Goal: Task Accomplishment & Management: Complete application form

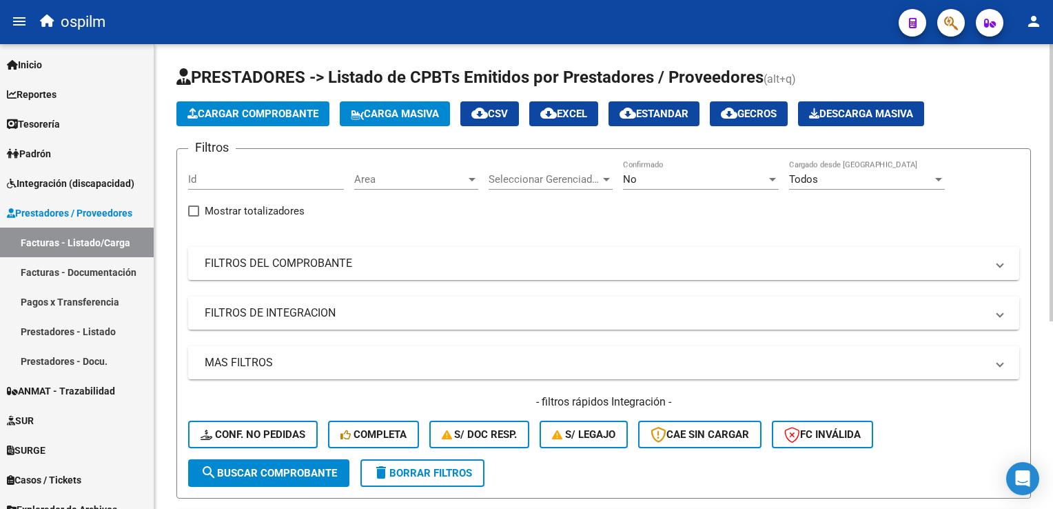
click at [243, 112] on span "Cargar Comprobante" at bounding box center [252, 114] width 131 height 12
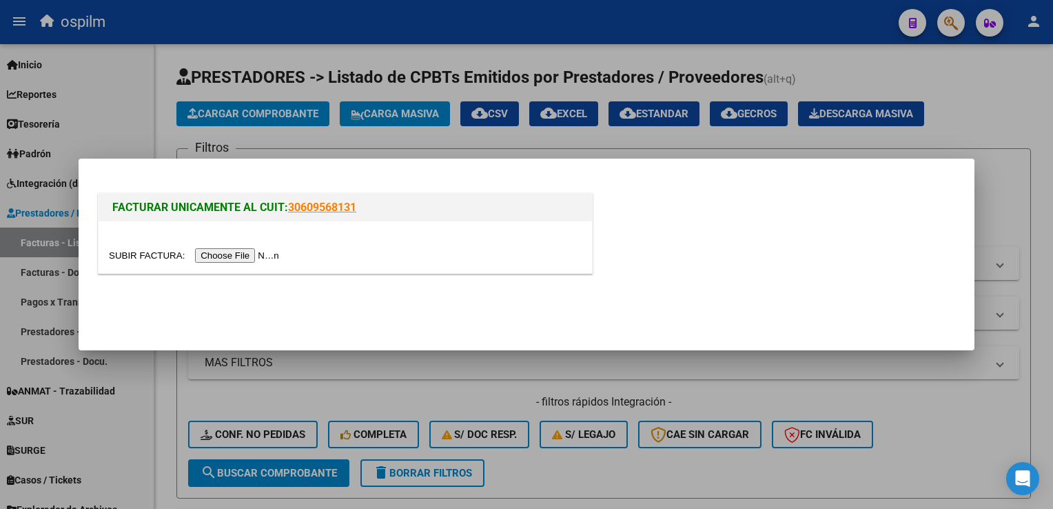
click at [226, 250] on input "file" at bounding box center [196, 255] width 174 height 14
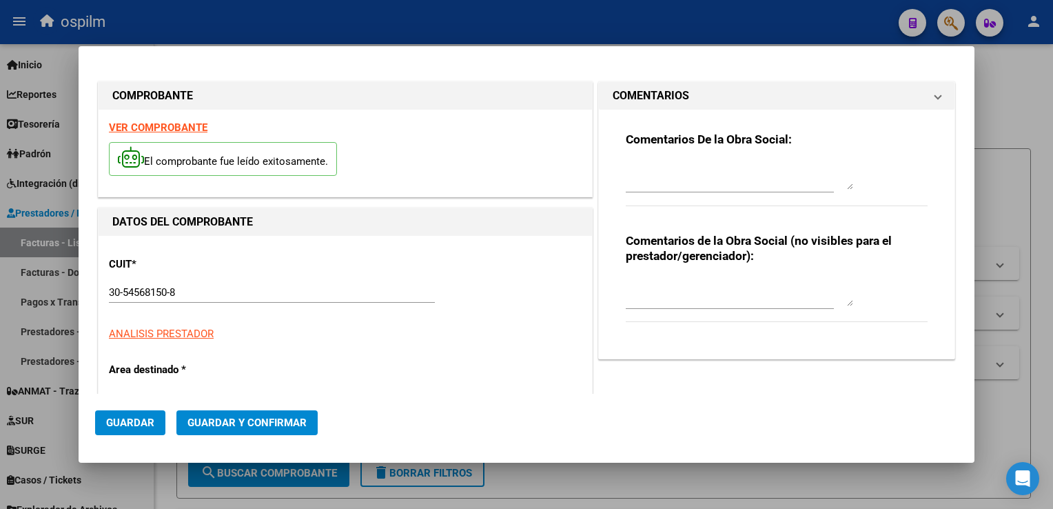
type input "$ 19.484,00"
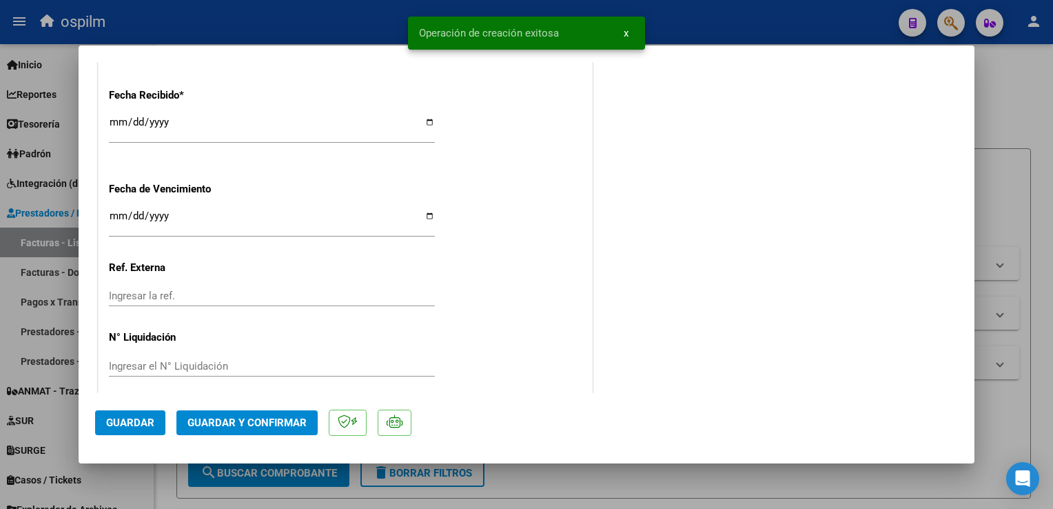
scroll to position [848, 0]
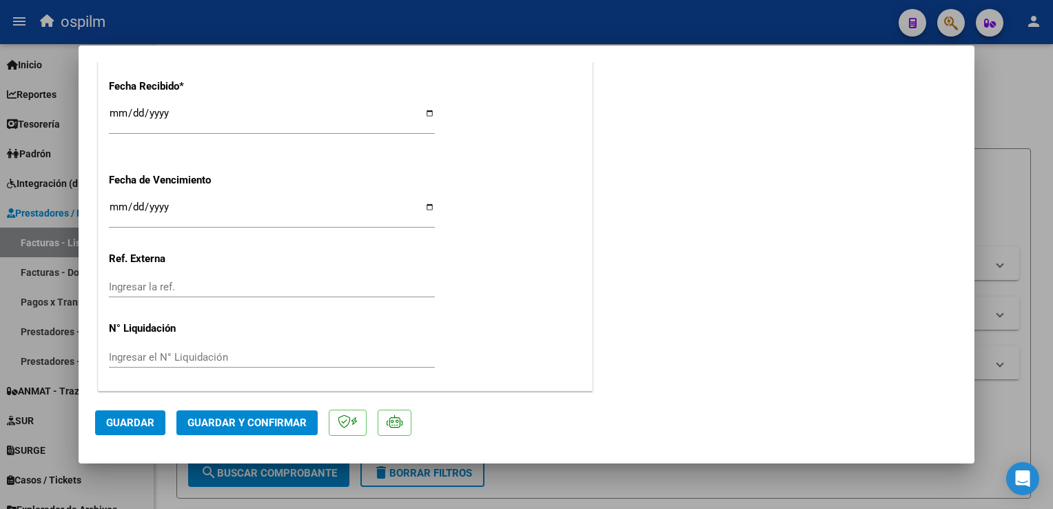
click at [135, 422] on span "Guardar" at bounding box center [130, 422] width 48 height 12
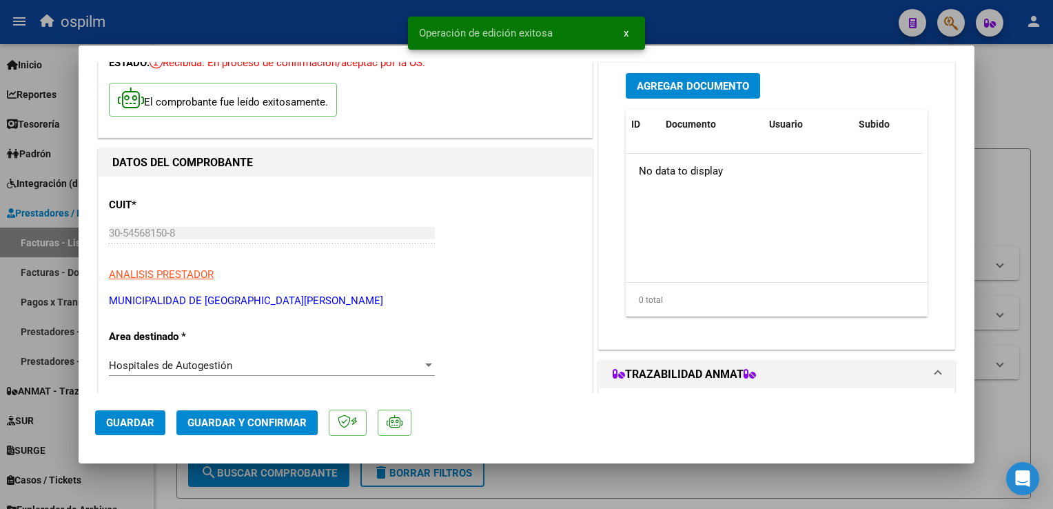
scroll to position [21, 0]
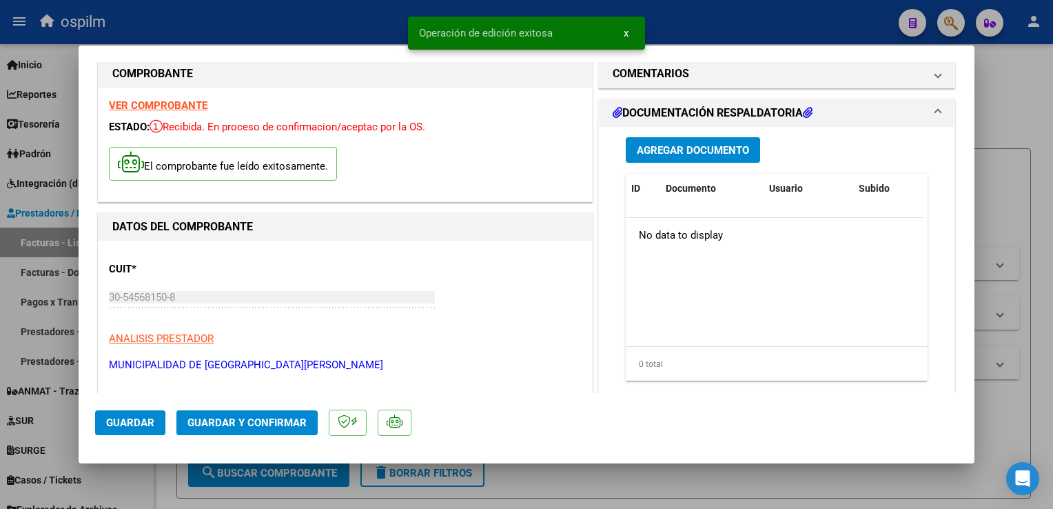
click at [706, 142] on button "Agregar Documento" at bounding box center [693, 150] width 134 height 26
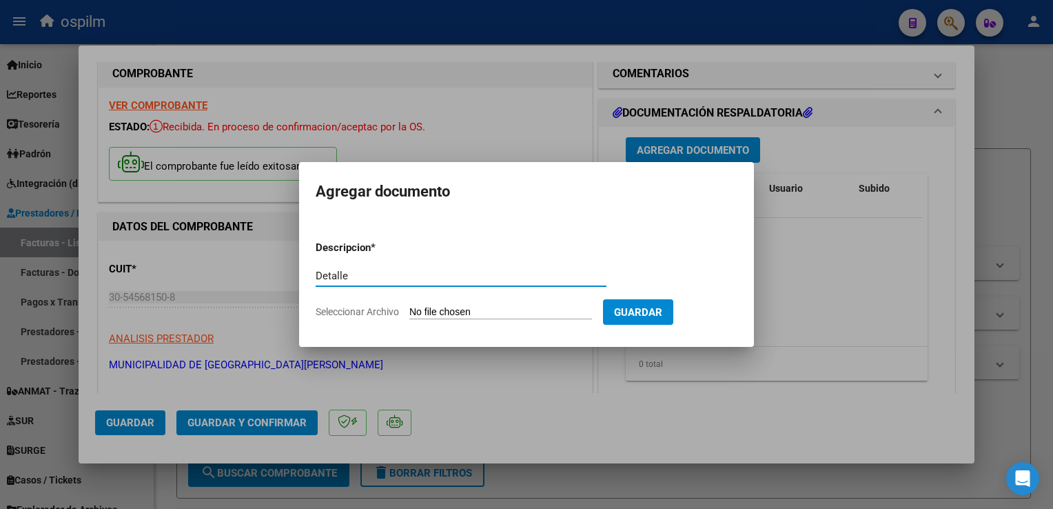
type input "Detalle"
click at [496, 310] on input "Seleccionar Archivo" at bounding box center [500, 312] width 183 height 13
type input "C:\fakepath\Anexo 42991.pdf"
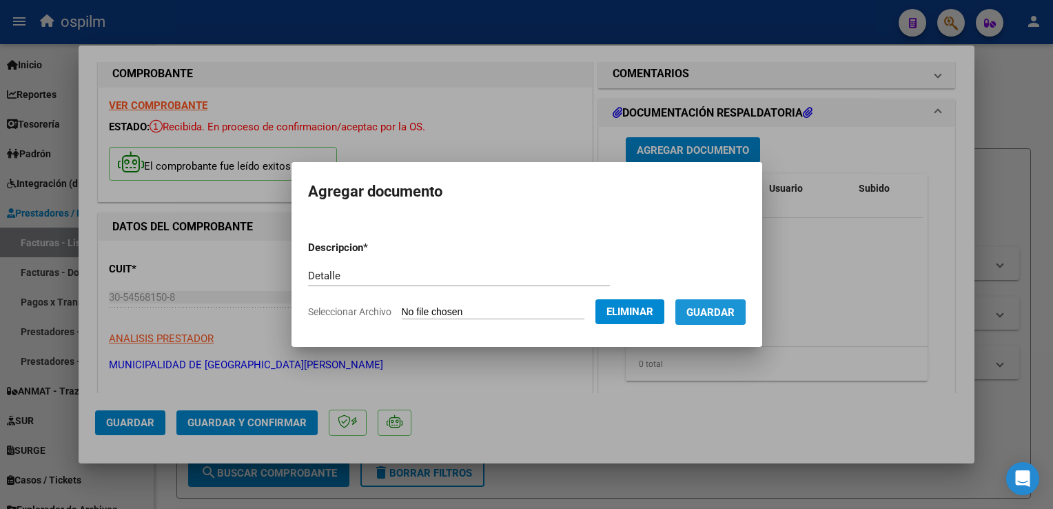
click at [702, 312] on span "Guardar" at bounding box center [711, 312] width 48 height 12
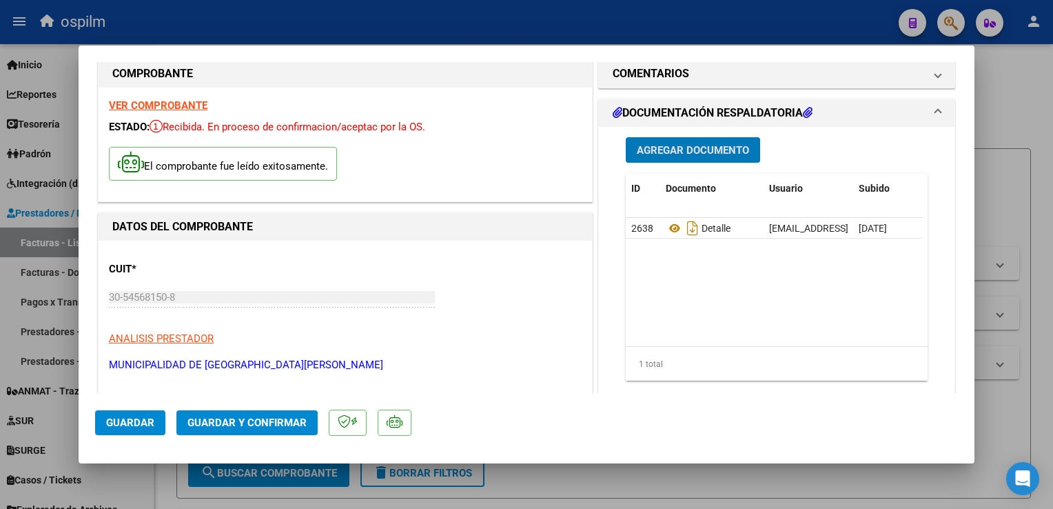
click at [230, 426] on span "Guardar y Confirmar" at bounding box center [246, 422] width 119 height 12
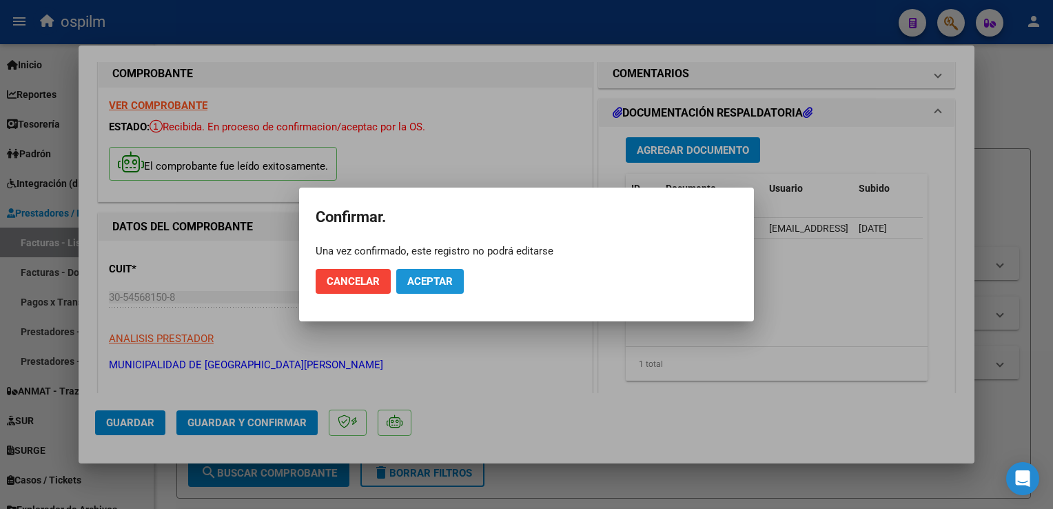
click at [445, 275] on span "Aceptar" at bounding box center [429, 281] width 45 height 12
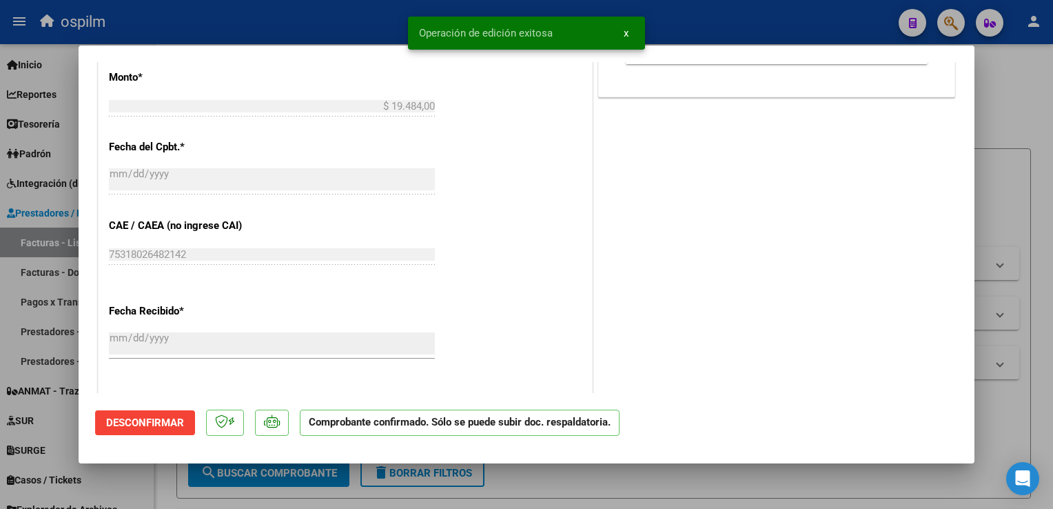
scroll to position [641, 0]
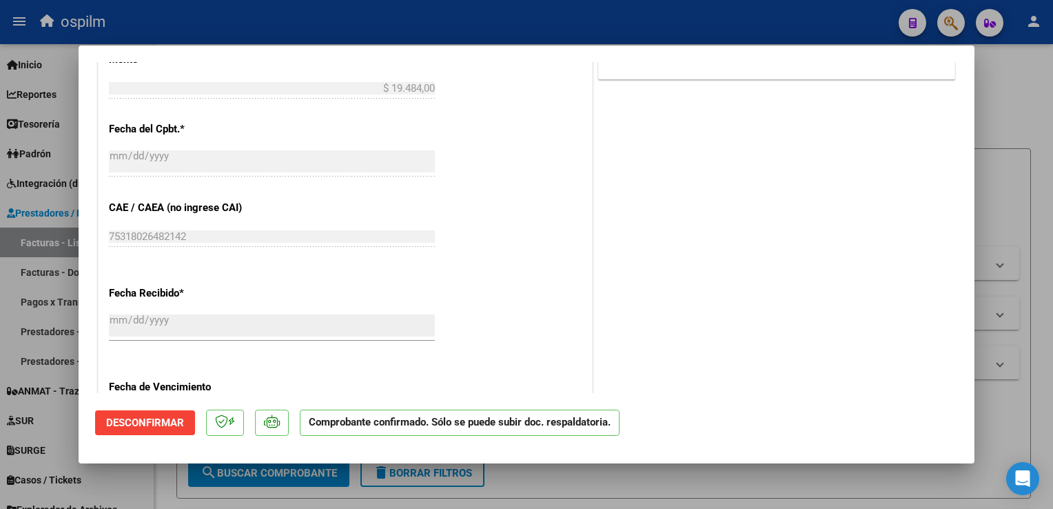
click at [1050, 216] on div at bounding box center [526, 254] width 1053 height 509
type input "$ 0,00"
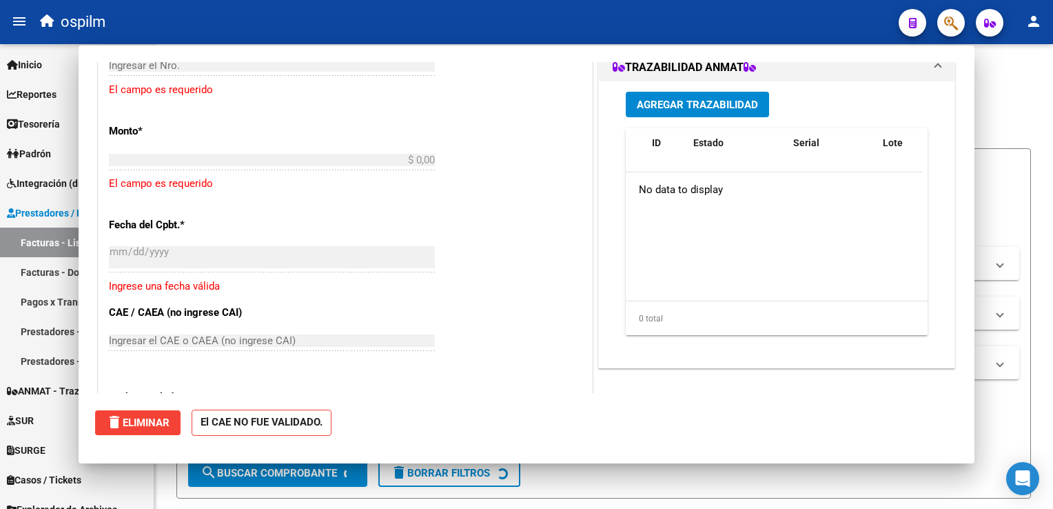
scroll to position [745, 0]
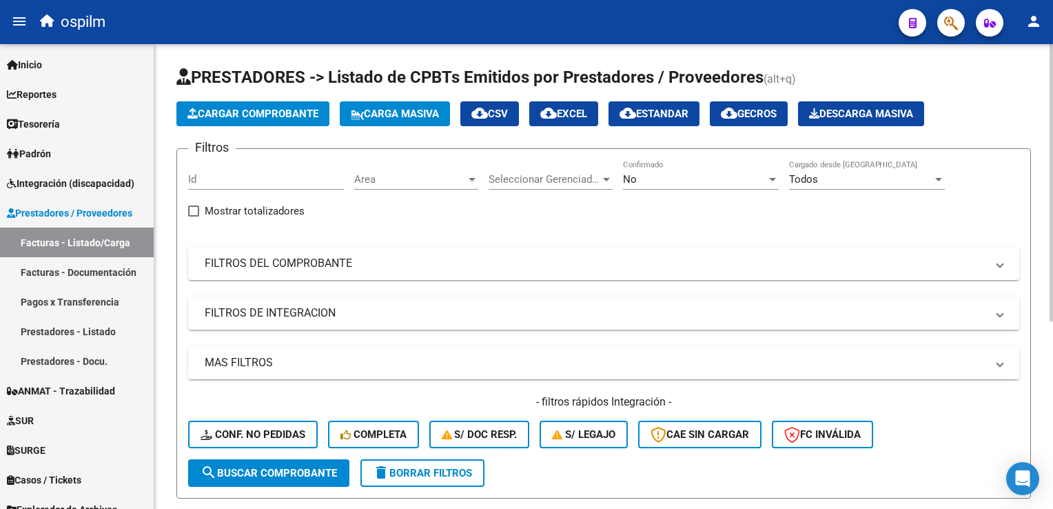
click at [201, 116] on span "Cargar Comprobante" at bounding box center [252, 114] width 131 height 12
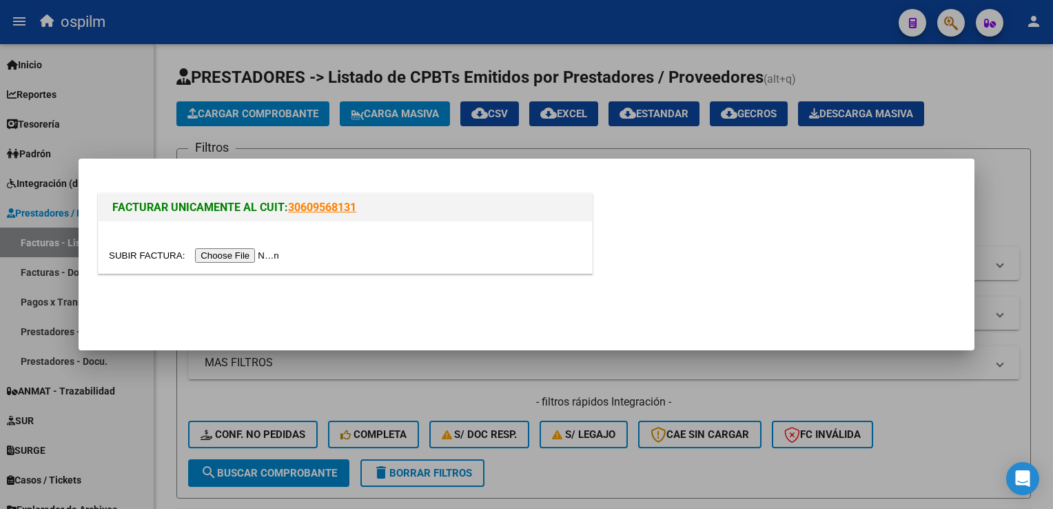
click at [224, 255] on input "file" at bounding box center [196, 255] width 174 height 14
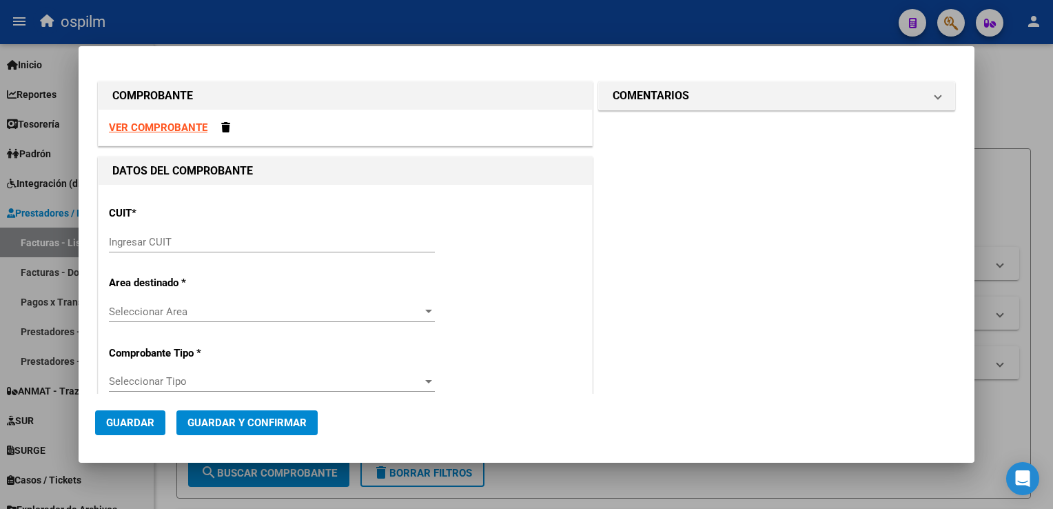
click at [139, 128] on strong "VER COMPROBANTE" at bounding box center [158, 127] width 99 height 12
click at [165, 242] on input "Ingresar CUIT" at bounding box center [272, 242] width 326 height 12
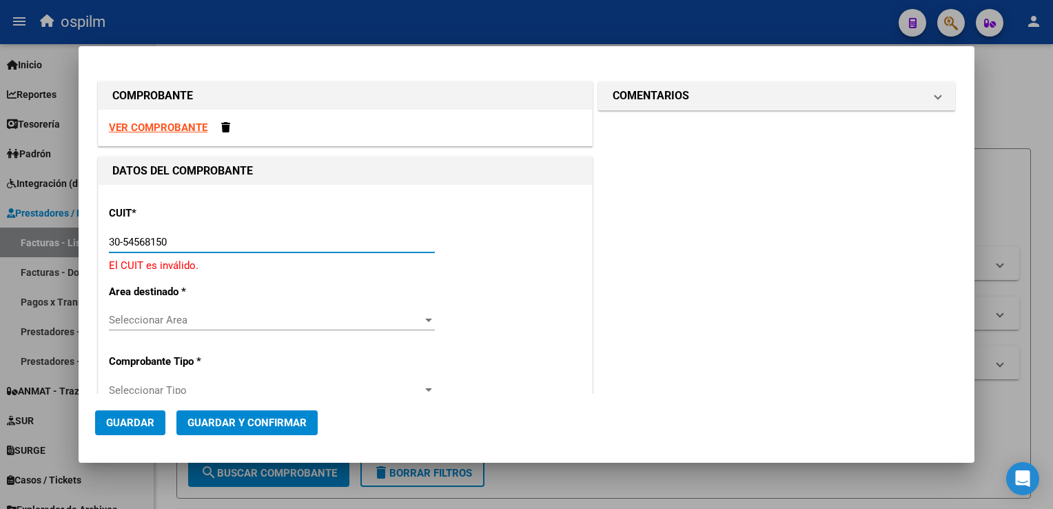
type input "30-54568150-8"
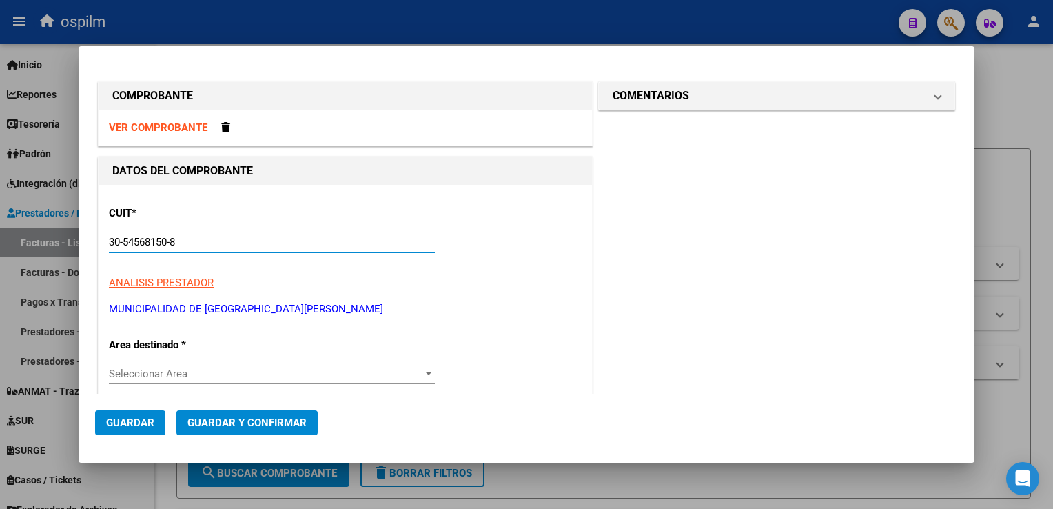
type input "8"
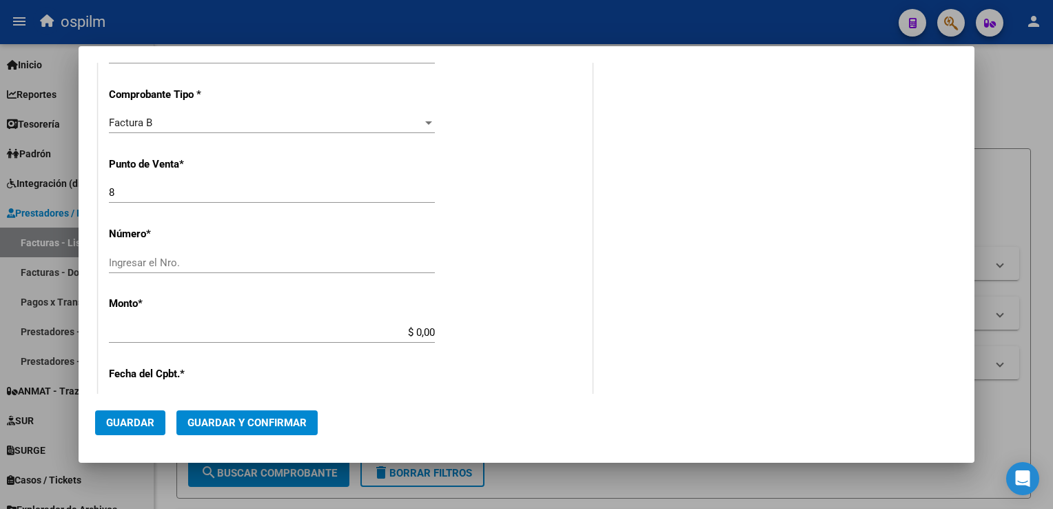
scroll to position [345, 0]
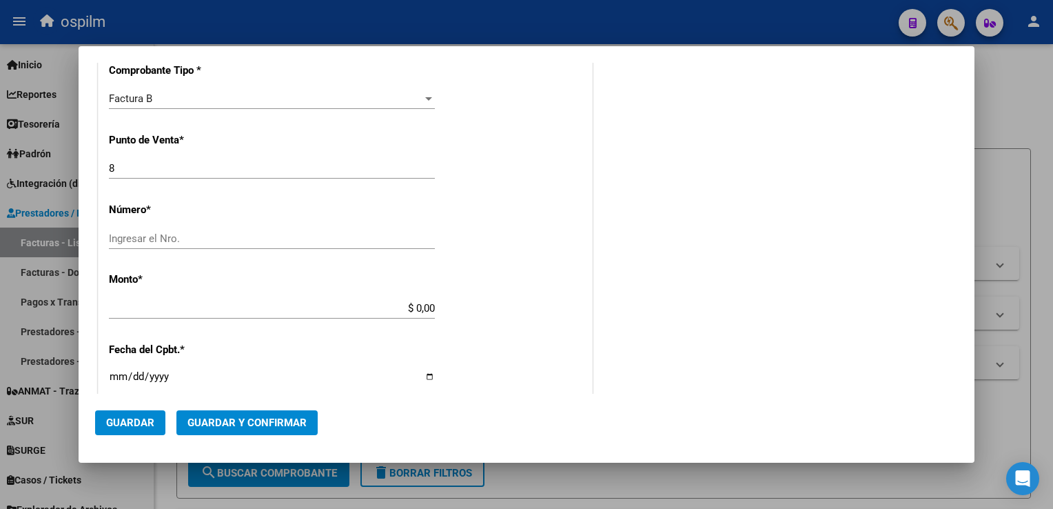
type input "30-54568150-8"
click at [174, 232] on input "Ingresar el Nro." at bounding box center [272, 238] width 326 height 12
type input "42990"
click at [289, 281] on div "CUIT * 30-54568150-8 Ingresar CUIT ANALISIS PRESTADOR MUNICIPALIDAD DE GRAL [GE…" at bounding box center [346, 328] width 494 height 977
type input "$ 13.064,00"
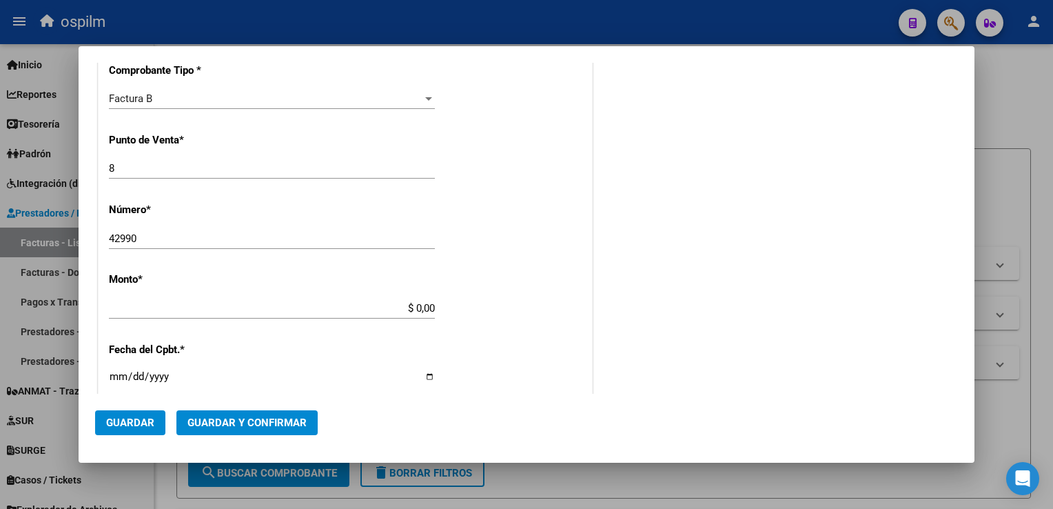
type input "[DATE]"
type input "75318026481358"
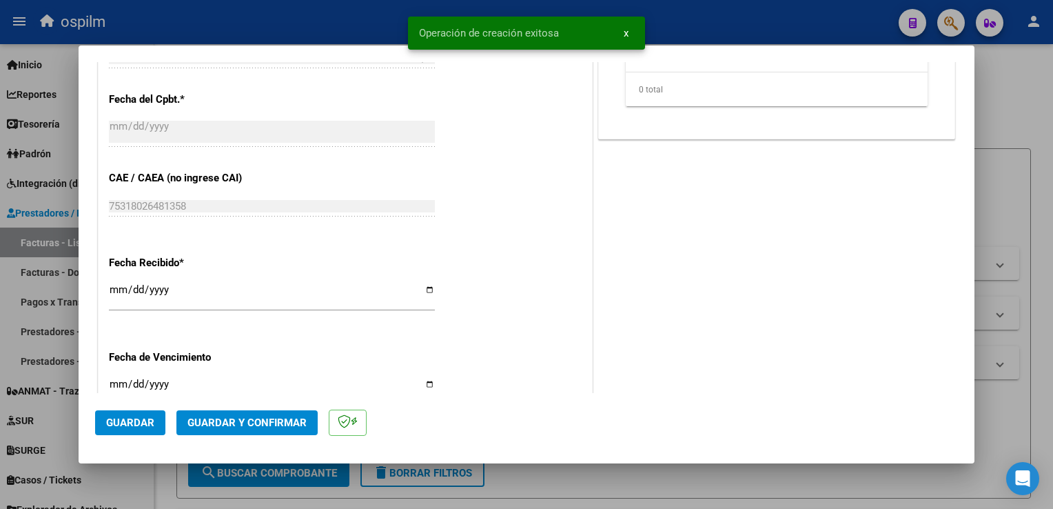
scroll to position [797, 0]
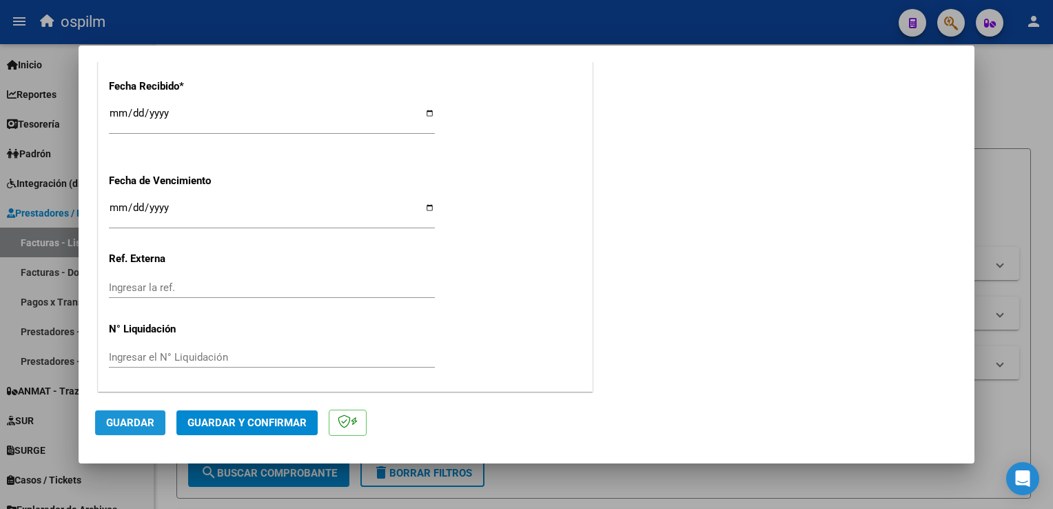
click at [119, 434] on button "Guardar" at bounding box center [130, 422] width 70 height 25
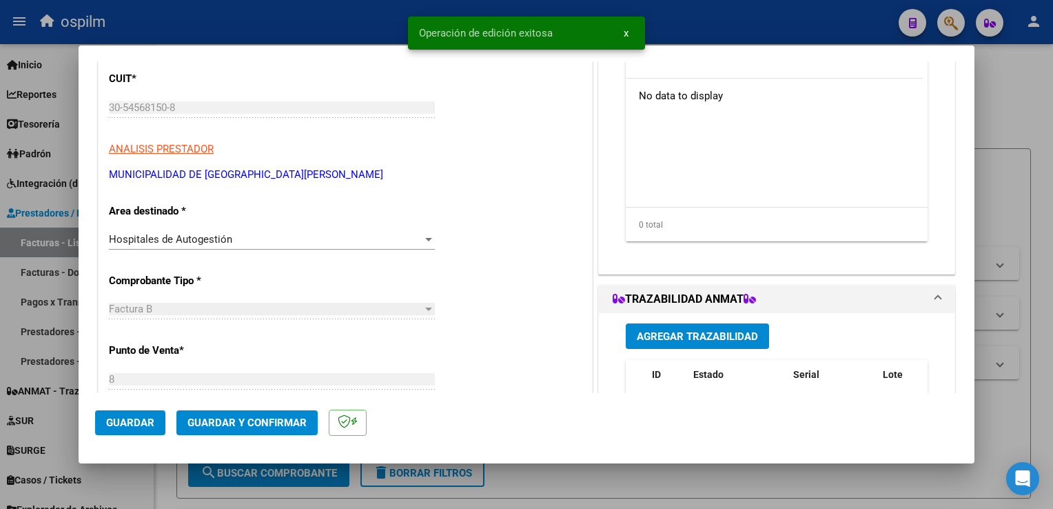
scroll to position [0, 0]
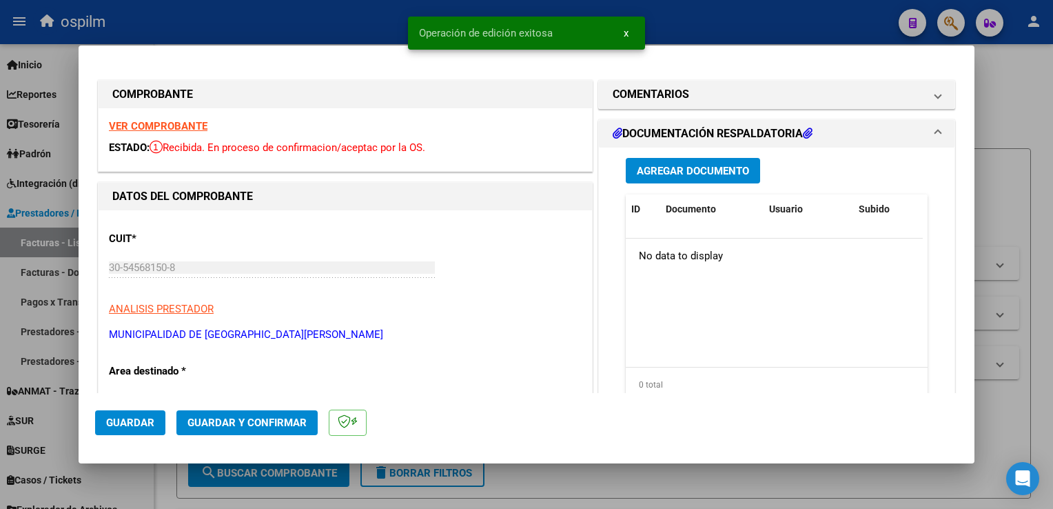
click at [700, 172] on span "Agregar Documento" at bounding box center [693, 171] width 112 height 12
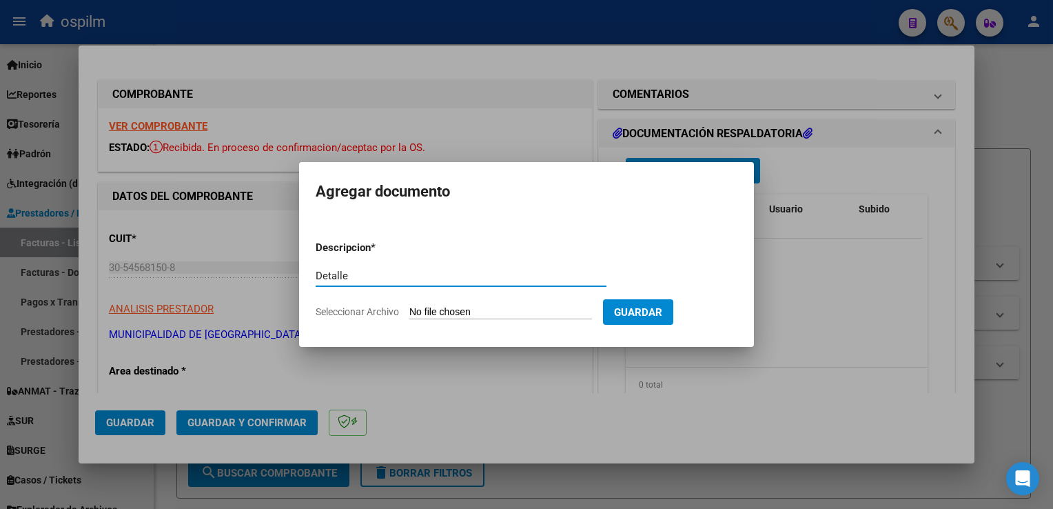
type input "Detalle"
click at [445, 307] on input "Seleccionar Archivo" at bounding box center [500, 312] width 183 height 13
type input "C:\fakepath\Anexo 42990.pdf"
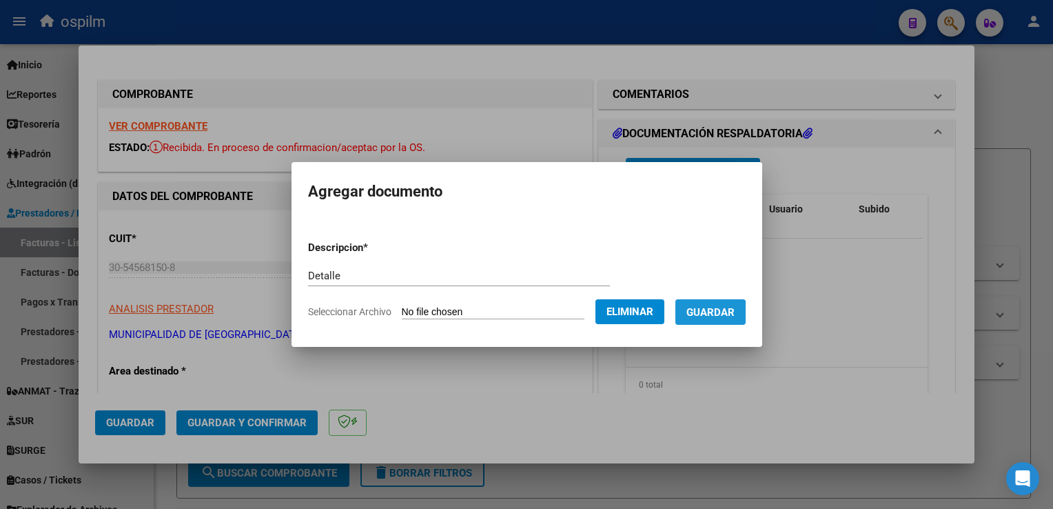
click at [697, 318] on span "Guardar" at bounding box center [711, 312] width 48 height 12
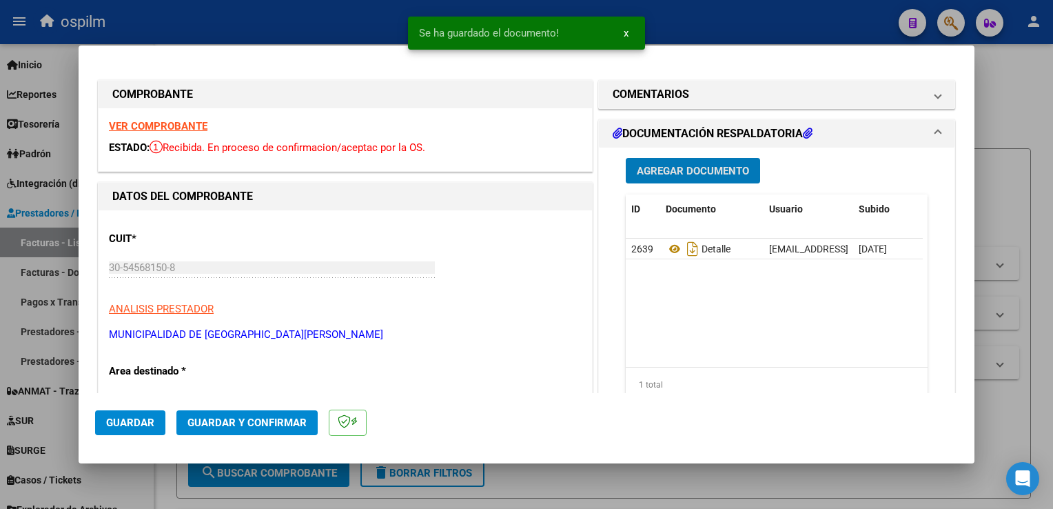
click at [287, 431] on button "Guardar y Confirmar" at bounding box center [246, 422] width 141 height 25
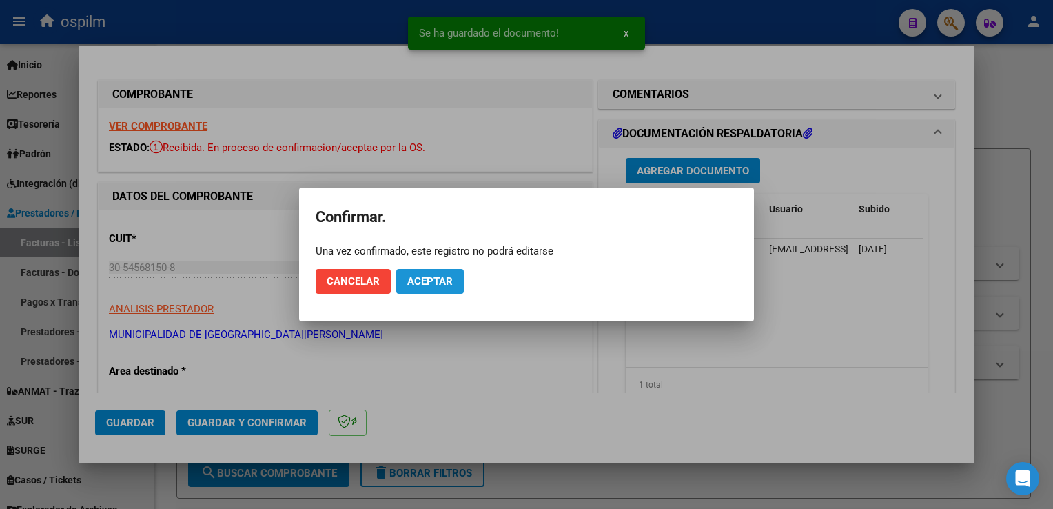
click at [452, 288] on button "Aceptar" at bounding box center [430, 281] width 68 height 25
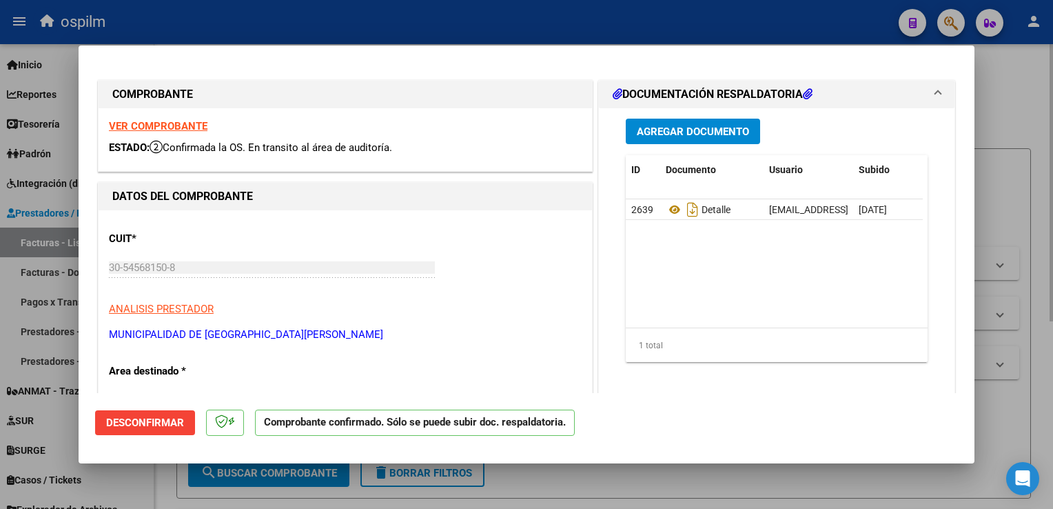
click at [1007, 181] on div at bounding box center [526, 254] width 1053 height 509
type input "$ 0,00"
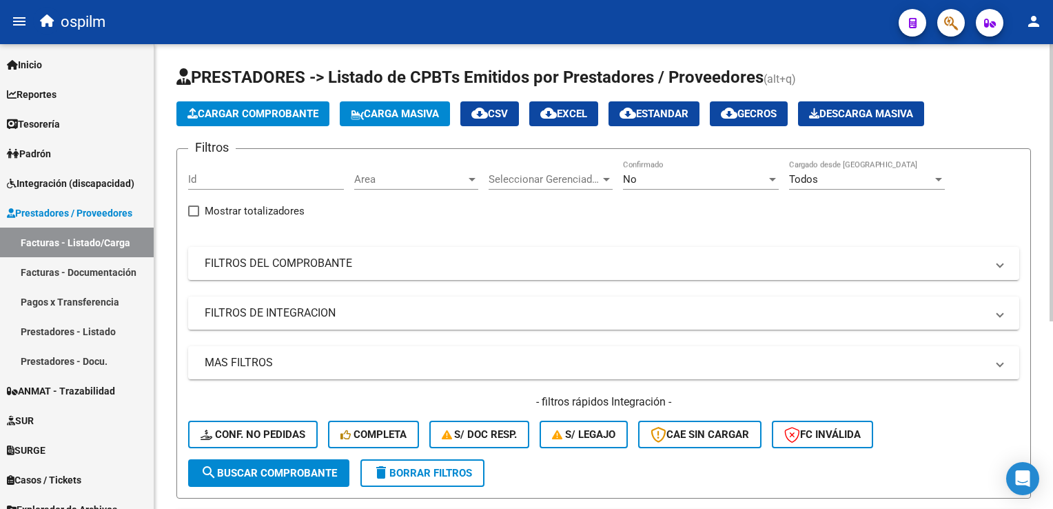
click at [300, 112] on span "Cargar Comprobante" at bounding box center [252, 114] width 131 height 12
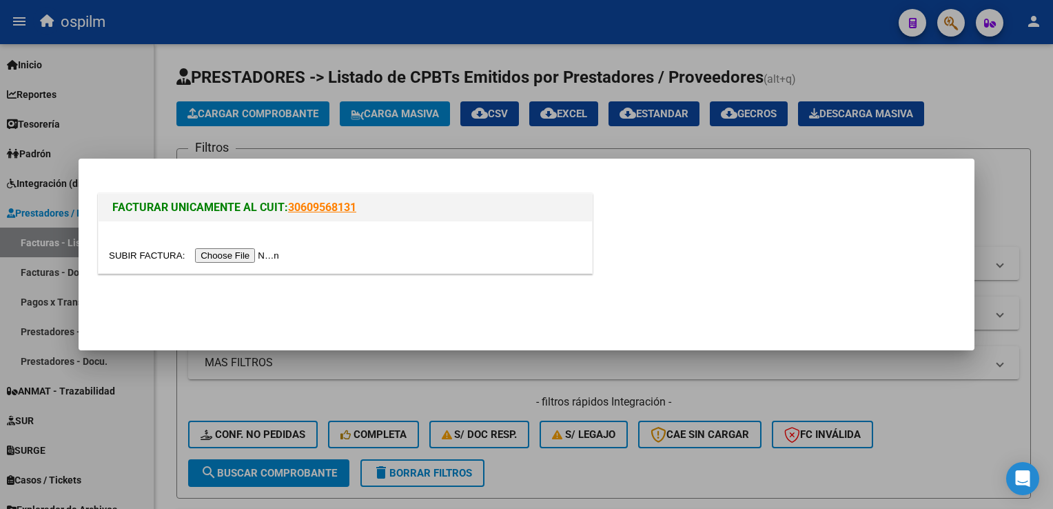
click at [234, 258] on input "file" at bounding box center [196, 255] width 174 height 14
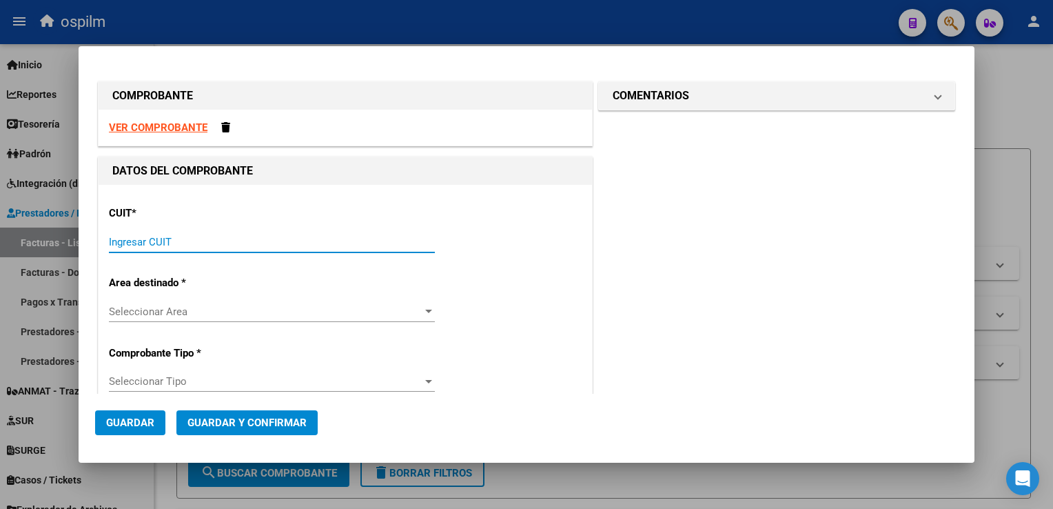
click at [317, 243] on input "Ingresar CUIT" at bounding box center [272, 242] width 326 height 12
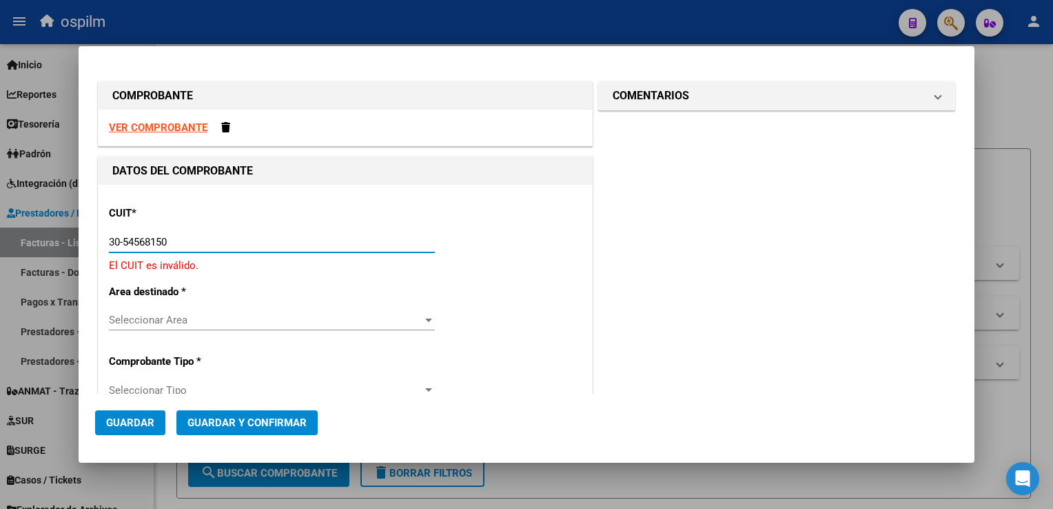
type input "30-54568150-8"
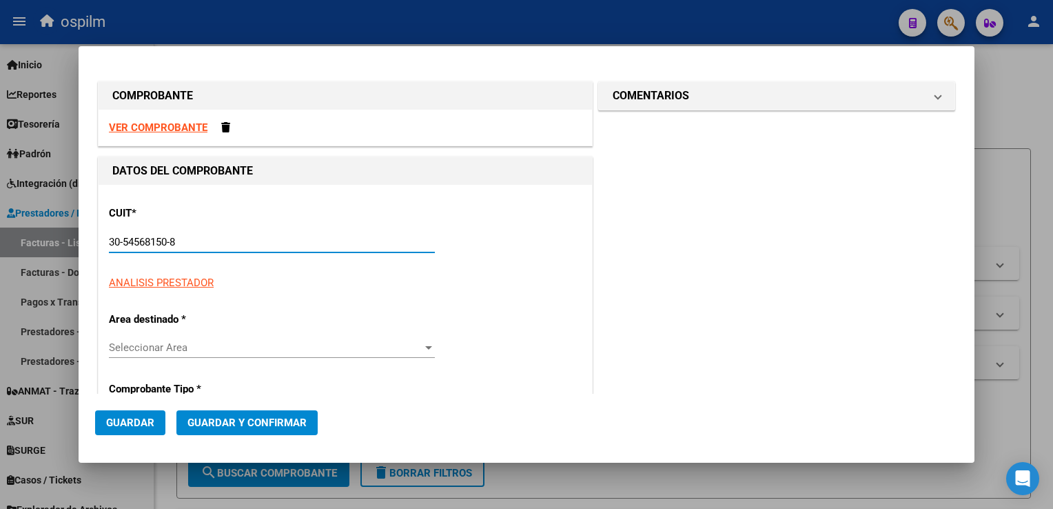
type input "8"
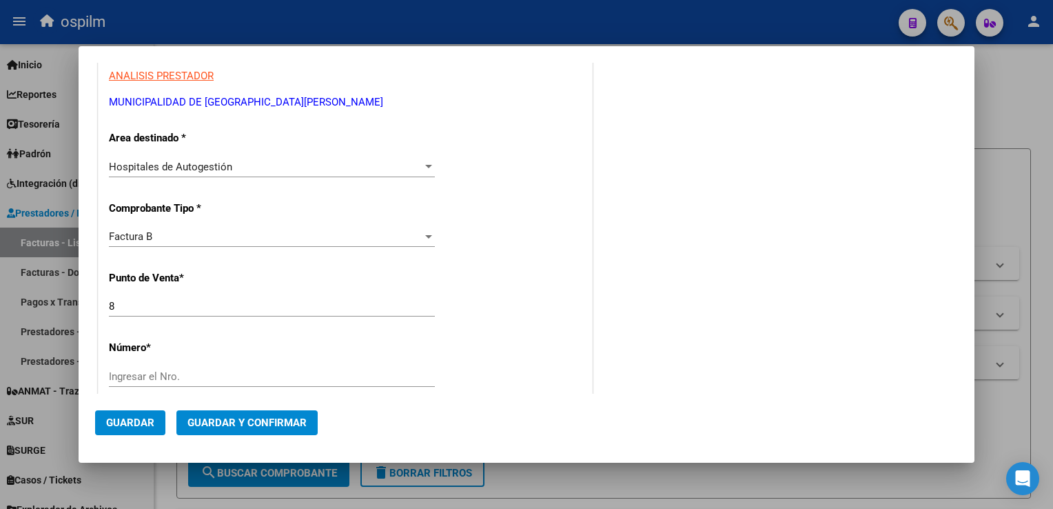
scroll to position [276, 0]
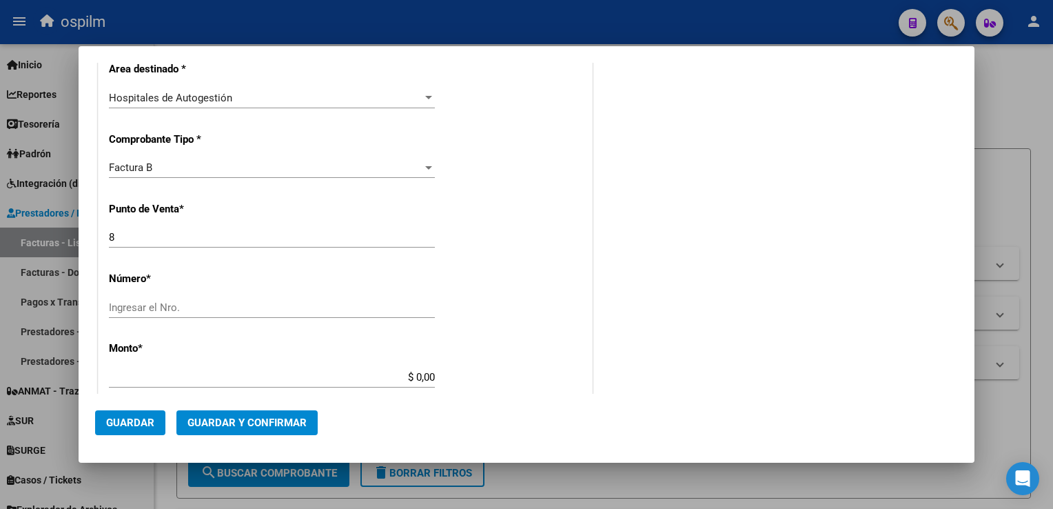
type input "30-54568150-8"
click at [226, 298] on div "Ingresar el Nro." at bounding box center [272, 307] width 326 height 21
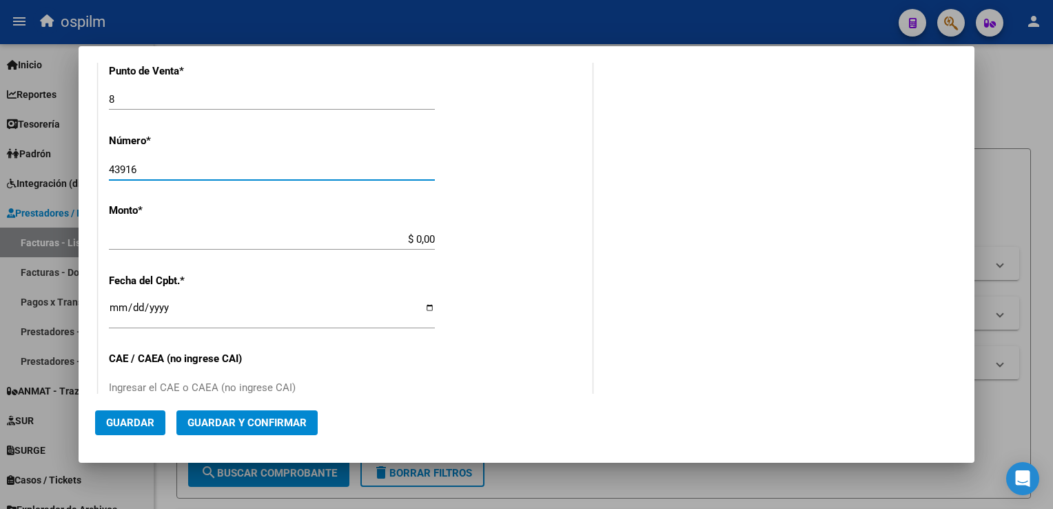
type input "43916"
click at [305, 225] on div "CUIT * 30-54568150-8 Ingresar CUIT ANALISIS PRESTADOR MUNICIPALIDAD DE GRAL [GE…" at bounding box center [346, 259] width 494 height 977
type input "$ 13.091,00"
type input "[DATE]"
type input "75358349990530"
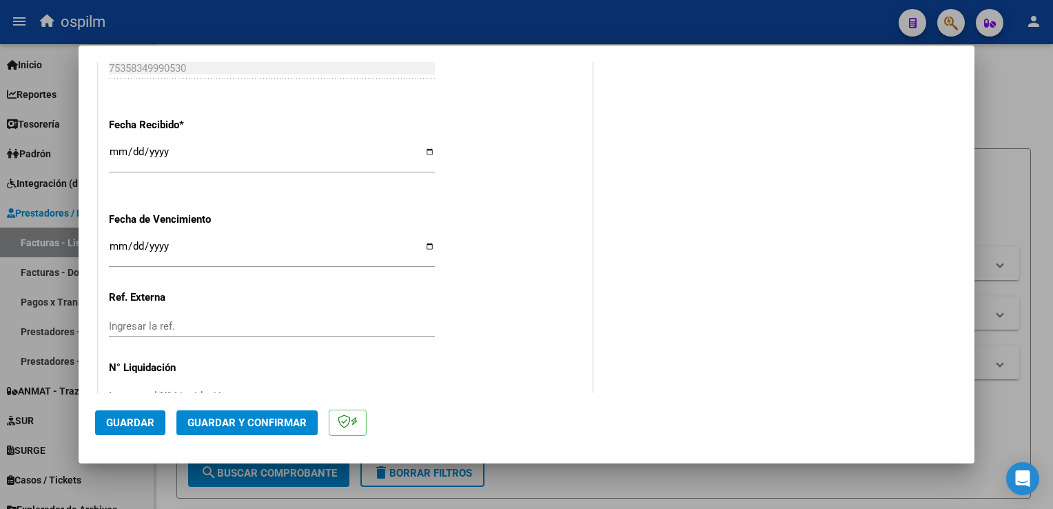
scroll to position [797, 0]
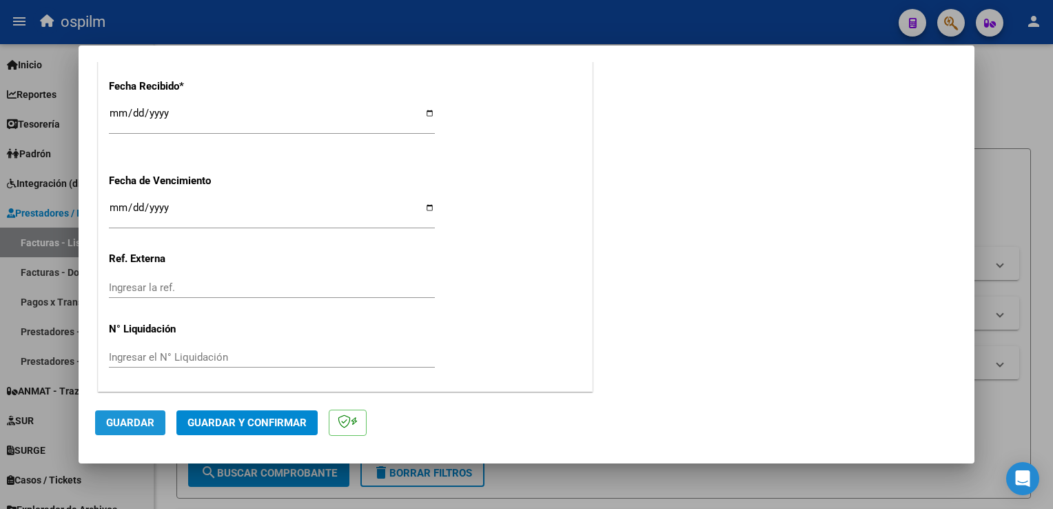
click at [141, 423] on span "Guardar" at bounding box center [130, 422] width 48 height 12
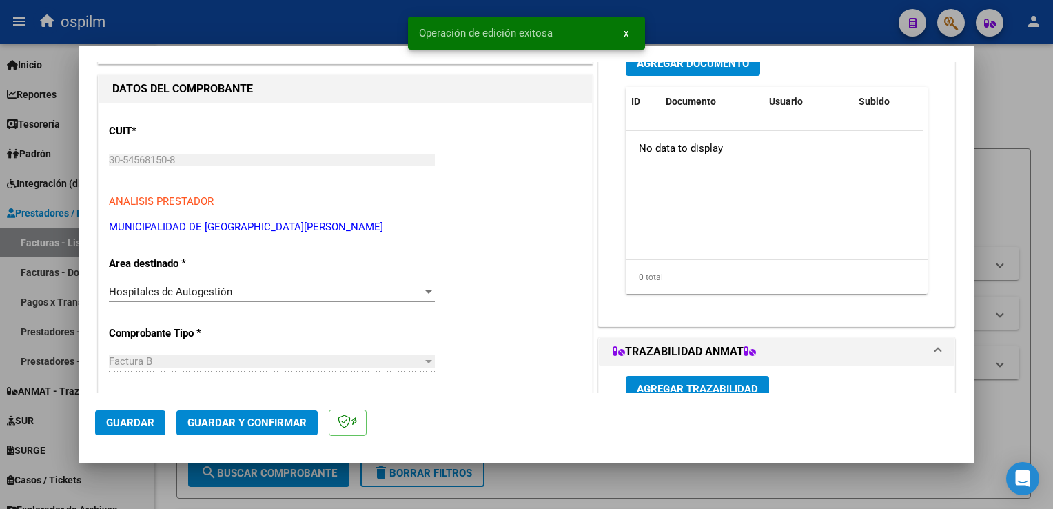
scroll to position [0, 0]
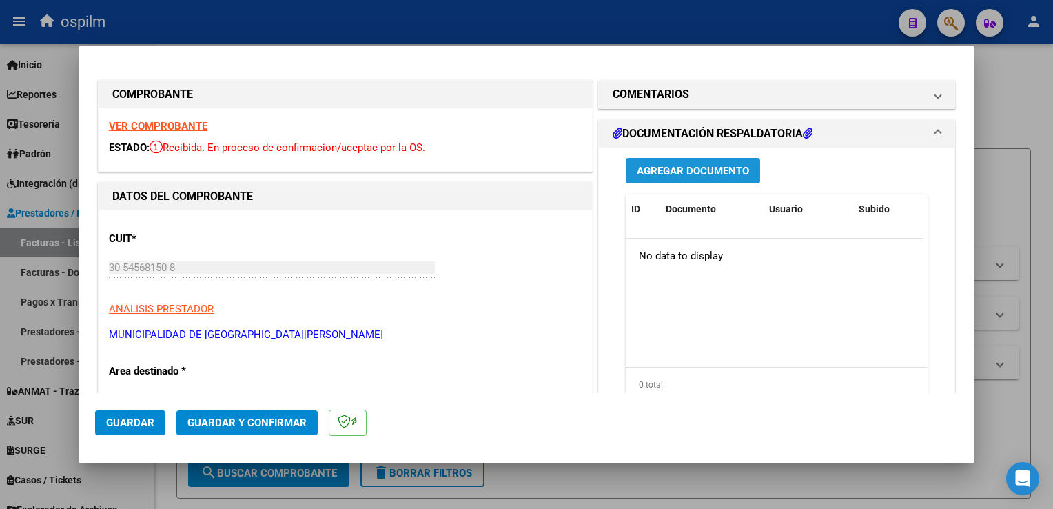
click at [702, 175] on span "Agregar Documento" at bounding box center [693, 171] width 112 height 12
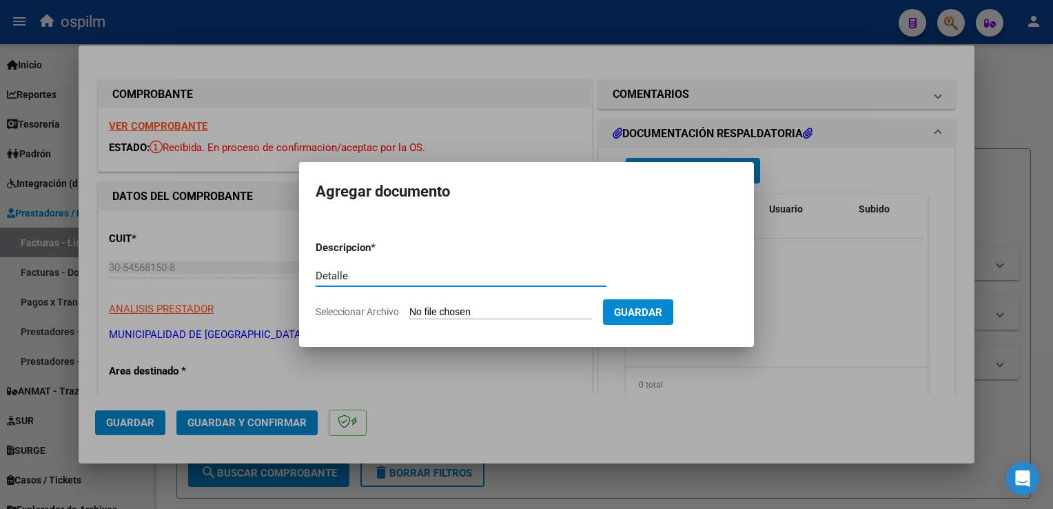
type input "Detalle"
click at [434, 316] on input "Seleccionar Archivo" at bounding box center [500, 312] width 183 height 13
type input "C:\fakepath\Anexo 43916.pdf"
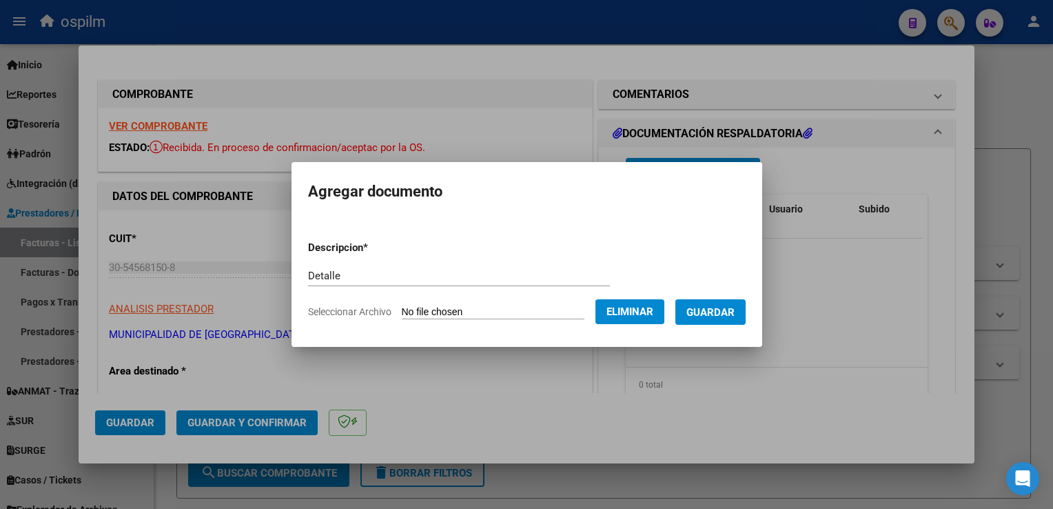
click at [713, 311] on span "Guardar" at bounding box center [711, 312] width 48 height 12
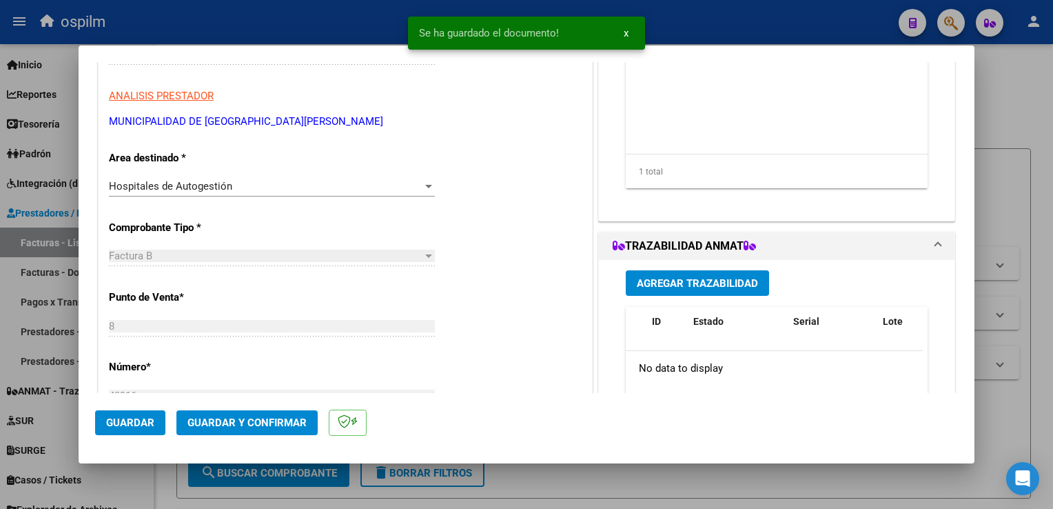
scroll to position [345, 0]
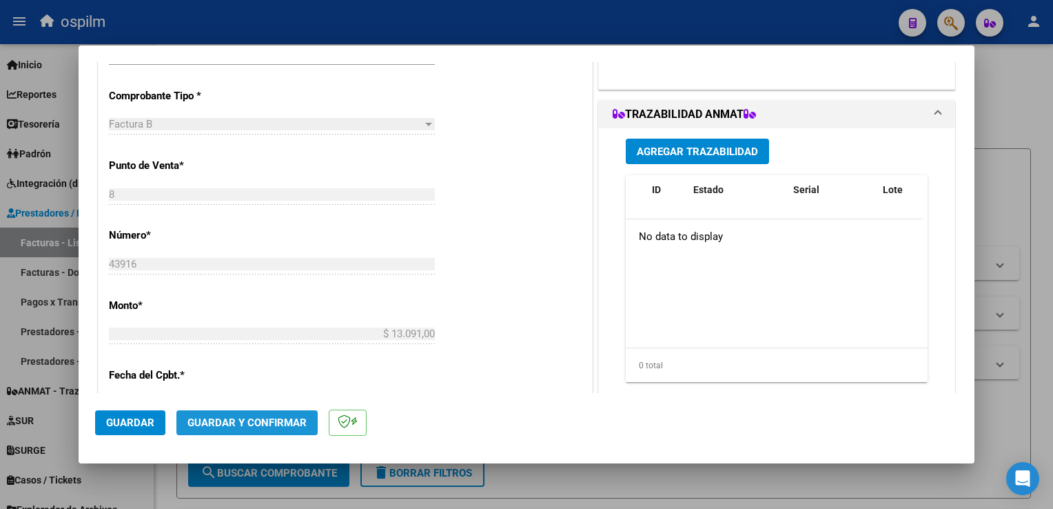
click at [254, 421] on span "Guardar y Confirmar" at bounding box center [246, 422] width 119 height 12
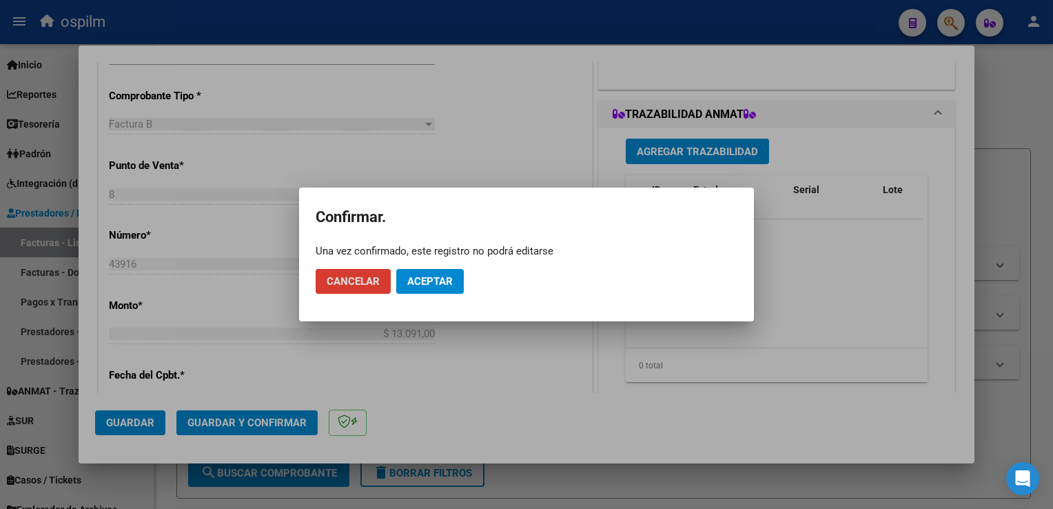
click at [441, 279] on span "Aceptar" at bounding box center [429, 281] width 45 height 12
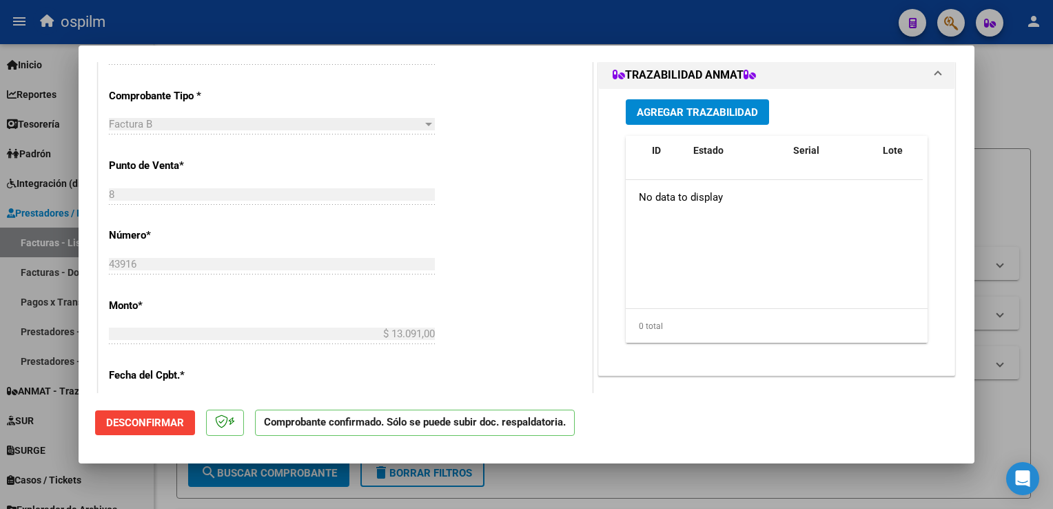
click at [1028, 410] on div at bounding box center [526, 254] width 1053 height 509
type input "$ 0,00"
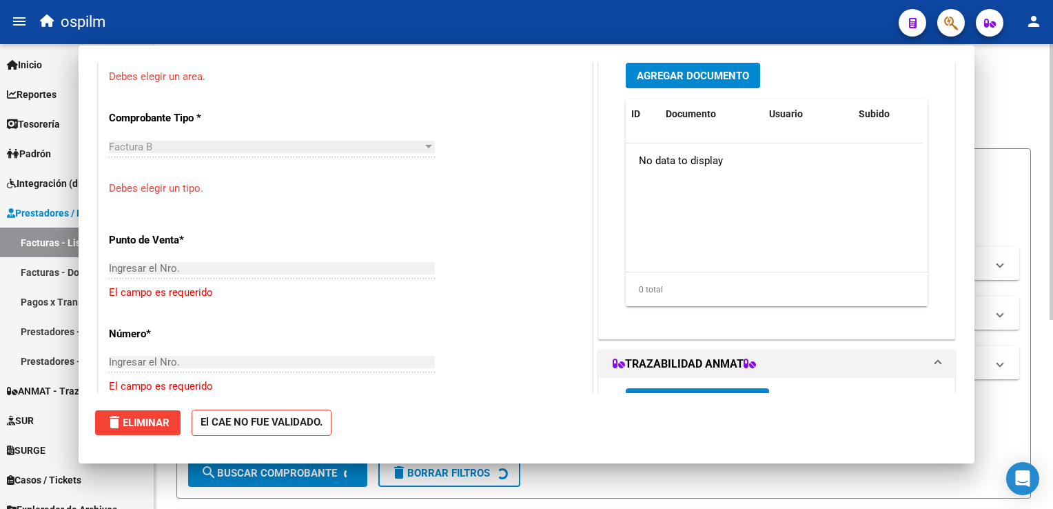
scroll to position [336, 0]
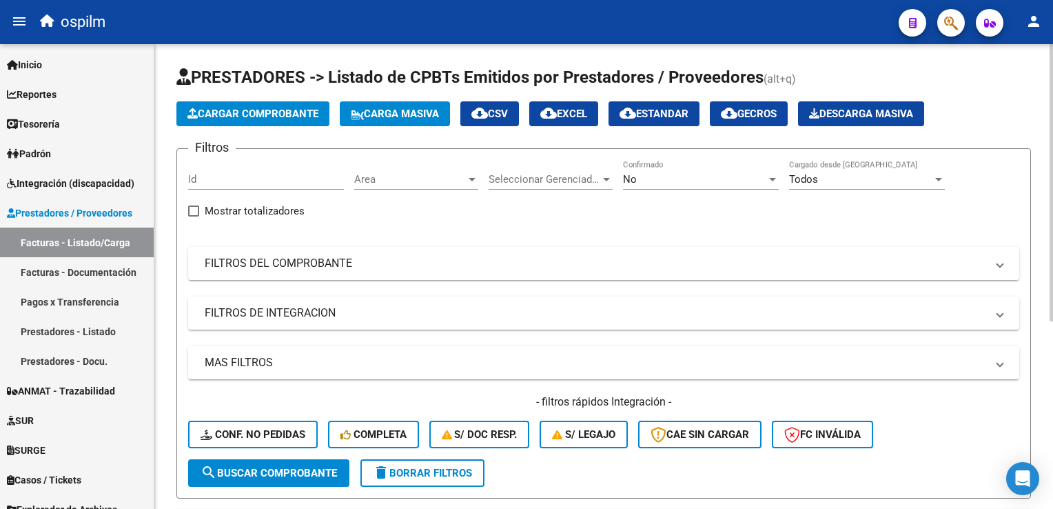
click at [565, 332] on div "Filtros Id Area Area Seleccionar Gerenciador Seleccionar Gerenciador No Confirm…" at bounding box center [603, 309] width 831 height 299
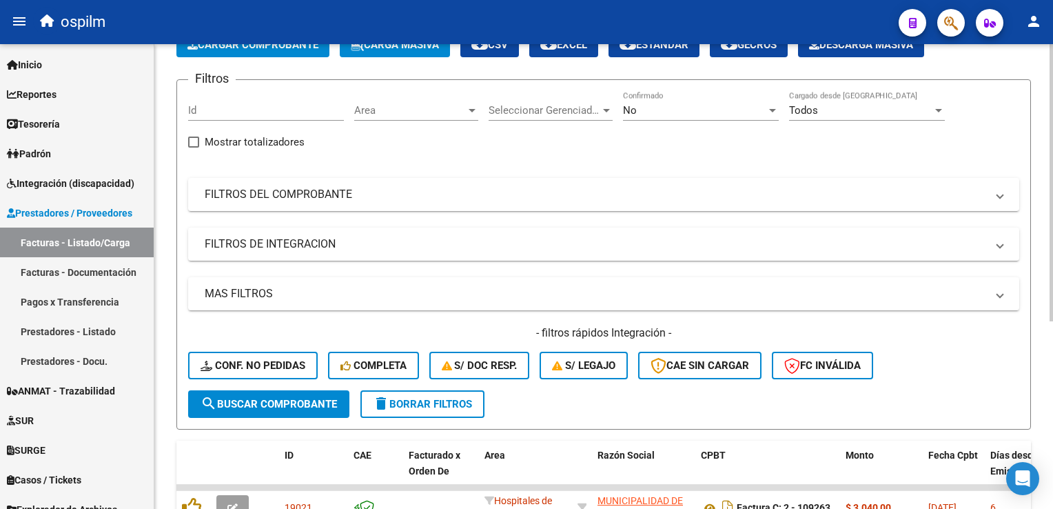
scroll to position [0, 0]
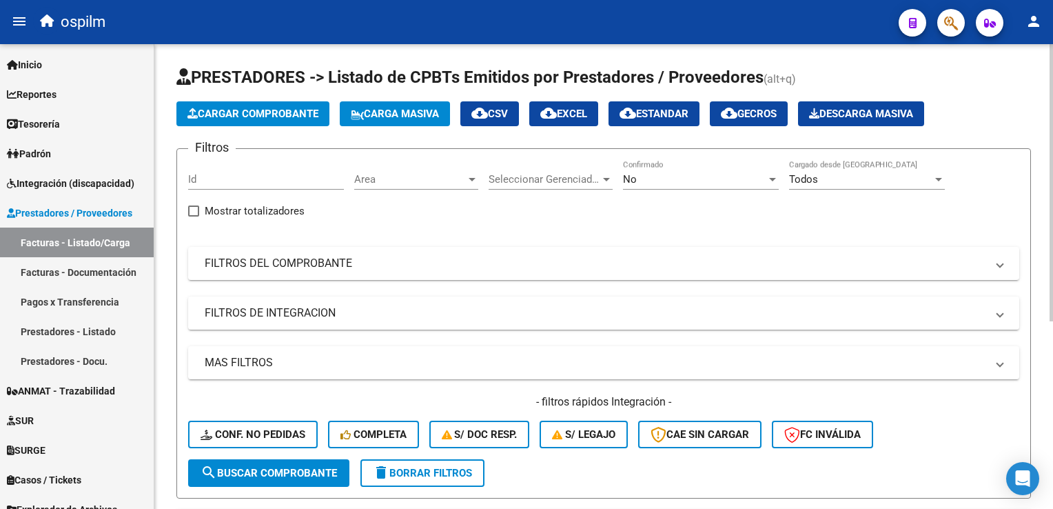
click at [237, 121] on button "Cargar Comprobante" at bounding box center [252, 113] width 153 height 25
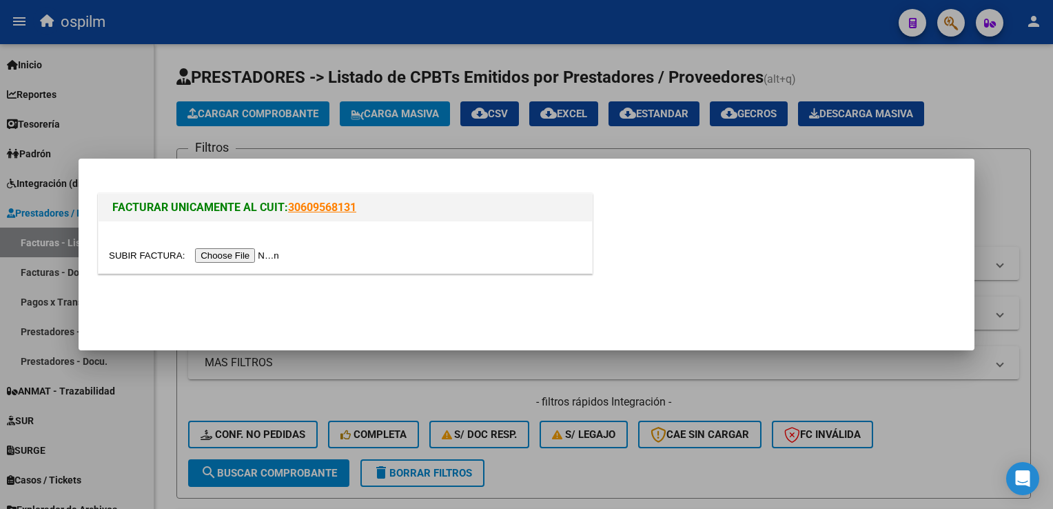
click at [222, 261] on input "file" at bounding box center [196, 255] width 174 height 14
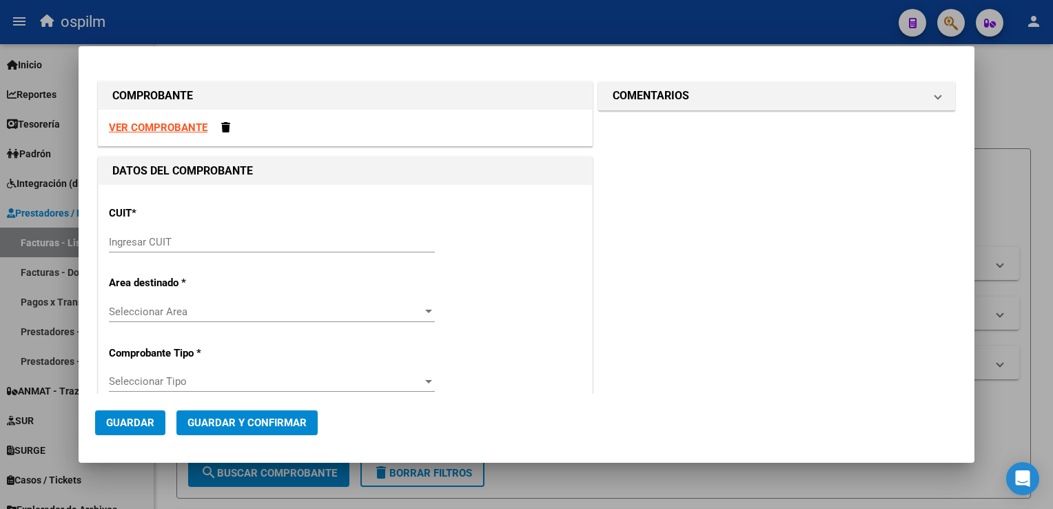
click at [207, 234] on div "Ingresar CUIT" at bounding box center [272, 242] width 326 height 21
click at [167, 130] on strong "VER COMPROBANTE" at bounding box center [158, 127] width 99 height 12
click at [170, 236] on input "Ingresar CUIT" at bounding box center [272, 242] width 326 height 12
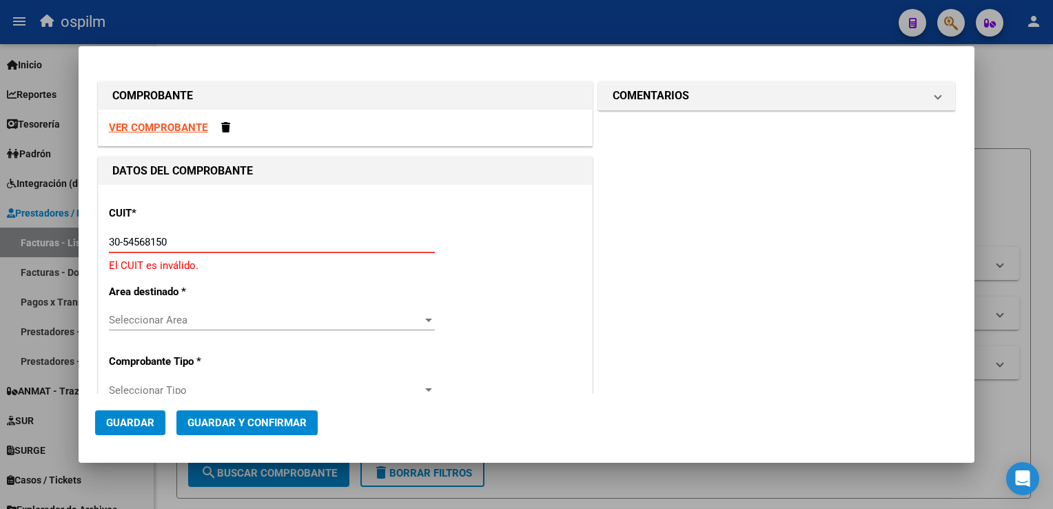
type input "30-54568150-8"
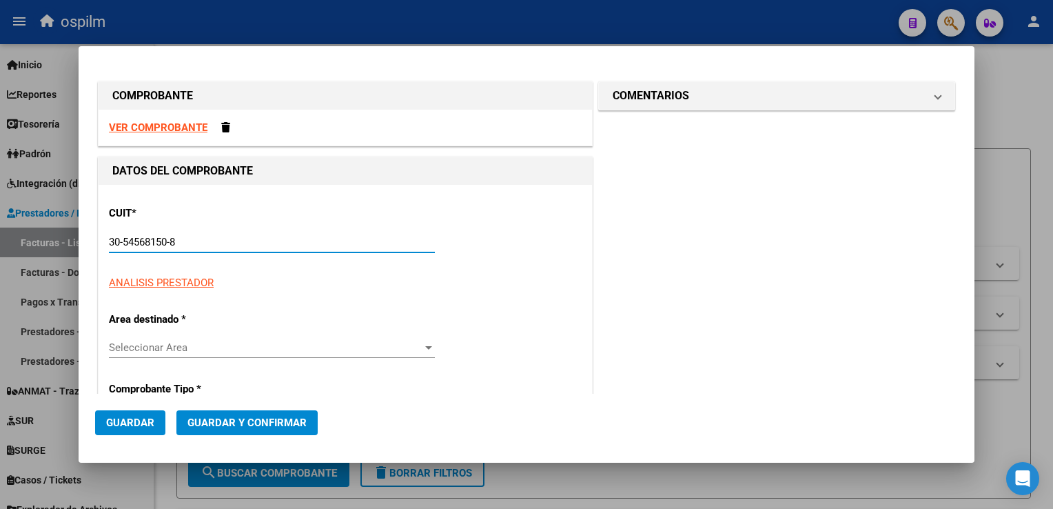
type input "8"
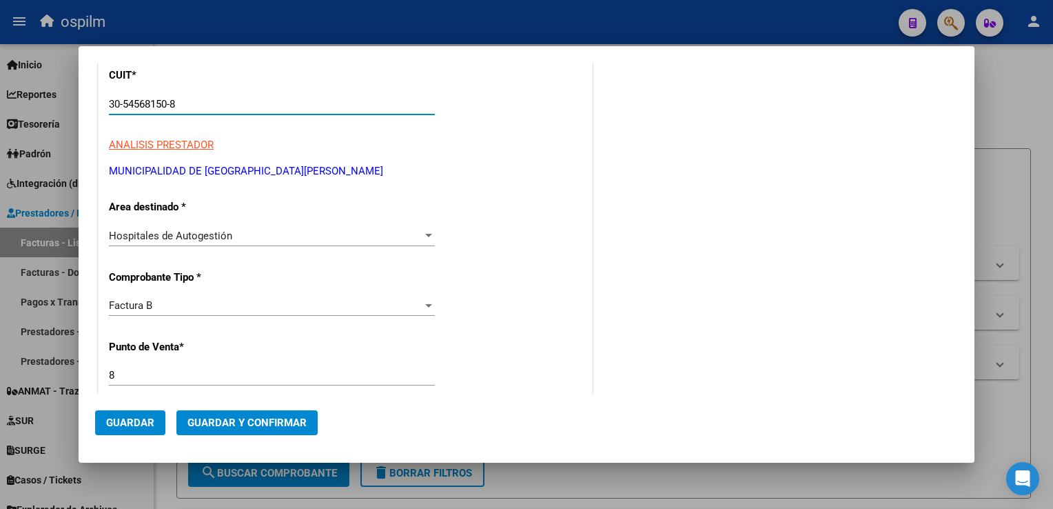
scroll to position [345, 0]
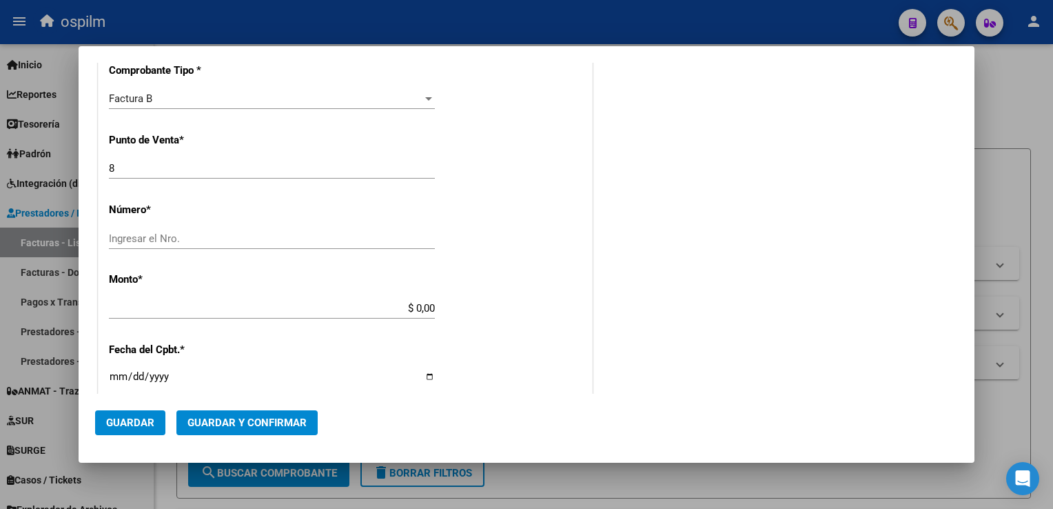
type input "30-54568150-8"
click at [172, 236] on input "Ingresar el Nro." at bounding box center [272, 238] width 326 height 12
type input "43917"
click at [508, 283] on div "CUIT * 30-54568150-8 Ingresar CUIT ANALISIS PRESTADOR MUNICIPALIDAD DE GRAL [GE…" at bounding box center [346, 328] width 494 height 977
type input "$ 1.520,00"
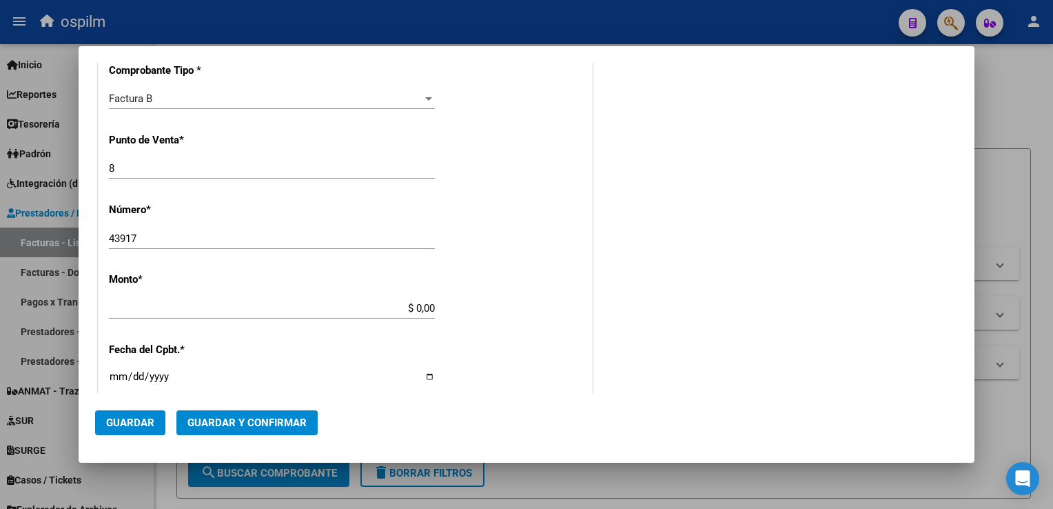
type input "[DATE]"
type input "75358349990734"
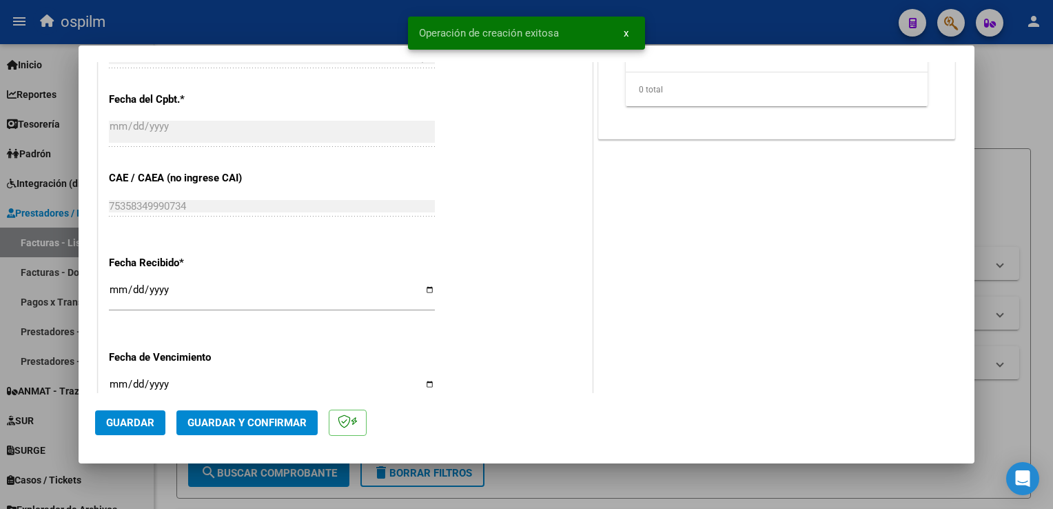
scroll to position [689, 0]
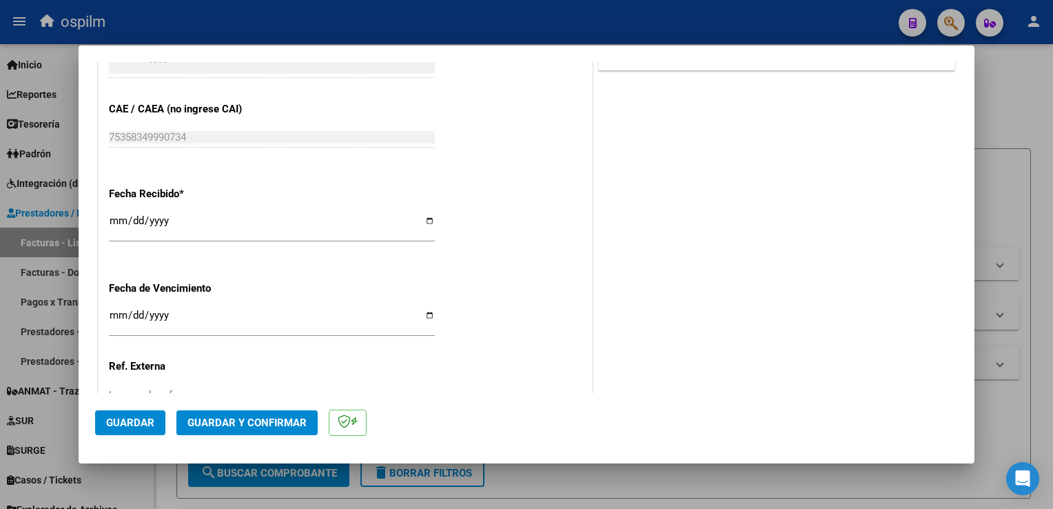
click at [116, 429] on button "Guardar" at bounding box center [130, 422] width 70 height 25
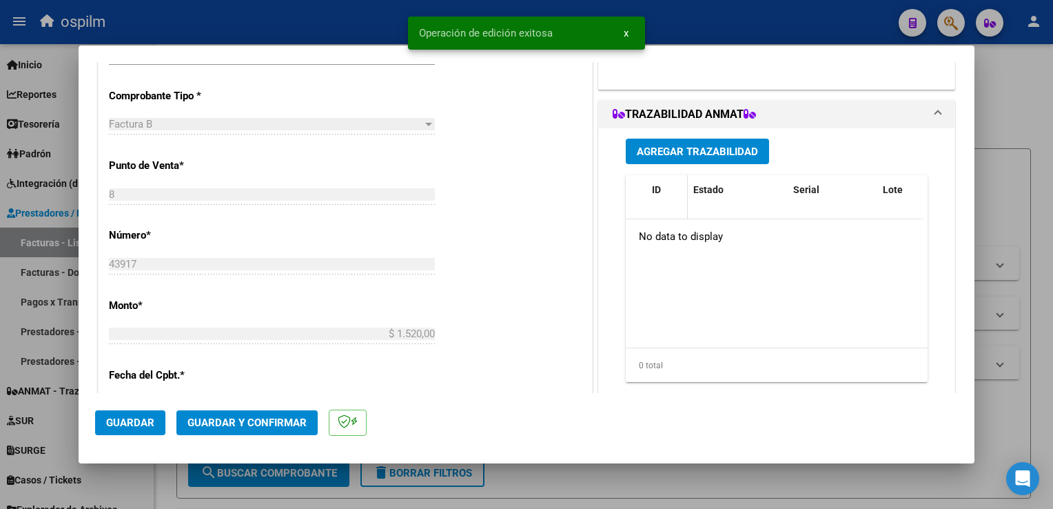
scroll to position [69, 0]
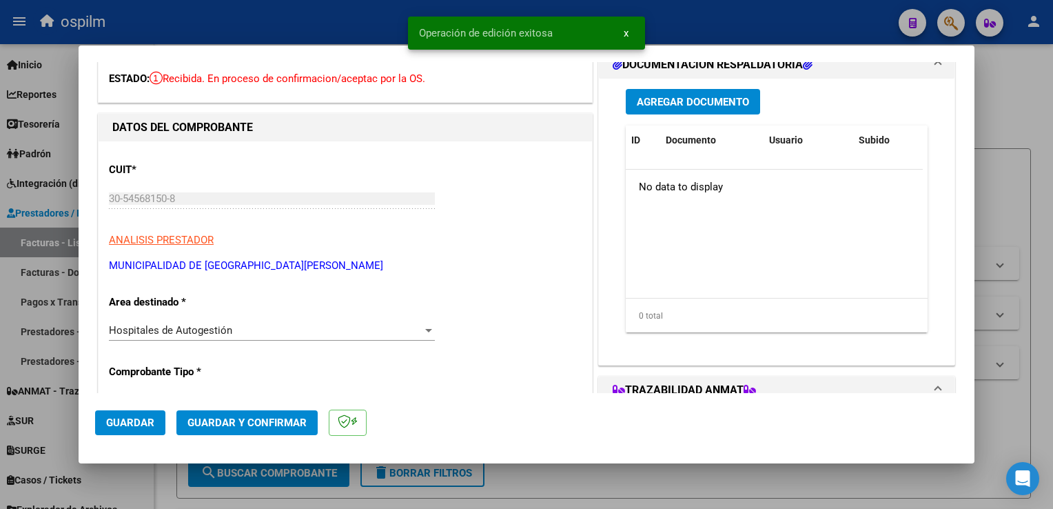
click at [687, 112] on button "Agregar Documento" at bounding box center [693, 102] width 134 height 26
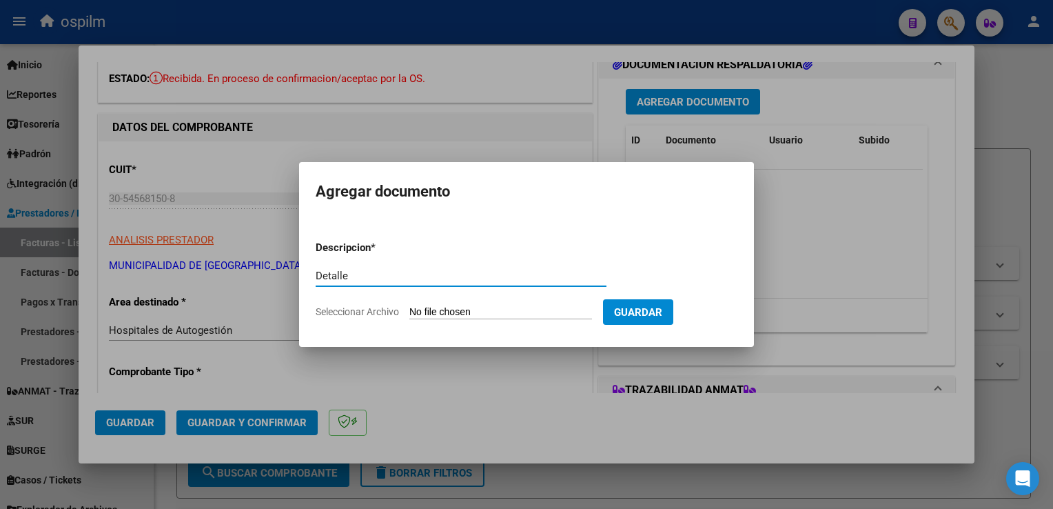
type input "Detalle"
click at [502, 303] on form "Descripcion * Detalle Escriba aquí una descripcion Seleccionar Archivo Guardar" at bounding box center [527, 280] width 422 height 101
click at [514, 313] on input "Seleccionar Archivo" at bounding box center [500, 312] width 183 height 13
type input "C:\fakepath\Anexo 43917.pdf"
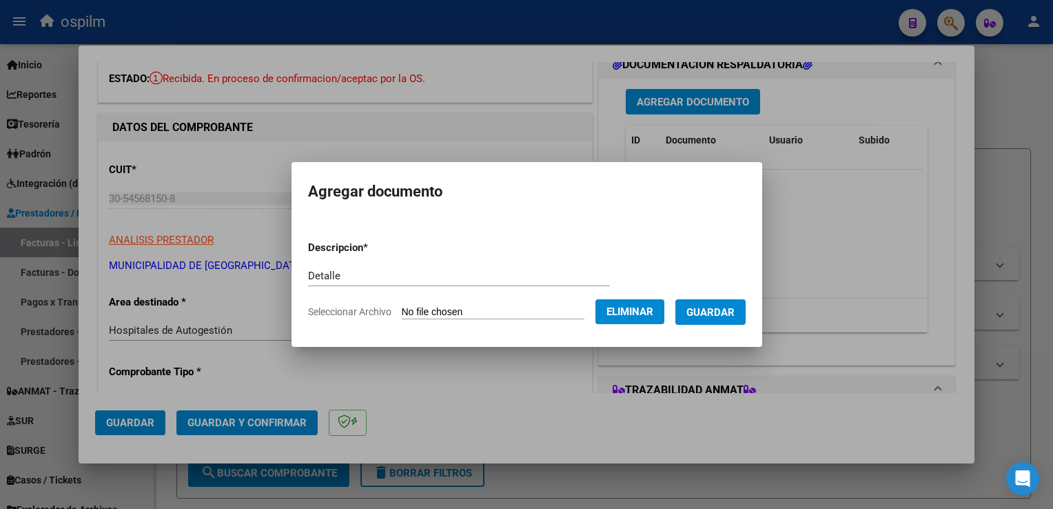
click at [720, 315] on span "Guardar" at bounding box center [711, 312] width 48 height 12
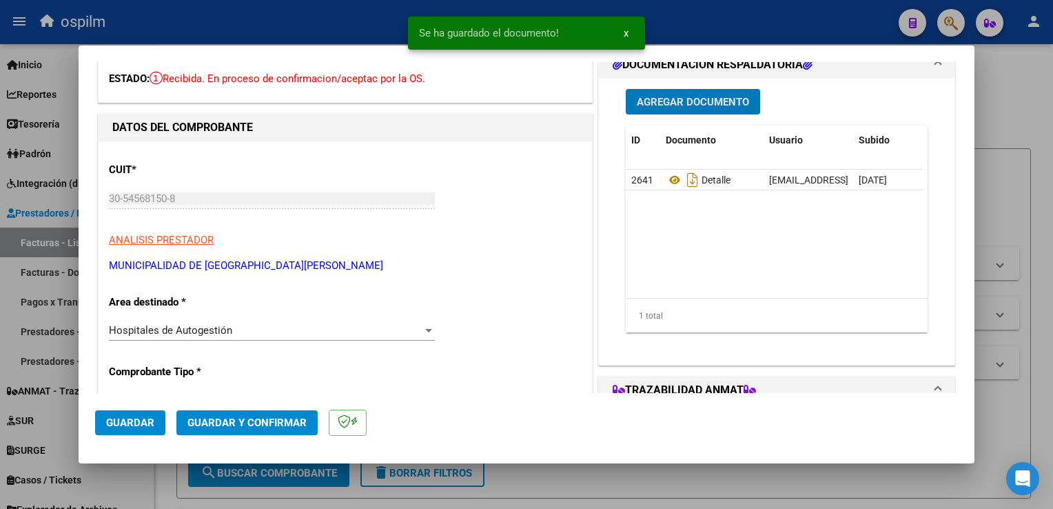
click at [631, 38] on button "x" at bounding box center [626, 33] width 27 height 25
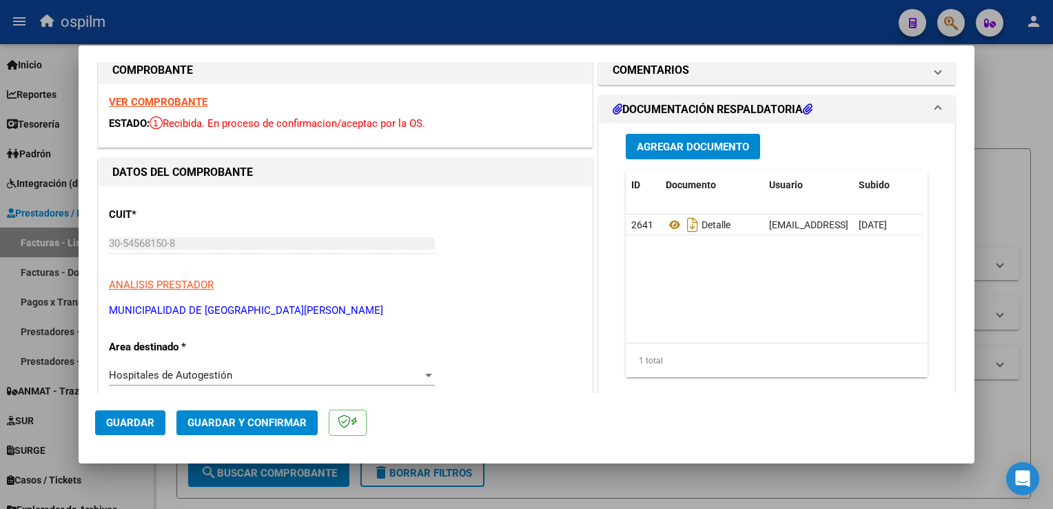
scroll to position [0, 0]
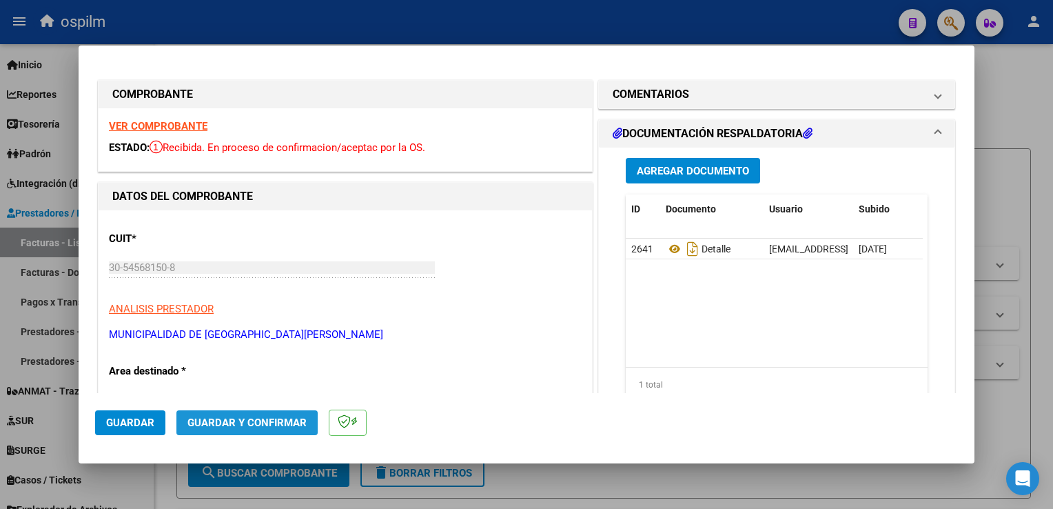
click at [281, 434] on button "Guardar y Confirmar" at bounding box center [246, 422] width 141 height 25
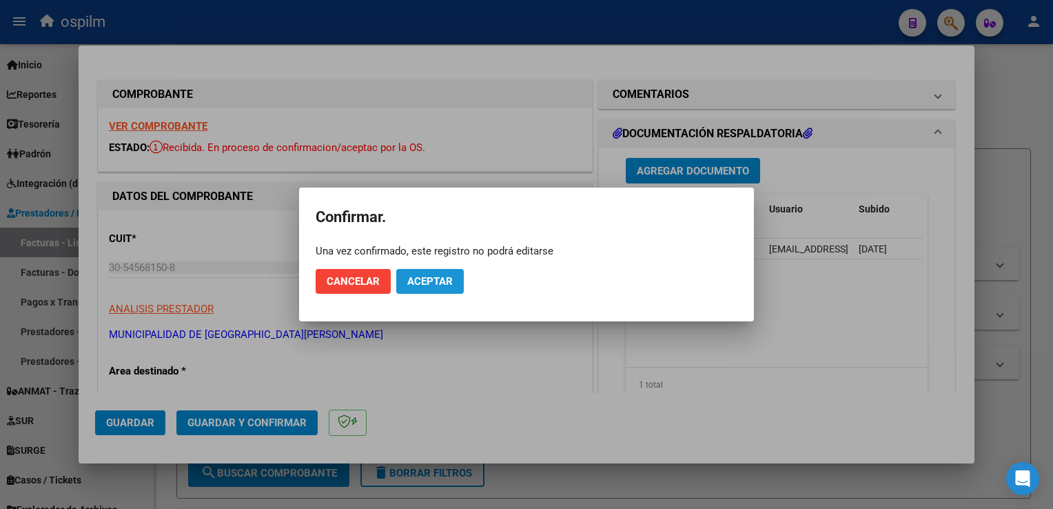
click at [439, 272] on button "Aceptar" at bounding box center [430, 281] width 68 height 25
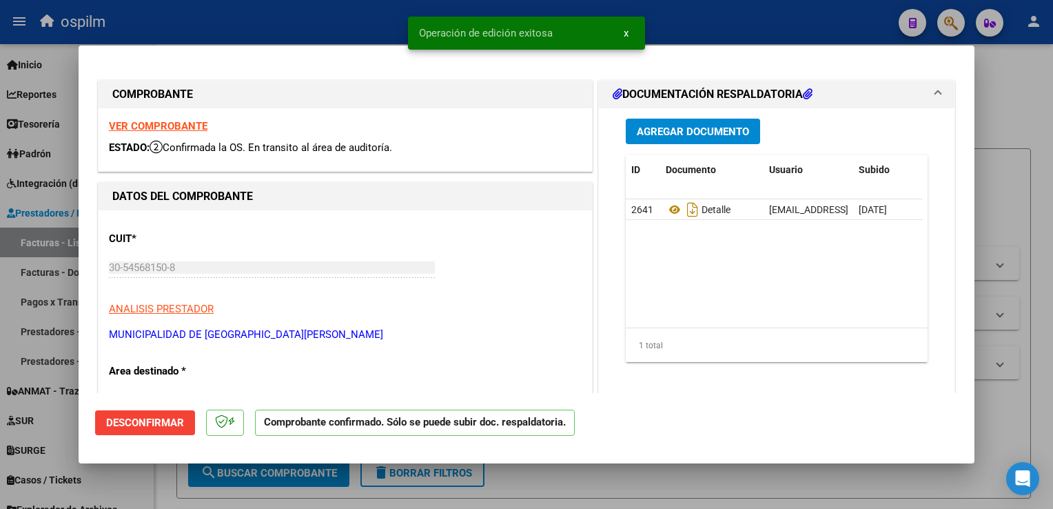
drag, startPoint x: 1030, startPoint y: 250, endPoint x: 1039, endPoint y: 391, distance: 141.6
click at [1030, 250] on div at bounding box center [526, 254] width 1053 height 509
type input "$ 0,00"
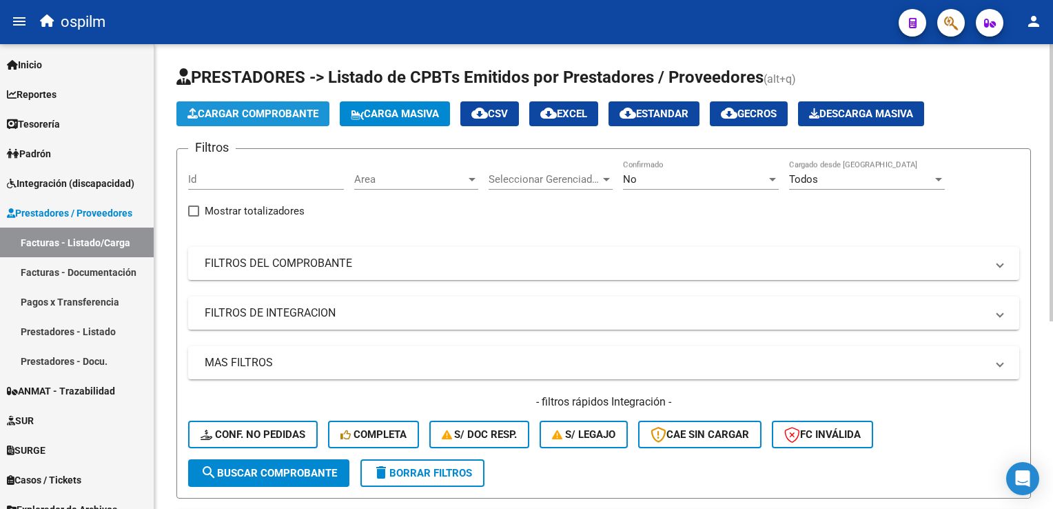
click at [243, 108] on span "Cargar Comprobante" at bounding box center [252, 114] width 131 height 12
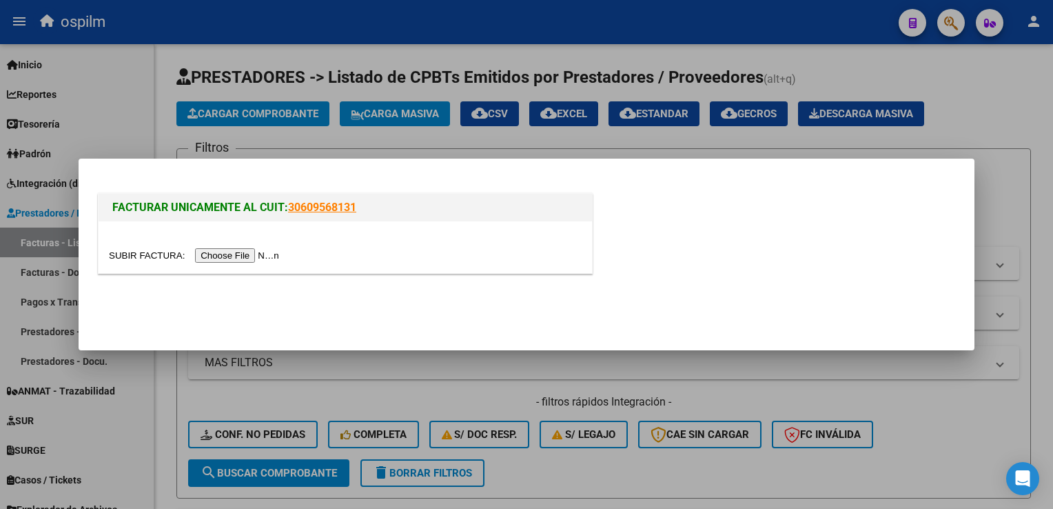
click at [245, 256] on input "file" at bounding box center [196, 255] width 174 height 14
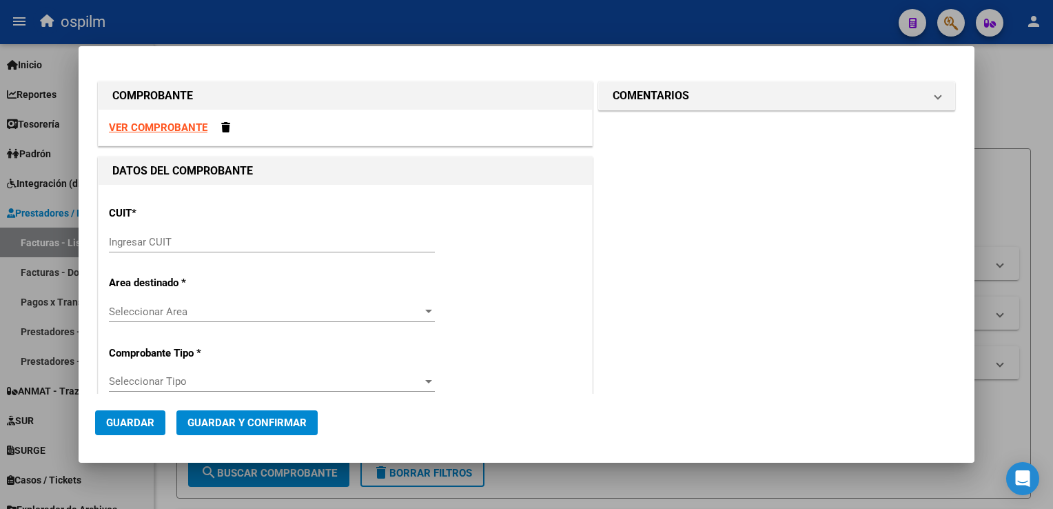
click at [160, 250] on div "Ingresar CUIT" at bounding box center [272, 242] width 326 height 21
click at [161, 248] on div "Ingresar CUIT" at bounding box center [272, 242] width 326 height 21
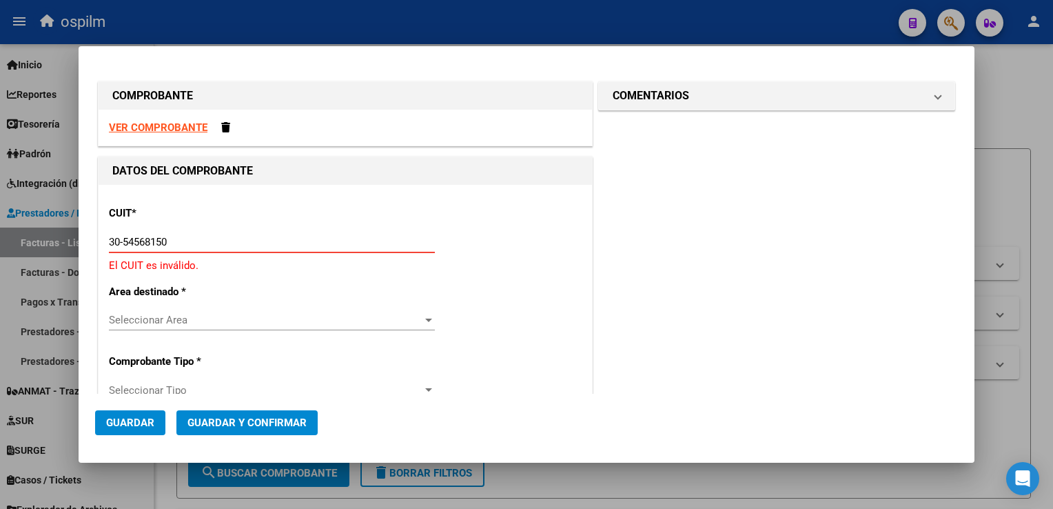
type input "30-54568150-8"
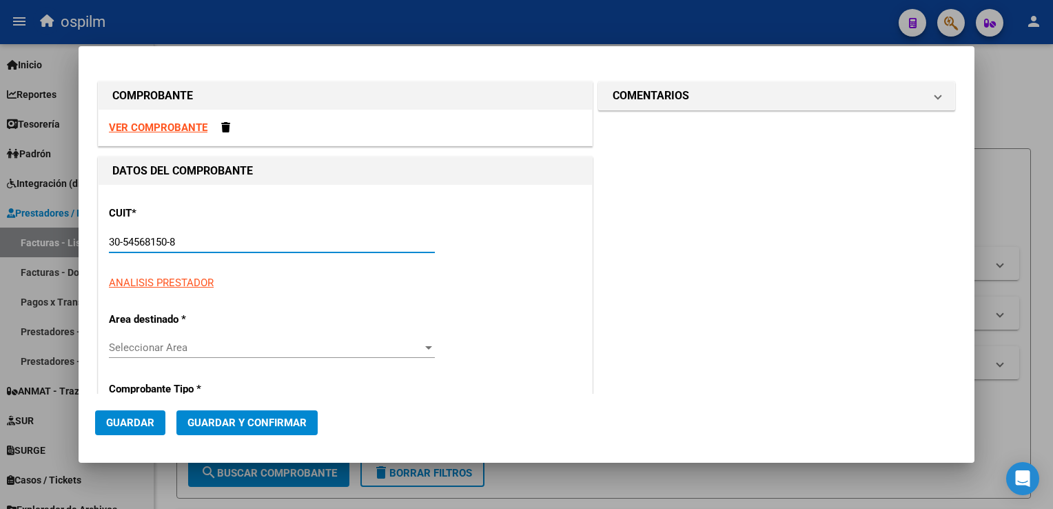
type input "8"
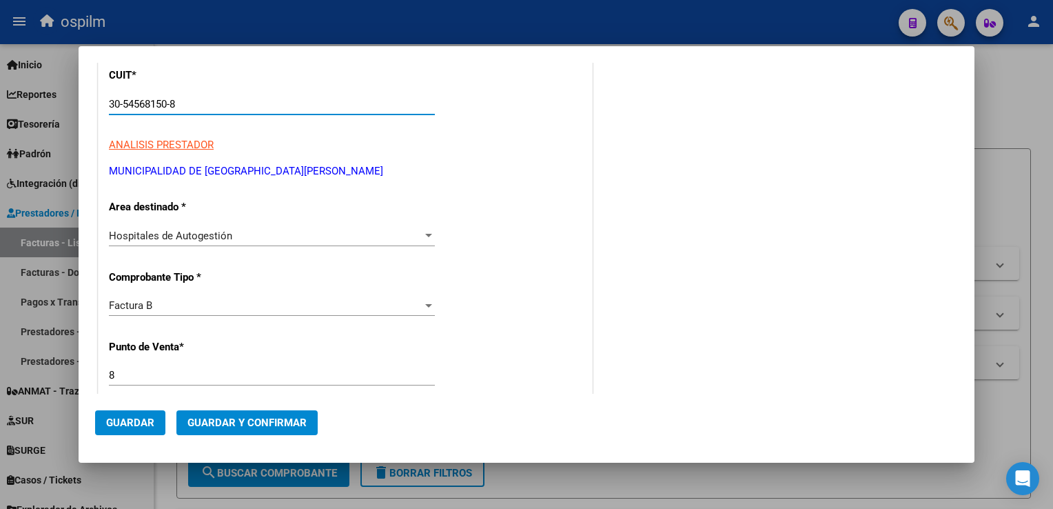
scroll to position [207, 0]
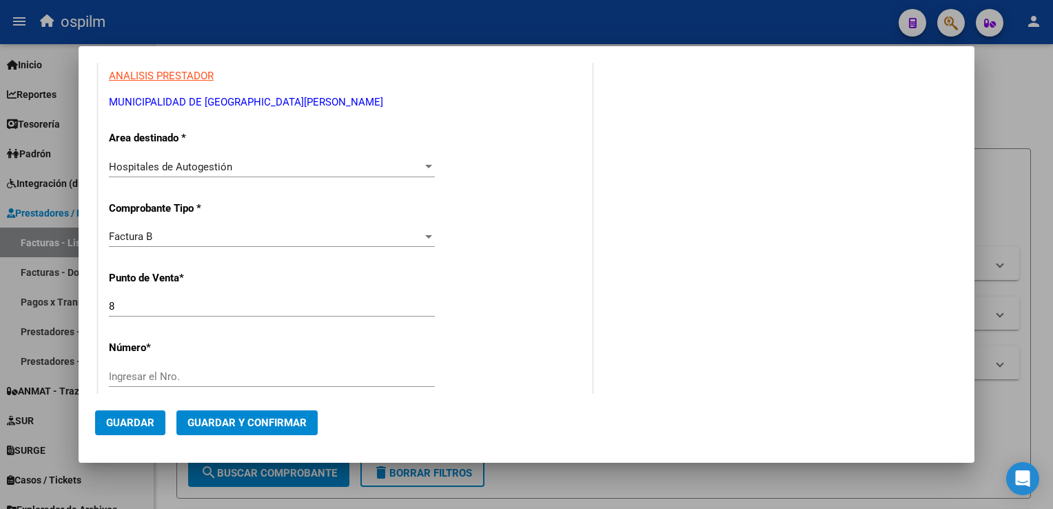
type input "30-54568150-8"
click at [210, 376] on input "Ingresar el Nro." at bounding box center [272, 376] width 326 height 12
type input "43918"
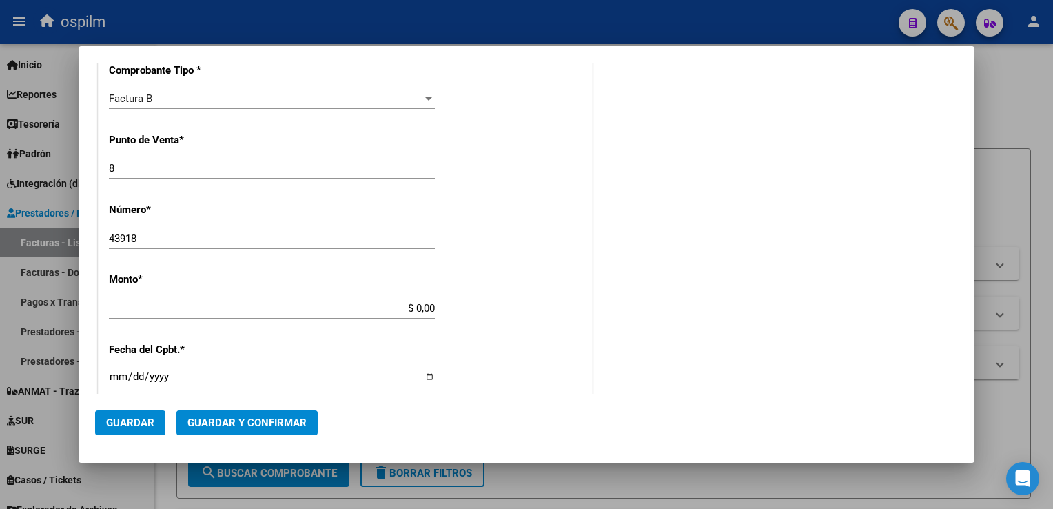
type input "$ 3.040,00"
type input "[DATE]"
type input "75358349990925"
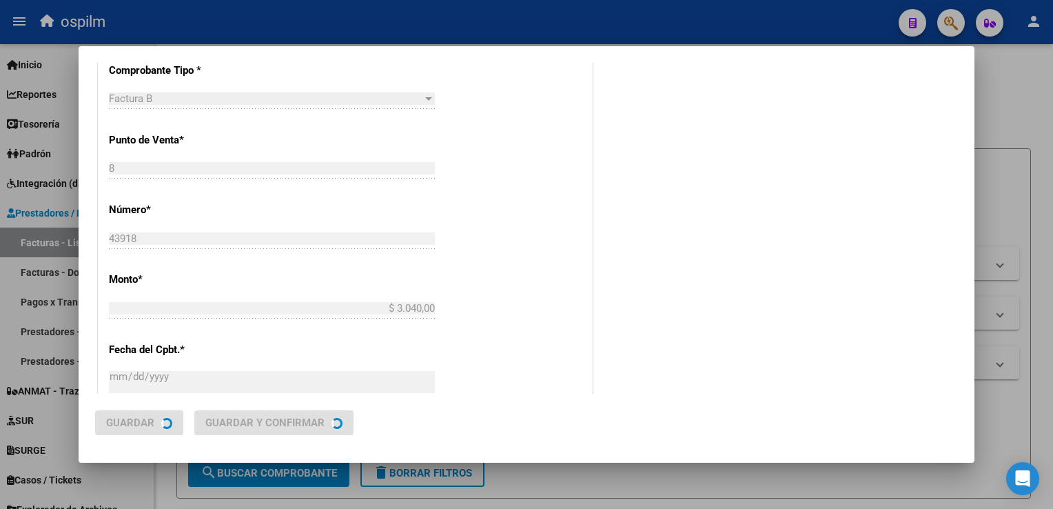
click at [454, 329] on div "CUIT * 30-54568150-8 Ingresar CUIT ANALISIS PRESTADOR MUNICIPALIDAD DE GRAL [GE…" at bounding box center [346, 328] width 494 height 977
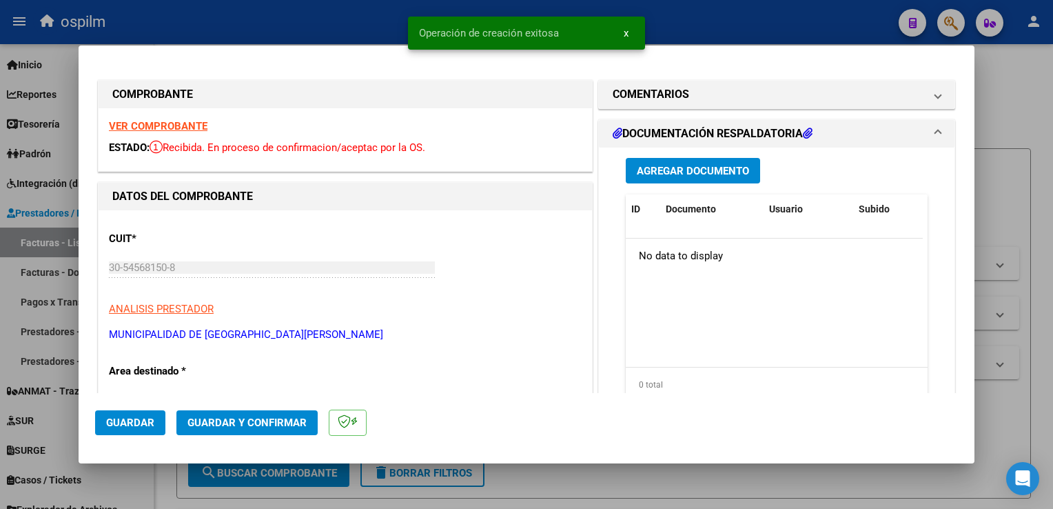
scroll to position [207, 0]
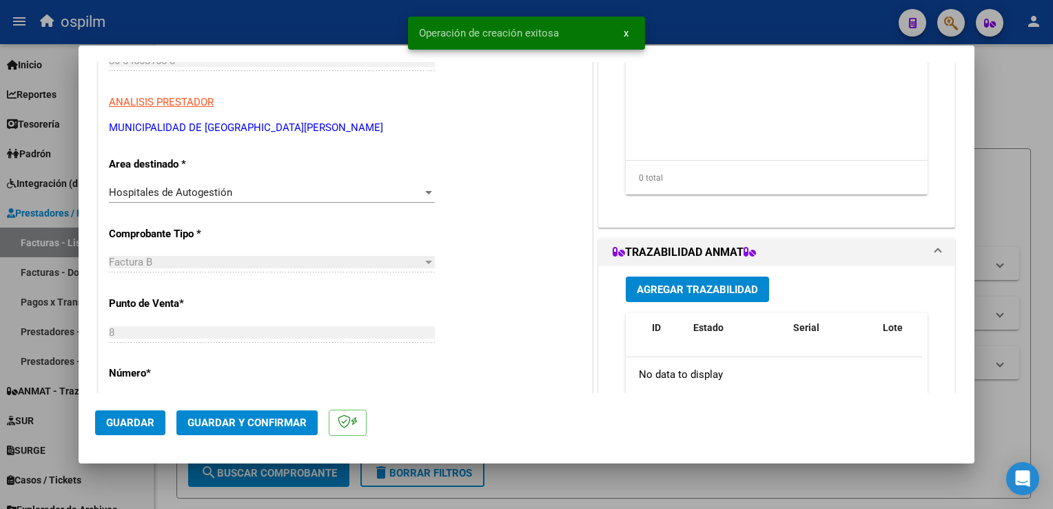
click at [105, 431] on button "Guardar" at bounding box center [130, 422] width 70 height 25
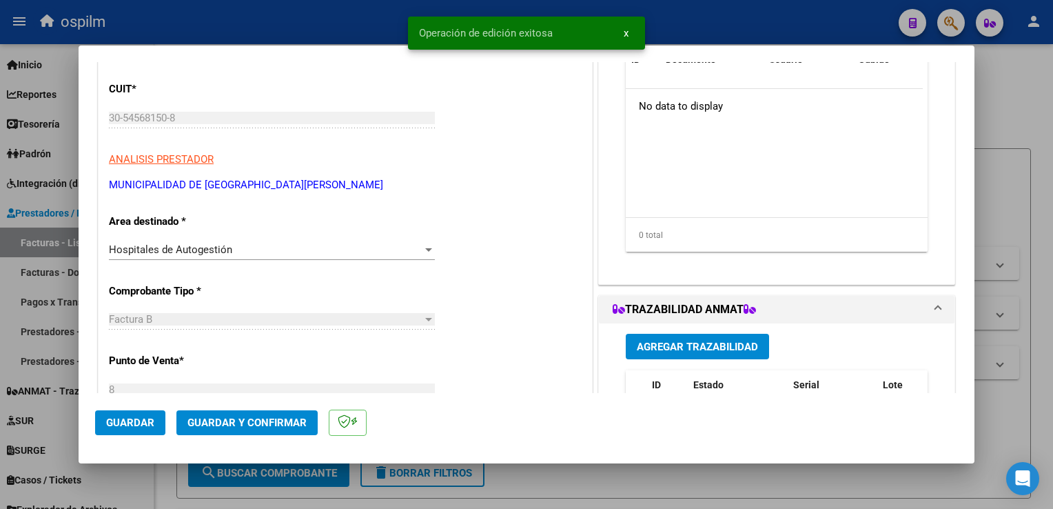
scroll to position [0, 0]
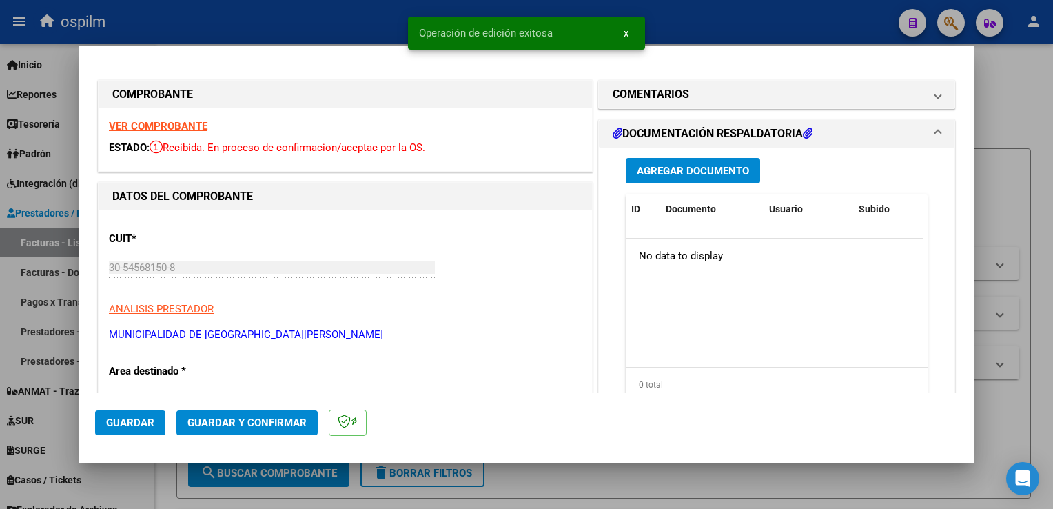
click at [712, 168] on span "Agregar Documento" at bounding box center [693, 171] width 112 height 12
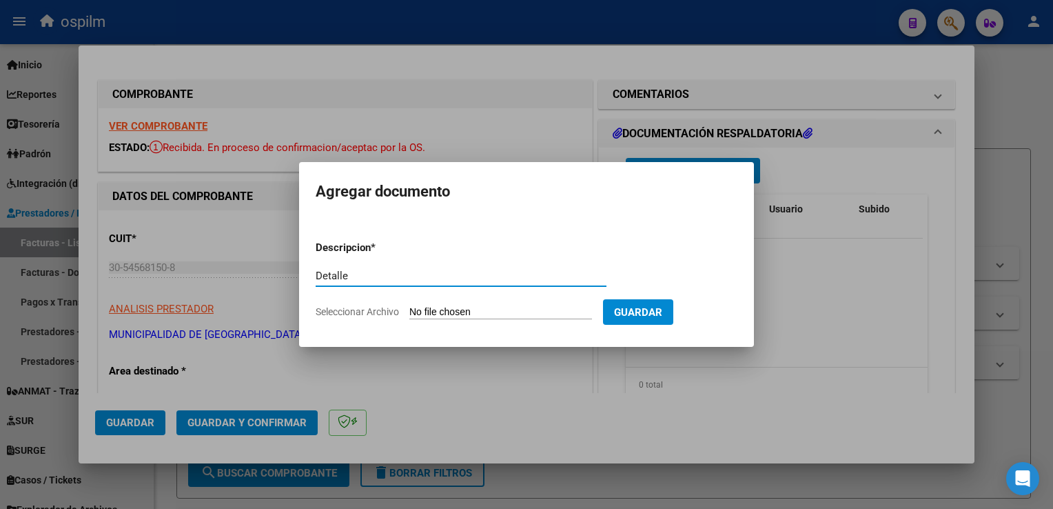
type input "Detalle"
click at [414, 307] on input "Seleccionar Archivo" at bounding box center [500, 312] width 183 height 13
type input "C:\fakepath\Anexo 43918.pdf"
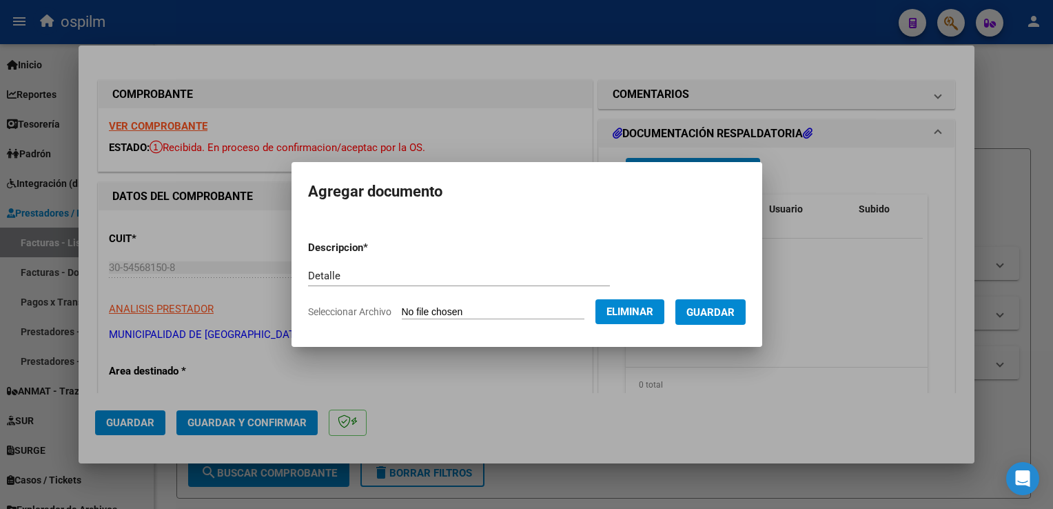
click at [710, 311] on span "Guardar" at bounding box center [711, 312] width 48 height 12
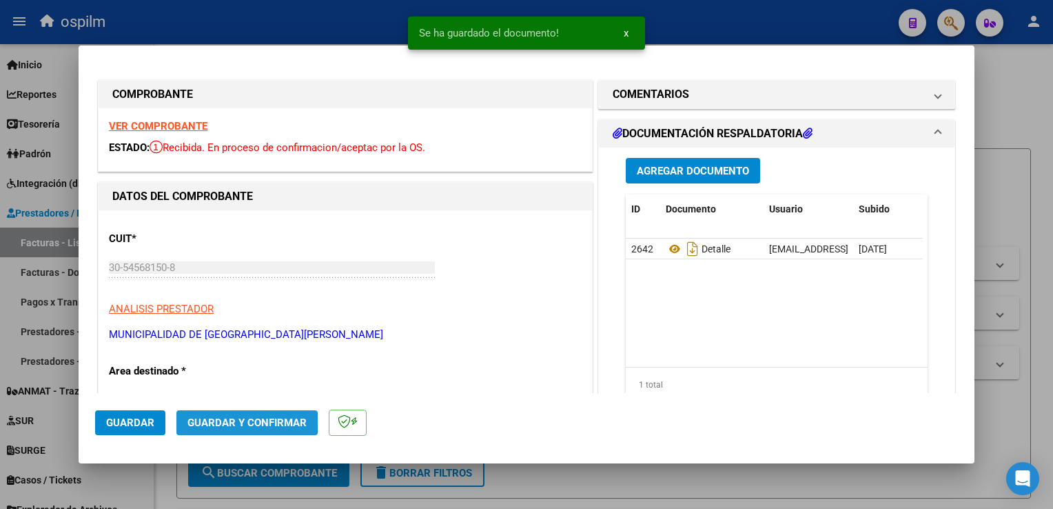
click at [234, 420] on span "Guardar y Confirmar" at bounding box center [246, 422] width 119 height 12
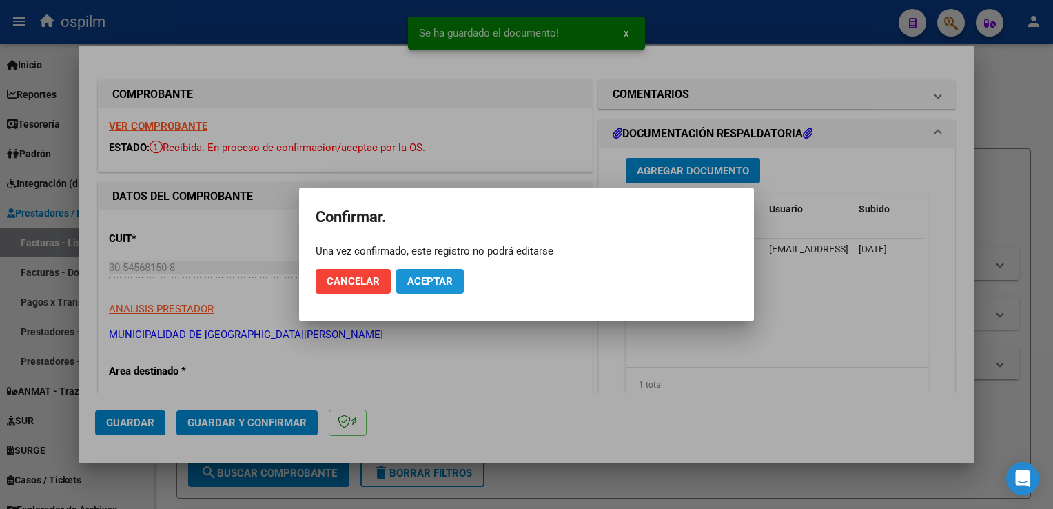
click at [431, 283] on span "Aceptar" at bounding box center [429, 281] width 45 height 12
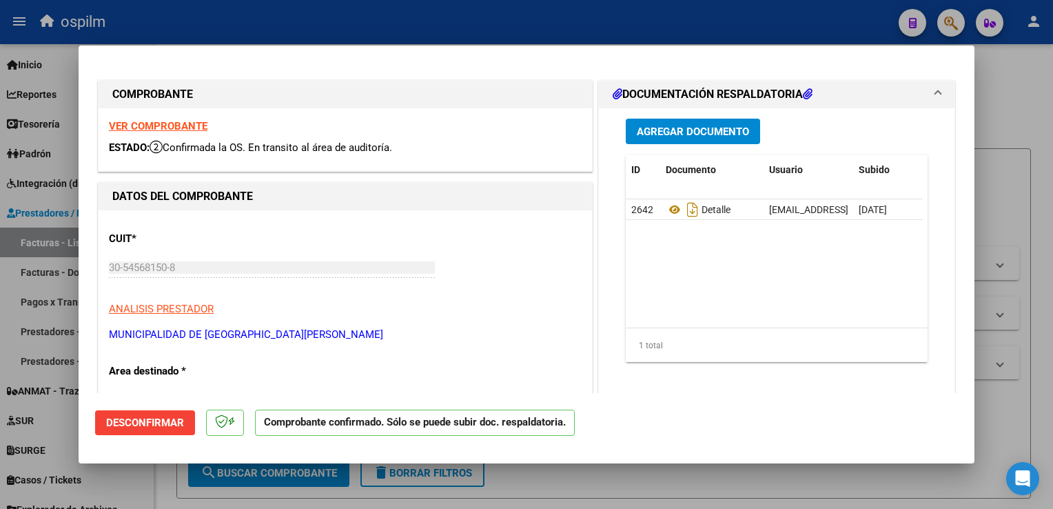
click at [1026, 225] on div at bounding box center [526, 254] width 1053 height 509
type input "$ 0,00"
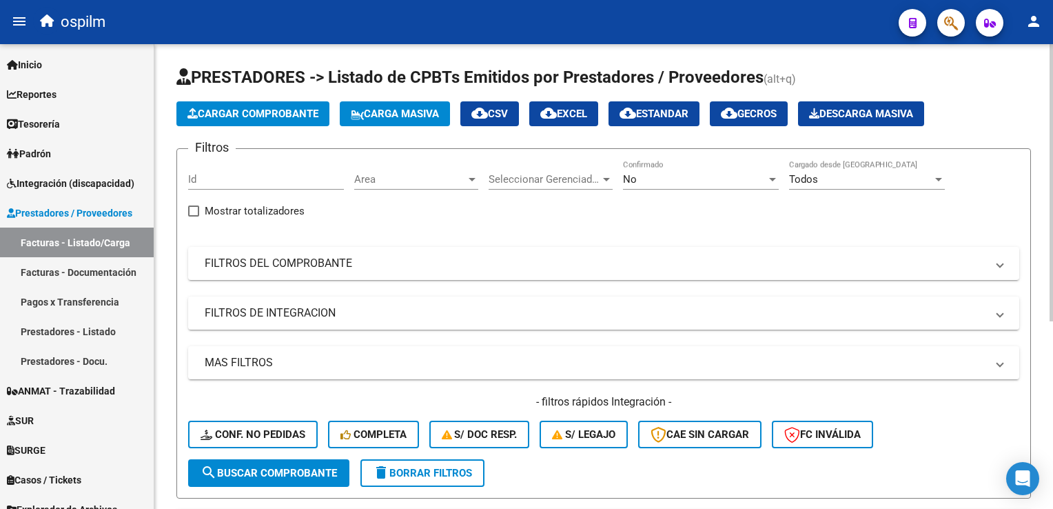
click at [267, 125] on button "Cargar Comprobante" at bounding box center [252, 113] width 153 height 25
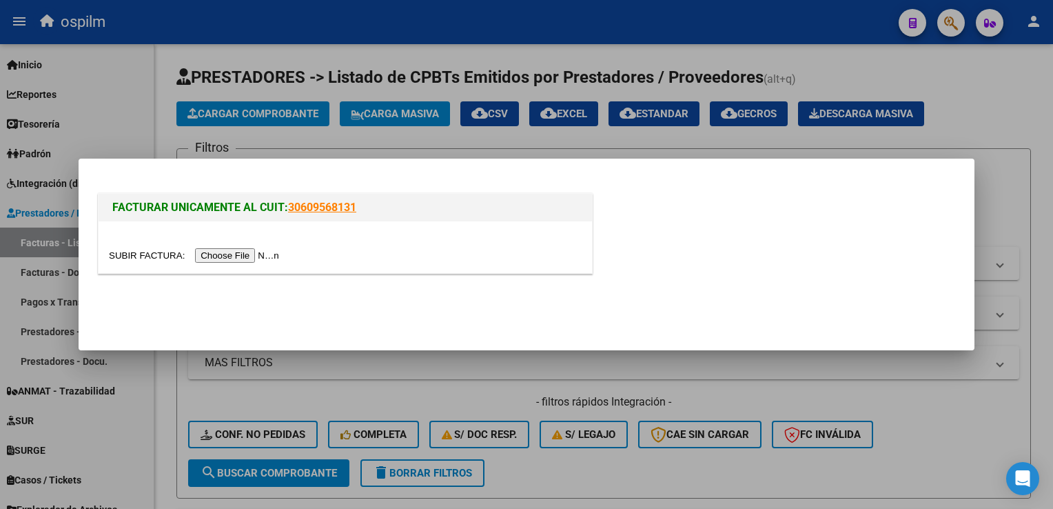
click at [267, 123] on div at bounding box center [526, 254] width 1053 height 509
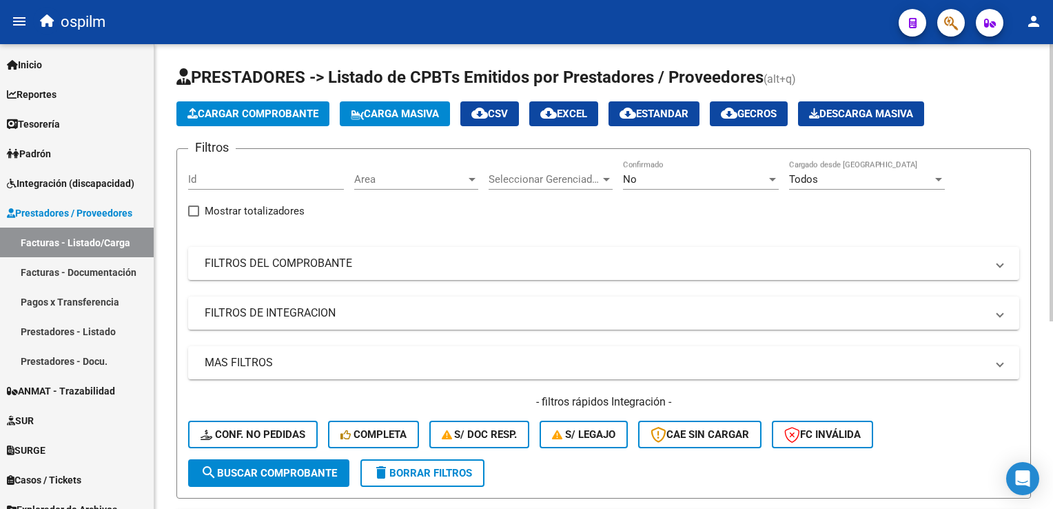
click at [248, 125] on app-list-header "PRESTADORES -> Listado de CPBTs Emitidos por Prestadores / Proveedores (alt+q) …" at bounding box center [603, 282] width 855 height 432
click at [262, 111] on span "Cargar Comprobante" at bounding box center [252, 114] width 131 height 12
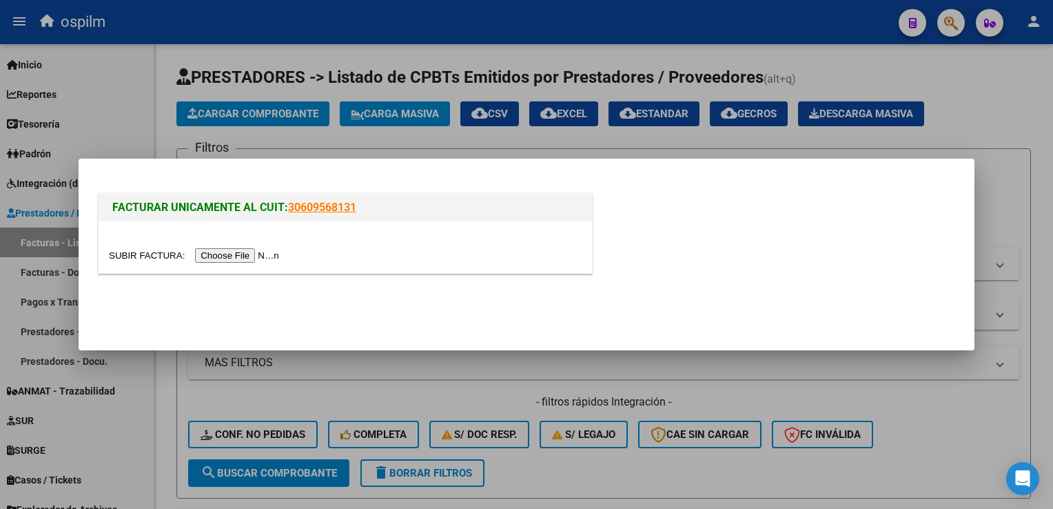
click at [230, 258] on input "file" at bounding box center [196, 255] width 174 height 14
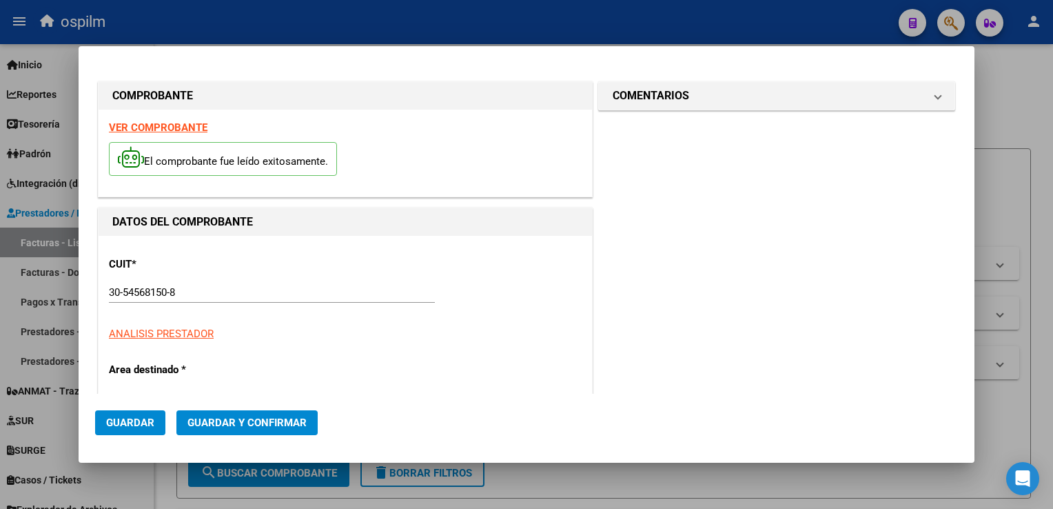
type input "$ 1.267,00"
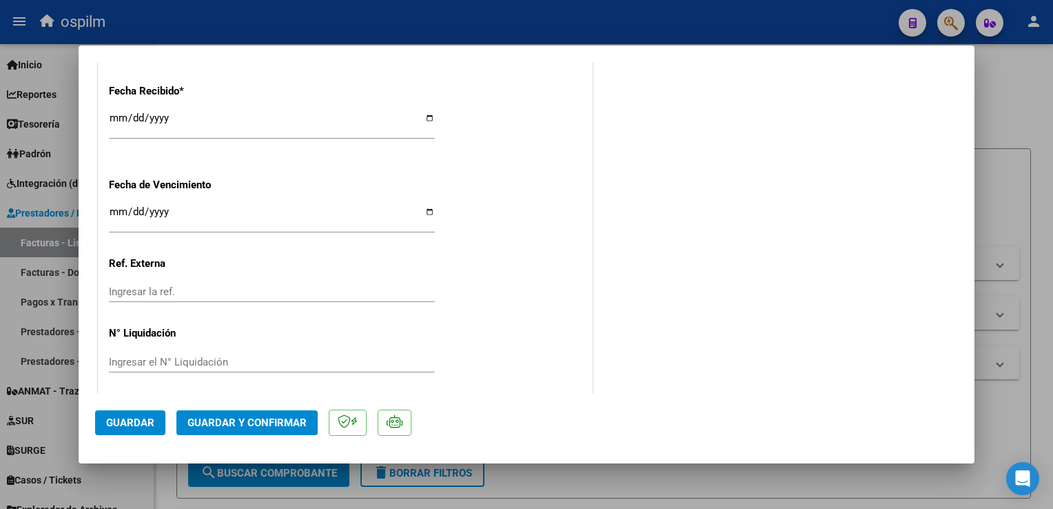
scroll to position [848, 0]
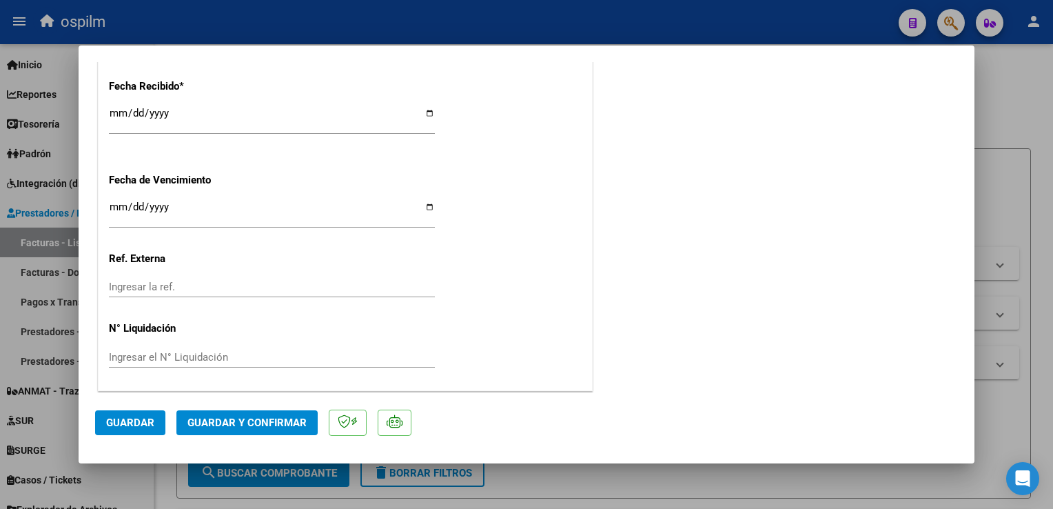
click at [153, 417] on button "Guardar" at bounding box center [130, 422] width 70 height 25
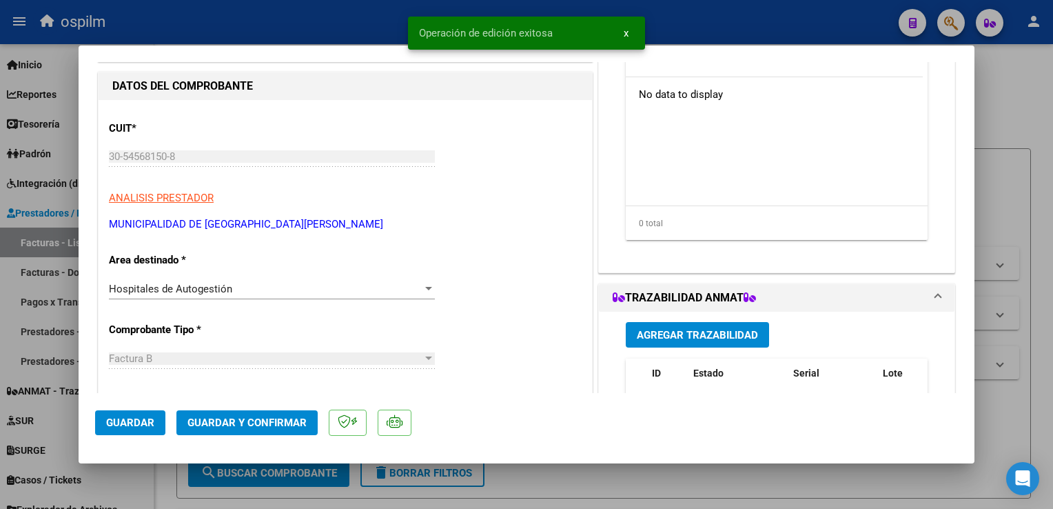
scroll to position [0, 0]
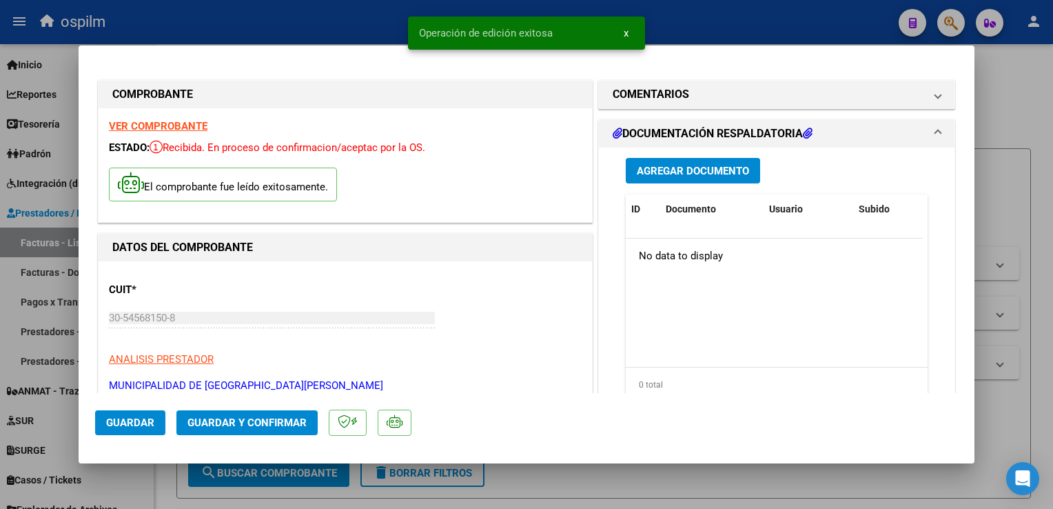
click at [734, 165] on span "Agregar Documento" at bounding box center [693, 171] width 112 height 12
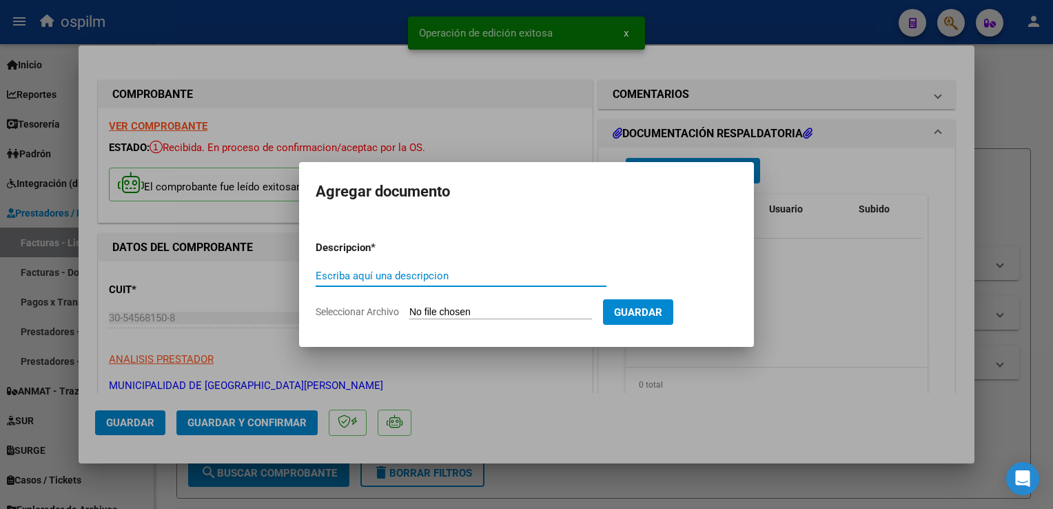
click at [411, 281] on input "Escriba aquí una descripcion" at bounding box center [461, 276] width 291 height 12
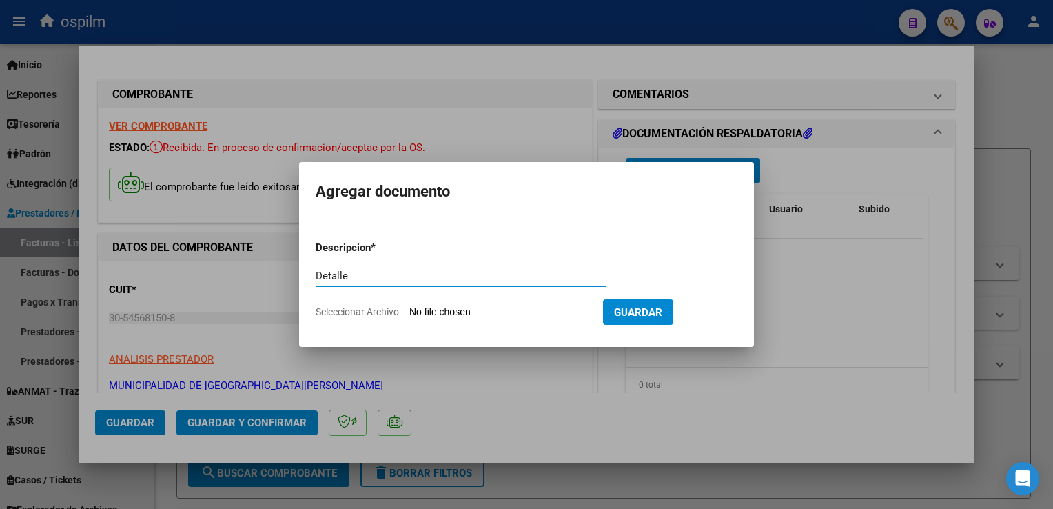
type input "Detalle"
click at [452, 316] on input "Seleccionar Archivo" at bounding box center [500, 312] width 183 height 13
type input "C:\fakepath\Anexo 43920.pdf"
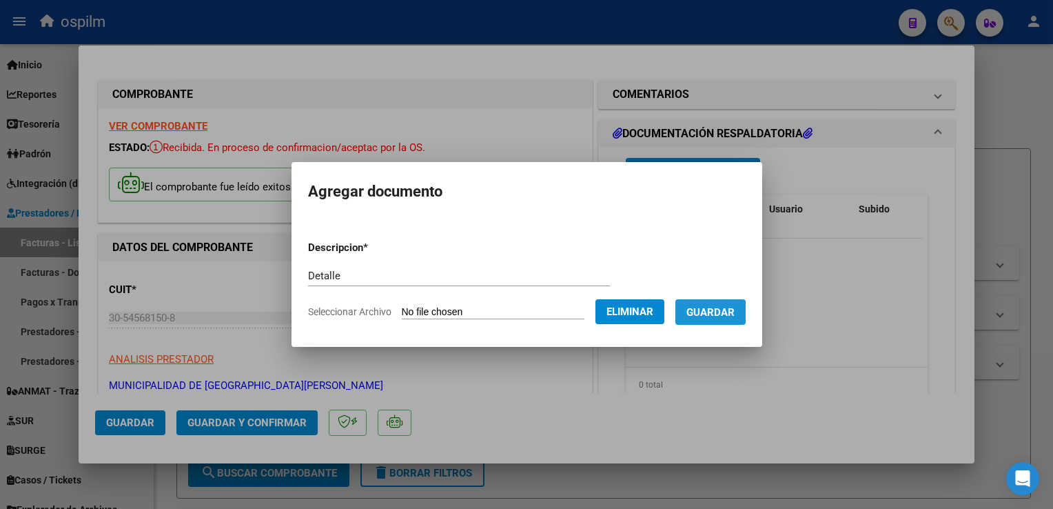
click at [690, 316] on span "Guardar" at bounding box center [711, 312] width 48 height 12
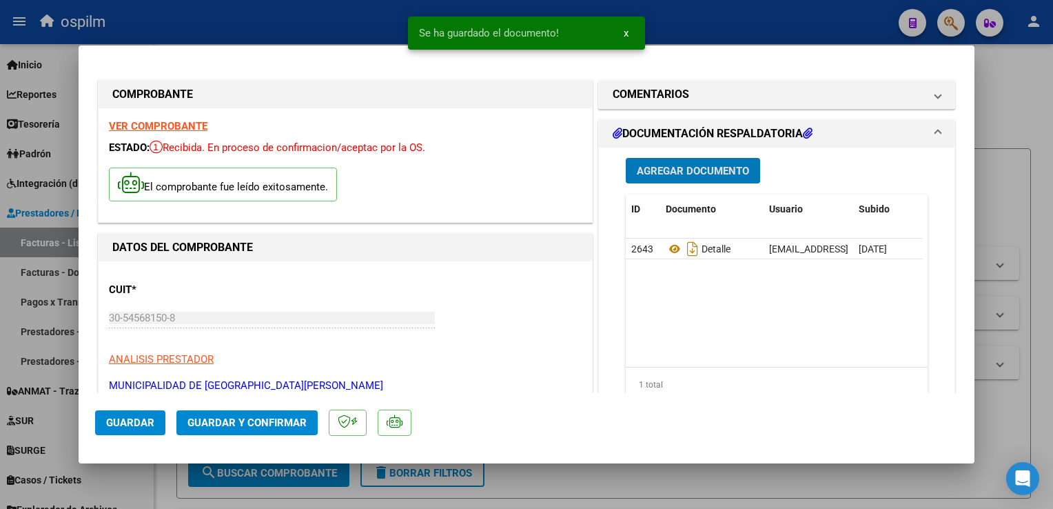
click at [243, 434] on button "Guardar y Confirmar" at bounding box center [246, 422] width 141 height 25
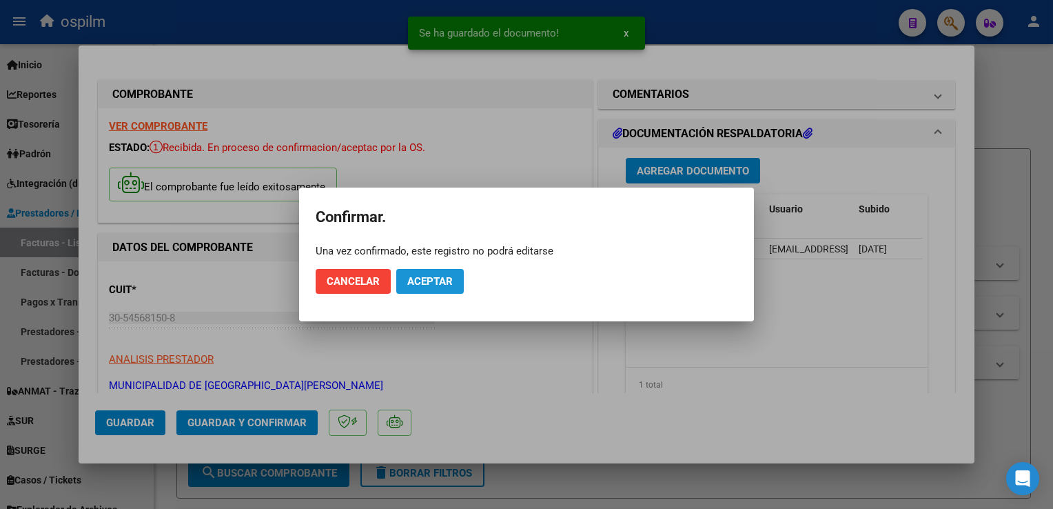
click at [418, 277] on span "Aceptar" at bounding box center [429, 281] width 45 height 12
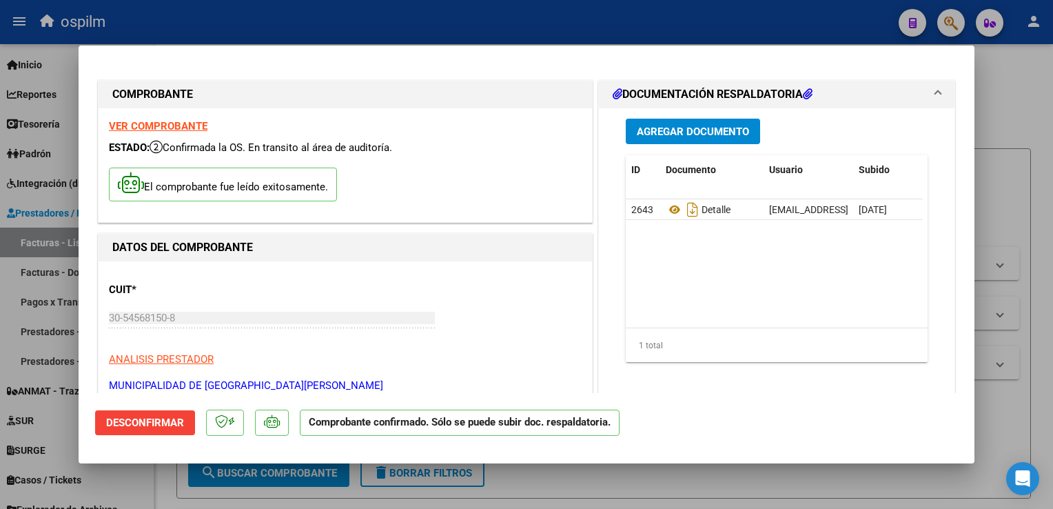
click at [1041, 385] on div at bounding box center [526, 254] width 1053 height 509
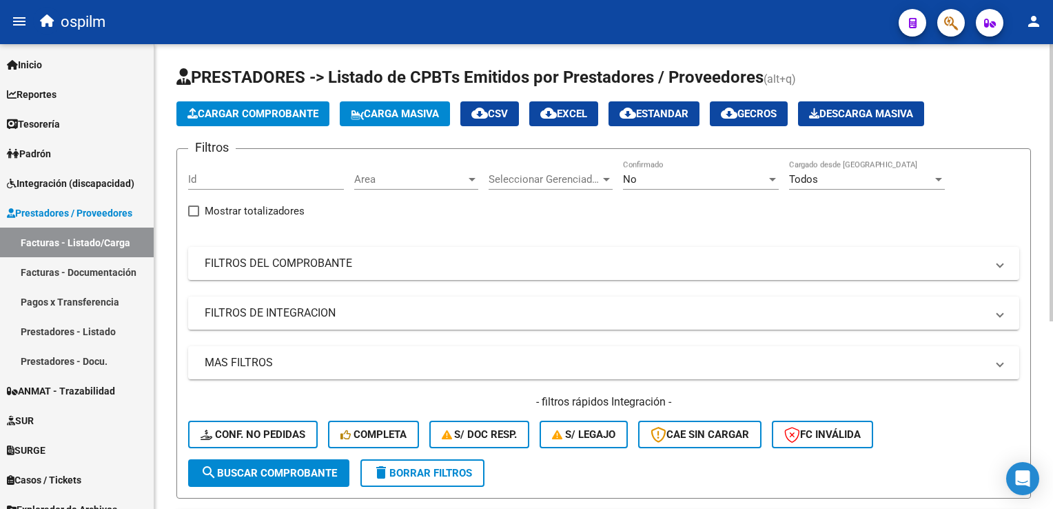
click at [284, 116] on span "Cargar Comprobante" at bounding box center [252, 114] width 131 height 12
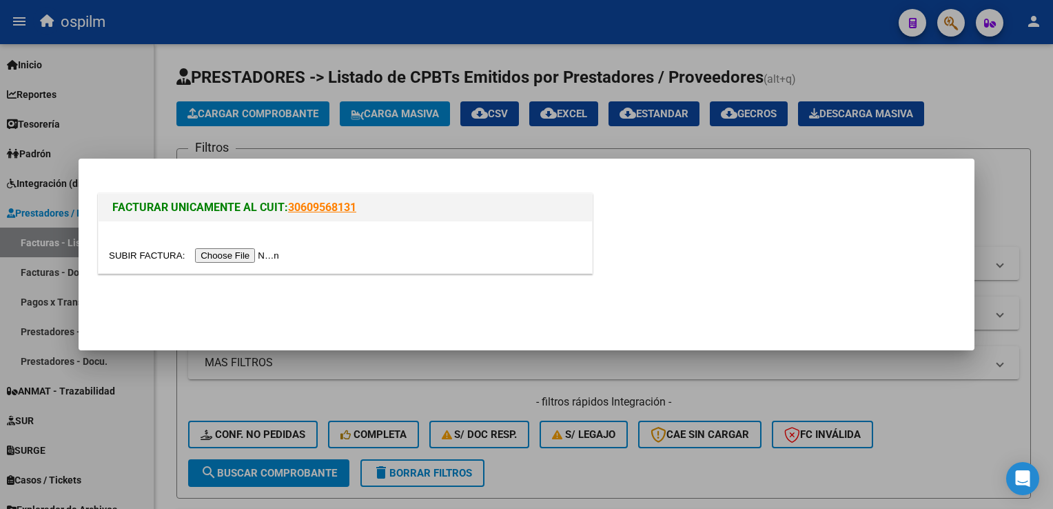
click at [218, 253] on input "file" at bounding box center [196, 255] width 174 height 14
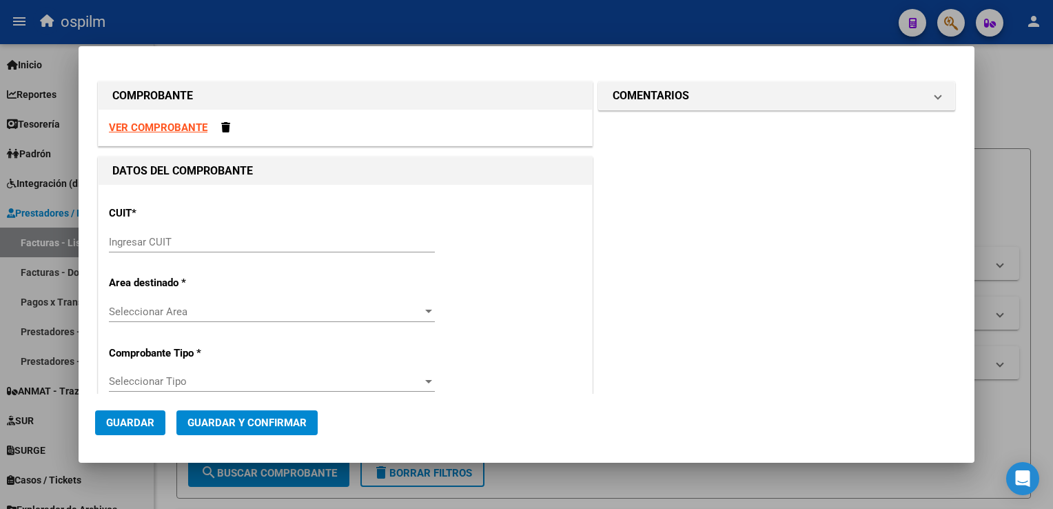
click at [340, 243] on input "Ingresar CUIT" at bounding box center [272, 242] width 326 height 12
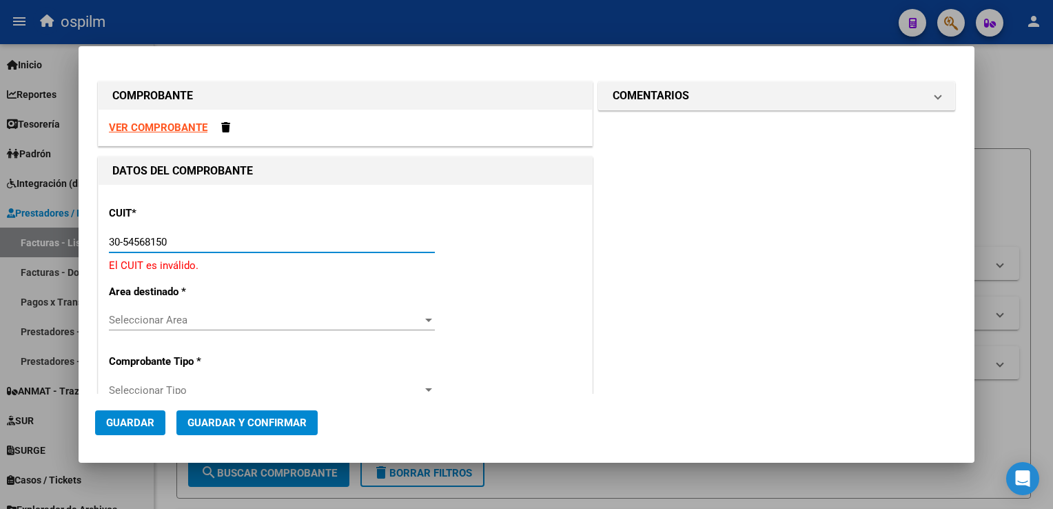
type input "30-54568150-8"
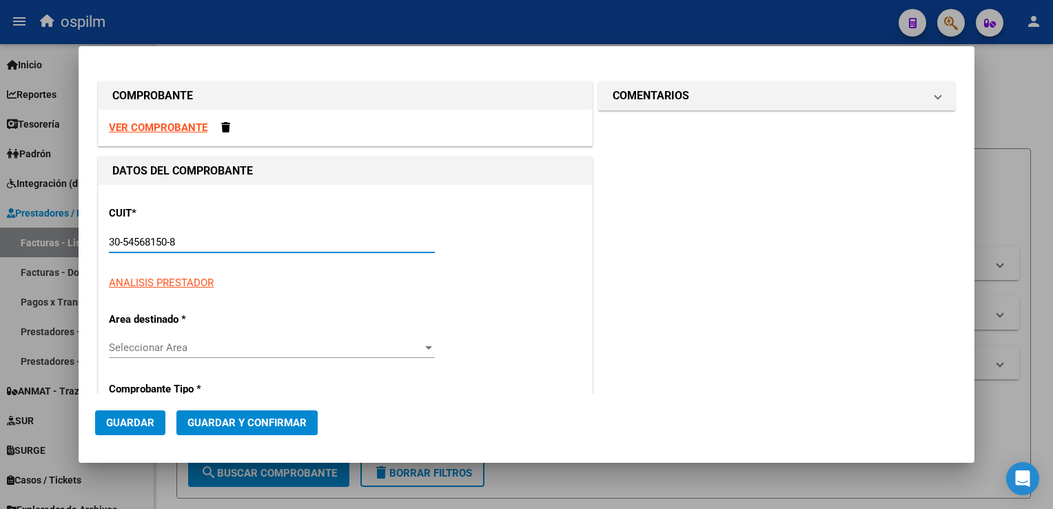
type input "8"
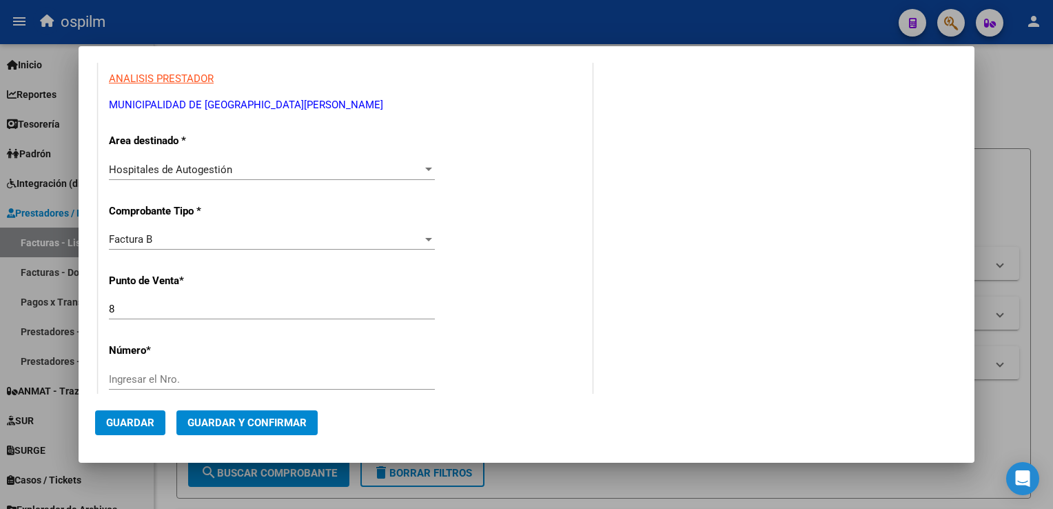
scroll to position [207, 0]
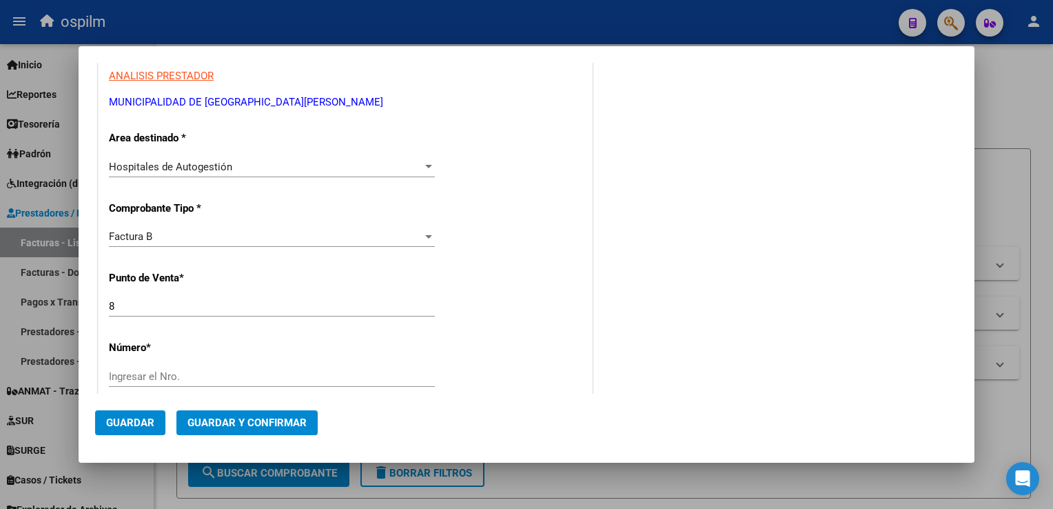
type input "30-54568150-8"
click at [214, 366] on div "Ingresar el Nro." at bounding box center [272, 376] width 326 height 21
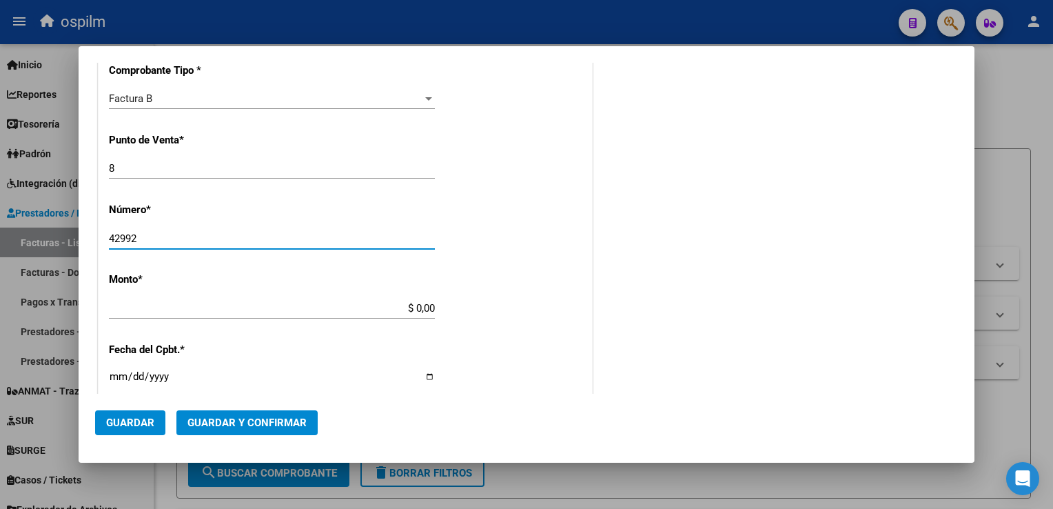
type input "42992"
click at [503, 325] on div "CUIT * 30-54568150-8 Ingresar CUIT ANALISIS PRESTADOR MUNICIPALIDAD DE GRAL [GE…" at bounding box center [346, 328] width 494 height 977
type input "$ 5.846,00"
type input "[DATE]"
type input "75318026482922"
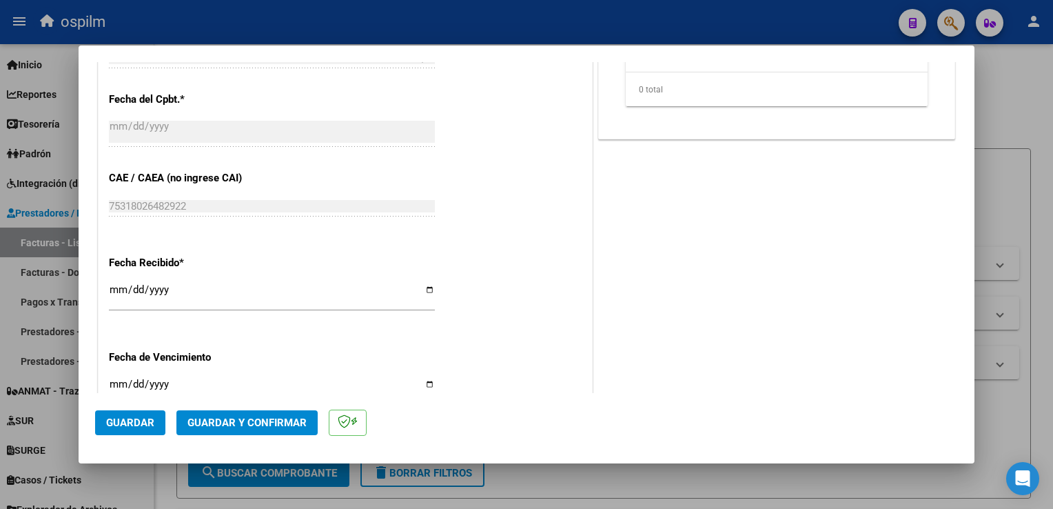
scroll to position [689, 0]
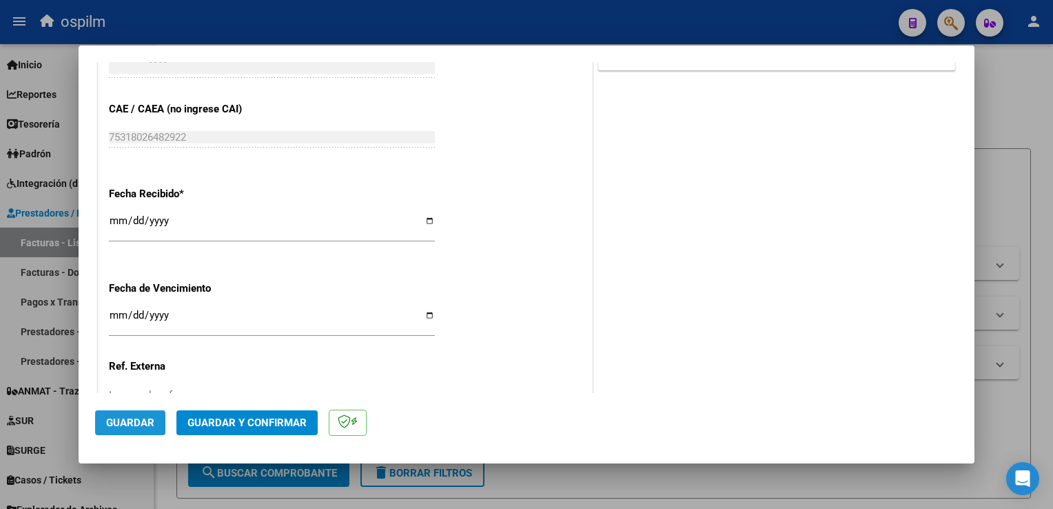
click at [149, 423] on span "Guardar" at bounding box center [130, 422] width 48 height 12
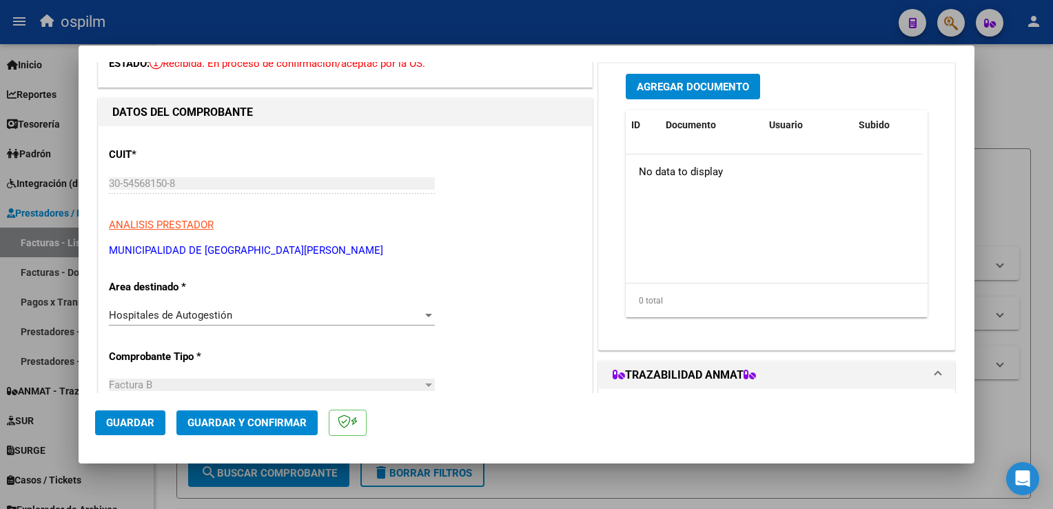
scroll to position [0, 0]
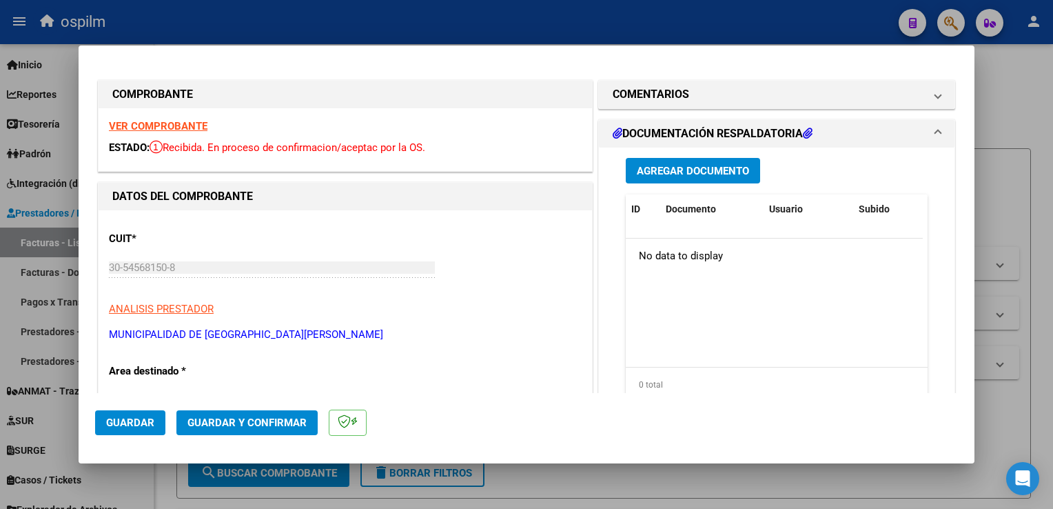
click at [724, 164] on span "Agregar Documento" at bounding box center [693, 170] width 112 height 12
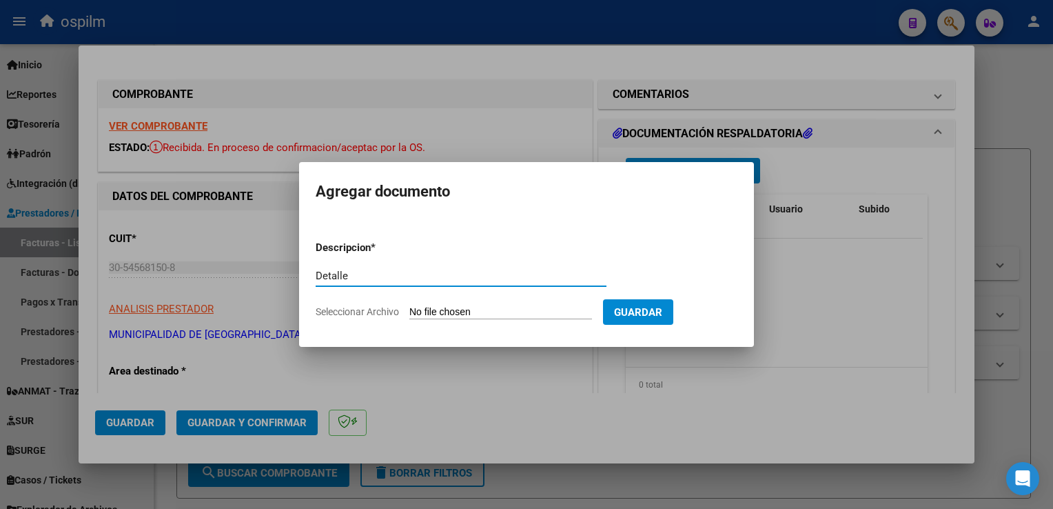
type input "Detalle"
click at [466, 314] on input "Seleccionar Archivo" at bounding box center [500, 312] width 183 height 13
click at [496, 307] on input "Seleccionar Archivo" at bounding box center [500, 312] width 183 height 13
type input "C:\fakepath\Anexo 42992.pdf"
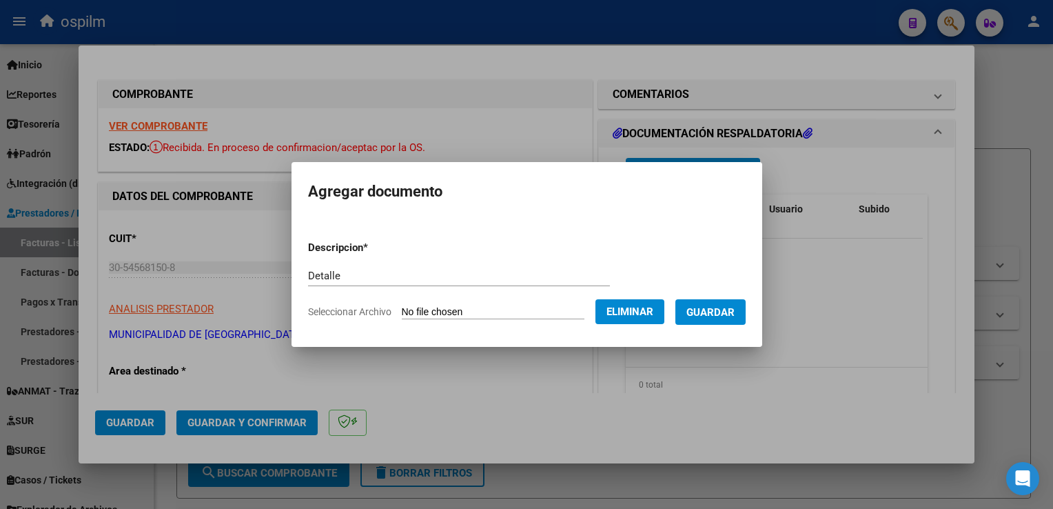
click at [736, 324] on button "Guardar" at bounding box center [710, 312] width 70 height 26
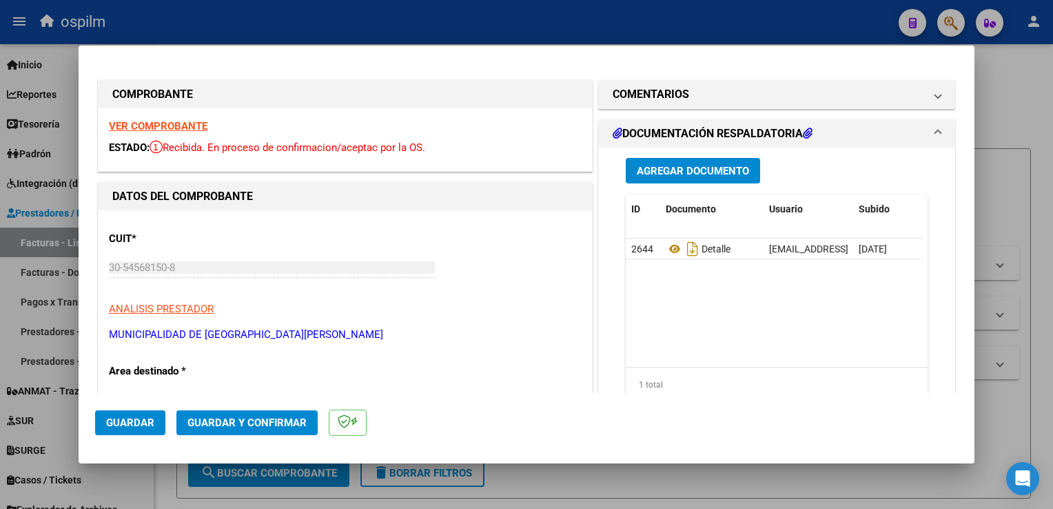
click at [234, 409] on mat-dialog-actions "Guardar Guardar y Confirmar" at bounding box center [526, 420] width 863 height 54
click at [243, 419] on span "Guardar y Confirmar" at bounding box center [246, 422] width 119 height 12
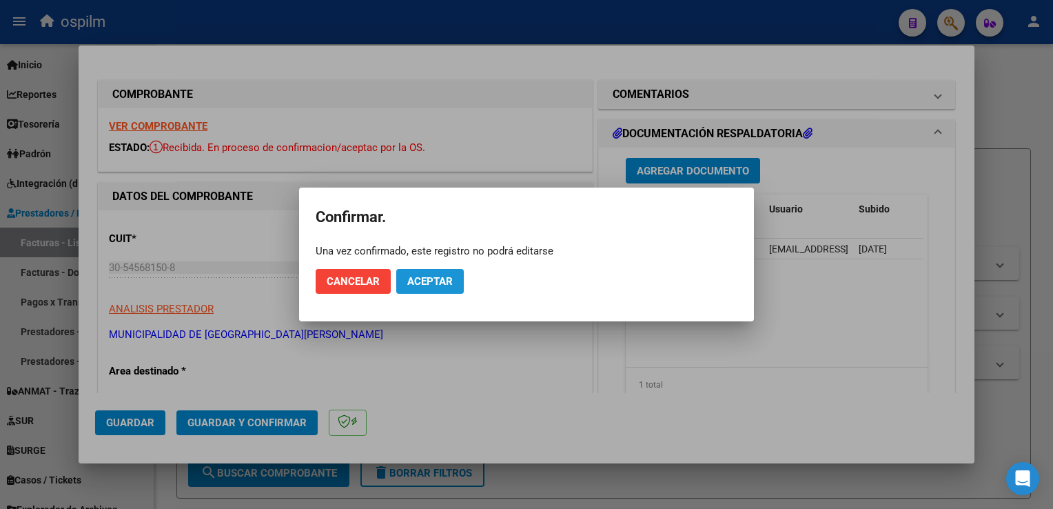
click at [438, 276] on span "Aceptar" at bounding box center [429, 281] width 45 height 12
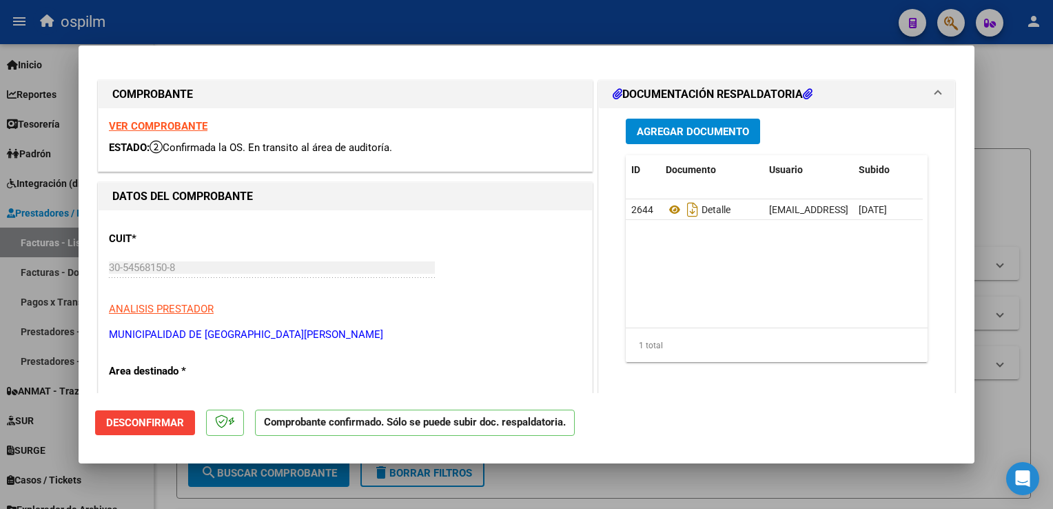
click at [185, 127] on strong "VER COMPROBANTE" at bounding box center [158, 126] width 99 height 12
click at [1020, 174] on div at bounding box center [526, 254] width 1053 height 509
type input "$ 0,00"
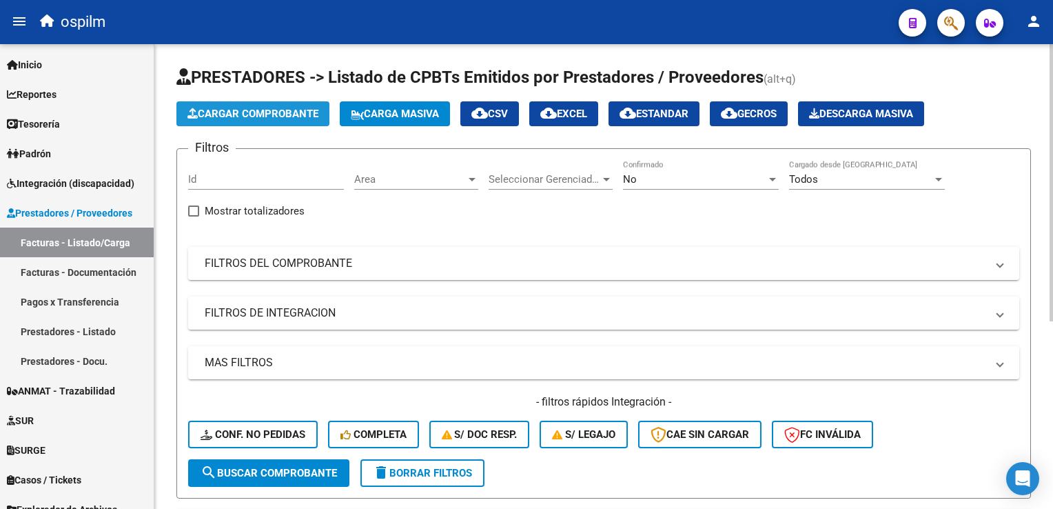
click at [229, 110] on span "Cargar Comprobante" at bounding box center [252, 114] width 131 height 12
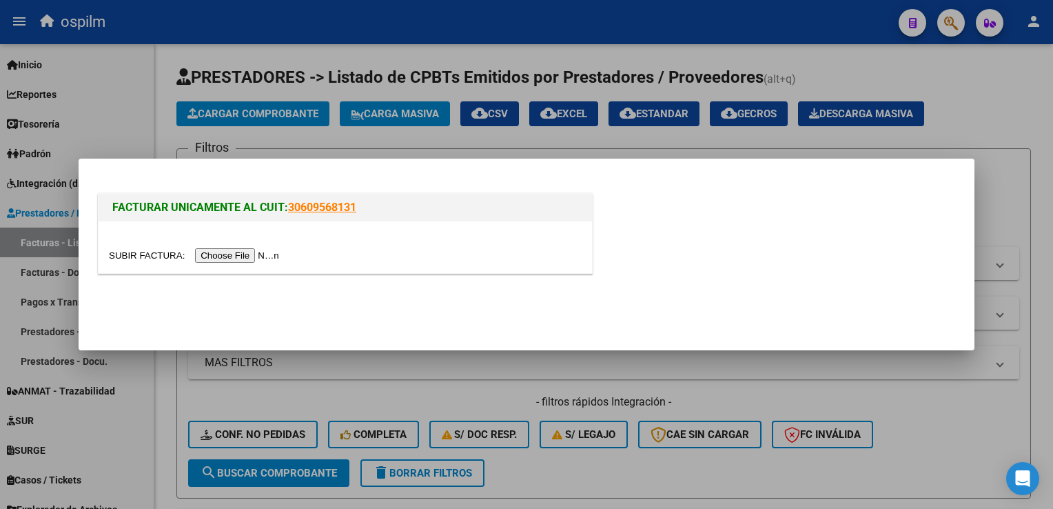
click at [238, 261] on input "file" at bounding box center [196, 255] width 174 height 14
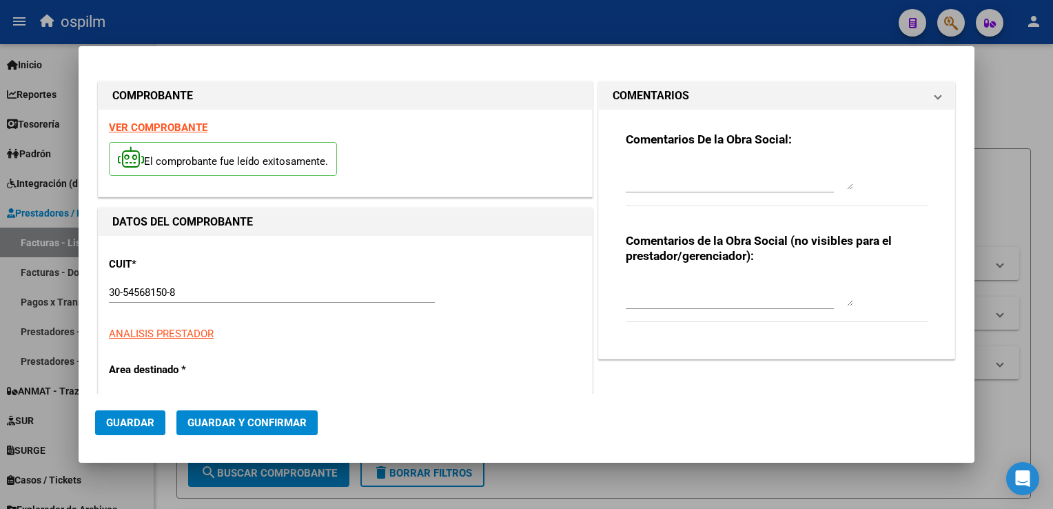
type input "$ 654,00"
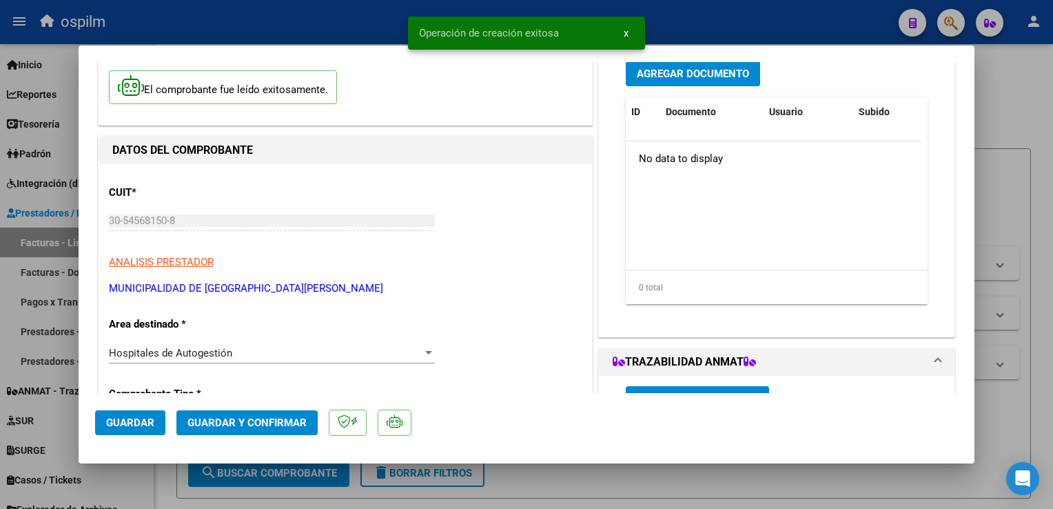
scroll to position [207, 0]
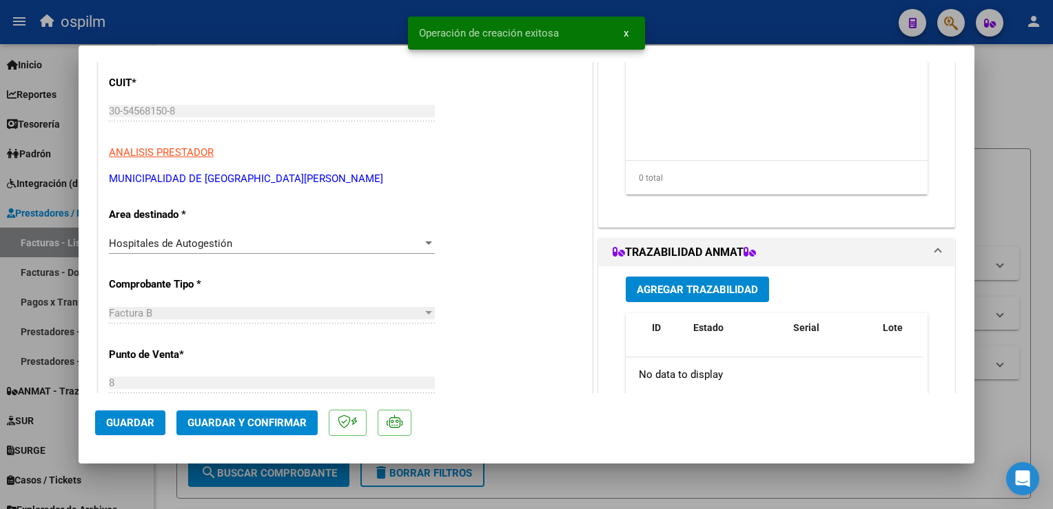
click at [120, 420] on span "Guardar" at bounding box center [130, 422] width 48 height 12
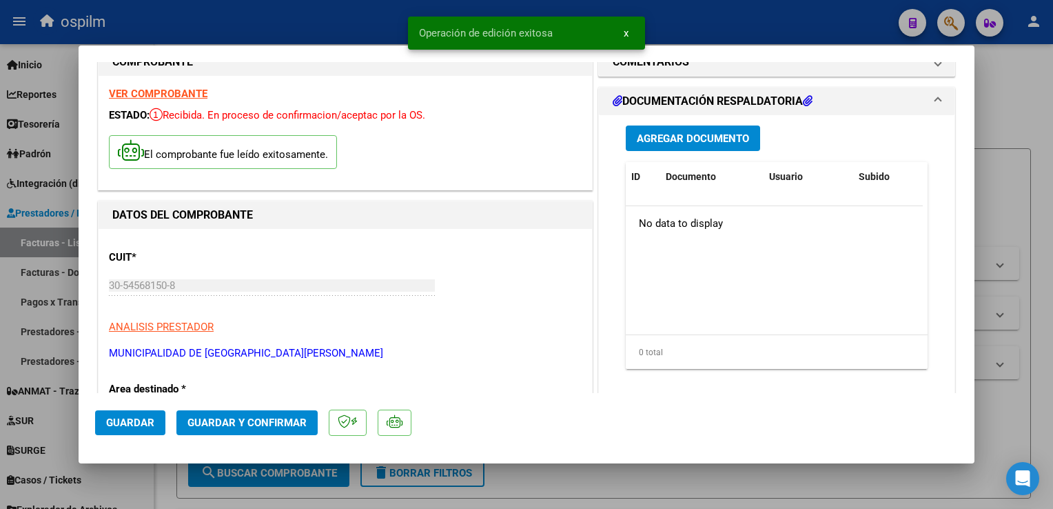
scroll to position [0, 0]
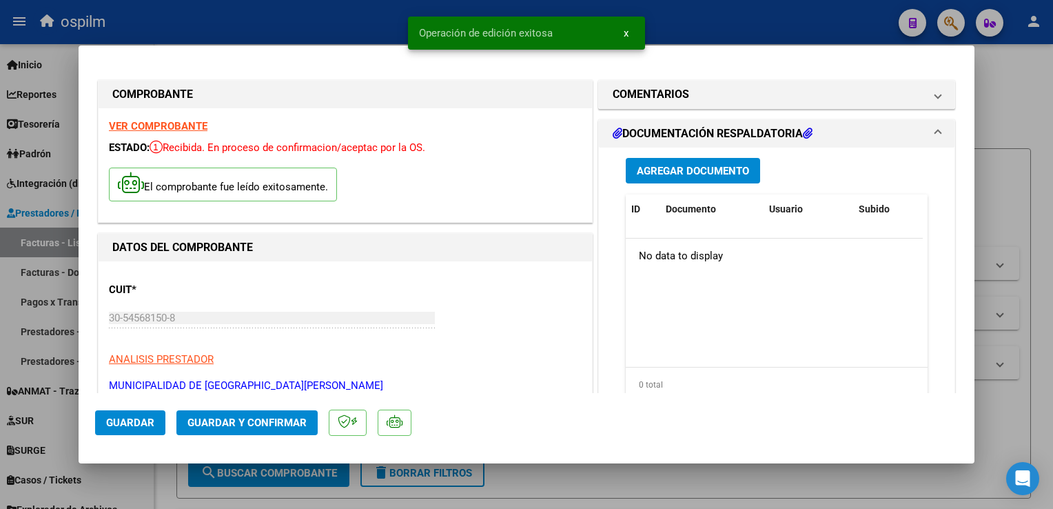
click at [675, 171] on span "Agregar Documento" at bounding box center [693, 171] width 112 height 12
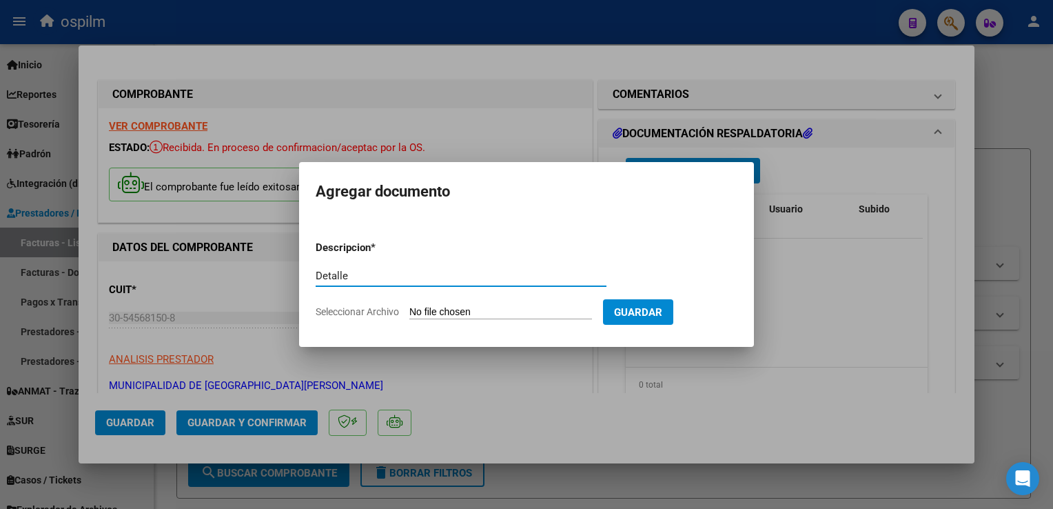
type input "Detalle"
click at [443, 310] on input "Seleccionar Archivo" at bounding box center [500, 312] width 183 height 13
type input "C:\fakepath\Anexo 42989.pdf"
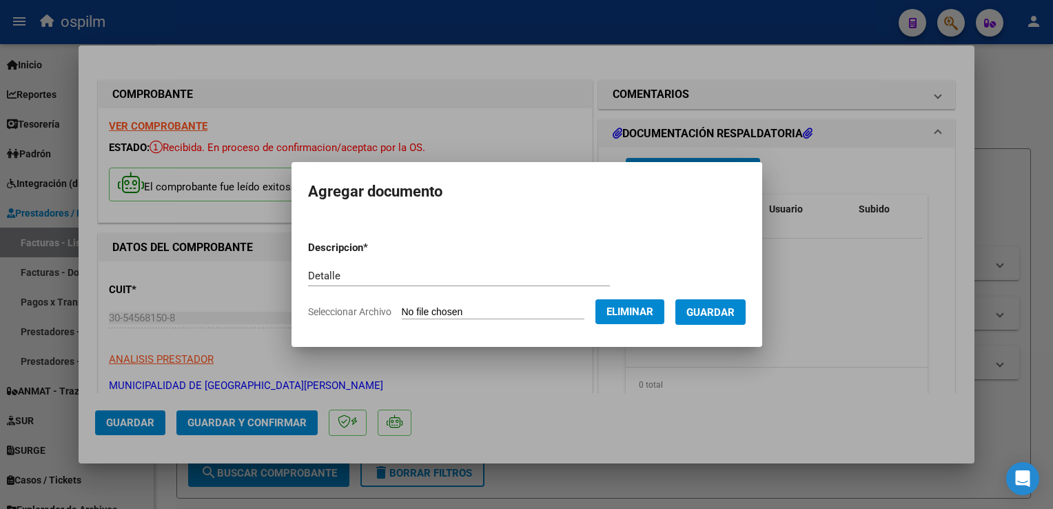
click at [716, 311] on span "Guardar" at bounding box center [711, 312] width 48 height 12
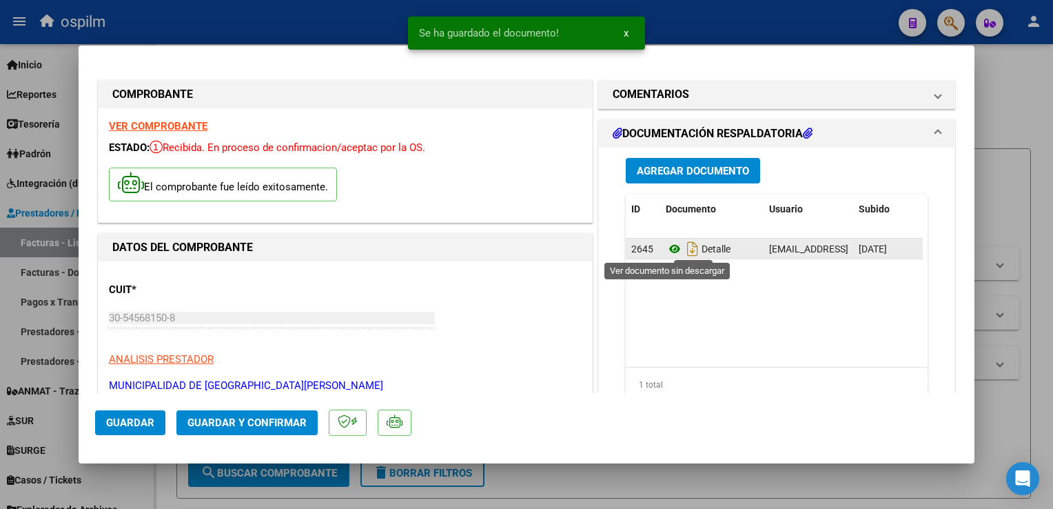
click at [669, 248] on icon at bounding box center [675, 249] width 18 height 17
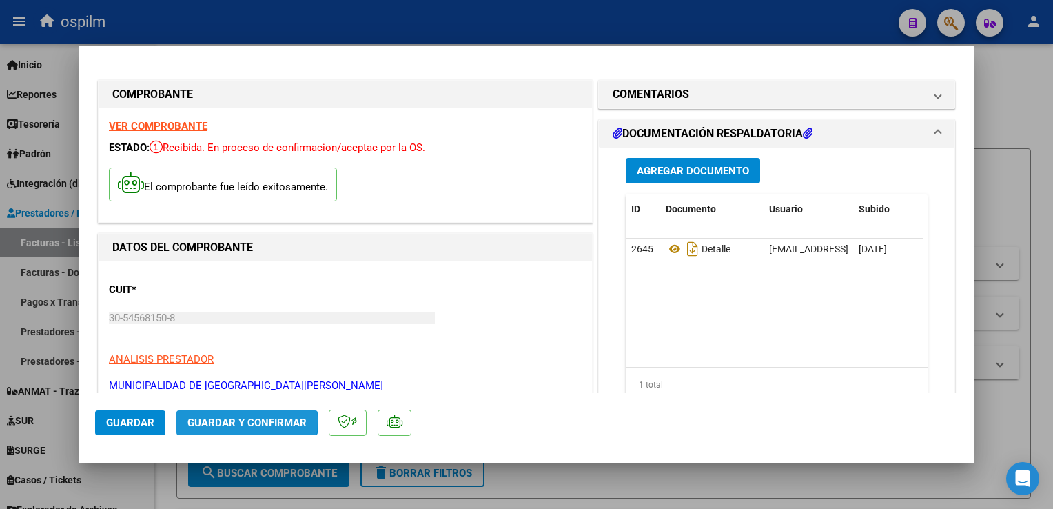
click at [225, 420] on span "Guardar y Confirmar" at bounding box center [246, 422] width 119 height 12
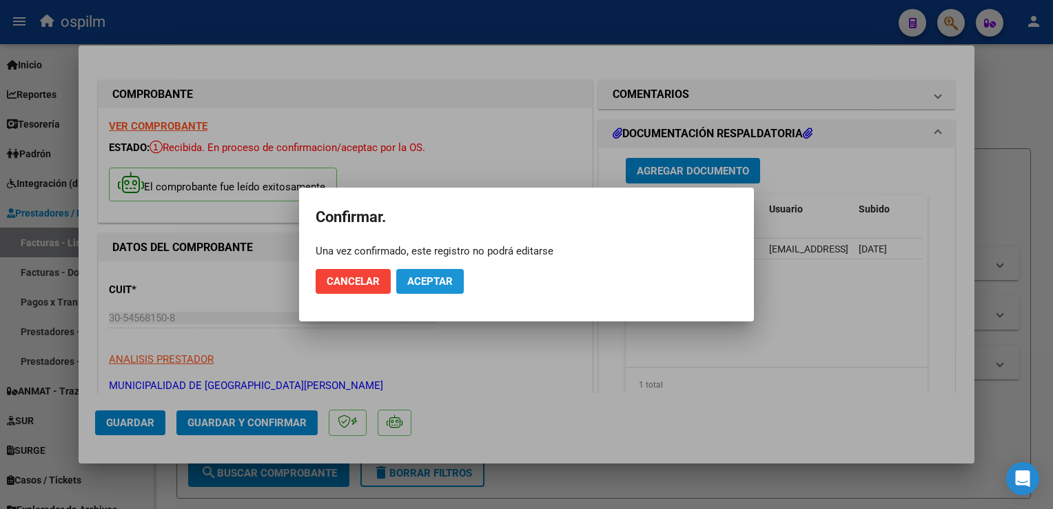
click at [438, 278] on span "Aceptar" at bounding box center [429, 281] width 45 height 12
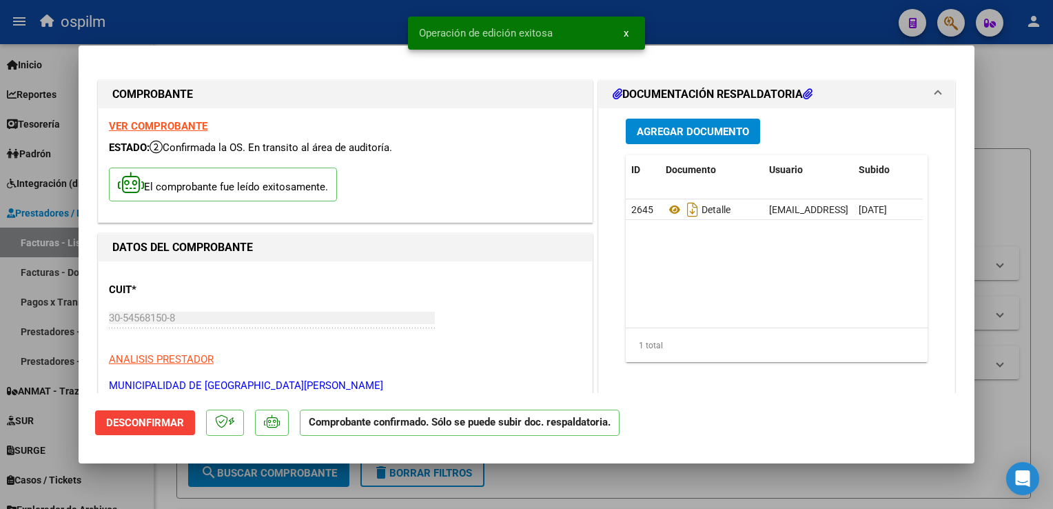
click at [1045, 263] on div at bounding box center [526, 254] width 1053 height 509
type input "$ 0,00"
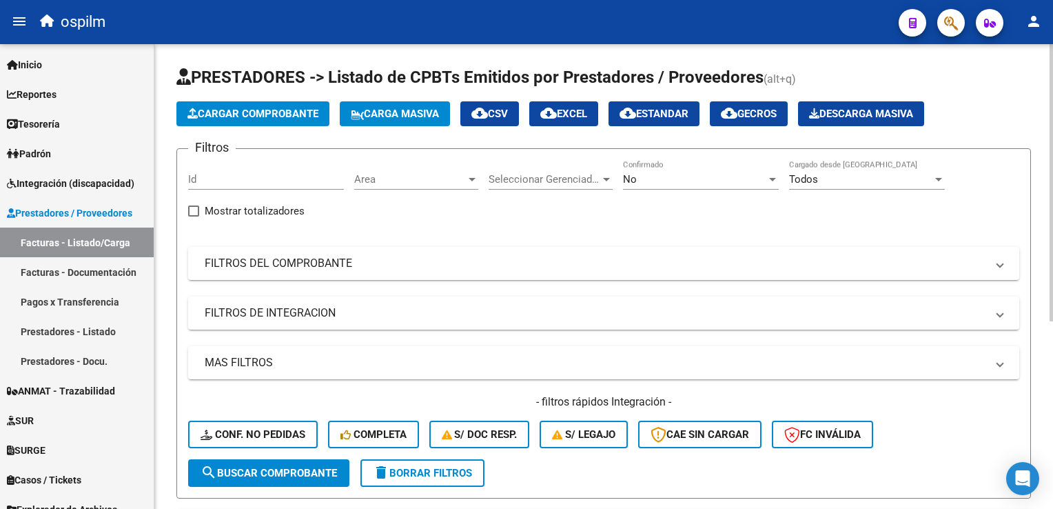
click at [281, 119] on span "Cargar Comprobante" at bounding box center [252, 114] width 131 height 12
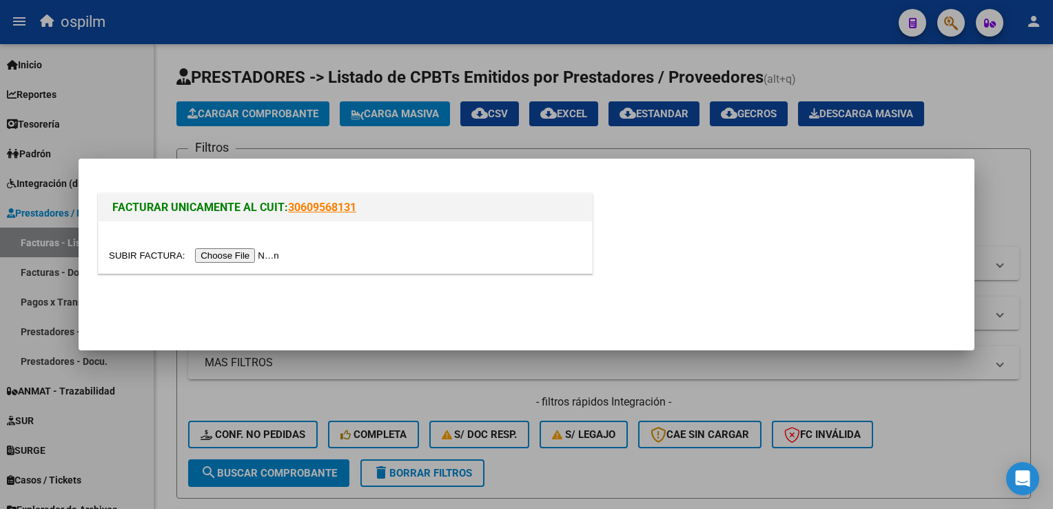
click at [234, 261] on input "file" at bounding box center [196, 255] width 174 height 14
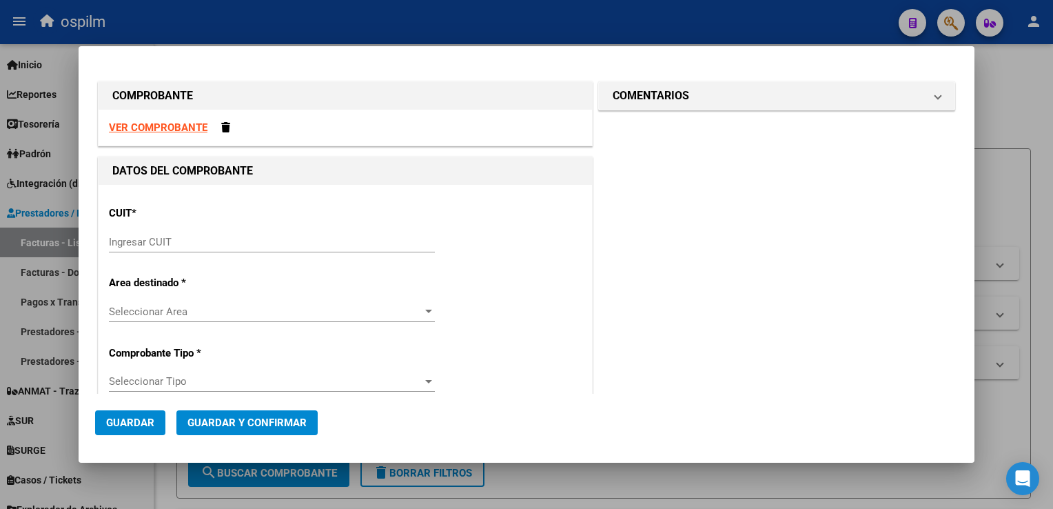
click at [237, 236] on input "Ingresar CUIT" at bounding box center [272, 242] width 326 height 12
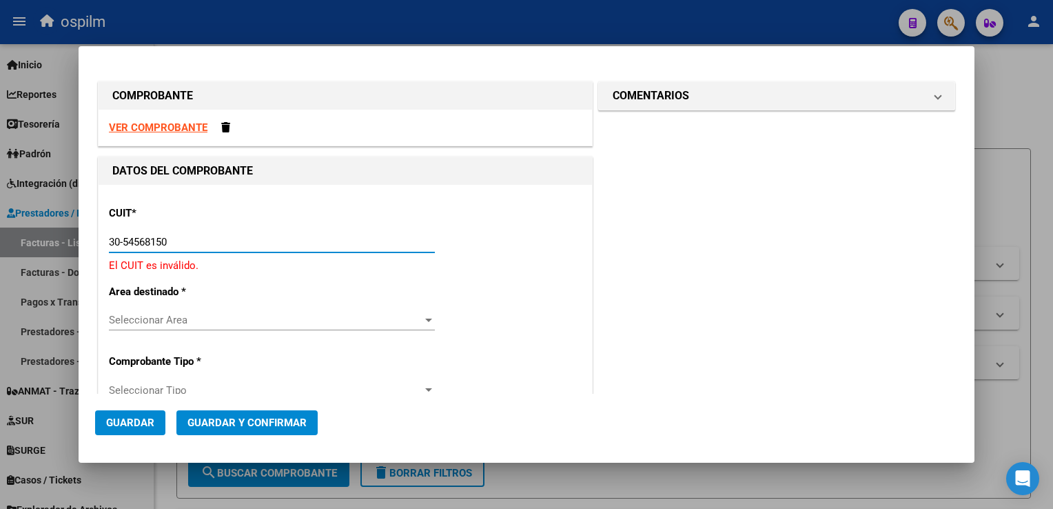
type input "30-54568150-8"
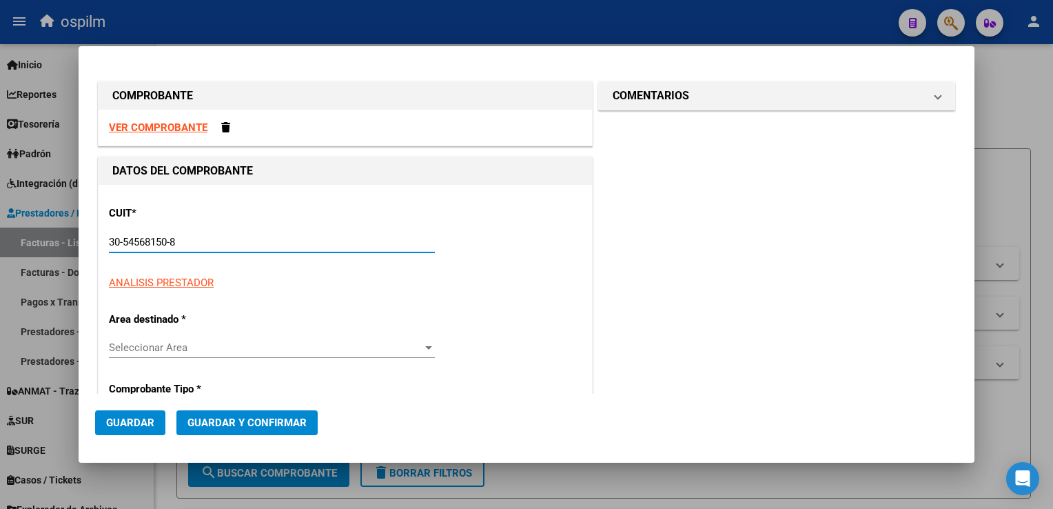
type input "8"
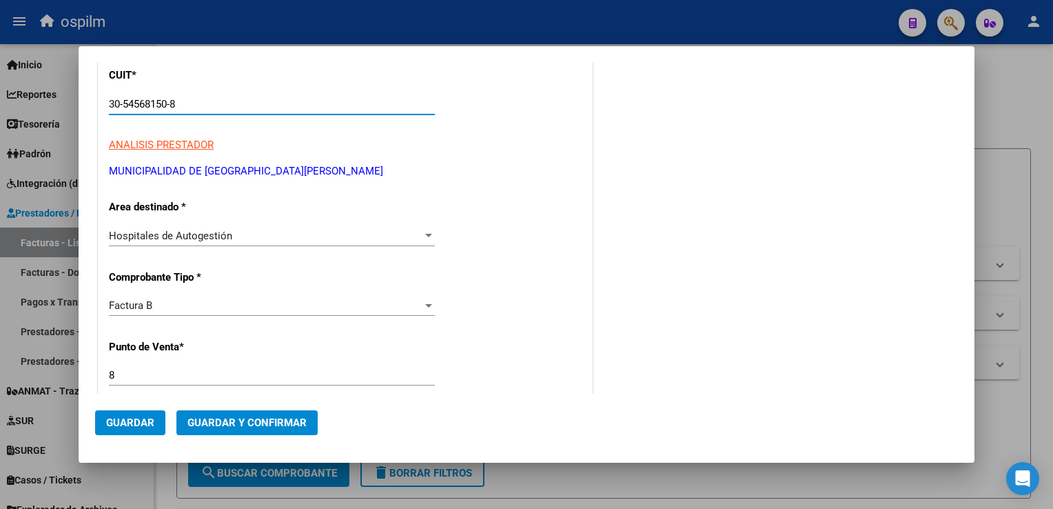
scroll to position [207, 0]
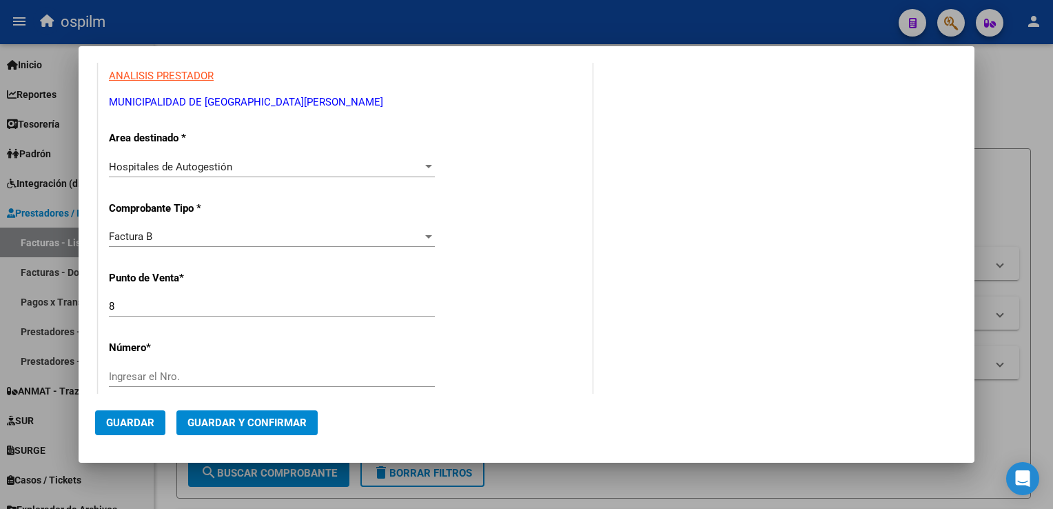
type input "30-54568150-8"
click at [181, 371] on input "Ingresar el Nro." at bounding box center [272, 376] width 326 height 12
type input "42988"
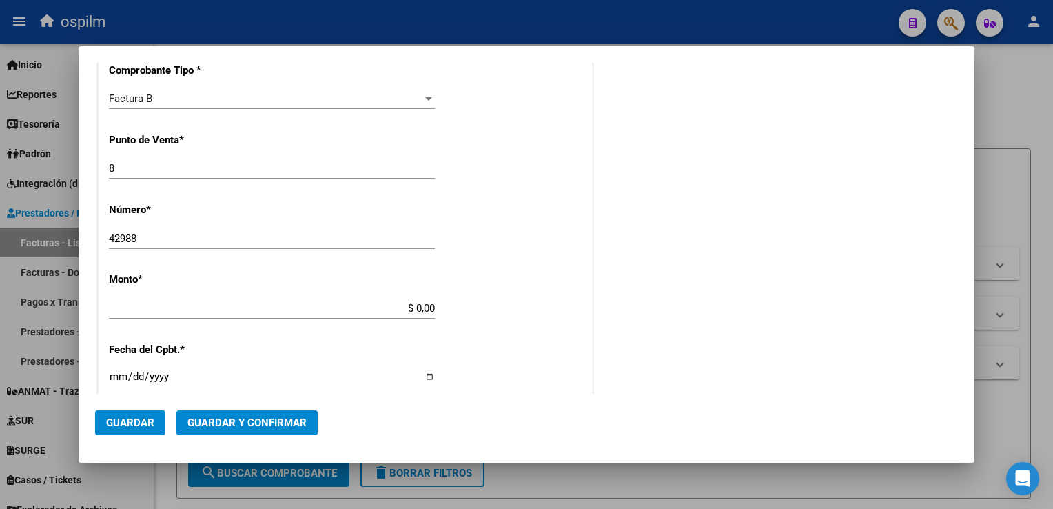
type input "$ 1.520,00"
type input "[DATE]"
type input "75318026480666"
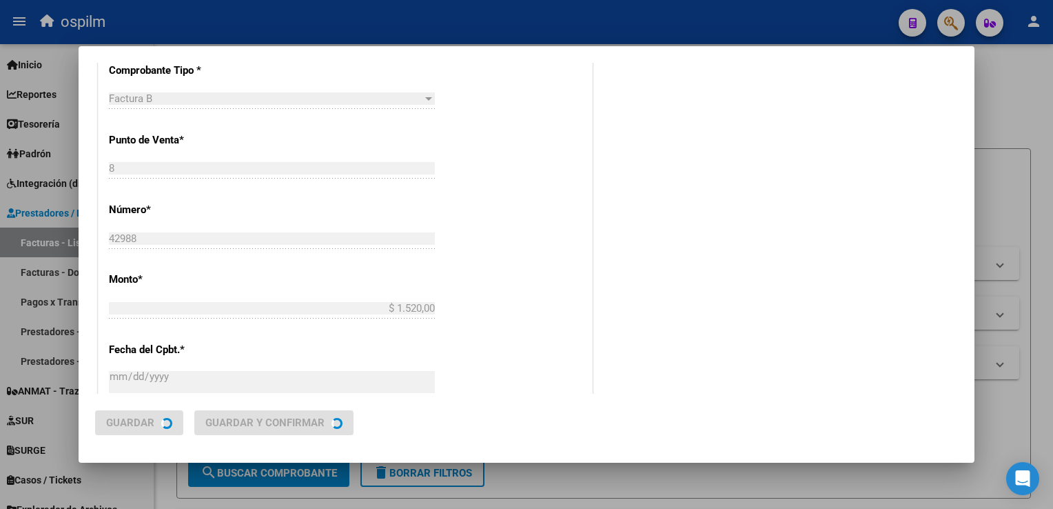
click at [201, 336] on div "CUIT * 30-54568150-8 Ingresar CUIT ANALISIS PRESTADOR MUNICIPALIDAD DE GRAL [GE…" at bounding box center [346, 328] width 494 height 977
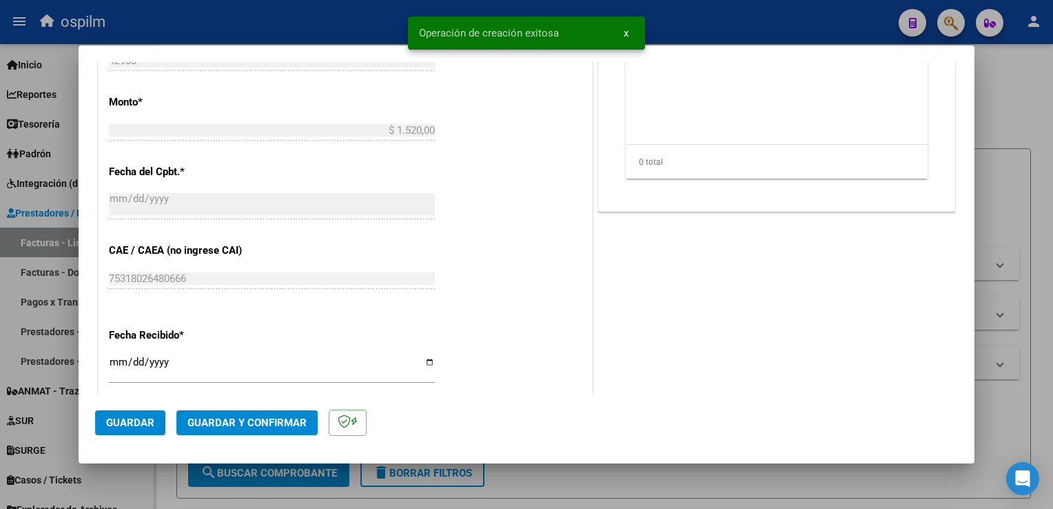
scroll to position [551, 0]
click at [109, 435] on mat-dialog-actions "Guardar Guardar y Confirmar" at bounding box center [526, 420] width 863 height 54
click at [114, 426] on span "Guardar" at bounding box center [130, 422] width 48 height 12
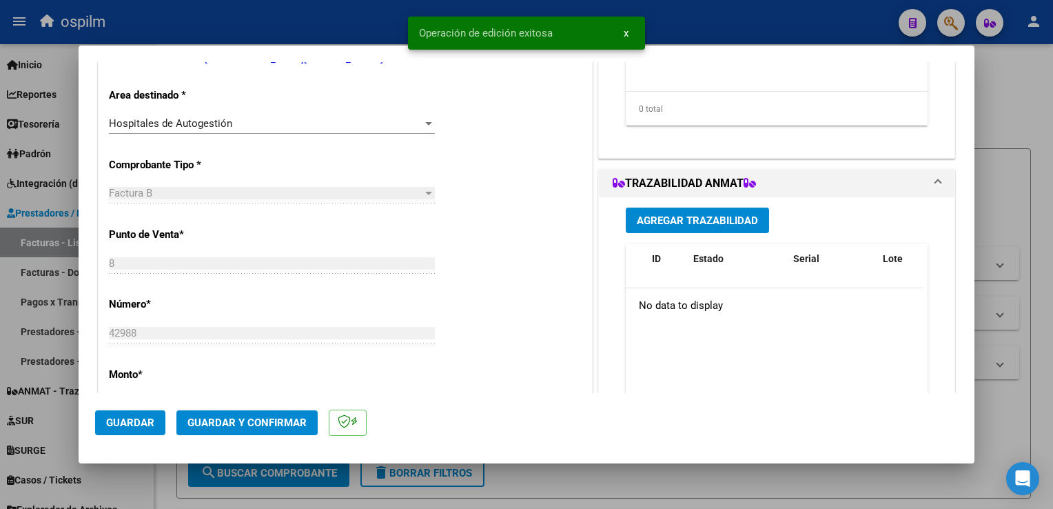
scroll to position [0, 0]
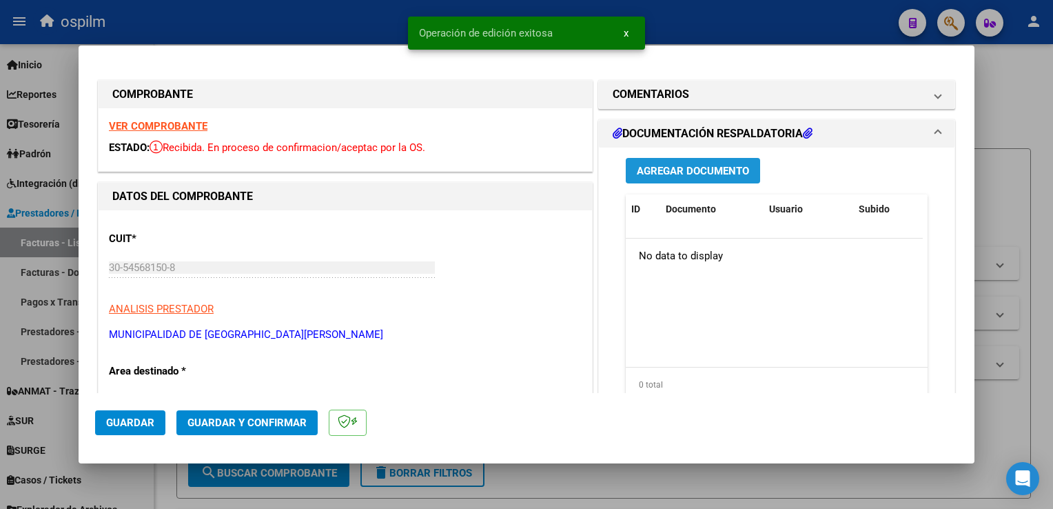
click at [684, 162] on button "Agregar Documento" at bounding box center [693, 171] width 134 height 26
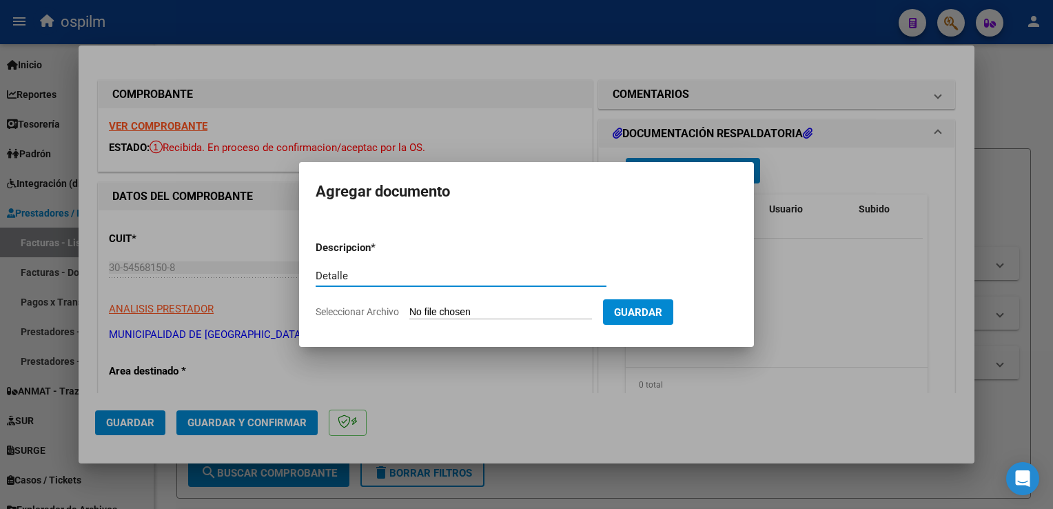
type input "Detalle"
click at [491, 321] on form "Descripcion * Detalle Escriba aquí una descripcion Seleccionar Archivo Guardar" at bounding box center [527, 280] width 422 height 101
click at [498, 313] on input "Seleccionar Archivo" at bounding box center [500, 312] width 183 height 13
type input "C:\fakepath\Anexo 42988.pdf"
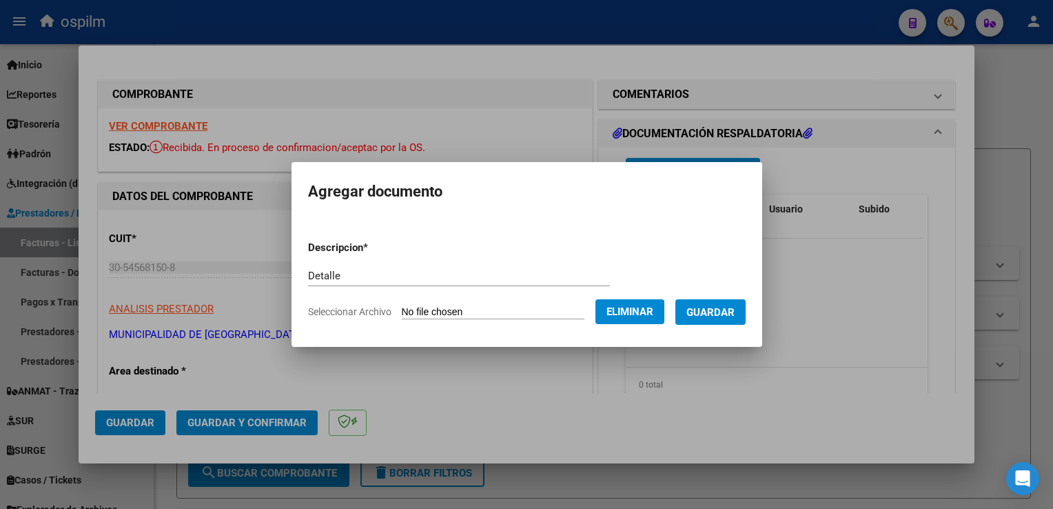
click at [712, 322] on button "Guardar" at bounding box center [710, 312] width 70 height 26
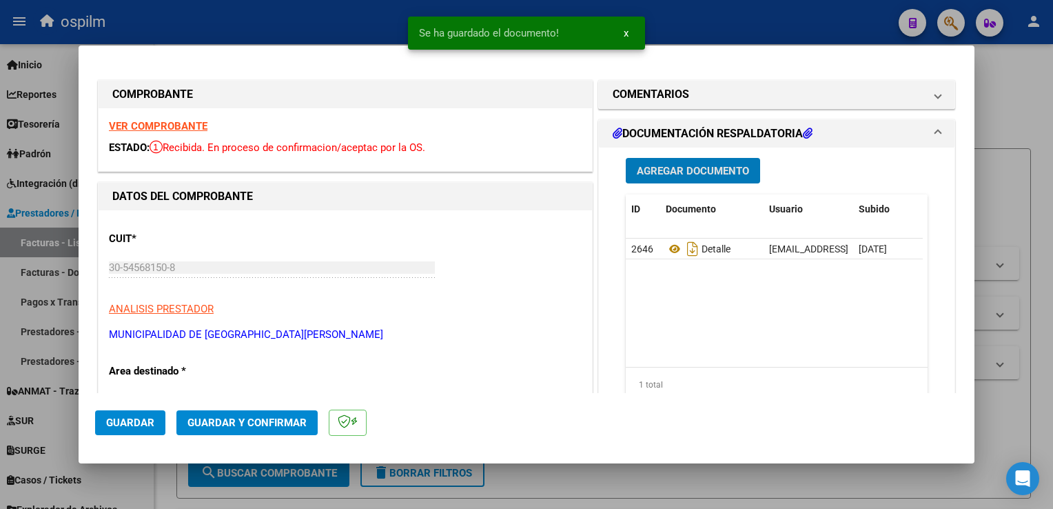
click at [234, 411] on button "Guardar y Confirmar" at bounding box center [246, 422] width 141 height 25
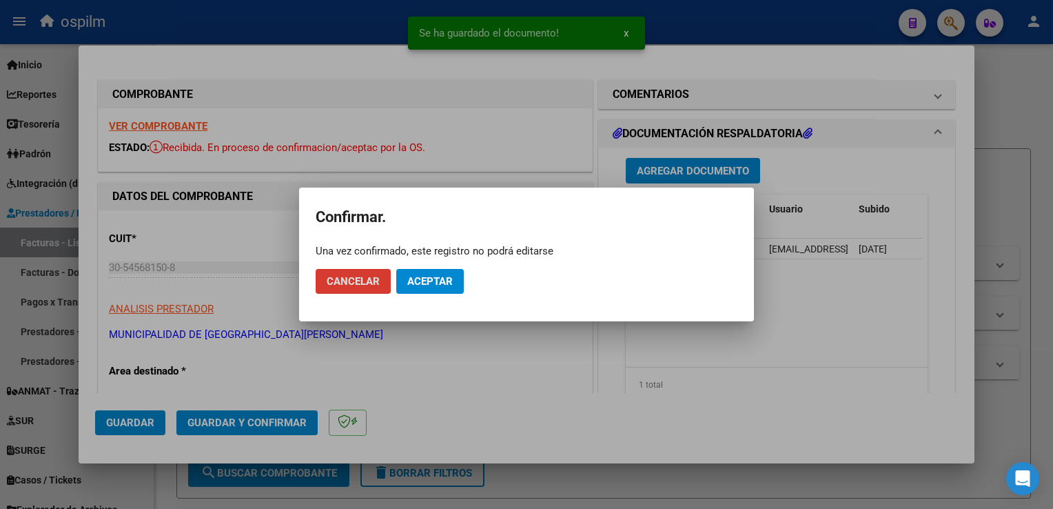
click at [427, 283] on span "Aceptar" at bounding box center [429, 281] width 45 height 12
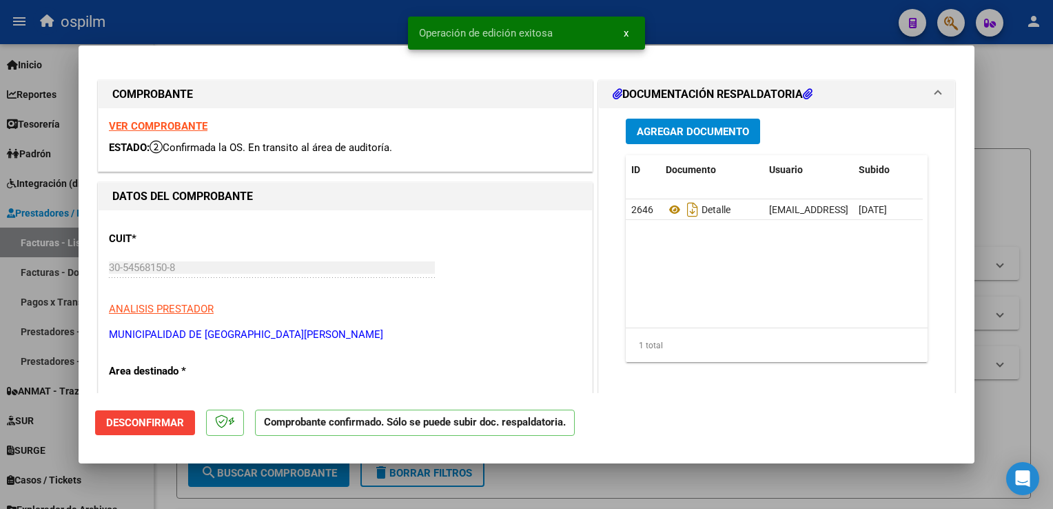
click at [1045, 218] on div at bounding box center [526, 254] width 1053 height 509
type input "$ 0,00"
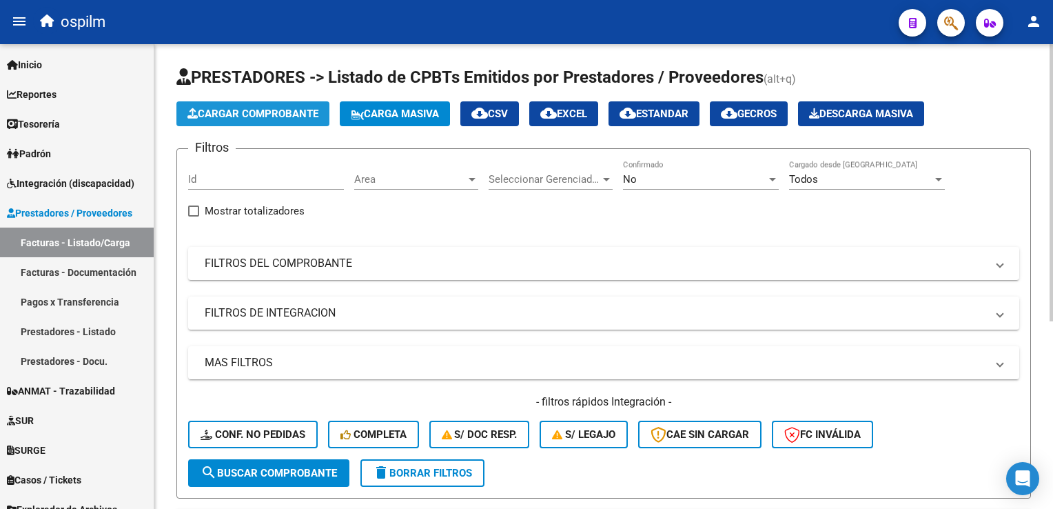
click at [257, 103] on button "Cargar Comprobante" at bounding box center [252, 113] width 153 height 25
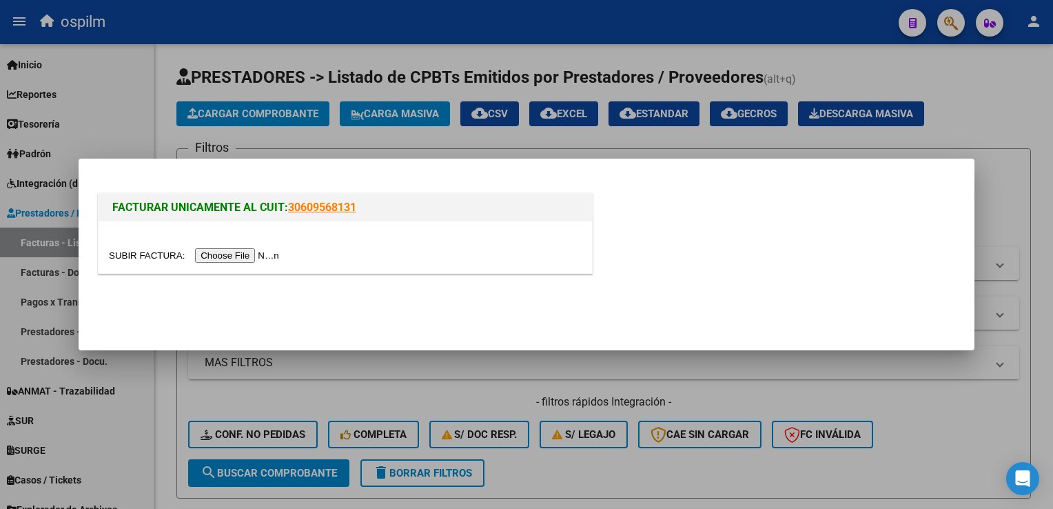
click at [228, 256] on input "file" at bounding box center [196, 255] width 174 height 14
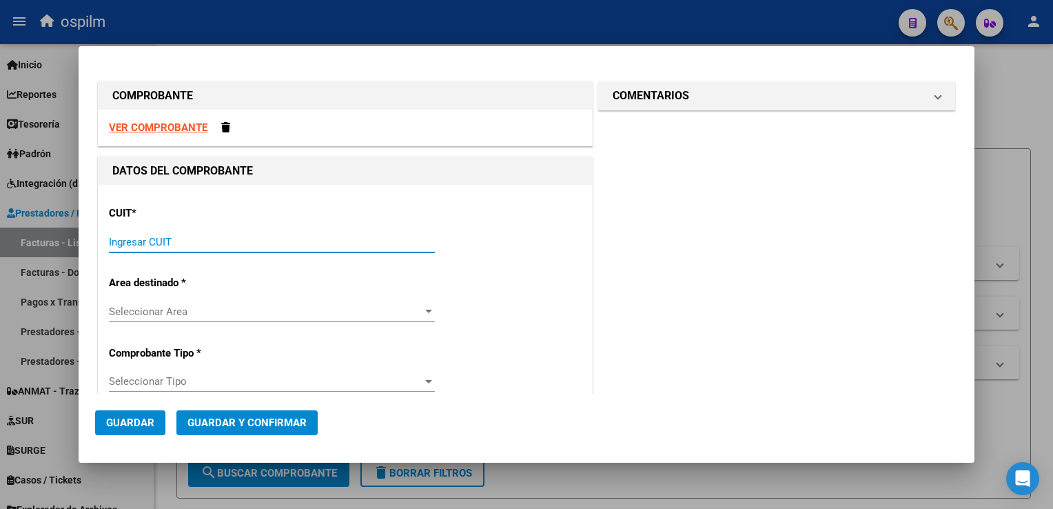
click at [283, 241] on input "Ingresar CUIT" at bounding box center [272, 242] width 326 height 12
click at [227, 236] on input "Ingresar CUIT" at bounding box center [272, 242] width 326 height 12
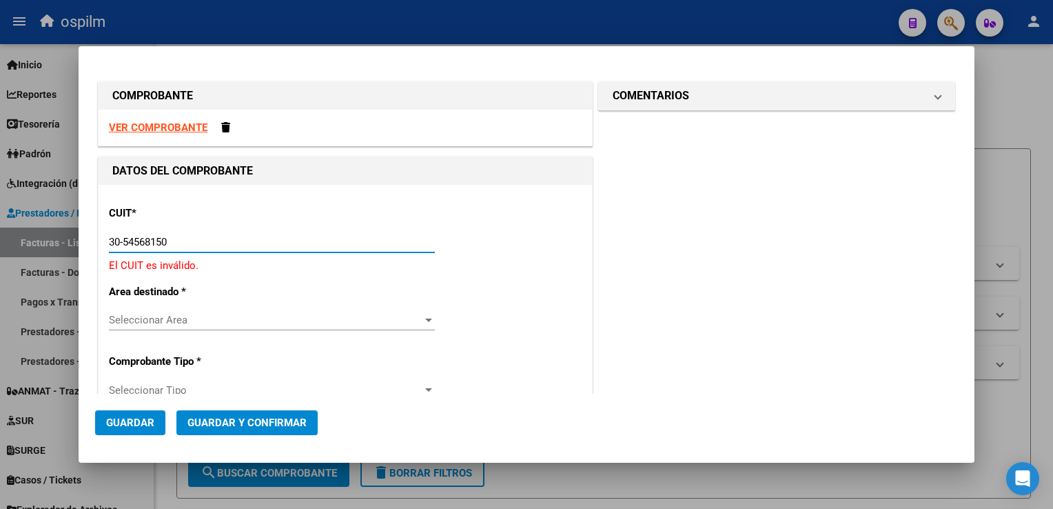
type input "30-54568150-8"
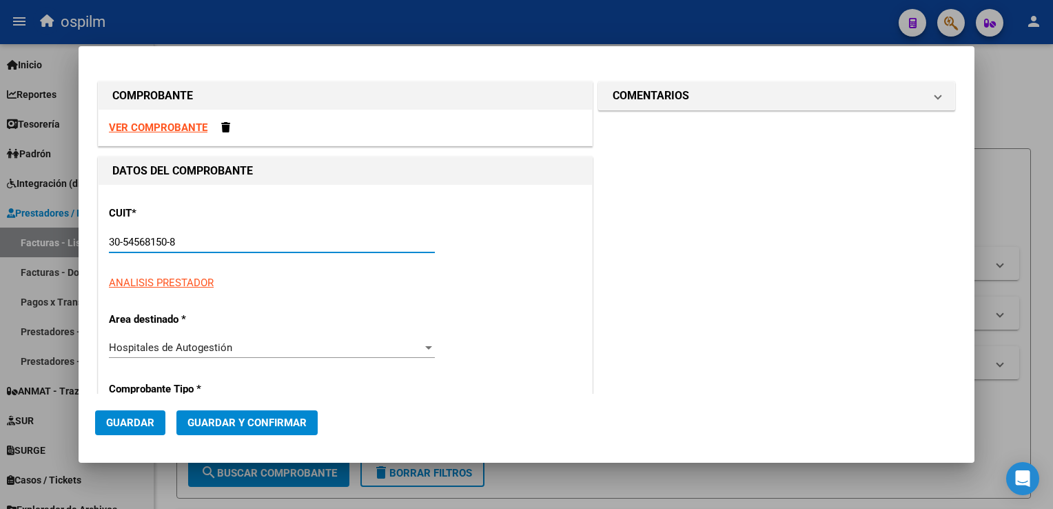
type input "8"
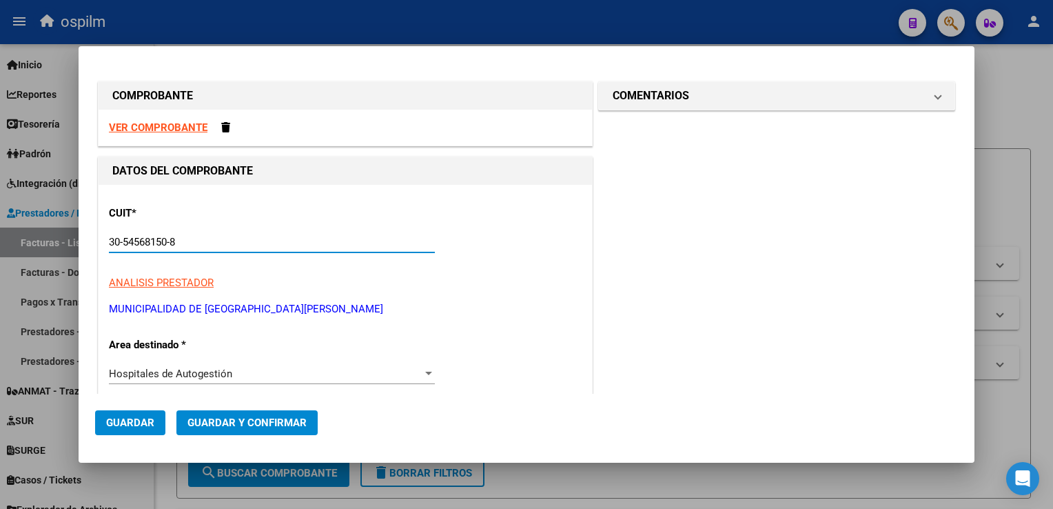
type input "30-54568150-8"
click at [248, 372] on div "Hospitales de Autogestión" at bounding box center [266, 373] width 314 height 12
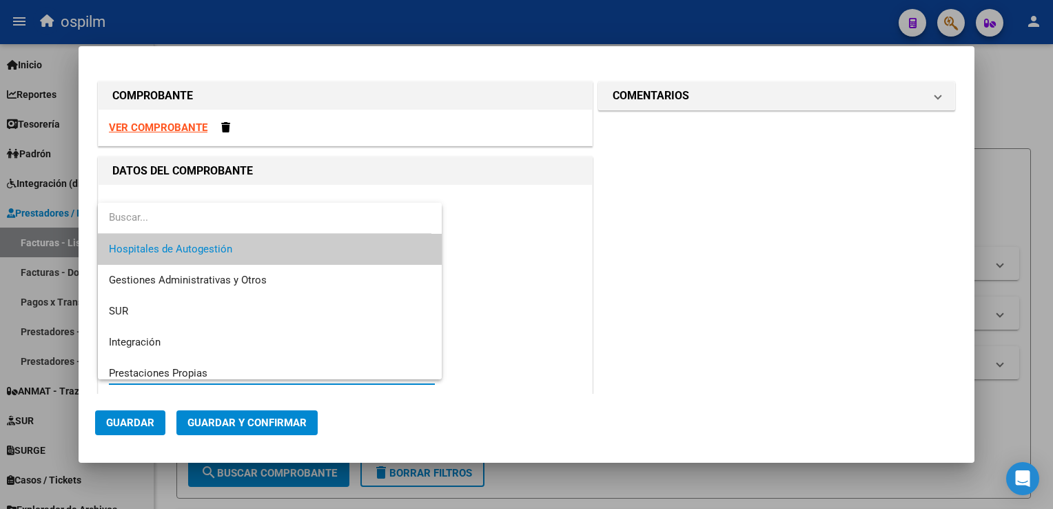
click at [285, 236] on span "Hospitales de Autogestión" at bounding box center [270, 249] width 323 height 31
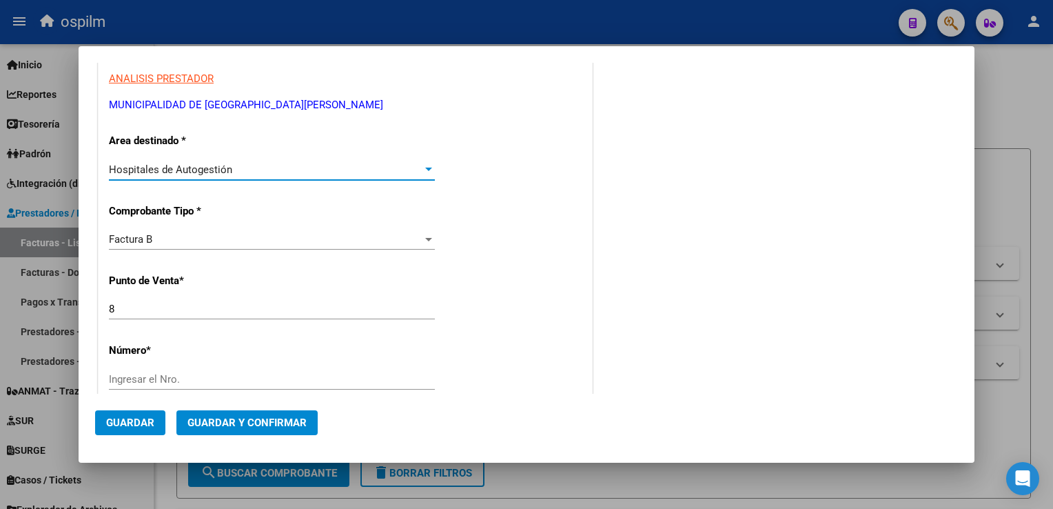
scroll to position [207, 0]
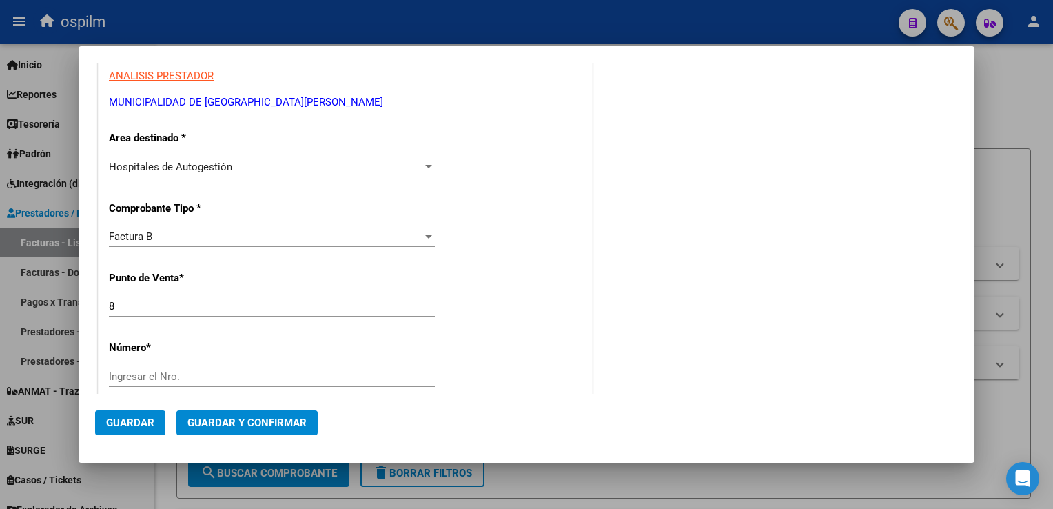
click at [174, 368] on div "Ingresar el Nro." at bounding box center [272, 376] width 326 height 21
type input "42987"
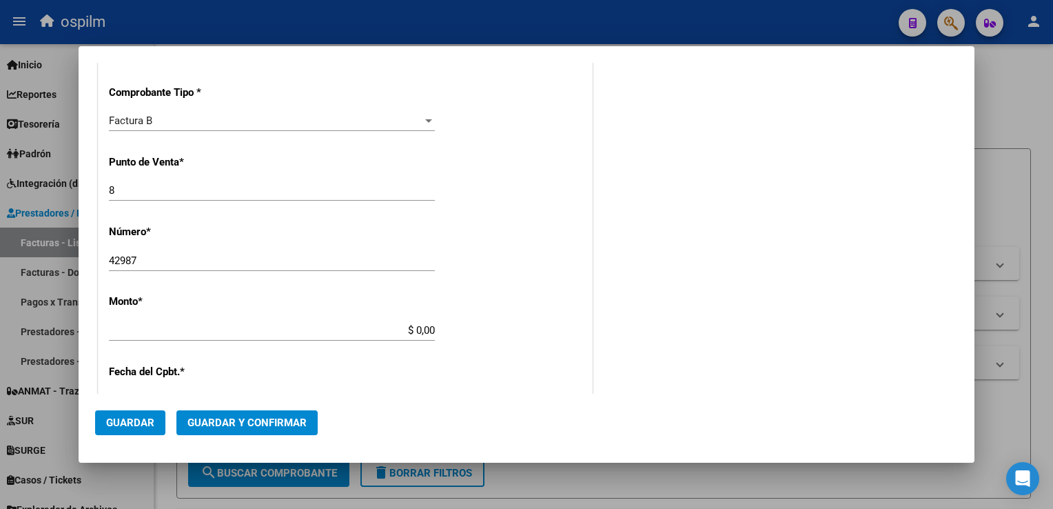
scroll to position [345, 0]
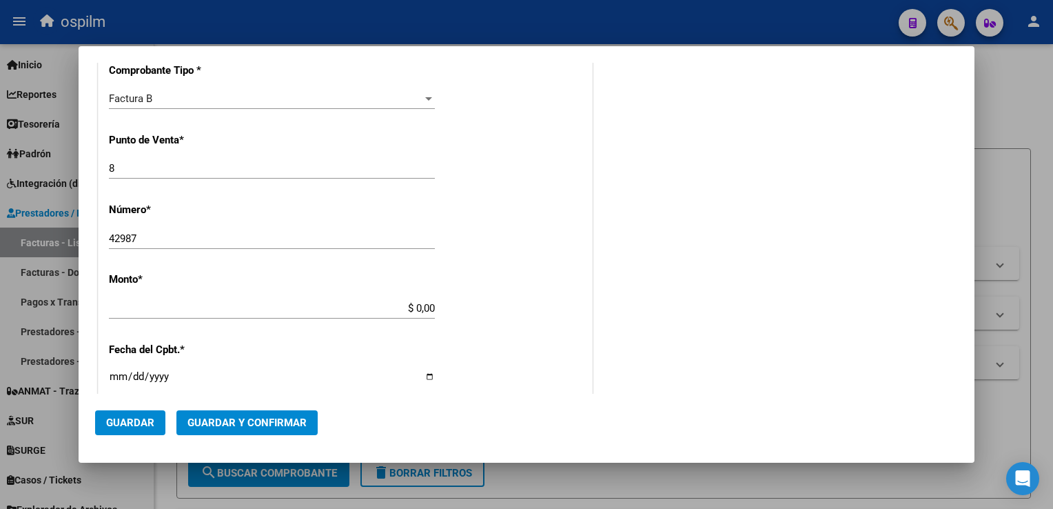
type input "$ 14.358,00"
type input "[DATE]"
type input "75318026480420"
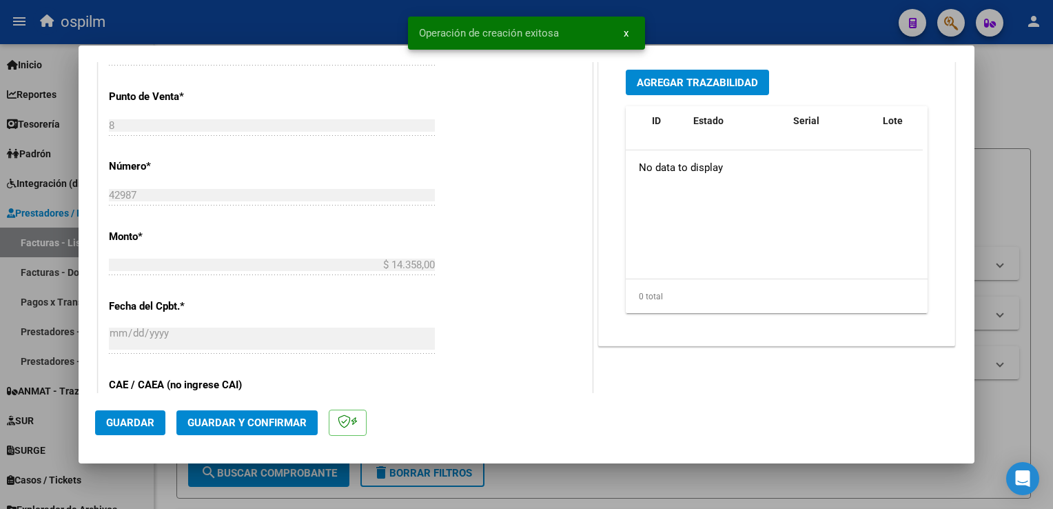
scroll to position [620, 0]
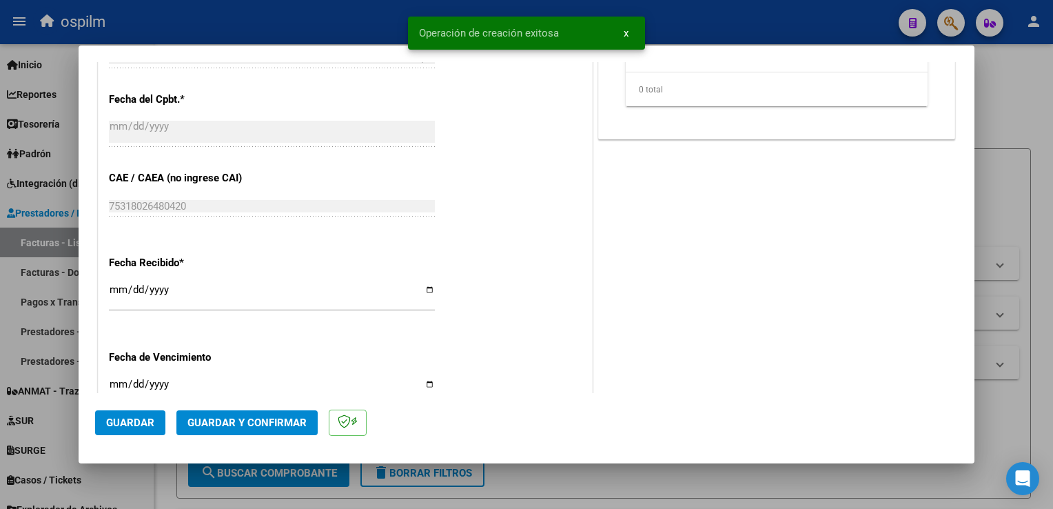
click at [127, 429] on button "Guardar" at bounding box center [130, 422] width 70 height 25
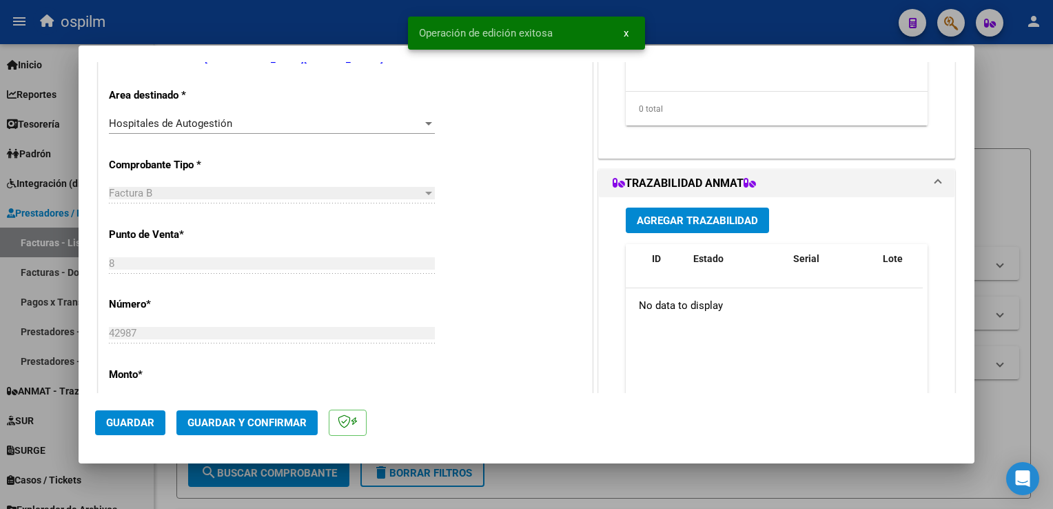
scroll to position [0, 0]
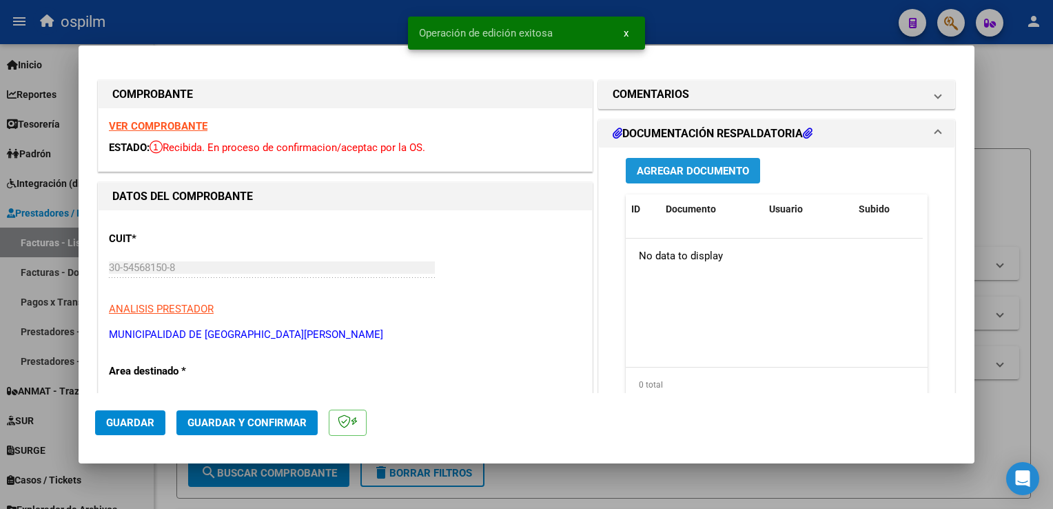
click at [710, 170] on span "Agregar Documento" at bounding box center [693, 171] width 112 height 12
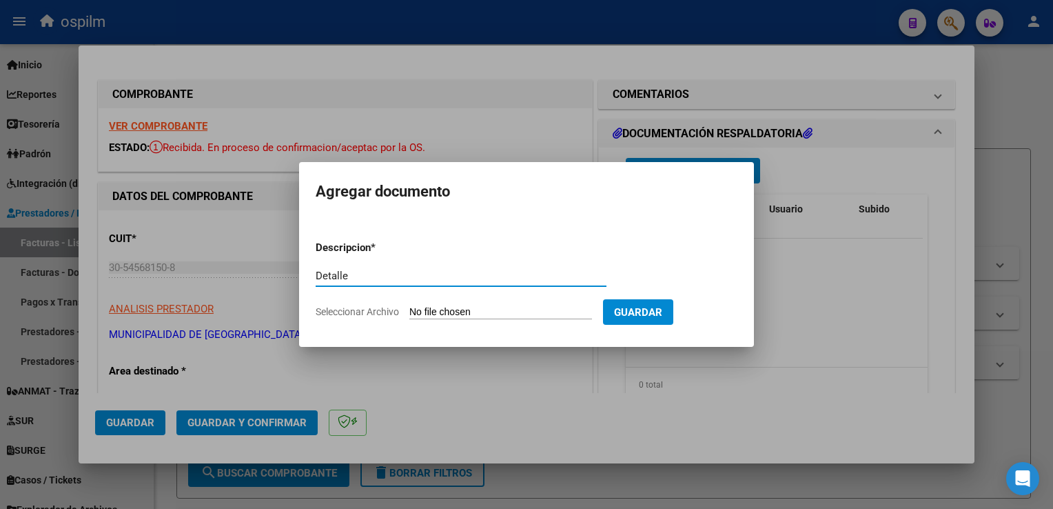
type input "Detalle"
click at [463, 296] on div "Detalle Escriba aquí una descripcion" at bounding box center [461, 282] width 291 height 34
click at [458, 309] on input "Seleccionar Archivo" at bounding box center [500, 312] width 183 height 13
type input "C:\fakepath\Anexo 42987.pdf"
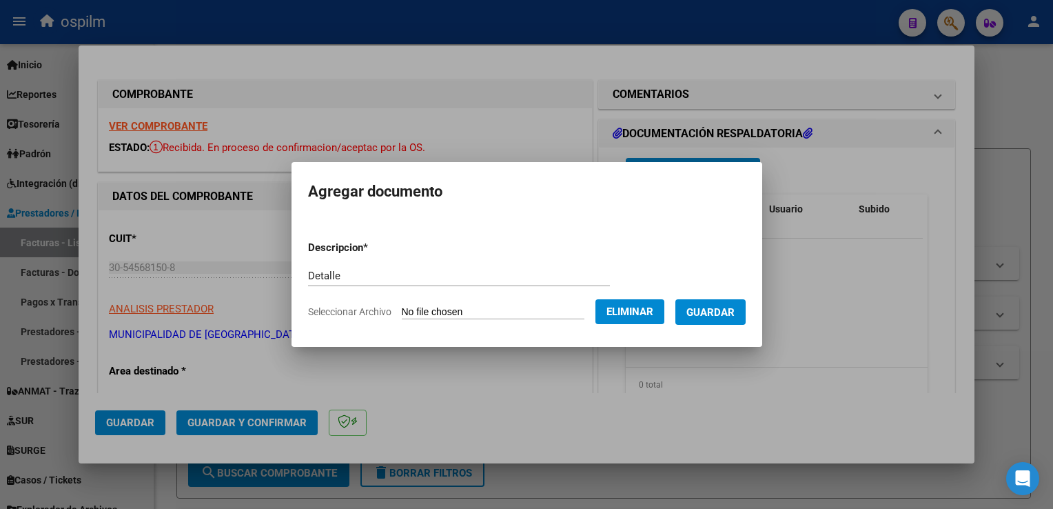
click at [703, 318] on span "Guardar" at bounding box center [711, 312] width 48 height 12
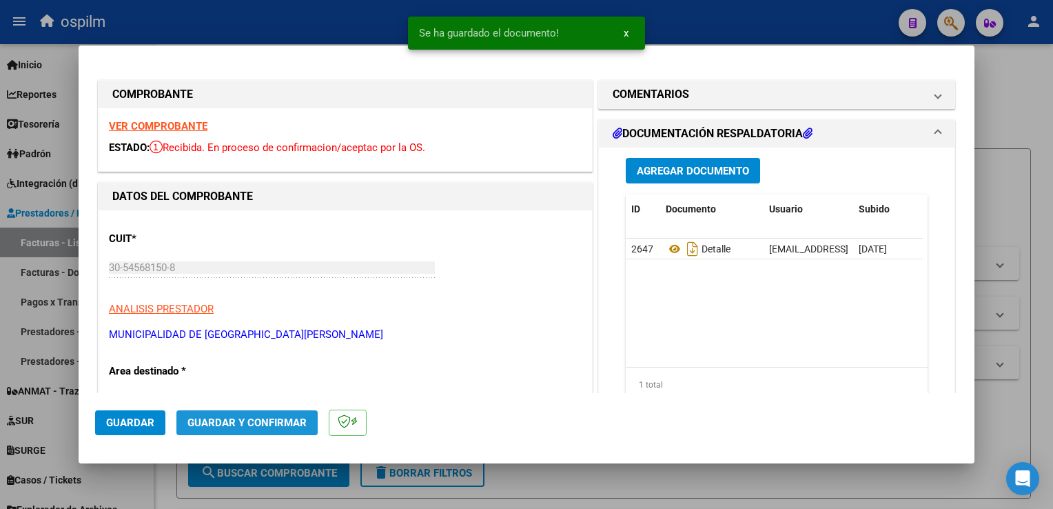
click at [267, 426] on span "Guardar y Confirmar" at bounding box center [246, 422] width 119 height 12
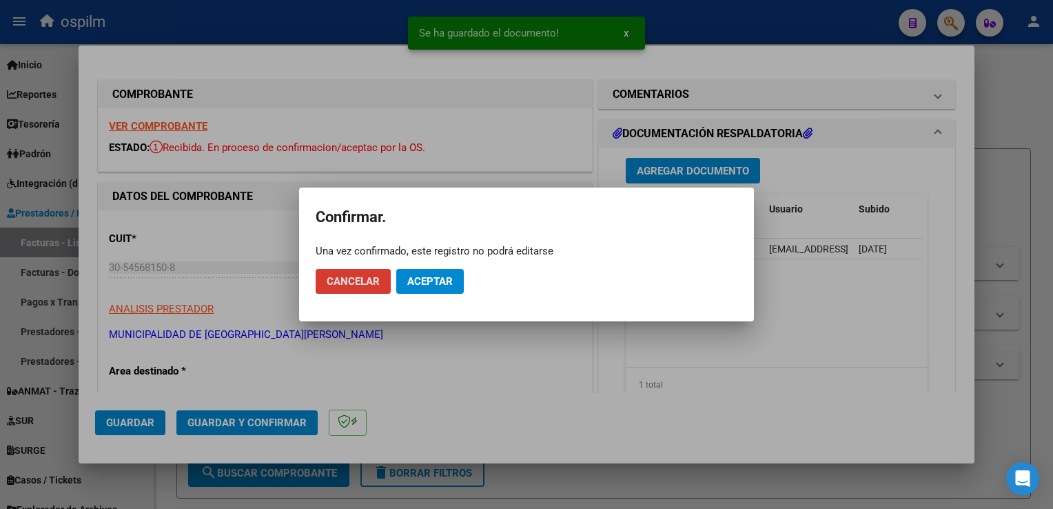
click at [445, 252] on div "Una vez confirmado, este registro no podrá editarse" at bounding box center [527, 251] width 422 height 14
click at [434, 288] on button "Aceptar" at bounding box center [430, 281] width 68 height 25
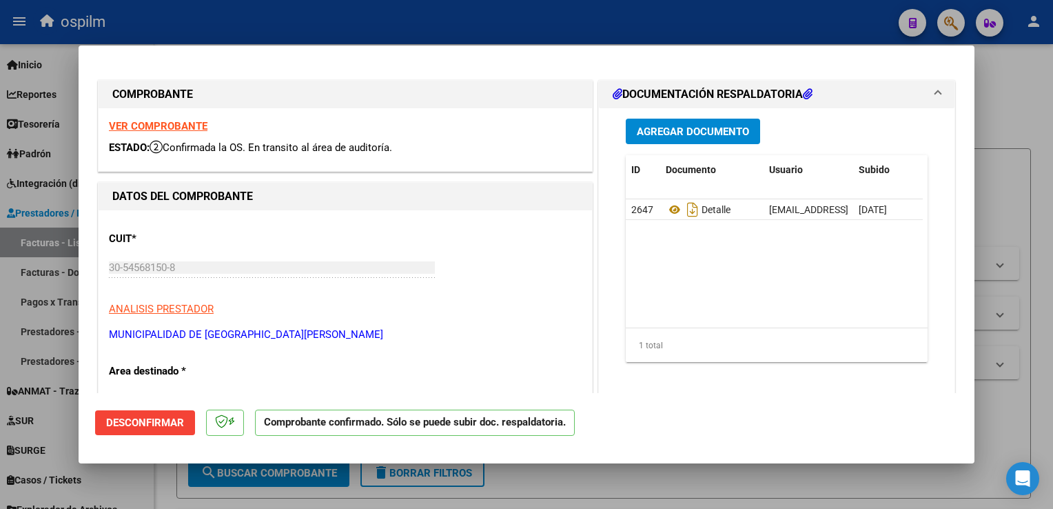
click at [179, 126] on strong "VER COMPROBANTE" at bounding box center [158, 126] width 99 height 12
click at [1044, 183] on div at bounding box center [526, 254] width 1053 height 509
type input "$ 0,00"
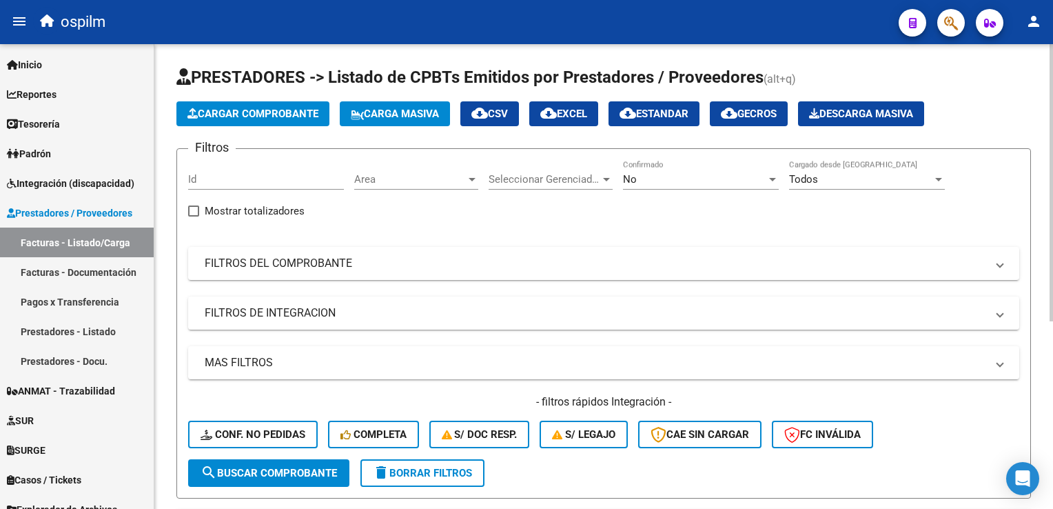
click at [227, 110] on span "Cargar Comprobante" at bounding box center [252, 114] width 131 height 12
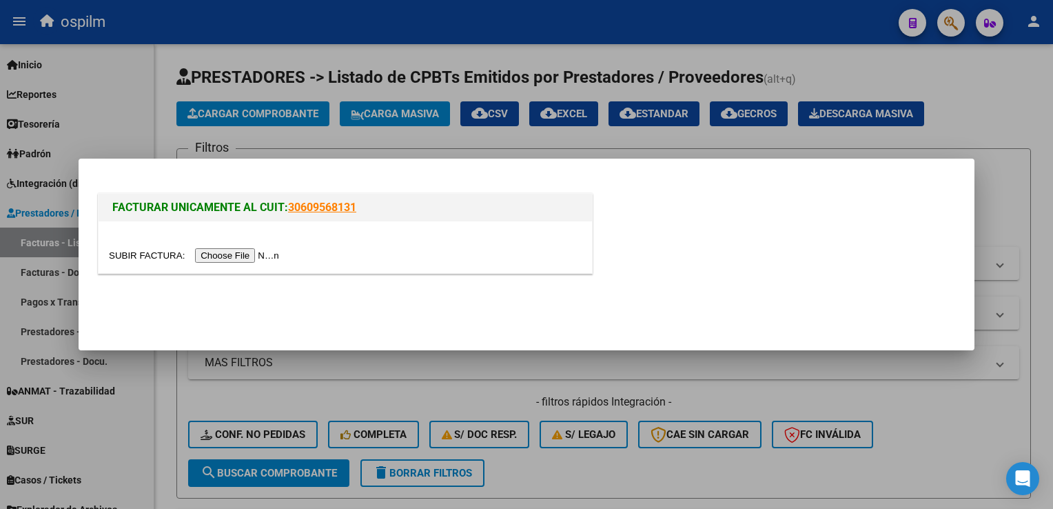
click at [218, 253] on input "file" at bounding box center [196, 255] width 174 height 14
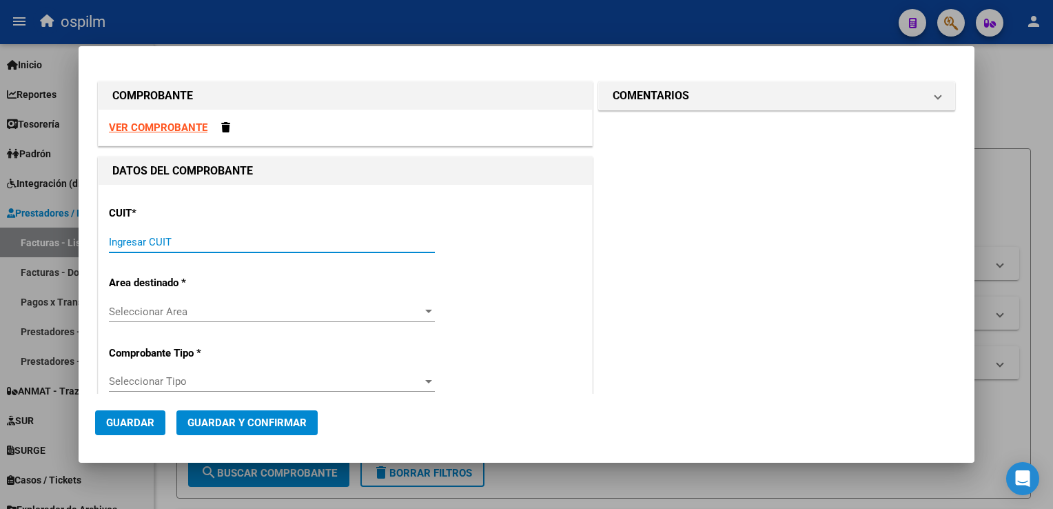
click at [163, 250] on div "Ingresar CUIT" at bounding box center [272, 242] width 326 height 21
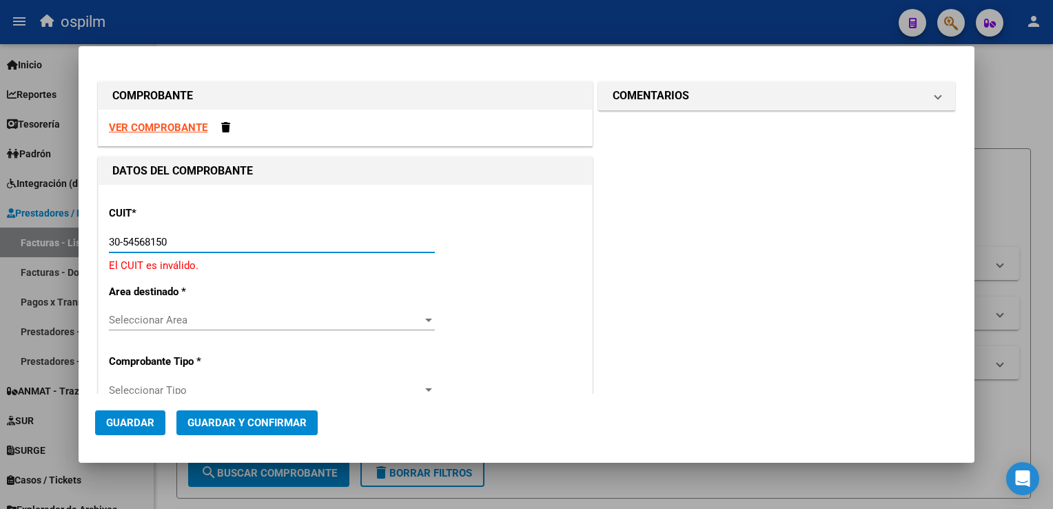
type input "30-54568150-8"
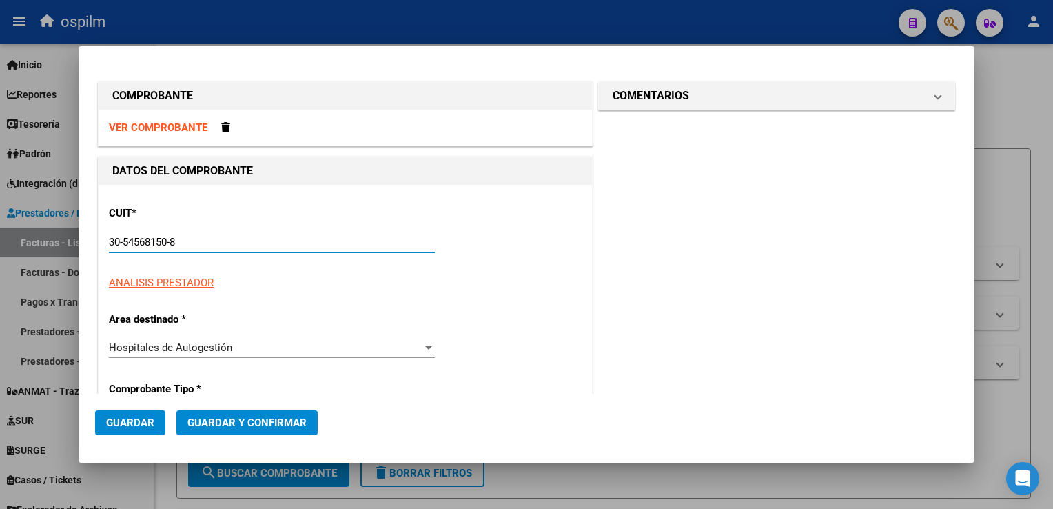
type input "8"
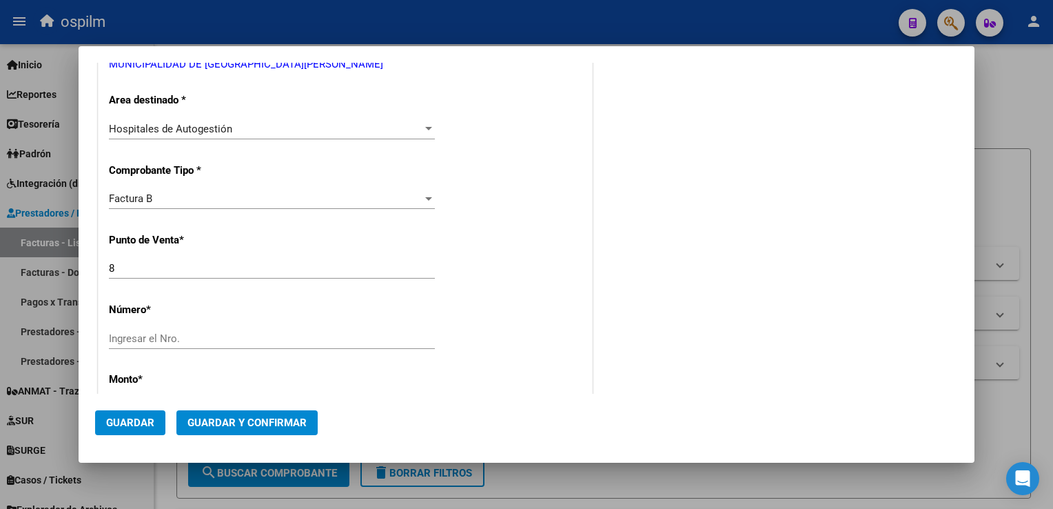
scroll to position [276, 0]
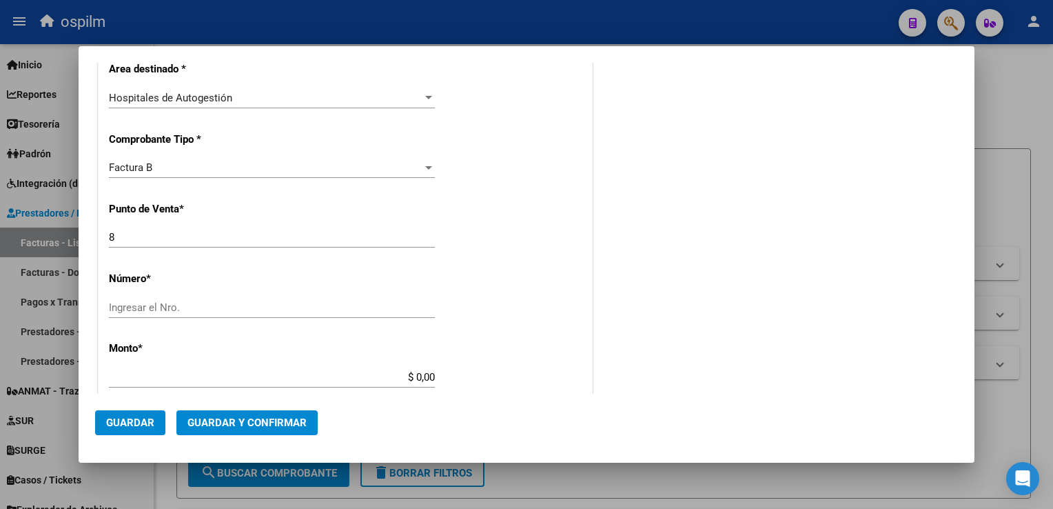
type input "30-54568150-8"
click at [180, 291] on div "CUIT * 30-54568150-8 Ingresar CUIT ANALISIS PRESTADOR MUNICIPALIDAD DE GRAL [GE…" at bounding box center [346, 397] width 494 height 977
click at [184, 301] on input "Ingresar el Nro." at bounding box center [272, 307] width 326 height 12
type input "42986"
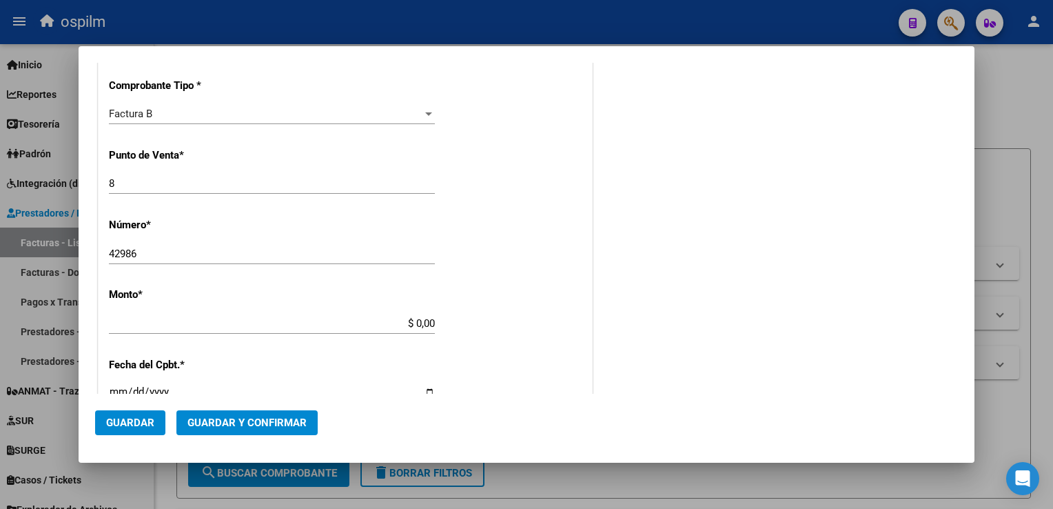
scroll to position [345, 0]
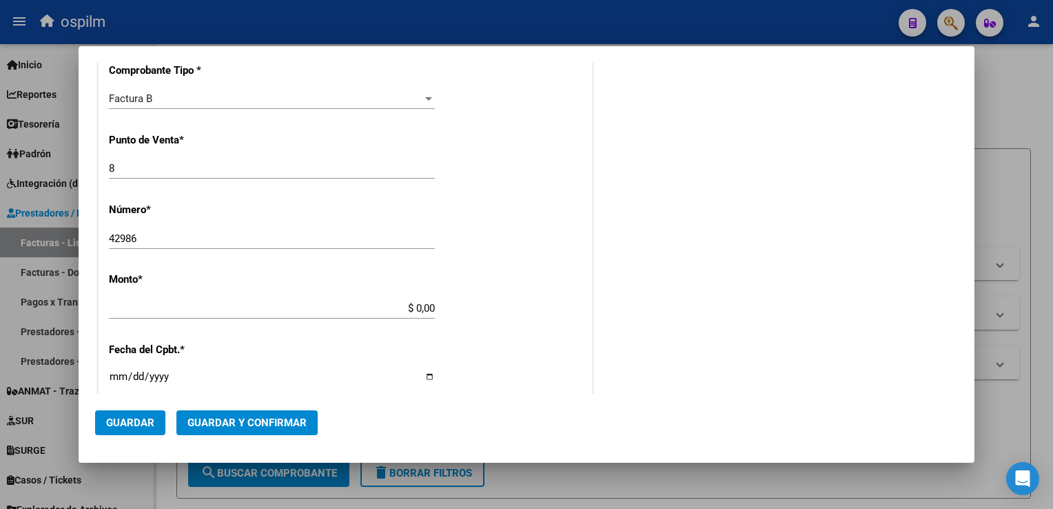
type input "$ 1.520,00"
type input "[DATE]"
type input "75318026480140"
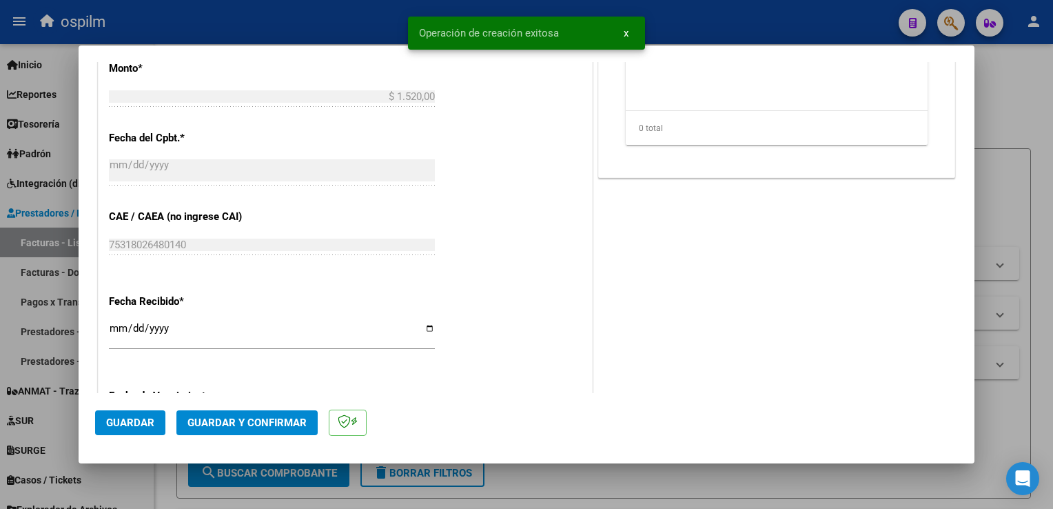
scroll to position [689, 0]
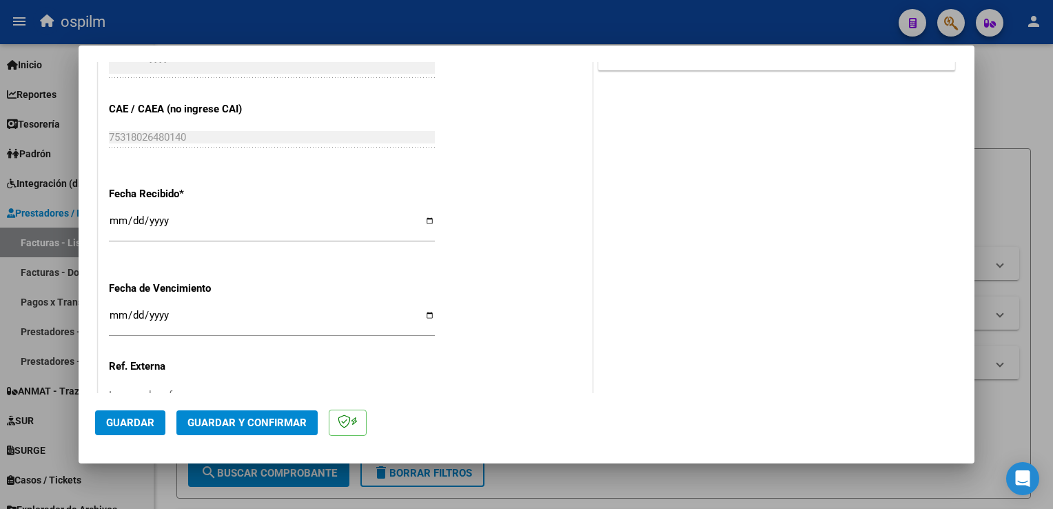
click at [125, 423] on span "Guardar" at bounding box center [130, 422] width 48 height 12
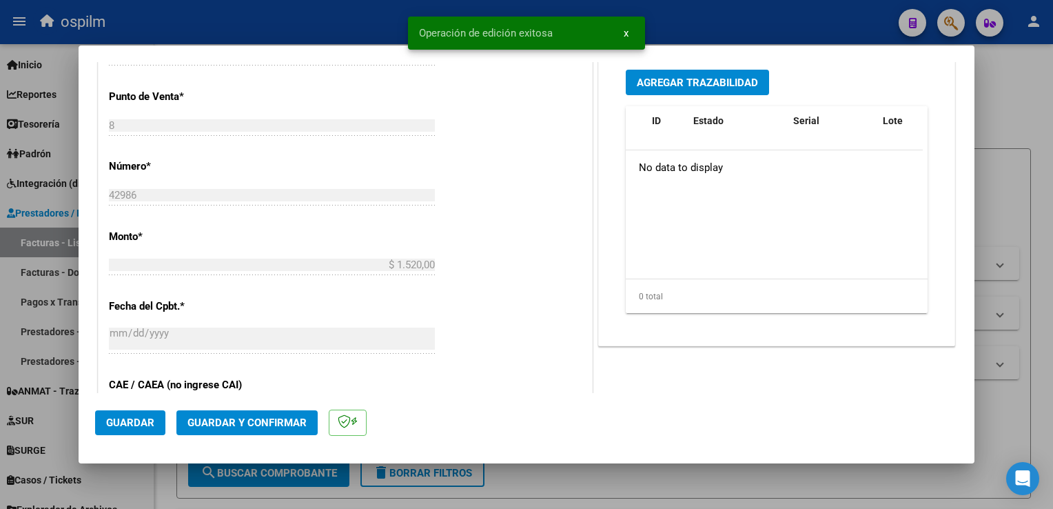
scroll to position [0, 0]
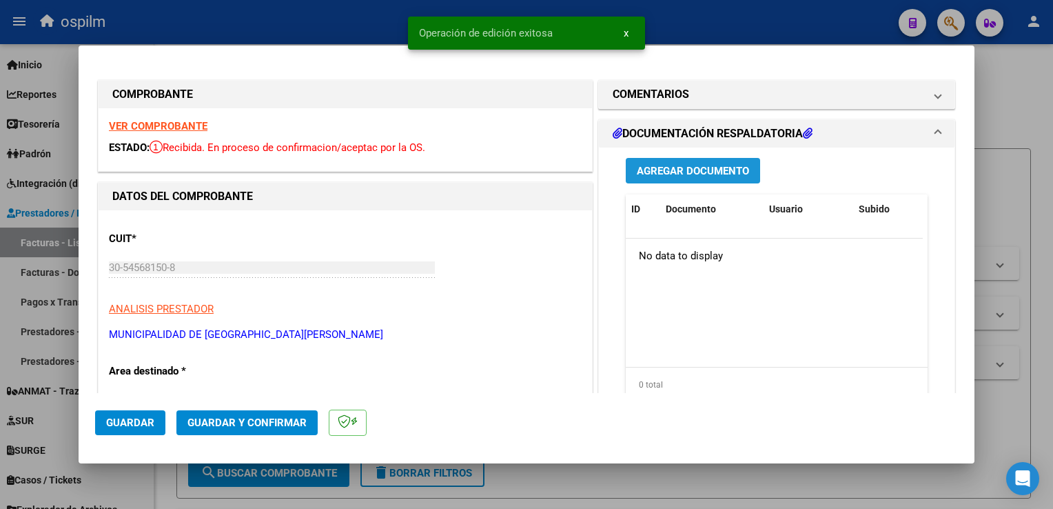
click at [676, 177] on span "Agregar Documento" at bounding box center [693, 171] width 112 height 12
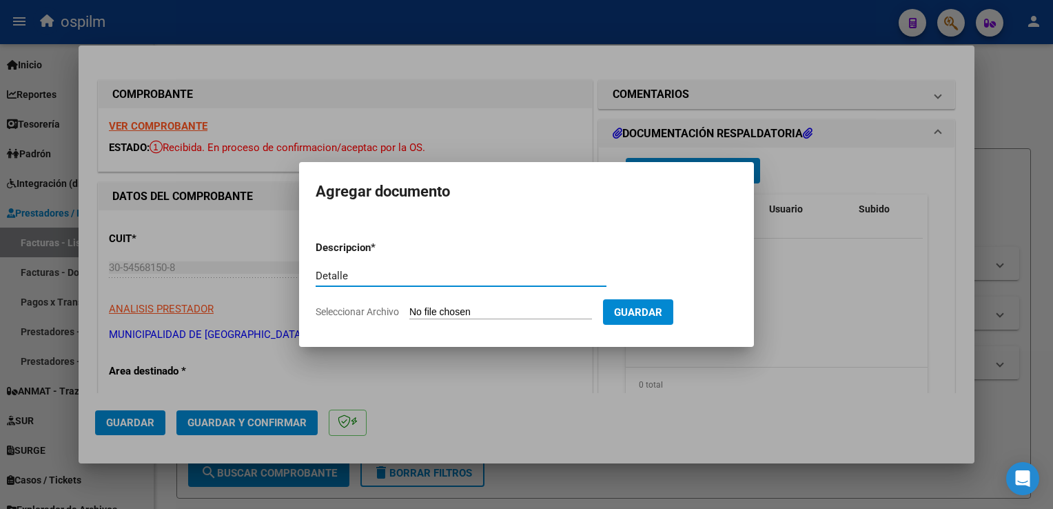
type input "Detalle"
click at [444, 310] on input "Seleccionar Archivo" at bounding box center [500, 312] width 183 height 13
type input "C:\fakepath\Anexo 42986.pdf"
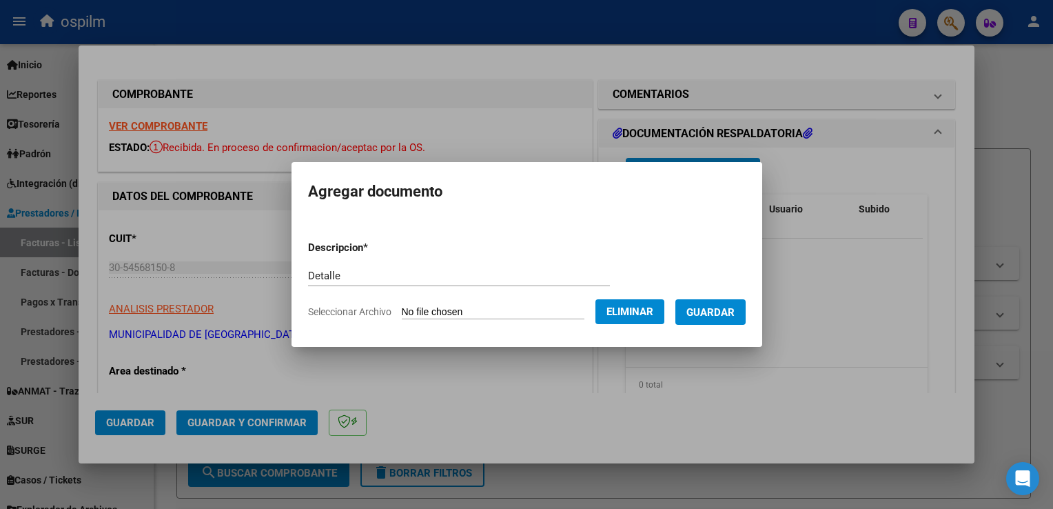
click at [712, 314] on span "Guardar" at bounding box center [711, 312] width 48 height 12
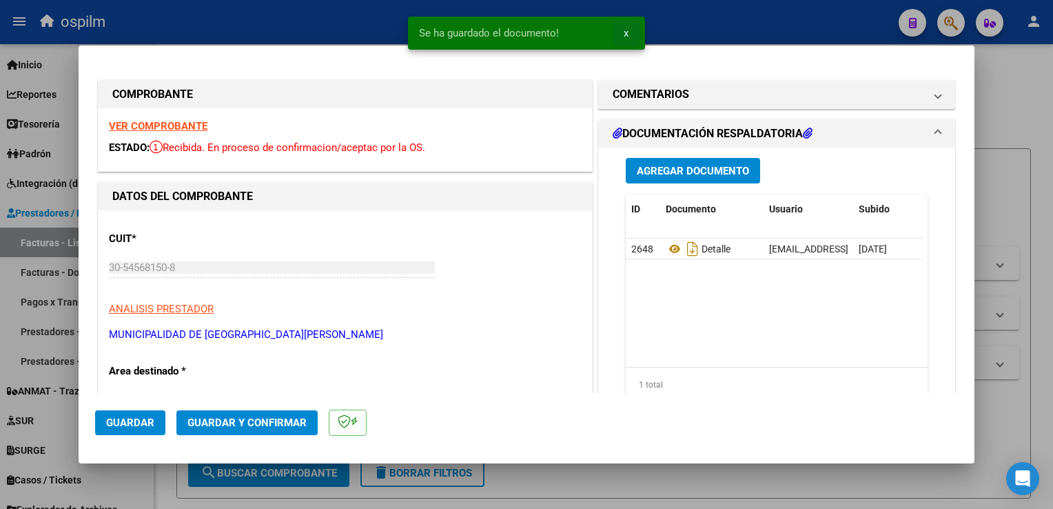
click at [628, 34] on span "x" at bounding box center [626, 33] width 5 height 12
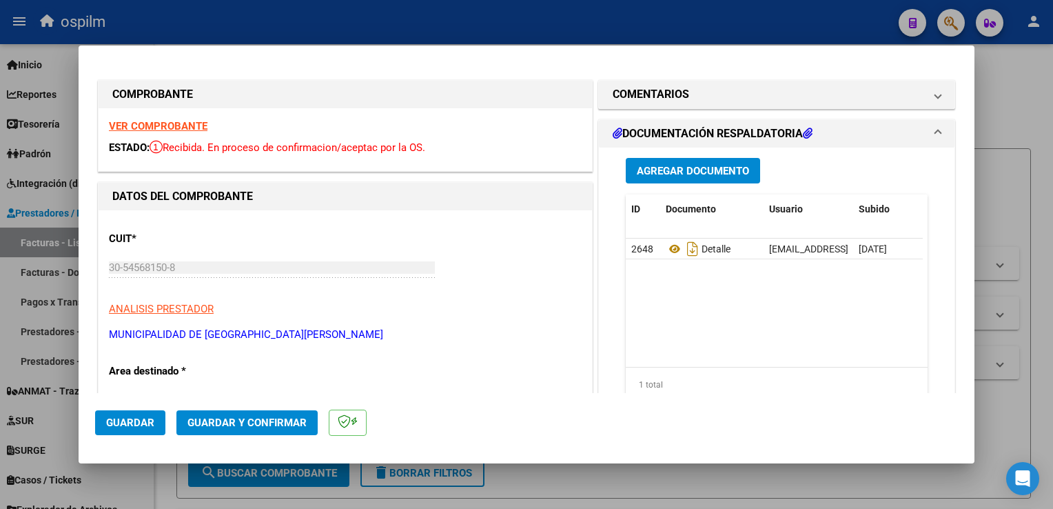
click at [1015, 213] on div at bounding box center [526, 254] width 1053 height 509
type input "$ 0,00"
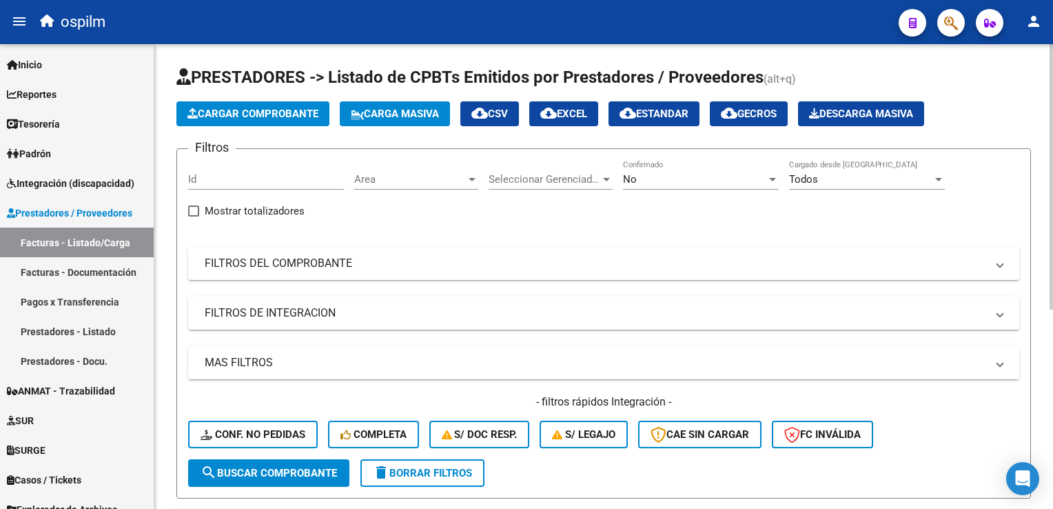
scroll to position [345, 0]
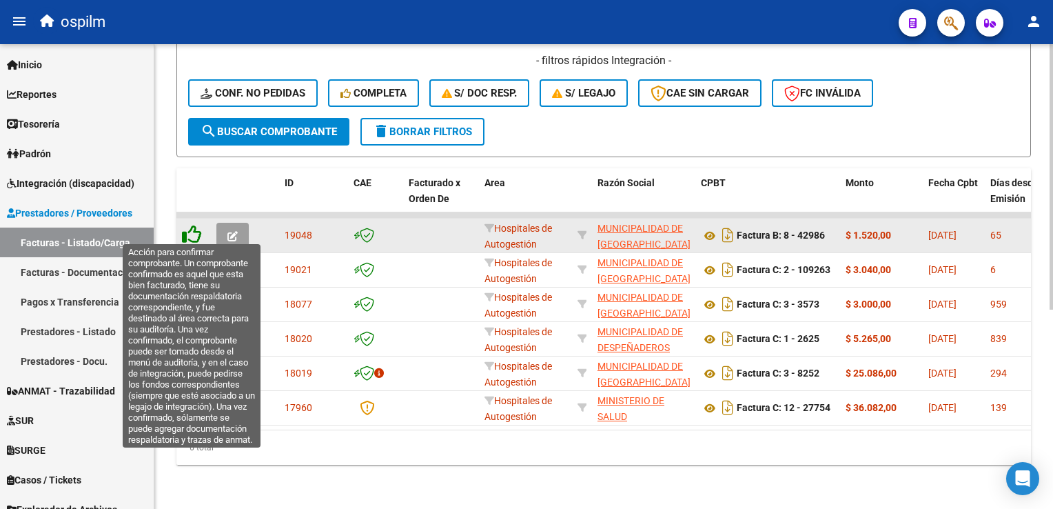
click at [199, 230] on icon at bounding box center [191, 234] width 19 height 19
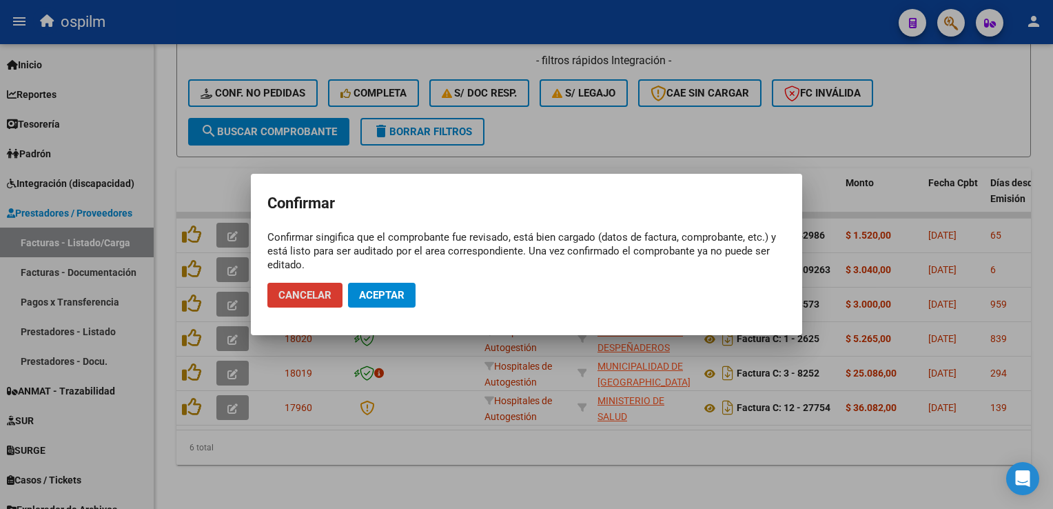
drag, startPoint x: 412, startPoint y: 508, endPoint x: 375, endPoint y: 335, distance: 177.0
click at [413, 499] on div at bounding box center [526, 254] width 1053 height 509
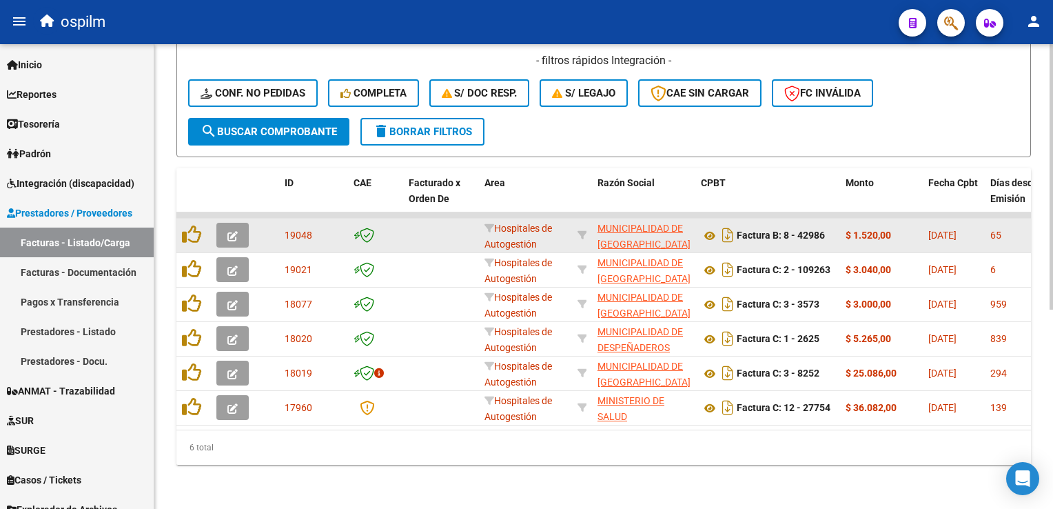
click at [303, 227] on div "19048" at bounding box center [314, 235] width 58 height 16
click at [521, 223] on span "Hospitales de Autogestión" at bounding box center [519, 236] width 68 height 27
click at [223, 229] on button "button" at bounding box center [232, 235] width 32 height 25
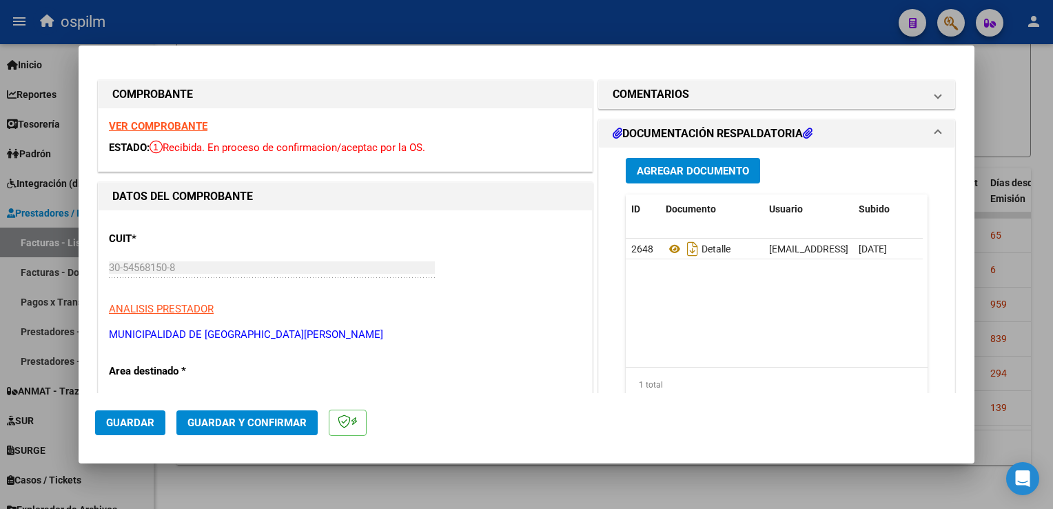
click at [270, 421] on span "Guardar y Confirmar" at bounding box center [246, 422] width 119 height 12
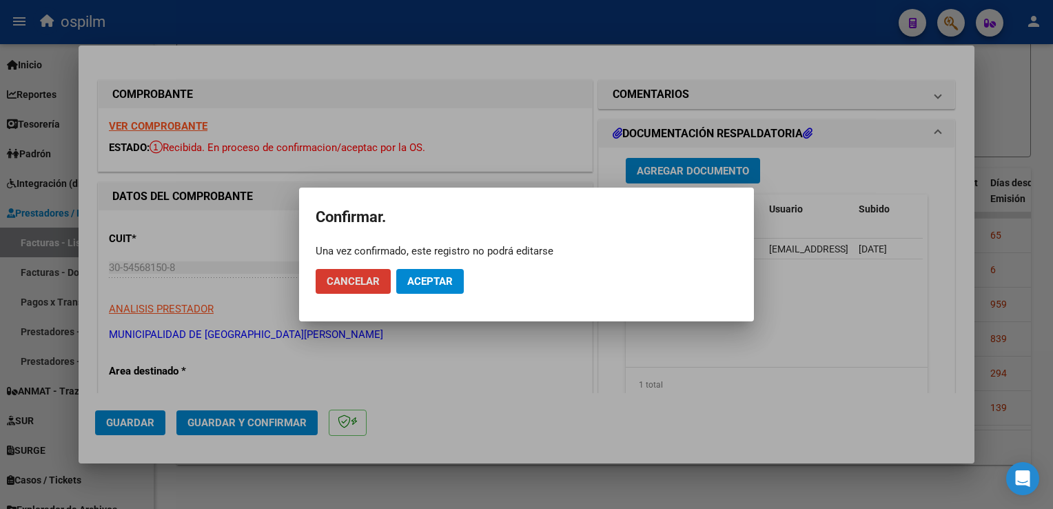
click at [436, 282] on span "Aceptar" at bounding box center [429, 281] width 45 height 12
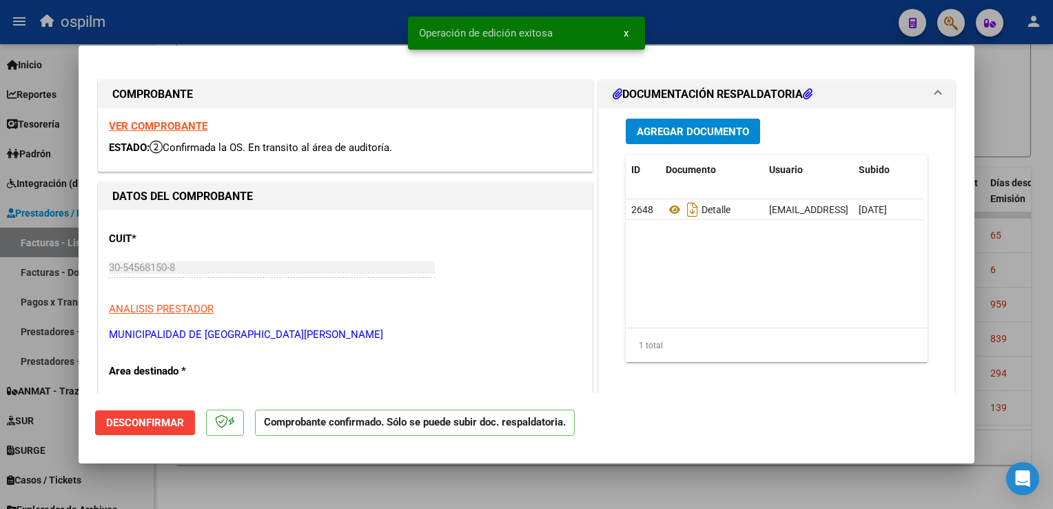
click at [1020, 319] on div at bounding box center [526, 254] width 1053 height 509
type input "$ 0,00"
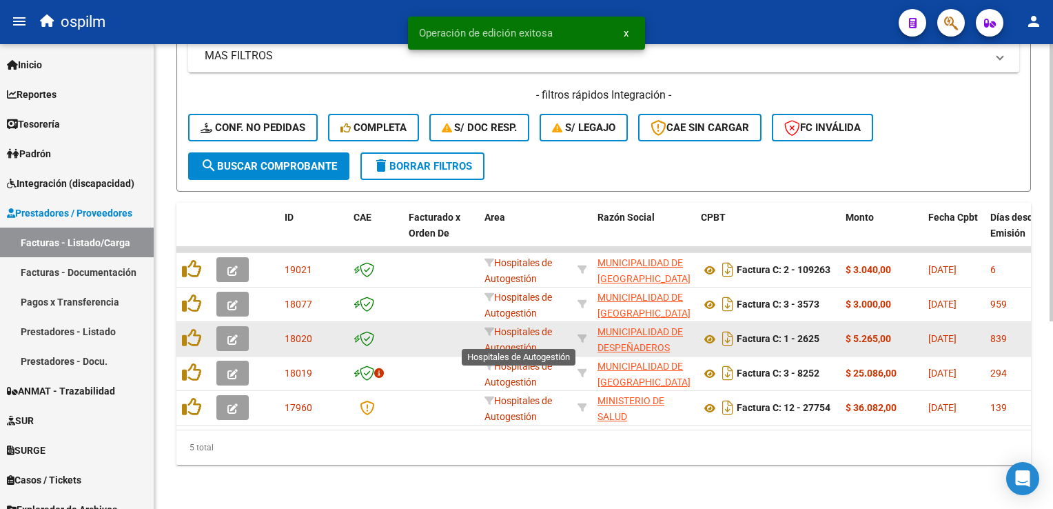
scroll to position [314, 0]
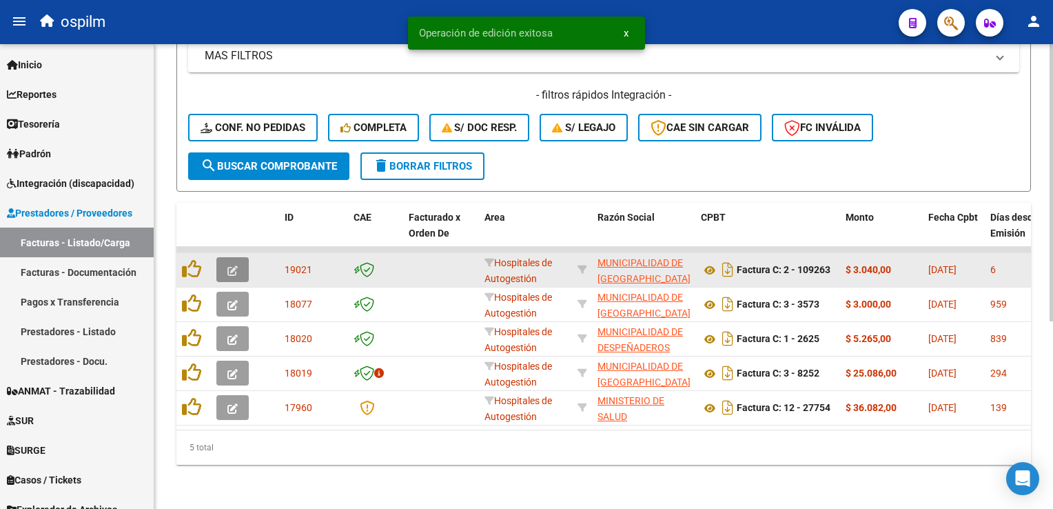
click at [240, 261] on button "button" at bounding box center [232, 269] width 32 height 25
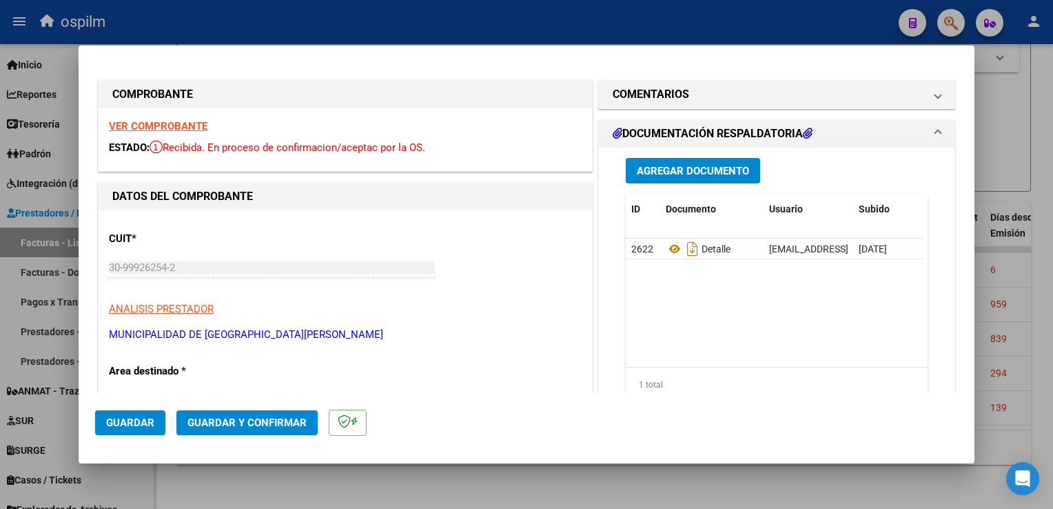
scroll to position [345, 0]
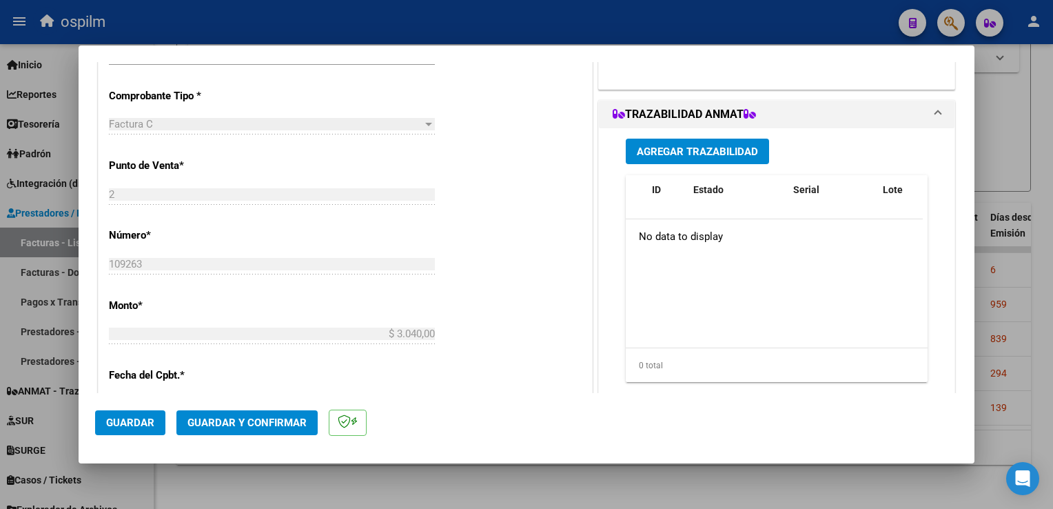
click at [260, 427] on span "Guardar y Confirmar" at bounding box center [246, 422] width 119 height 12
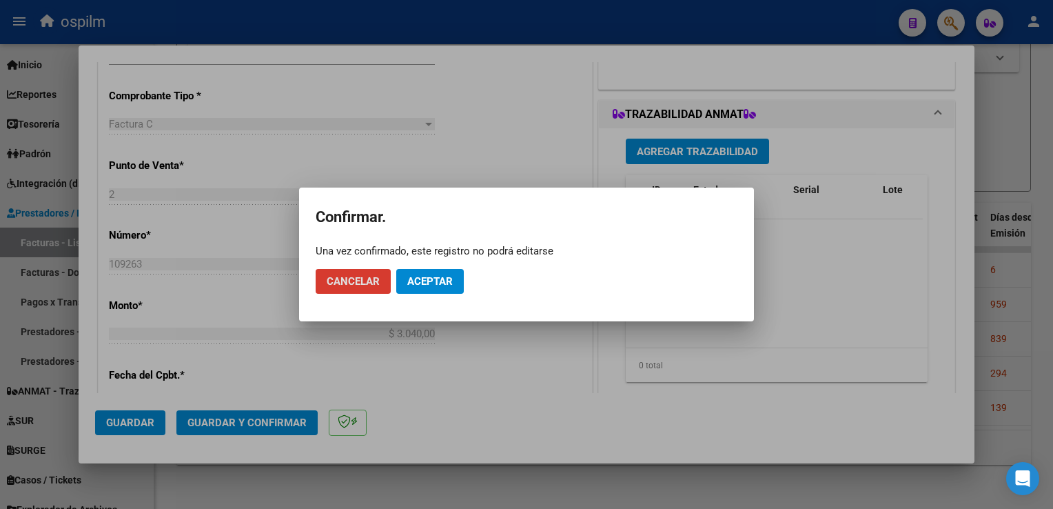
click at [414, 280] on span "Aceptar" at bounding box center [429, 281] width 45 height 12
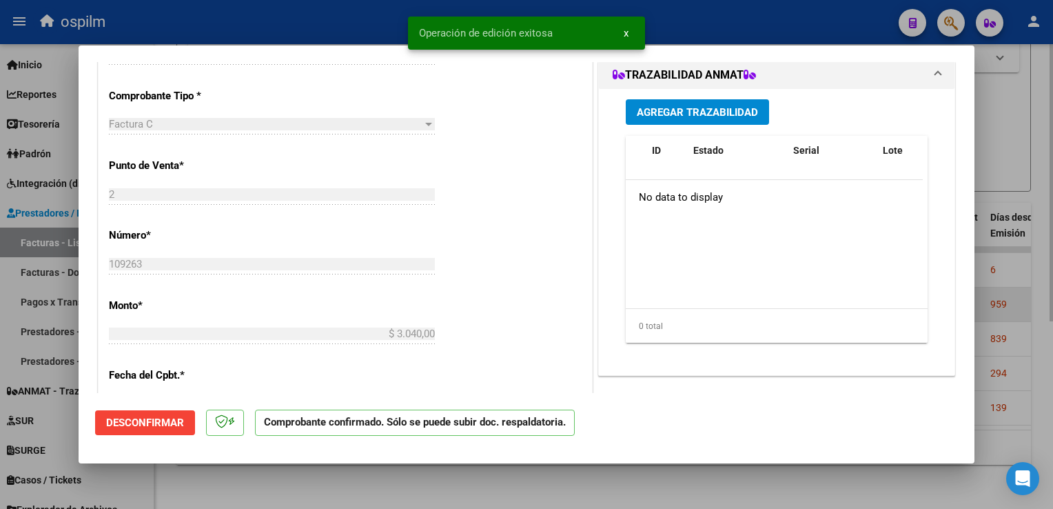
drag, startPoint x: 1033, startPoint y: 308, endPoint x: 1026, endPoint y: 313, distance: 9.0
click at [1032, 308] on div at bounding box center [526, 254] width 1053 height 509
type input "$ 0,00"
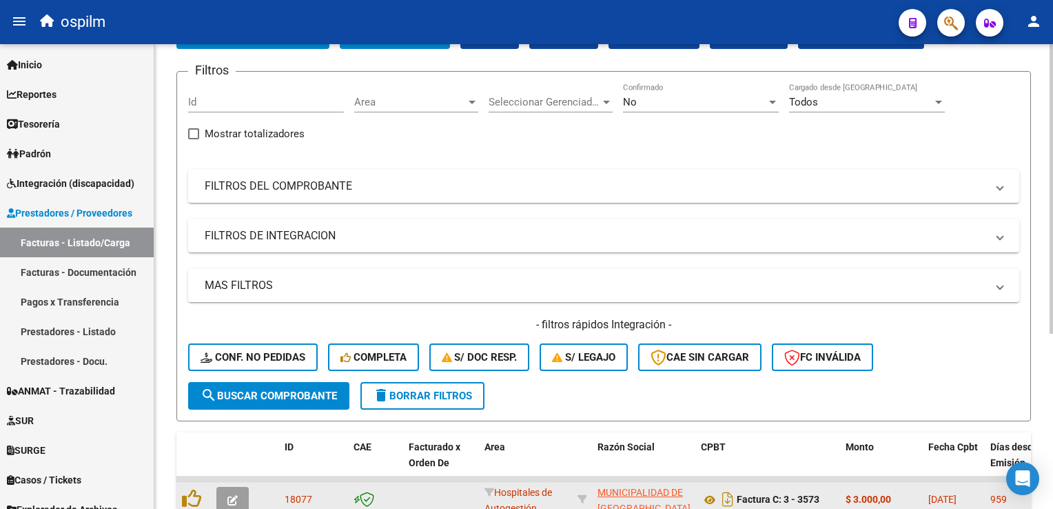
scroll to position [0, 0]
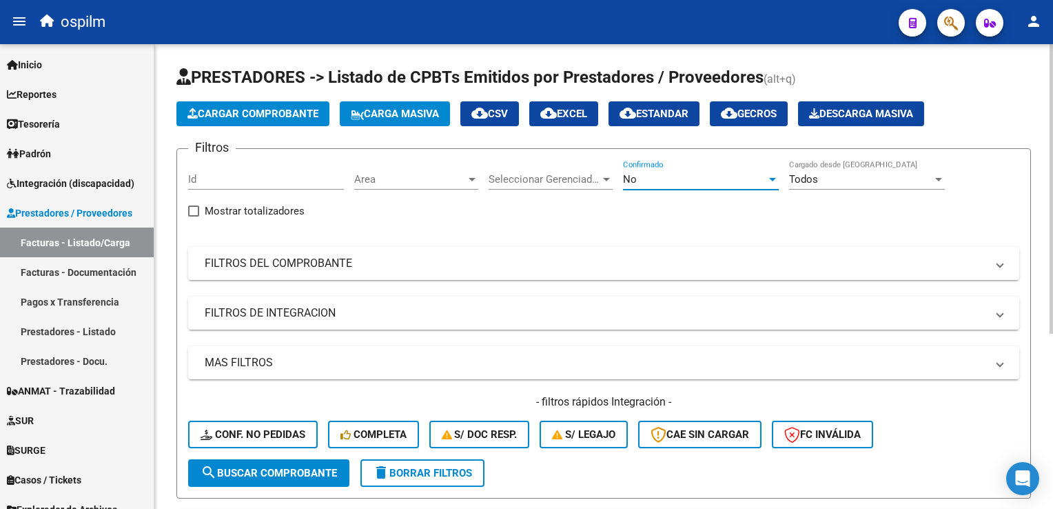
click at [669, 181] on div "No" at bounding box center [694, 179] width 143 height 12
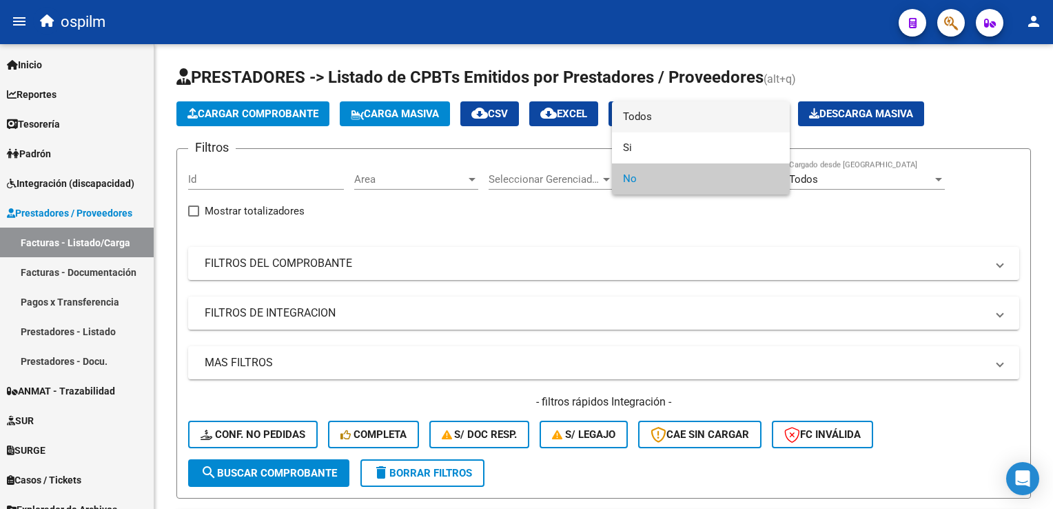
click at [648, 121] on span "Todos" at bounding box center [701, 116] width 156 height 31
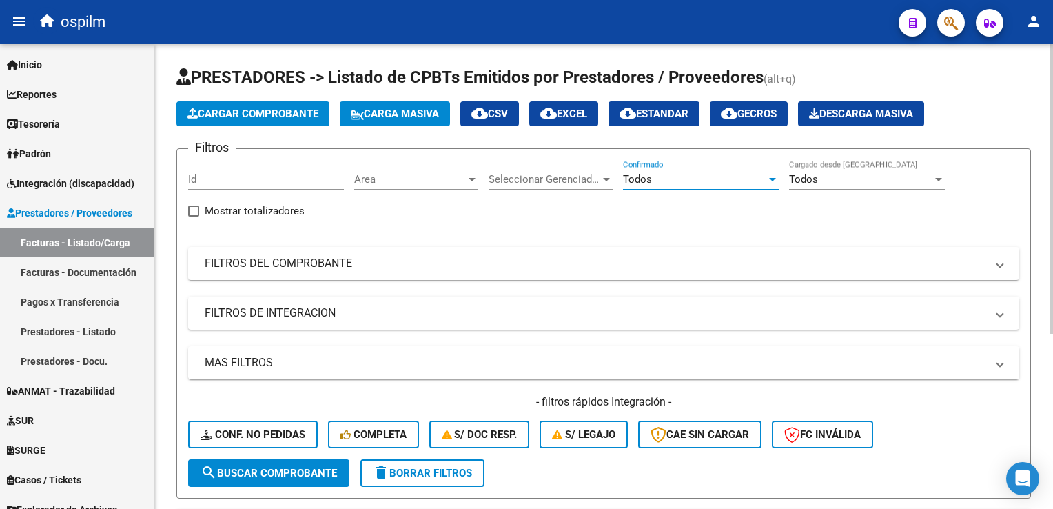
click at [199, 474] on button "search Buscar Comprobante" at bounding box center [268, 473] width 161 height 28
click at [302, 265] on mat-panel-title "FILTROS DEL COMPROBANTE" at bounding box center [596, 263] width 782 height 15
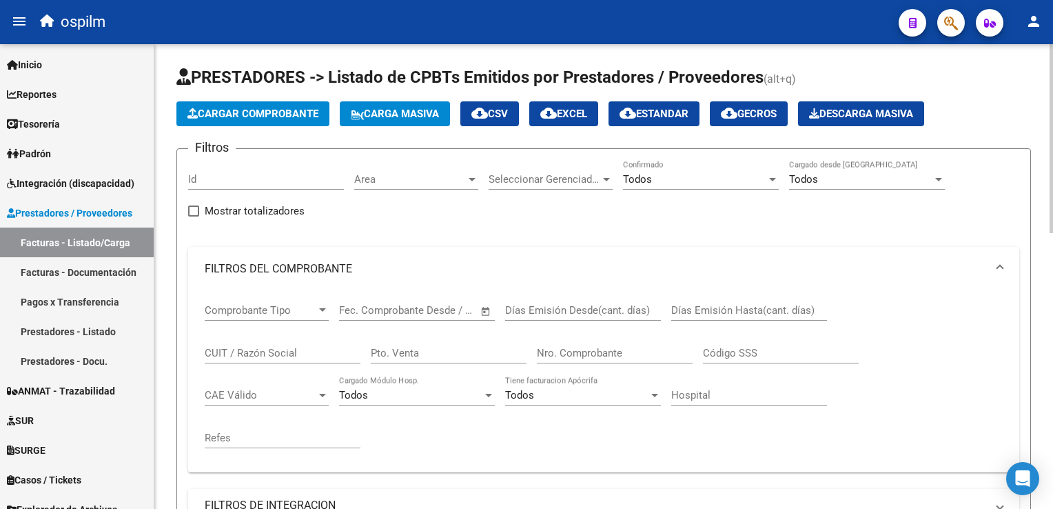
click at [560, 350] on input "Nro. Comprobante" at bounding box center [615, 353] width 156 height 12
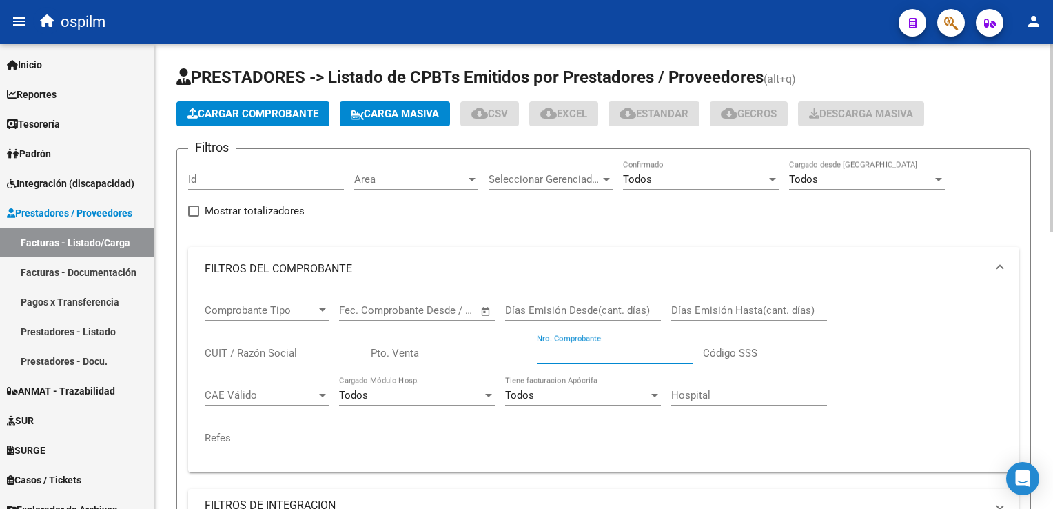
type input "1"
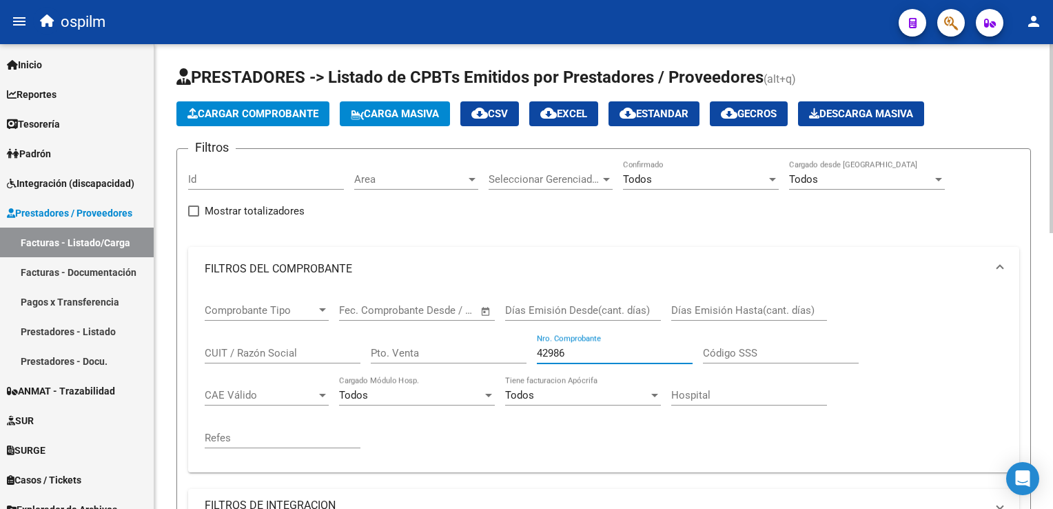
type input "42986"
click at [753, 365] on div "Código SSS" at bounding box center [781, 355] width 156 height 43
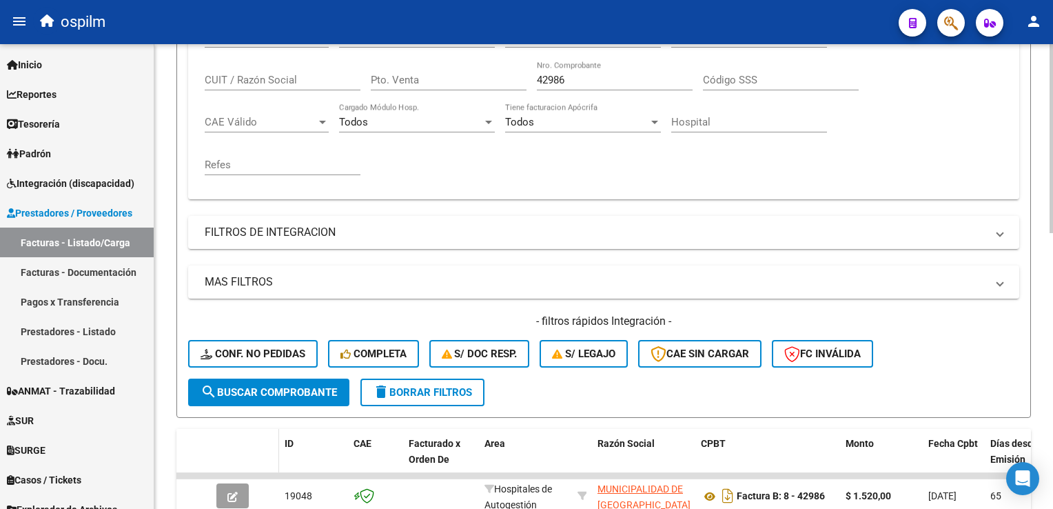
scroll to position [276, 0]
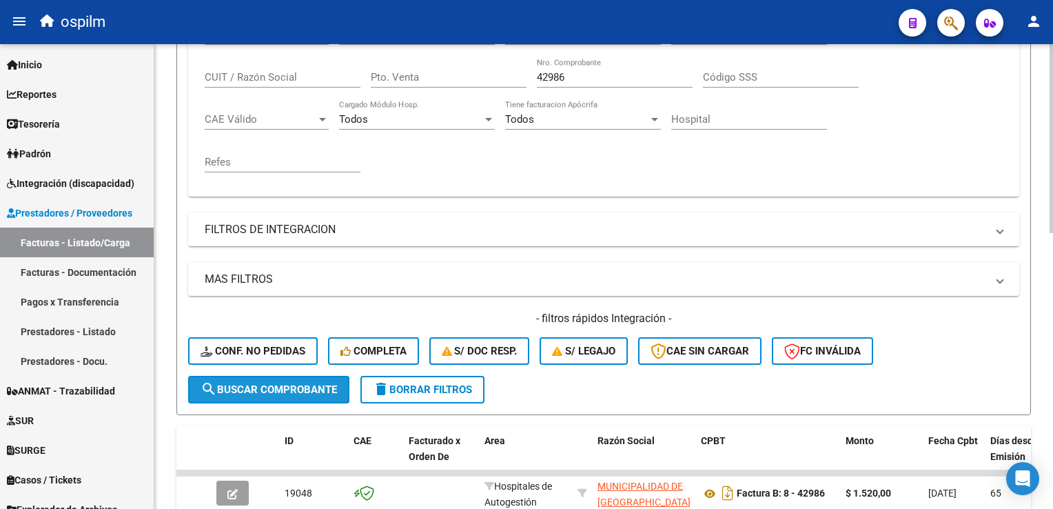
click at [273, 393] on span "search Buscar Comprobante" at bounding box center [269, 389] width 136 height 12
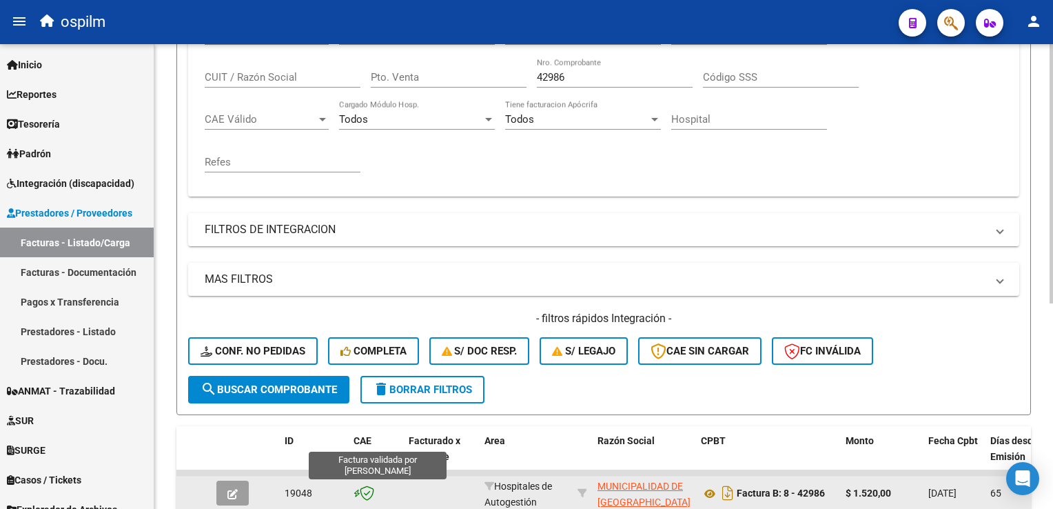
scroll to position [345, 0]
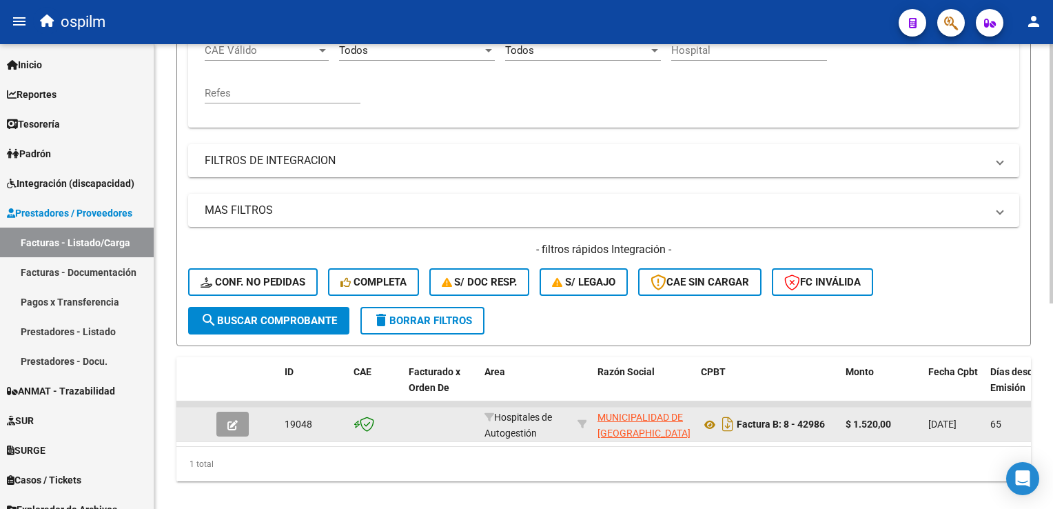
click at [236, 423] on icon "button" at bounding box center [232, 425] width 10 height 10
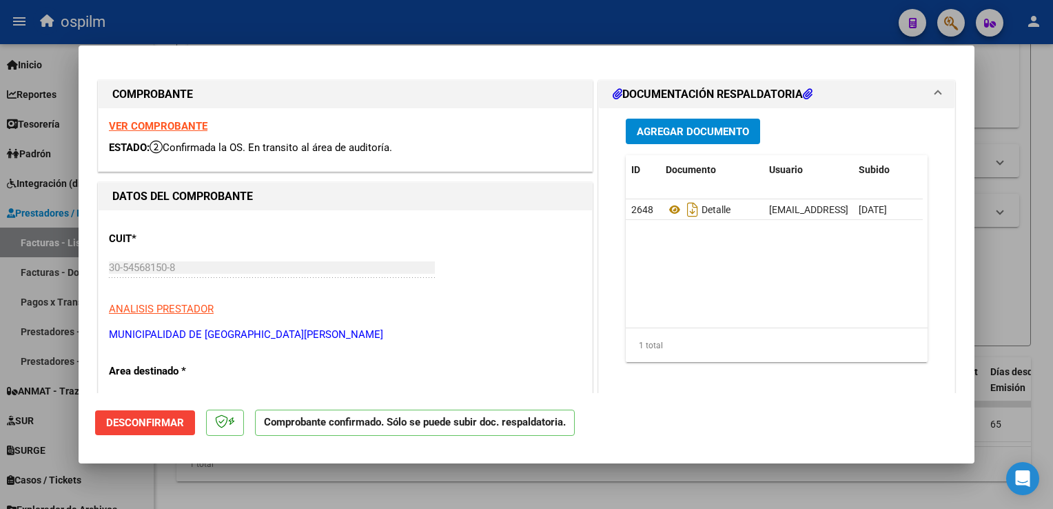
click at [1030, 303] on div at bounding box center [526, 254] width 1053 height 509
type input "$ 0,00"
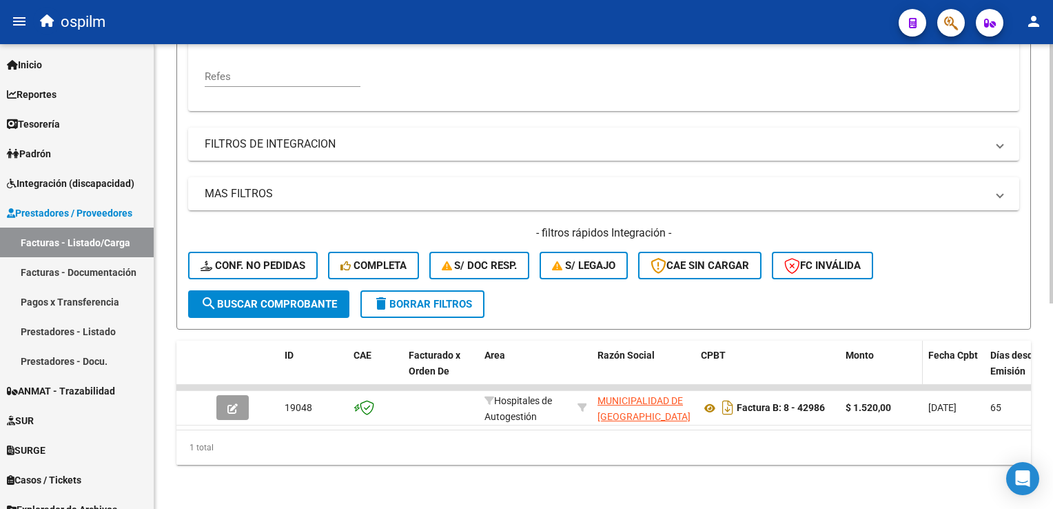
scroll to position [368, 0]
drag, startPoint x: 190, startPoint y: 426, endPoint x: 176, endPoint y: 425, distance: 13.9
click at [176, 425] on div "Video tutorial PRESTADORES -> Listado de CPBTs Emitidos por Prestadores / Prove…" at bounding box center [603, 96] width 899 height 826
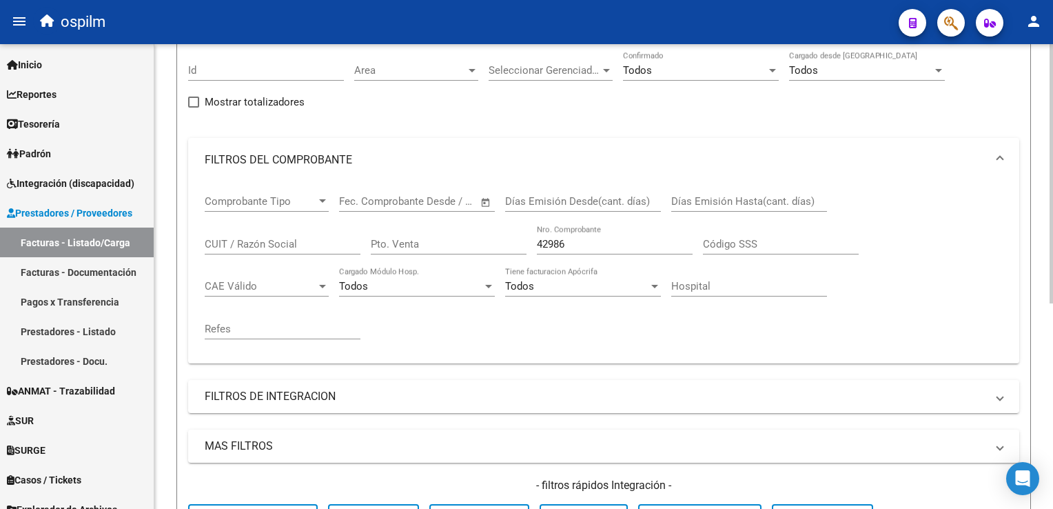
scroll to position [0, 0]
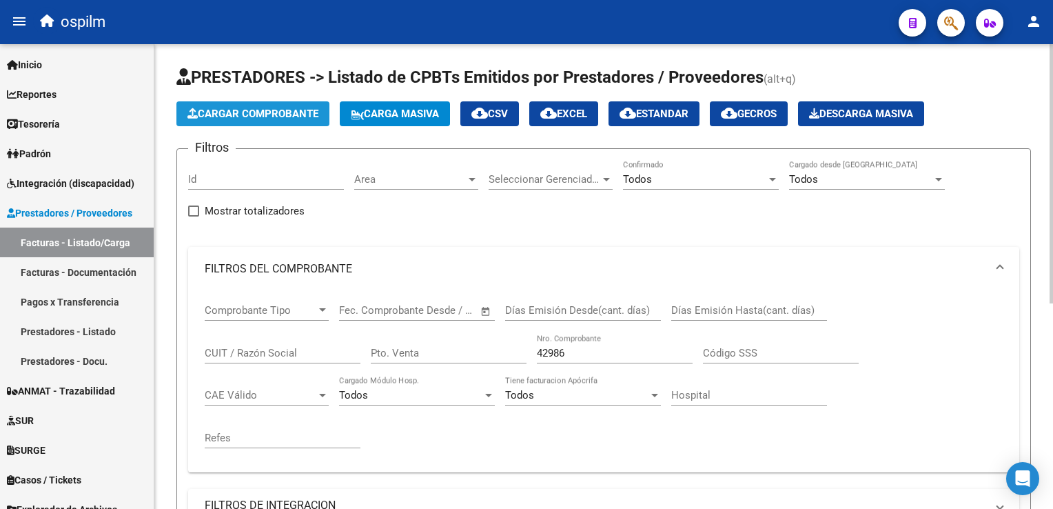
click at [270, 121] on button "Cargar Comprobante" at bounding box center [252, 113] width 153 height 25
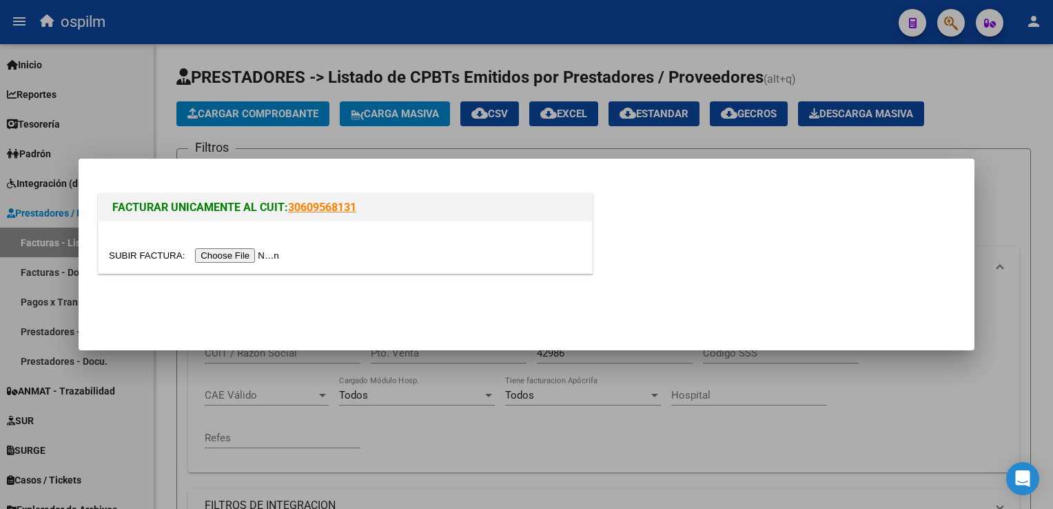
click at [230, 255] on input "file" at bounding box center [196, 255] width 174 height 14
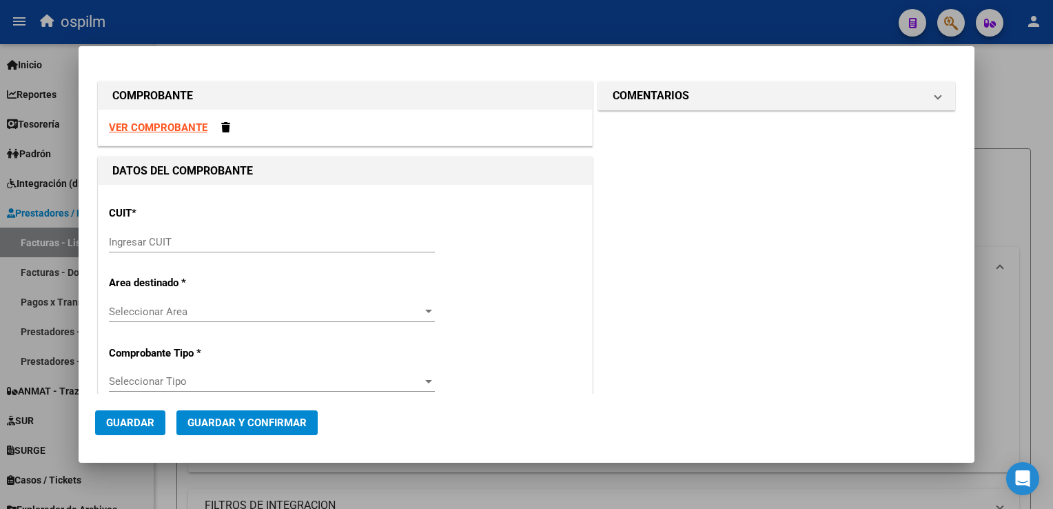
click at [278, 232] on div "Ingresar CUIT" at bounding box center [272, 242] width 326 height 21
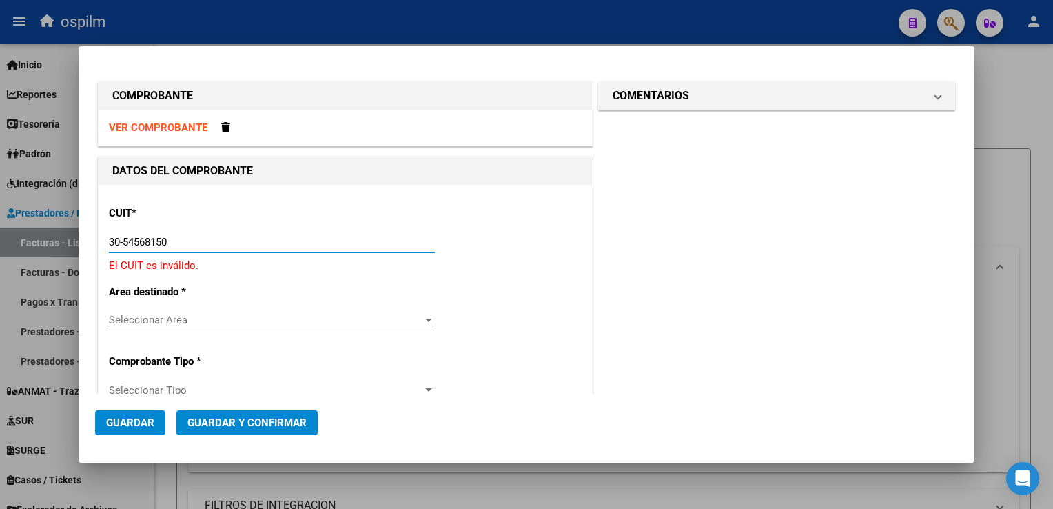
type input "30-54568150-8"
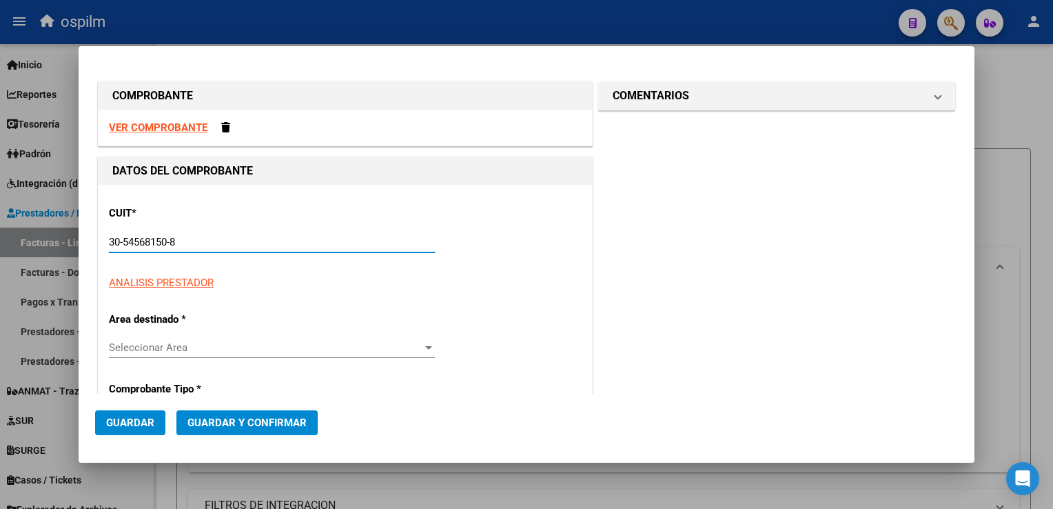
type input "8"
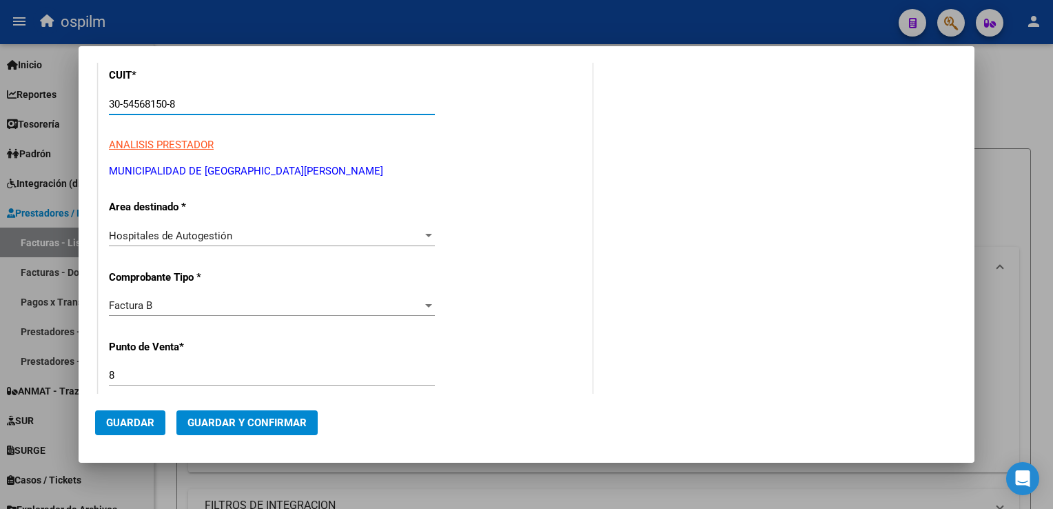
scroll to position [207, 0]
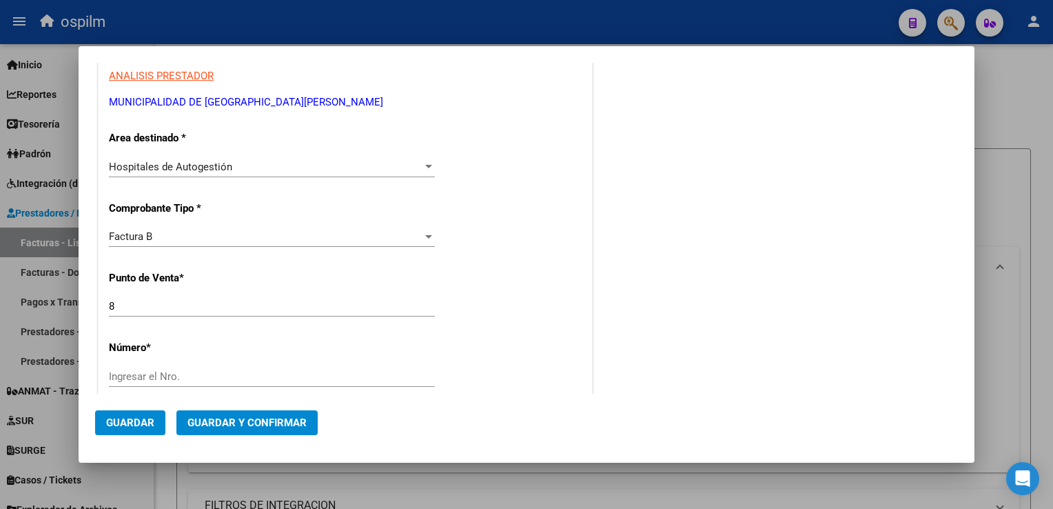
type input "30-54568150-8"
click at [166, 376] on input "Ingresar el Nro." at bounding box center [272, 376] width 326 height 12
type input "42103"
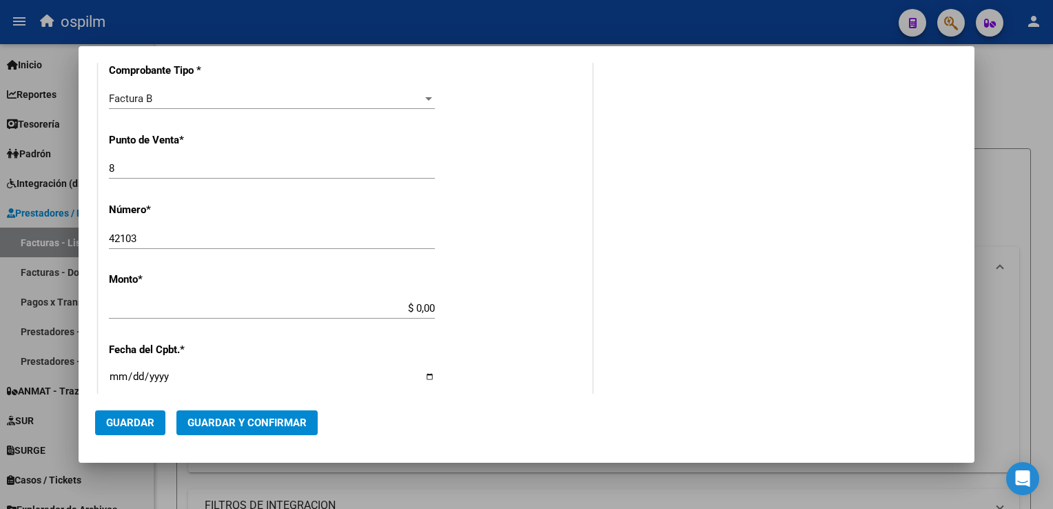
type input "$ 1.520,00"
type input "[DATE]"
type input "75278995391737"
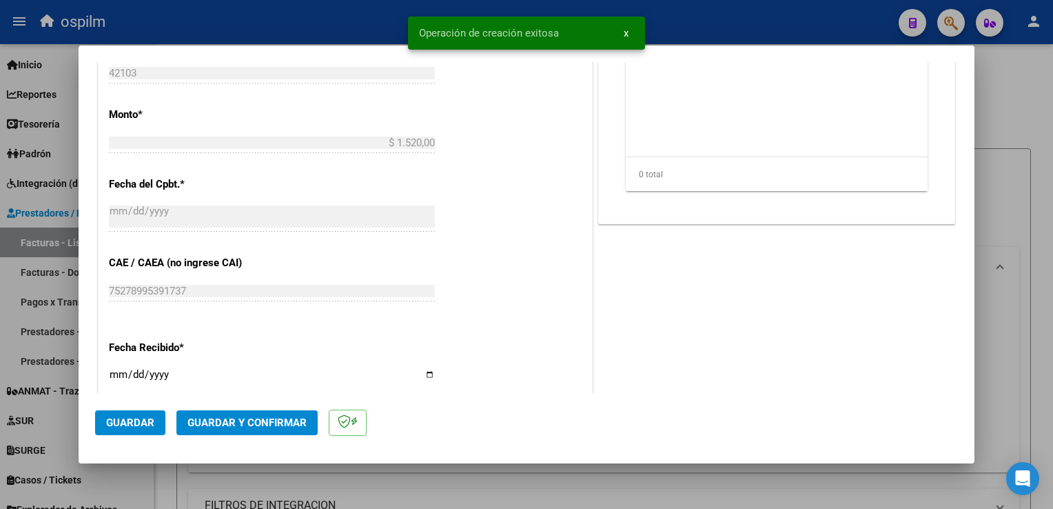
scroll to position [620, 0]
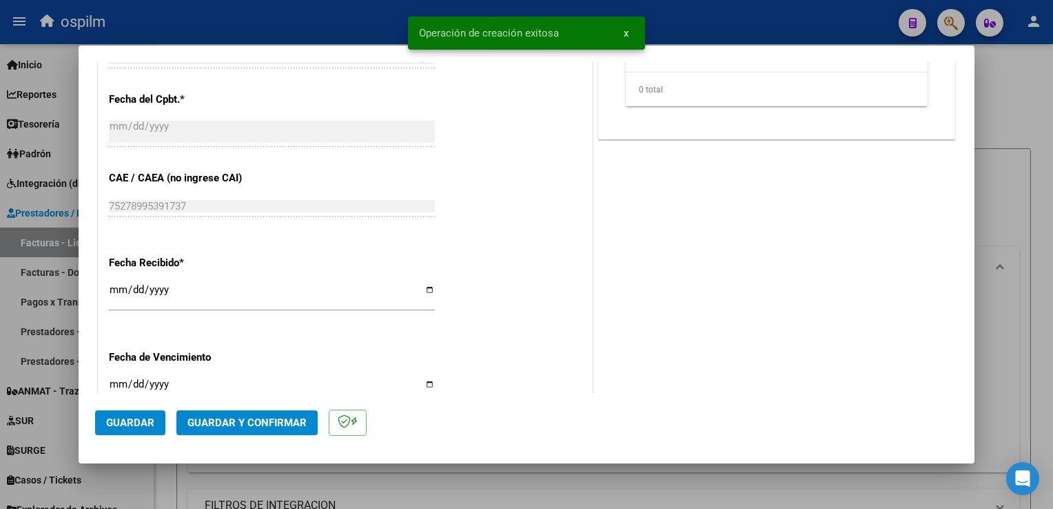
click at [125, 420] on span "Guardar" at bounding box center [130, 422] width 48 height 12
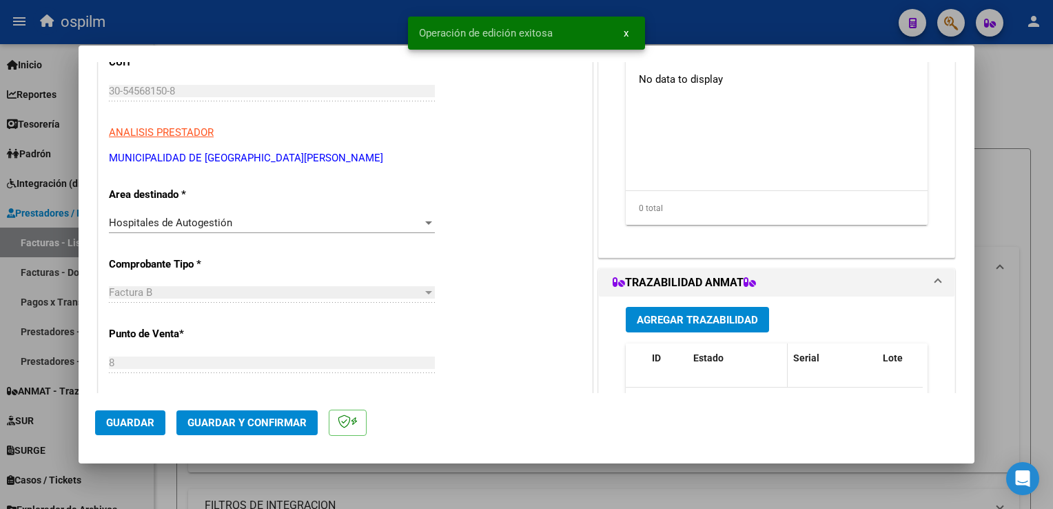
scroll to position [69, 0]
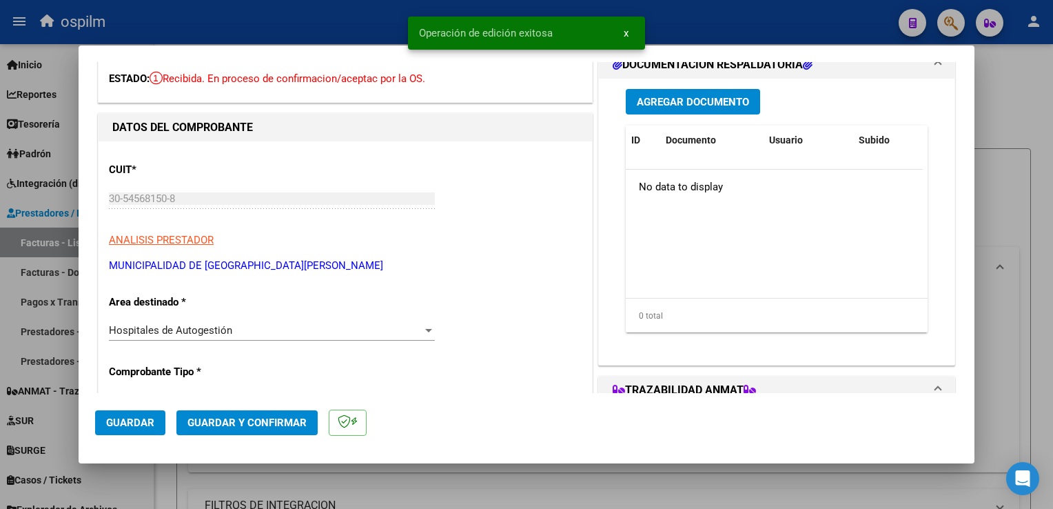
click at [707, 105] on span "Agregar Documento" at bounding box center [693, 102] width 112 height 12
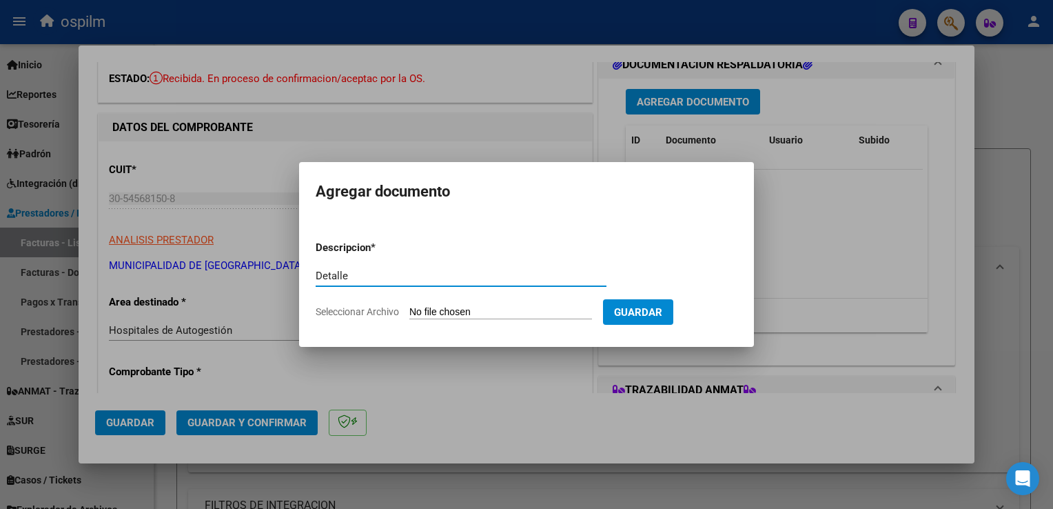
type input "Detalle"
click at [494, 304] on form "Descripcion * Detalle Escriba aquí una descripcion Seleccionar Archivo Guardar" at bounding box center [527, 280] width 422 height 101
click at [493, 316] on input "Seleccionar Archivo" at bounding box center [500, 312] width 183 height 13
type input "C:\fakepath\Anexo 42103.pdf"
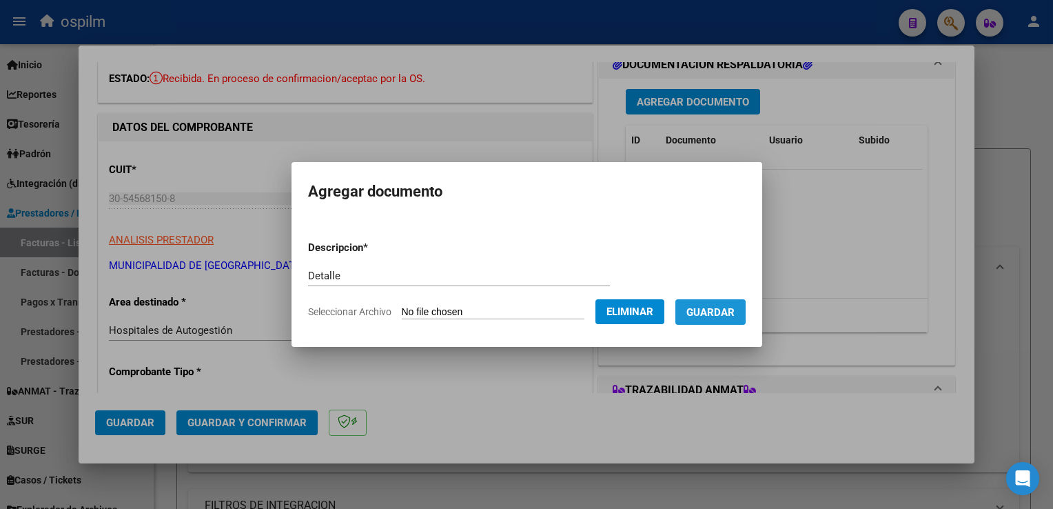
click at [698, 310] on span "Guardar" at bounding box center [711, 312] width 48 height 12
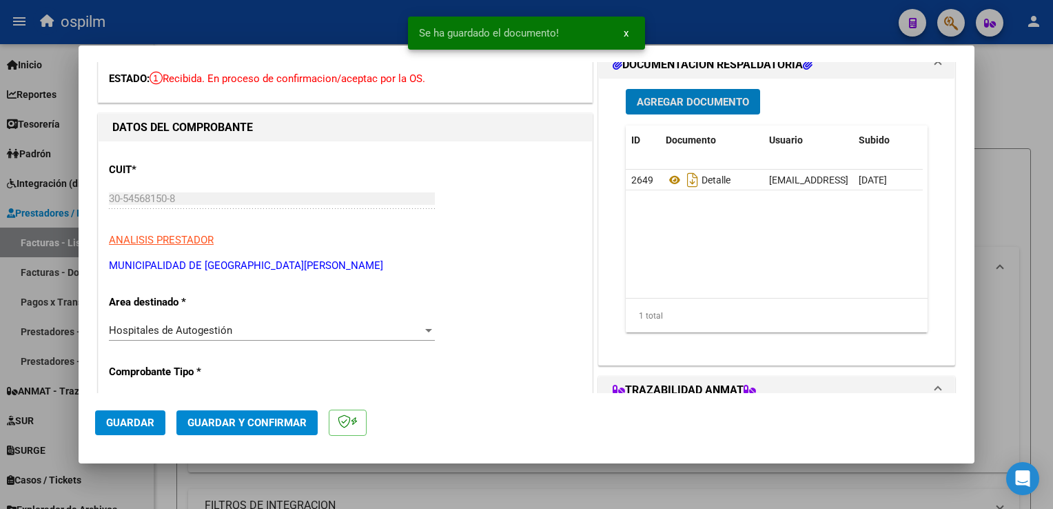
click at [288, 420] on span "Guardar y Confirmar" at bounding box center [246, 422] width 119 height 12
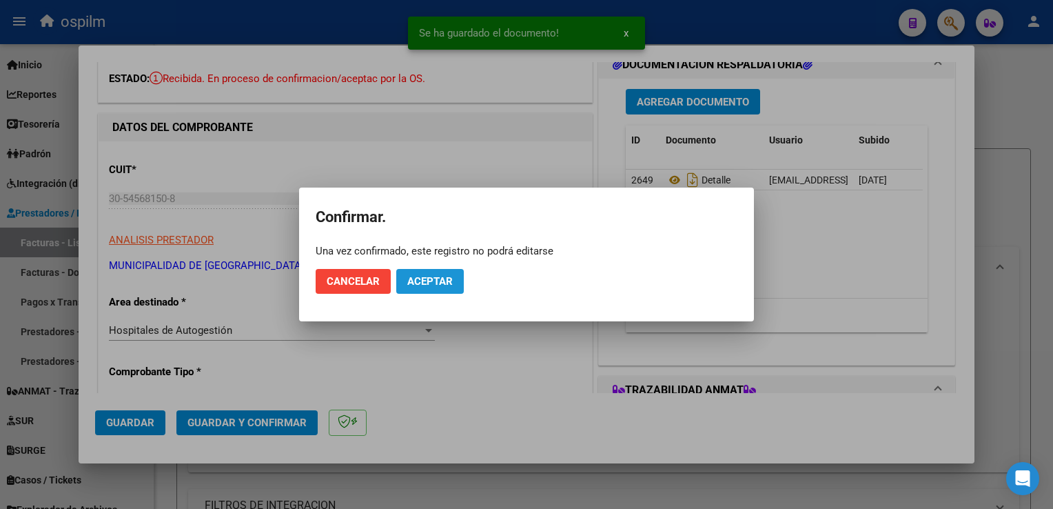
click at [445, 288] on button "Aceptar" at bounding box center [430, 281] width 68 height 25
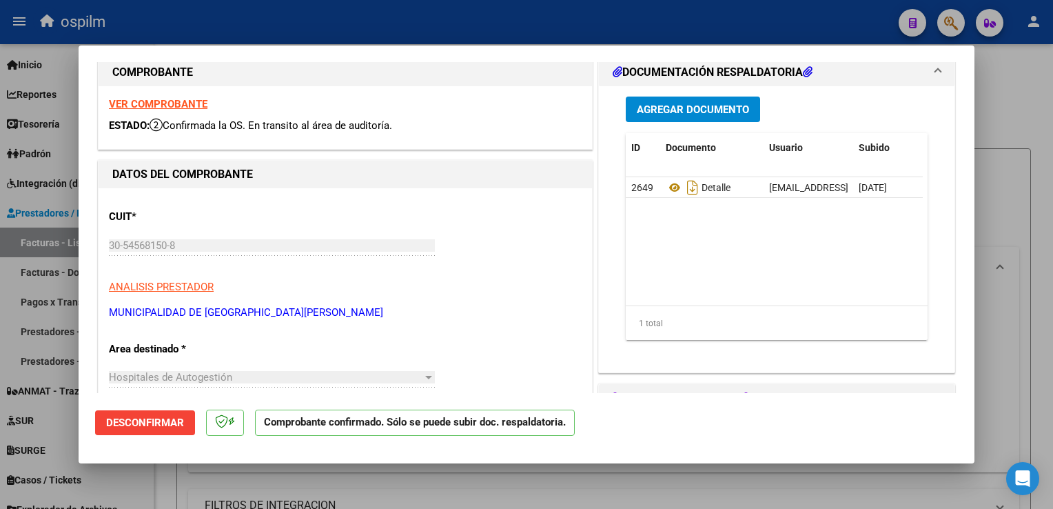
scroll to position [0, 0]
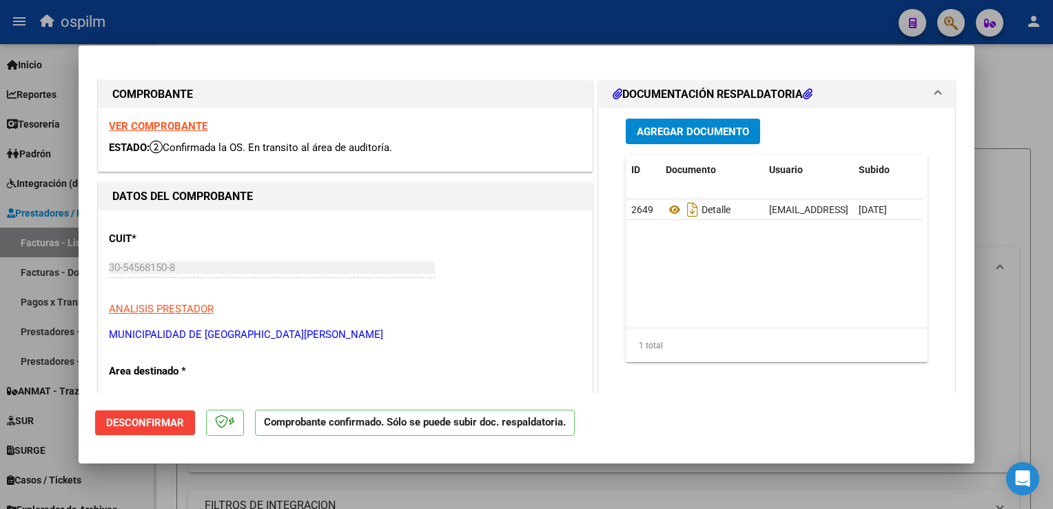
click at [632, 489] on div at bounding box center [526, 254] width 1053 height 509
type input "$ 0,00"
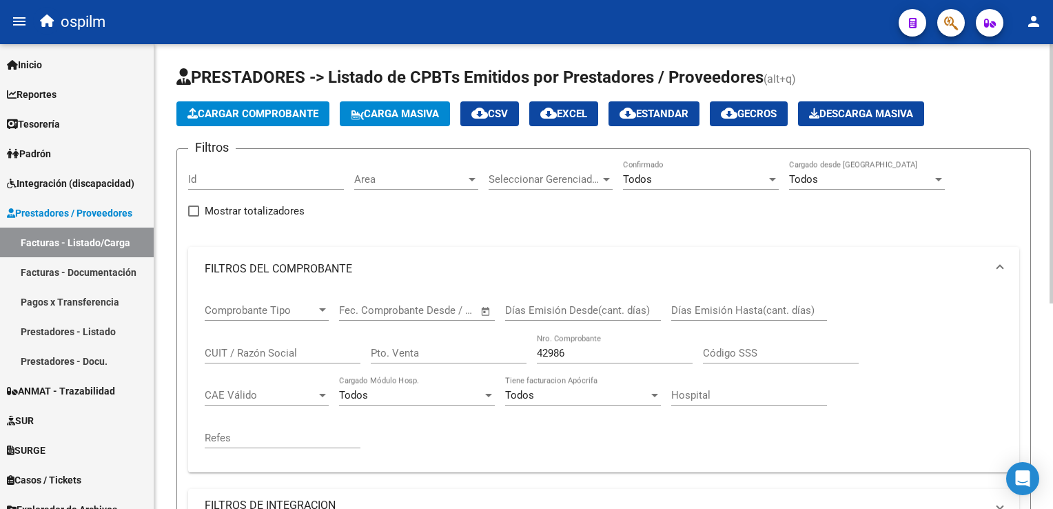
click at [209, 121] on button "Cargar Comprobante" at bounding box center [252, 113] width 153 height 25
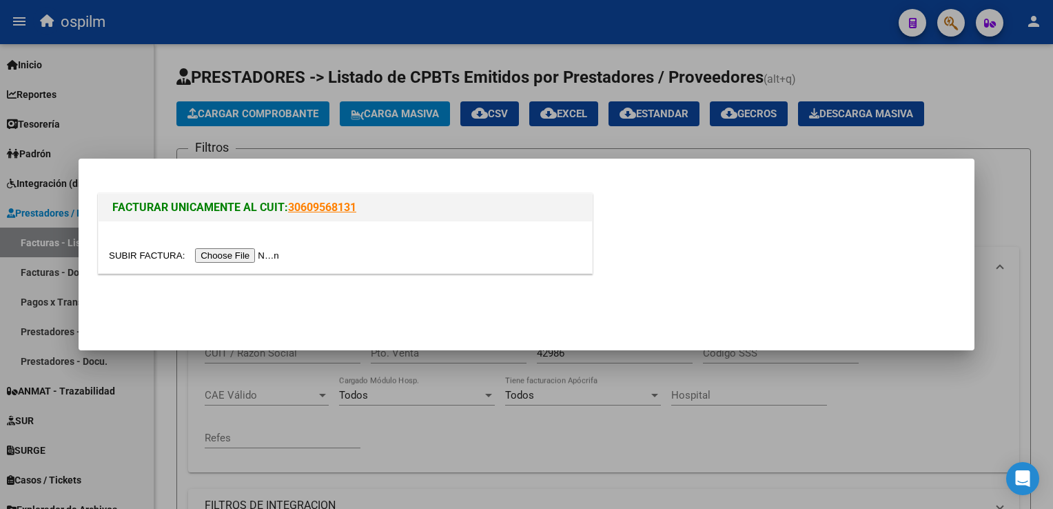
click at [226, 254] on input "file" at bounding box center [196, 255] width 174 height 14
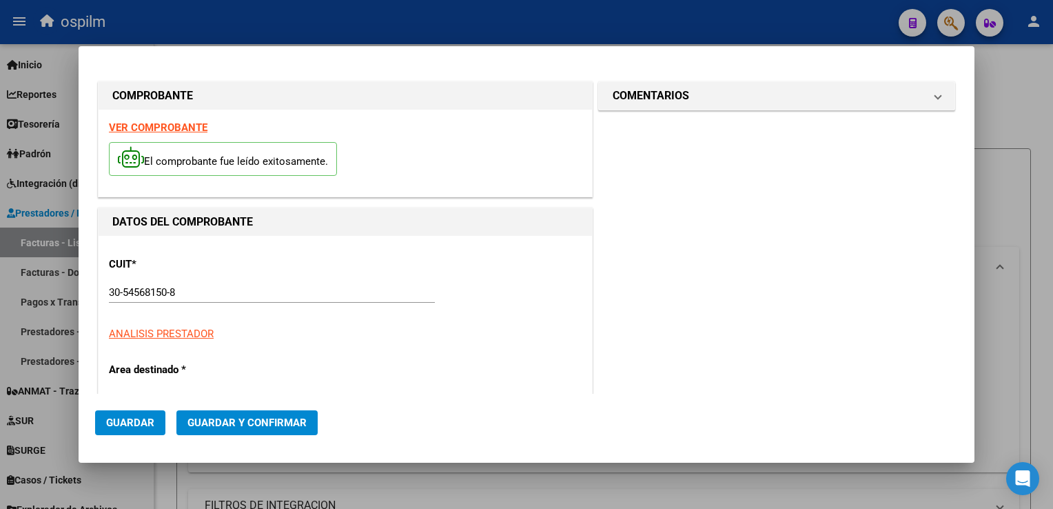
type input "$ 3.715,00"
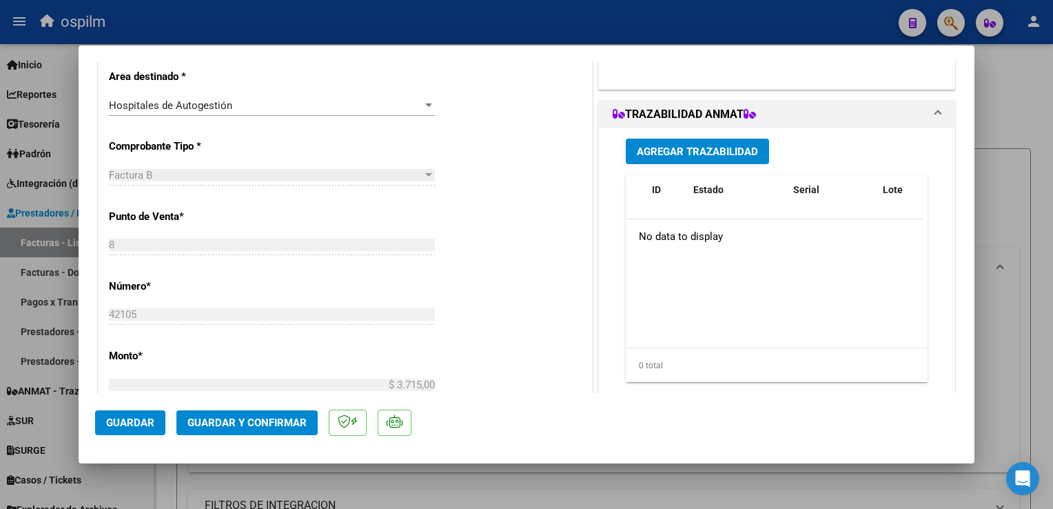
scroll to position [414, 0]
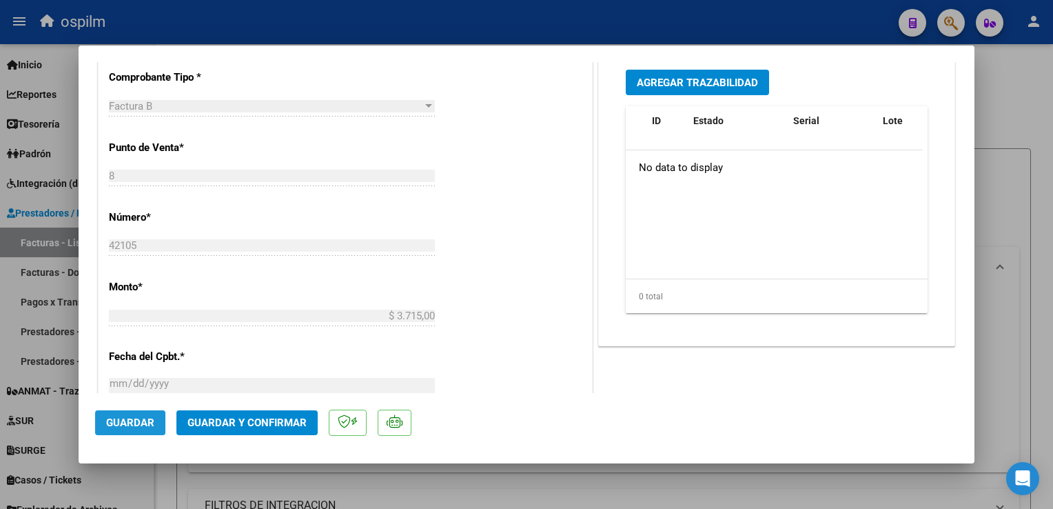
click at [121, 426] on span "Guardar" at bounding box center [130, 422] width 48 height 12
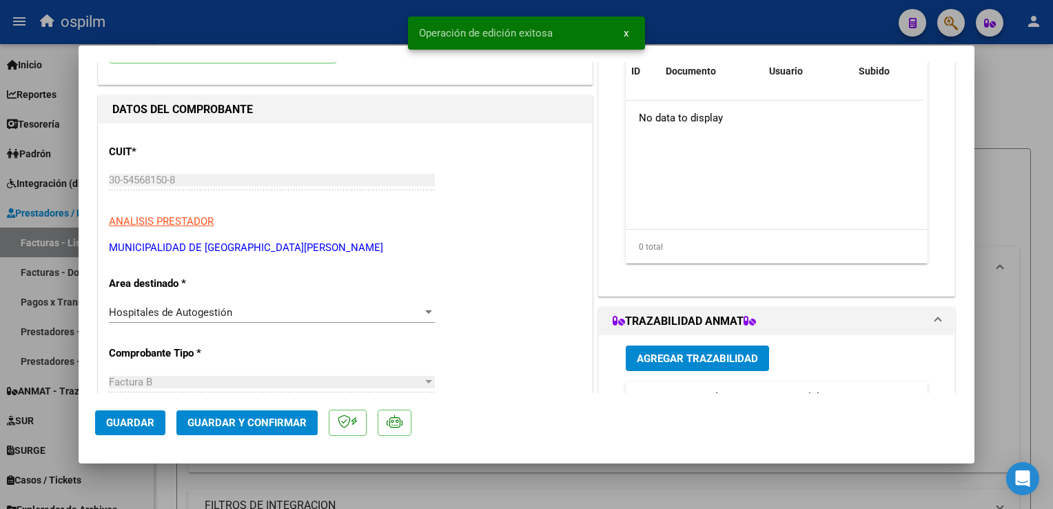
scroll to position [0, 0]
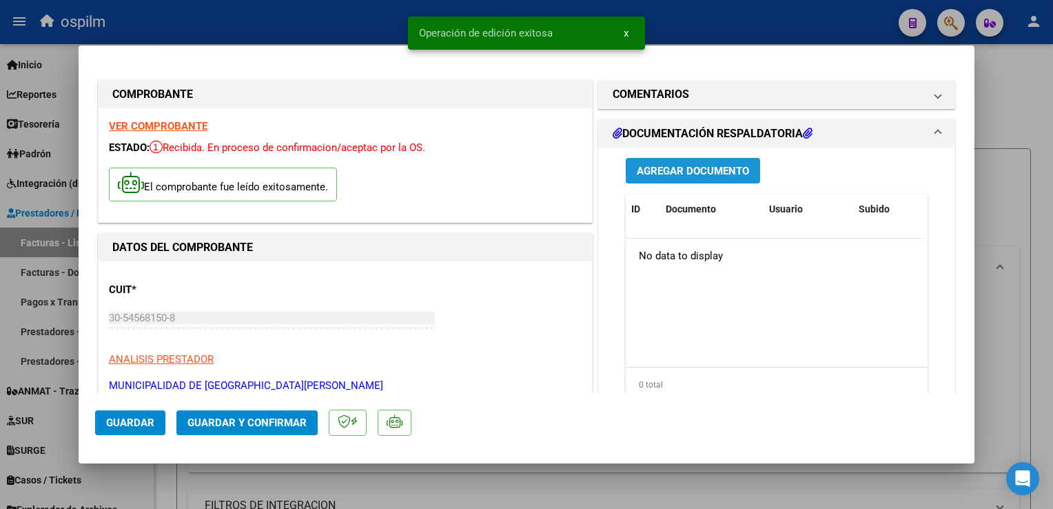
click at [694, 174] on span "Agregar Documento" at bounding box center [693, 171] width 112 height 12
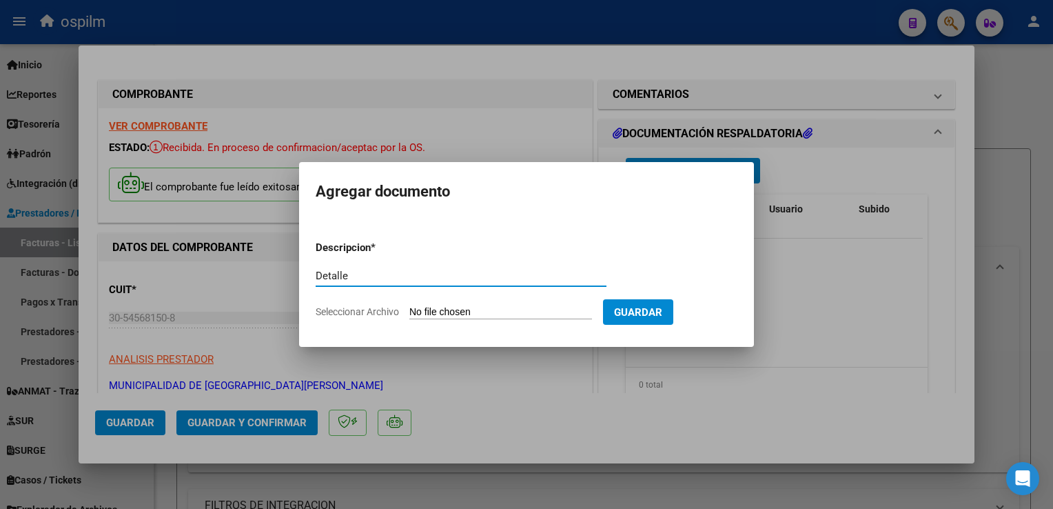
type input "Detalle"
click at [540, 312] on input "Seleccionar Archivo" at bounding box center [500, 312] width 183 height 13
type input "C:\fakepath\Anexo 42105.pdf"
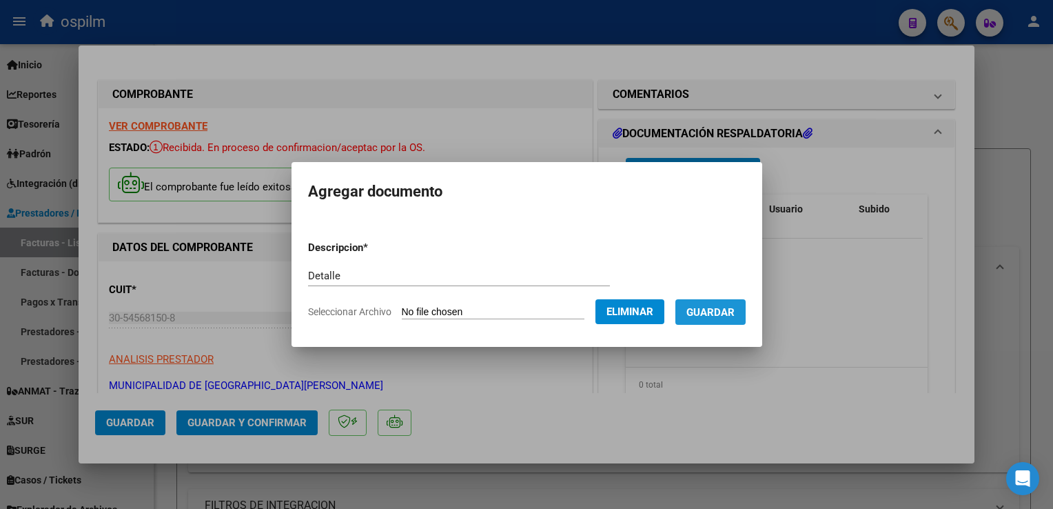
click at [722, 318] on span "Guardar" at bounding box center [711, 312] width 48 height 12
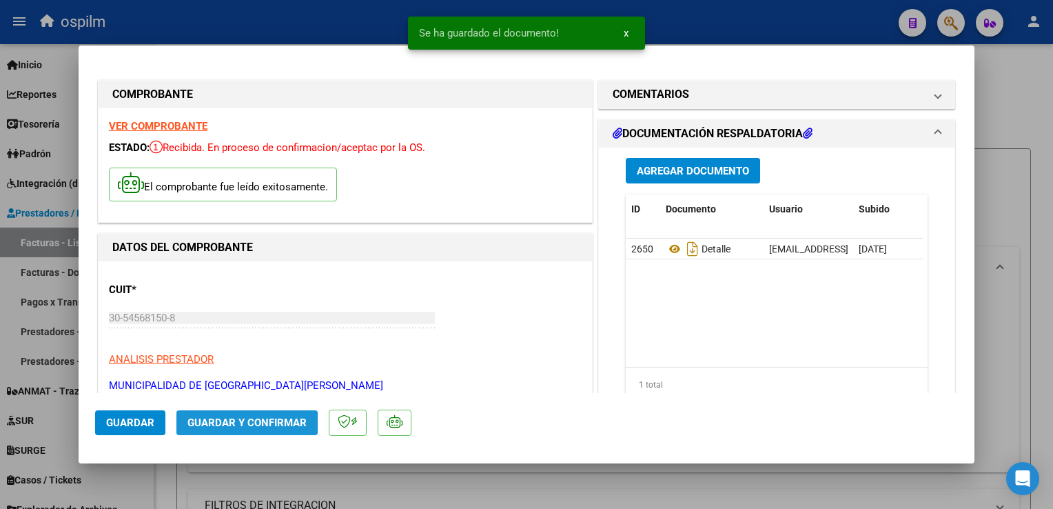
click at [216, 424] on span "Guardar y Confirmar" at bounding box center [246, 422] width 119 height 12
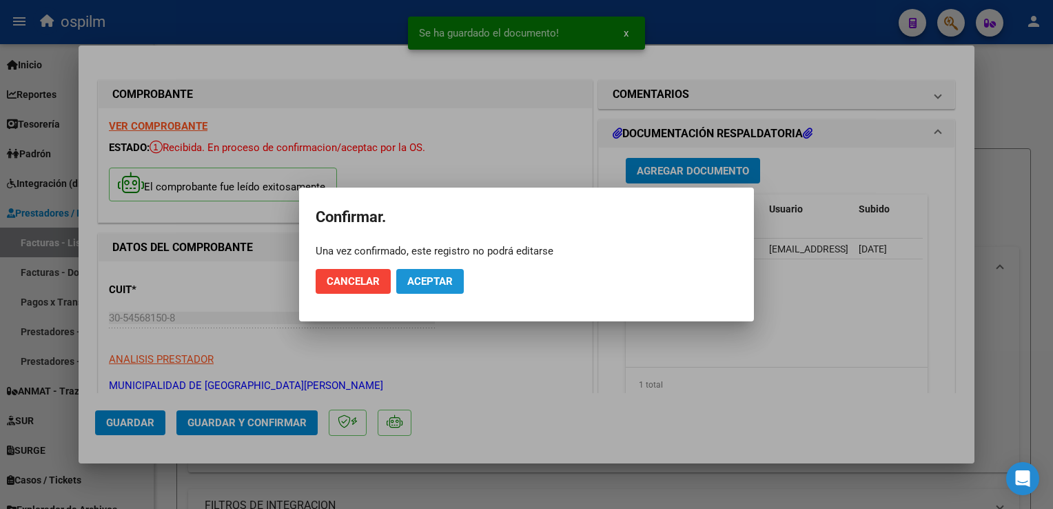
click at [438, 278] on span "Aceptar" at bounding box center [429, 281] width 45 height 12
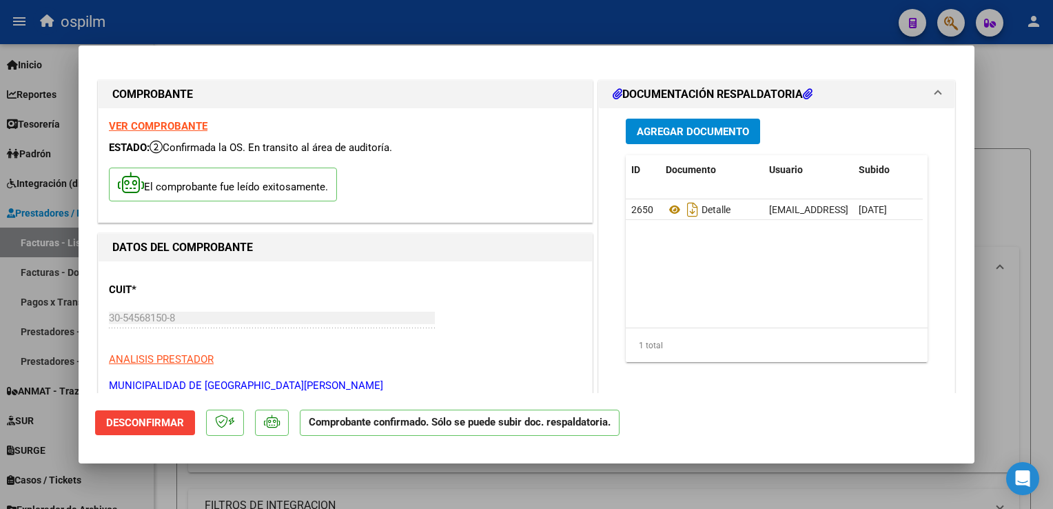
click at [1053, 263] on html "menu ospilm person Firma Express Inicio Calendario SSS Instructivos Contacto OS…" at bounding box center [526, 254] width 1053 height 509
drag, startPoint x: 1033, startPoint y: 395, endPoint x: 1015, endPoint y: 397, distance: 18.7
click at [1029, 395] on div at bounding box center [526, 254] width 1053 height 509
type input "$ 0,00"
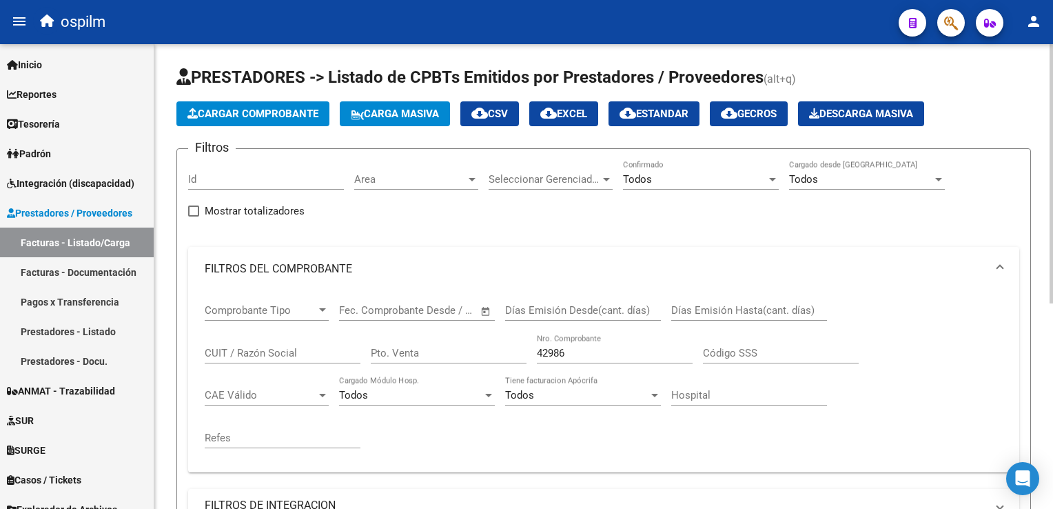
click at [271, 121] on button "Cargar Comprobante" at bounding box center [252, 113] width 153 height 25
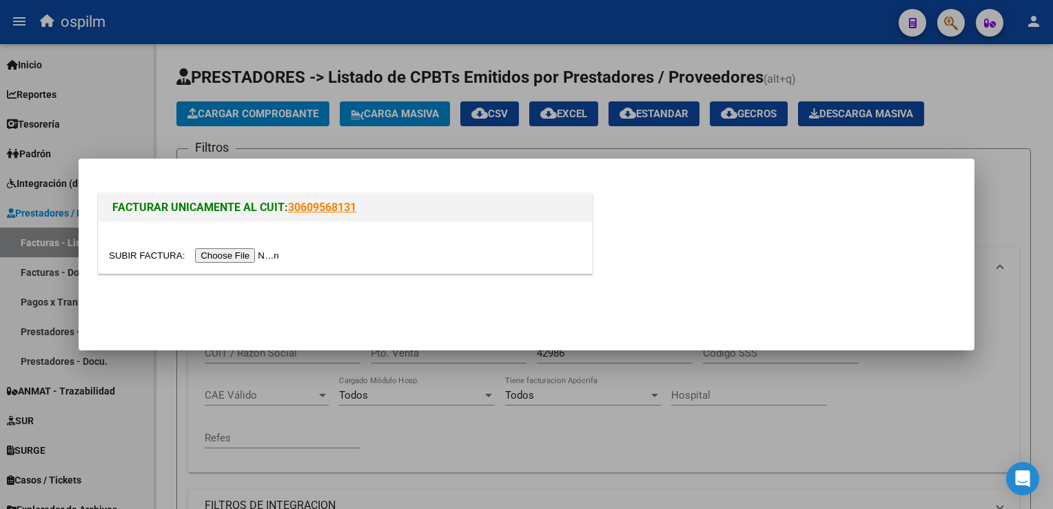
click at [228, 261] on input "file" at bounding box center [196, 255] width 174 height 14
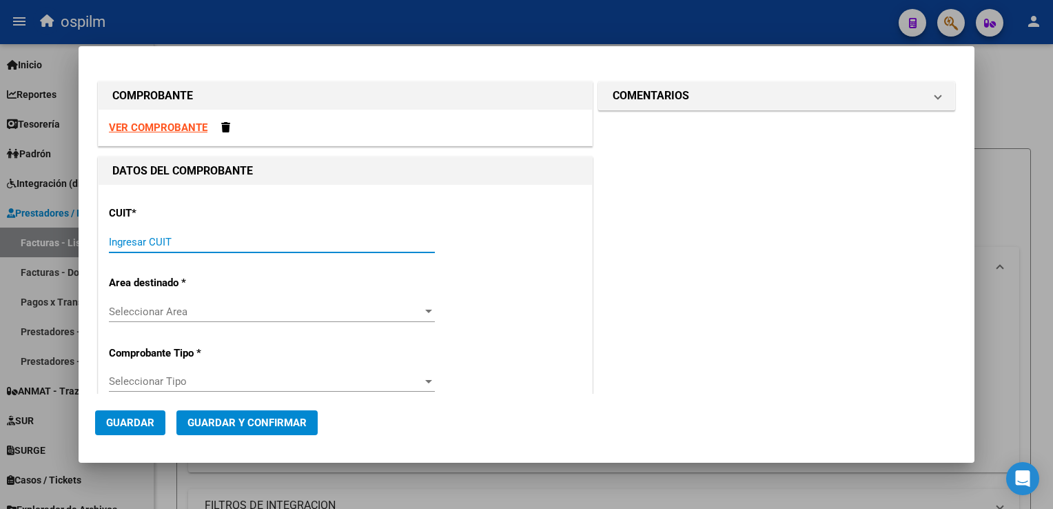
click at [362, 238] on input "Ingresar CUIT" at bounding box center [272, 242] width 326 height 12
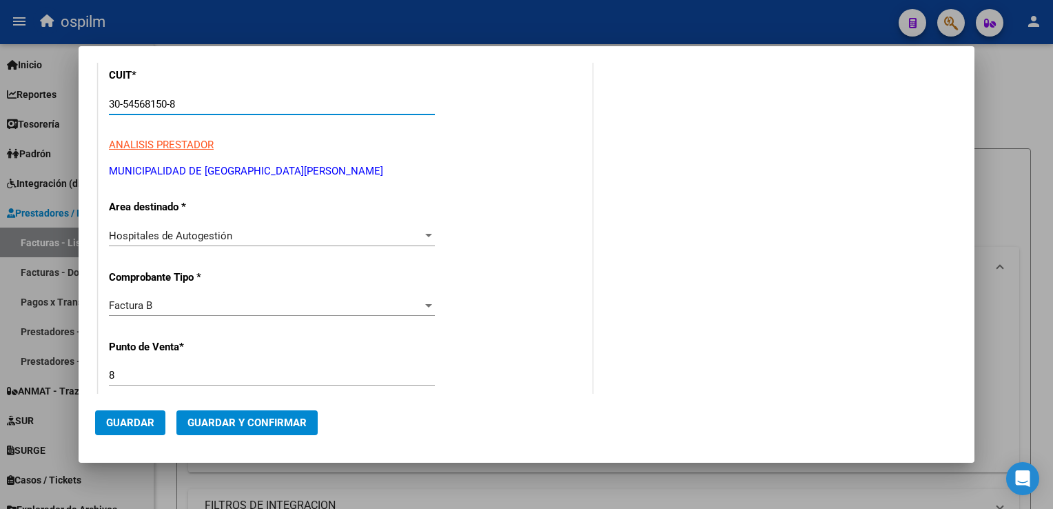
scroll to position [345, 0]
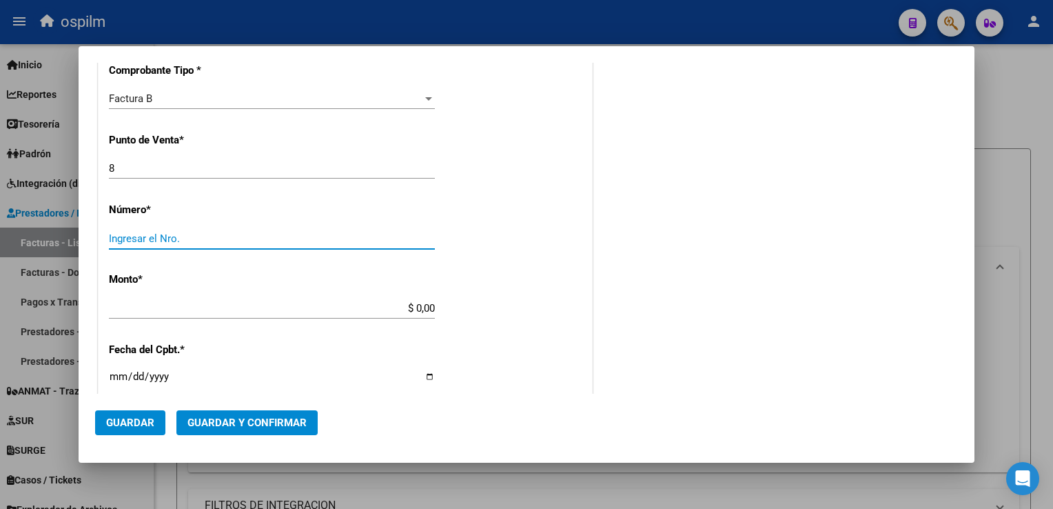
click at [149, 242] on input "Ingresar el Nro." at bounding box center [272, 238] width 326 height 12
click at [192, 293] on div "CUIT * 30-54568150-8 Ingresar CUIT ANALISIS PRESTADOR MUNICIPALIDAD DE GRAL [GE…" at bounding box center [346, 328] width 494 height 977
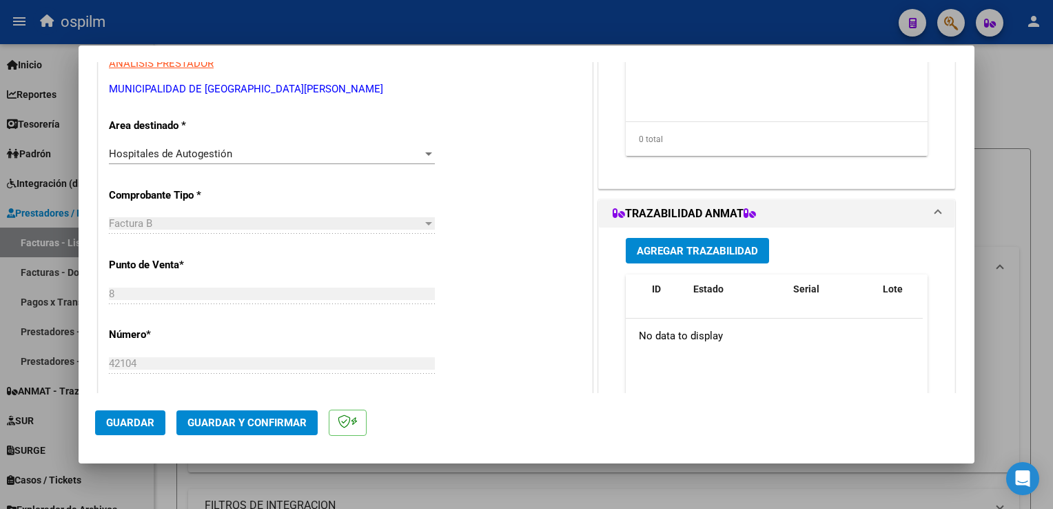
scroll to position [0, 0]
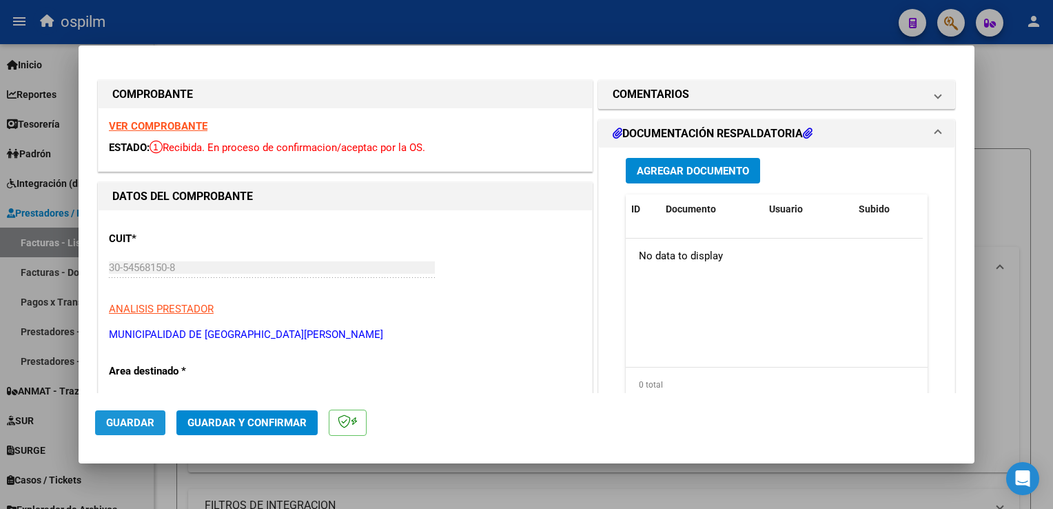
click at [132, 416] on span "Guardar" at bounding box center [130, 422] width 48 height 12
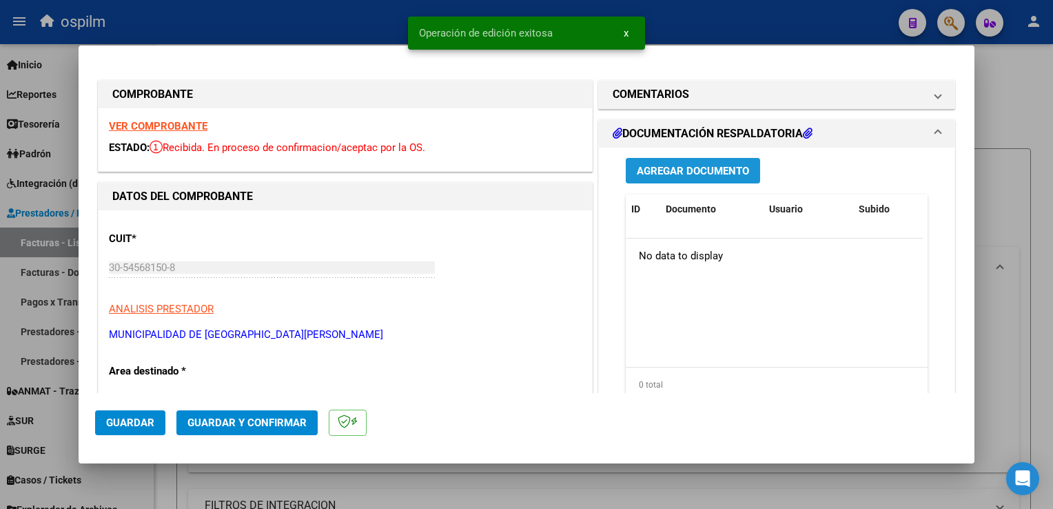
click at [698, 166] on span "Agregar Documento" at bounding box center [693, 171] width 112 height 12
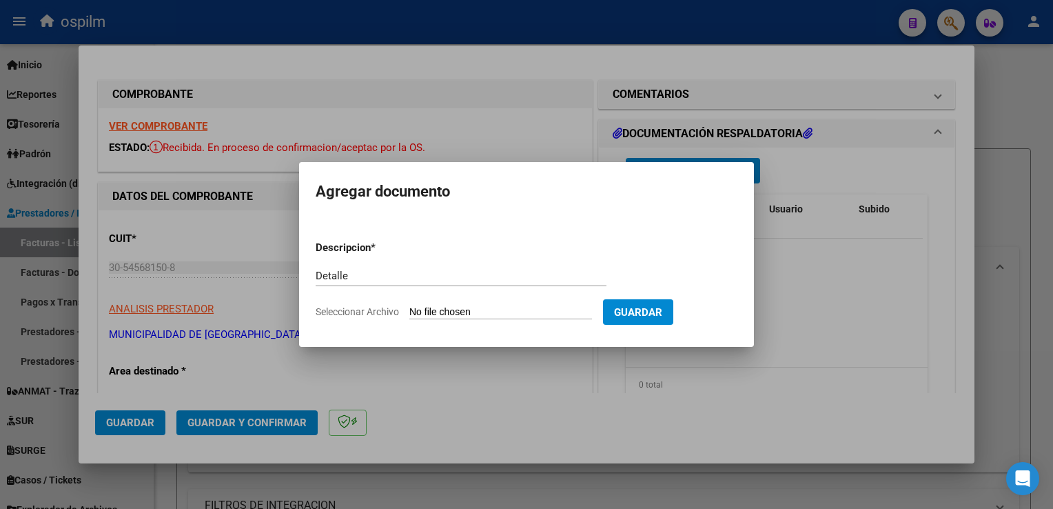
click at [532, 307] on input "Seleccionar Archivo" at bounding box center [500, 312] width 183 height 13
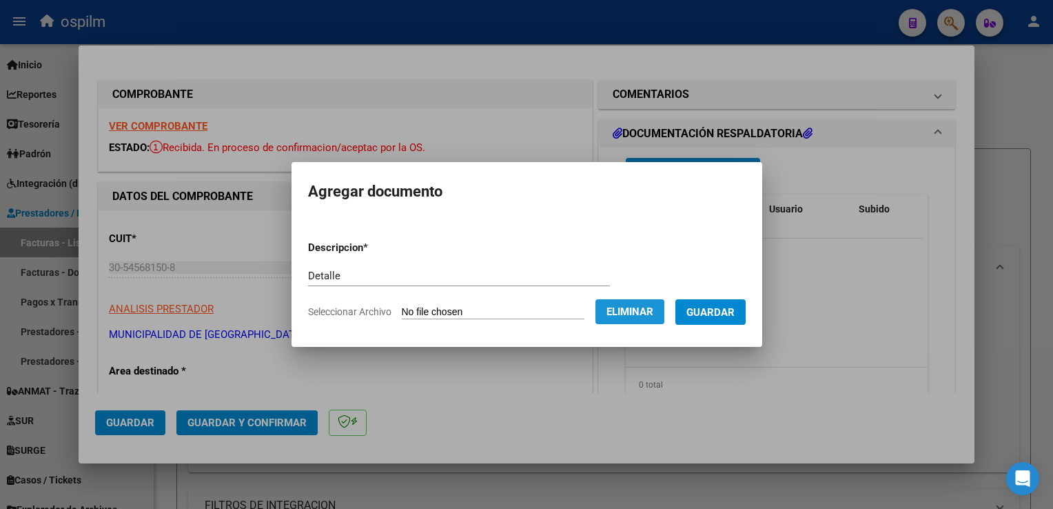
click at [623, 309] on span "Eliminar" at bounding box center [630, 311] width 47 height 12
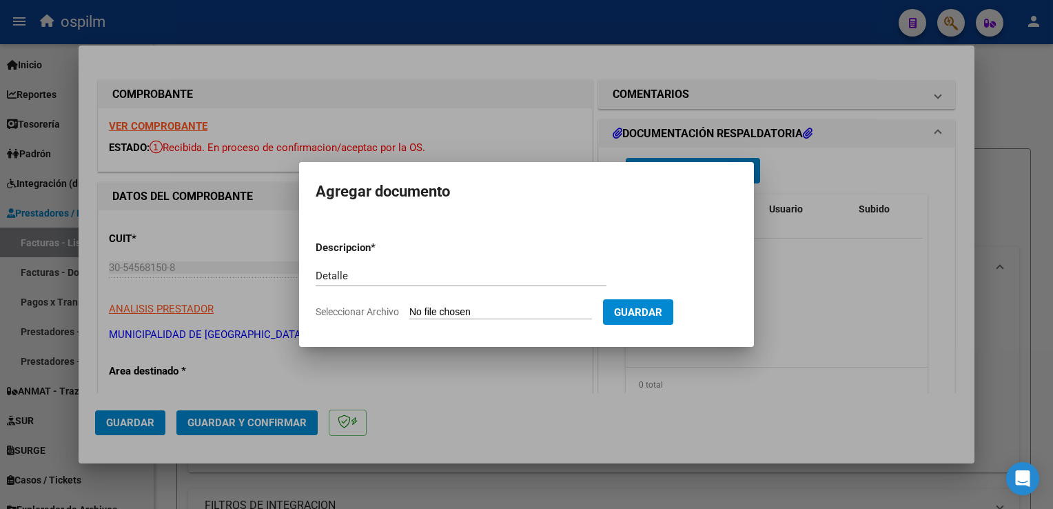
click at [525, 312] on input "Seleccionar Archivo" at bounding box center [500, 312] width 183 height 13
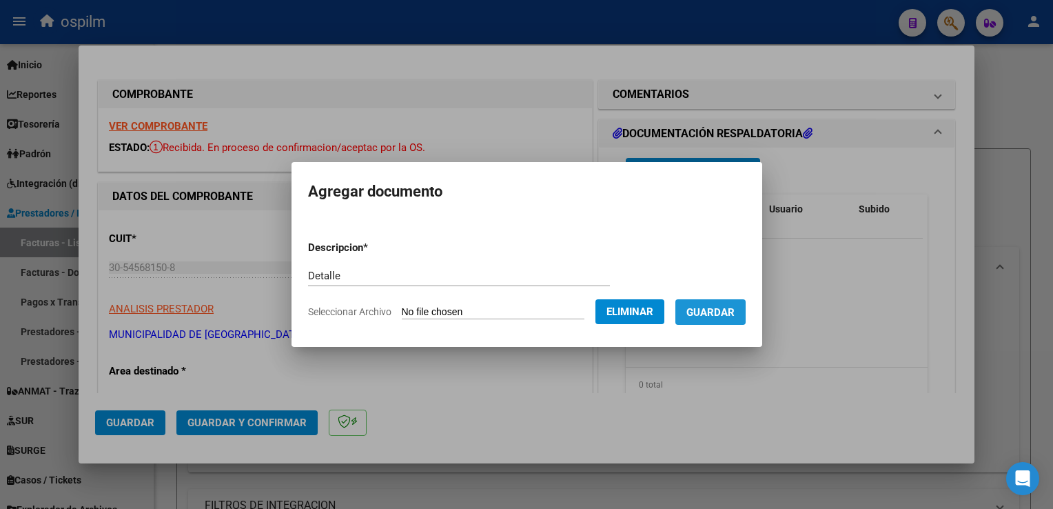
click at [732, 321] on button "Guardar" at bounding box center [710, 312] width 70 height 26
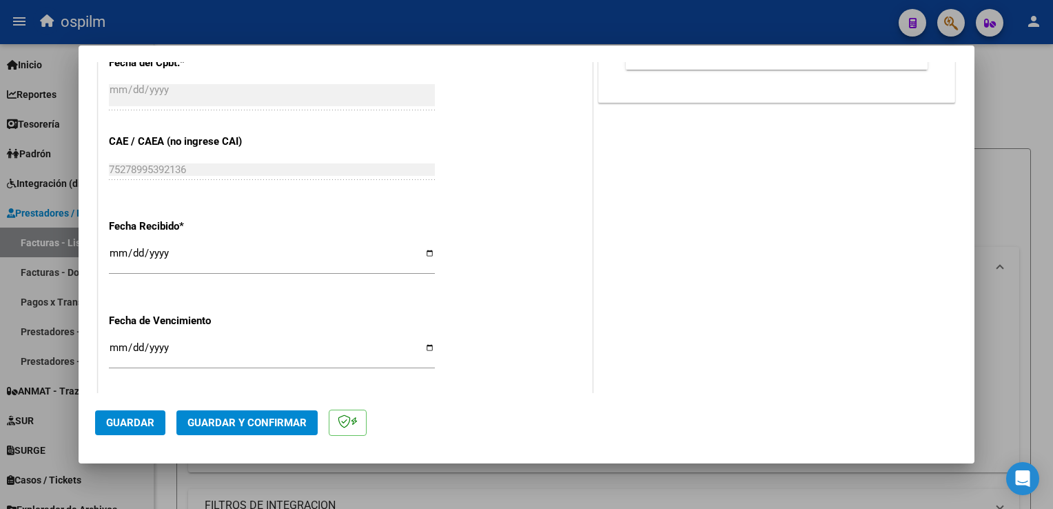
scroll to position [758, 0]
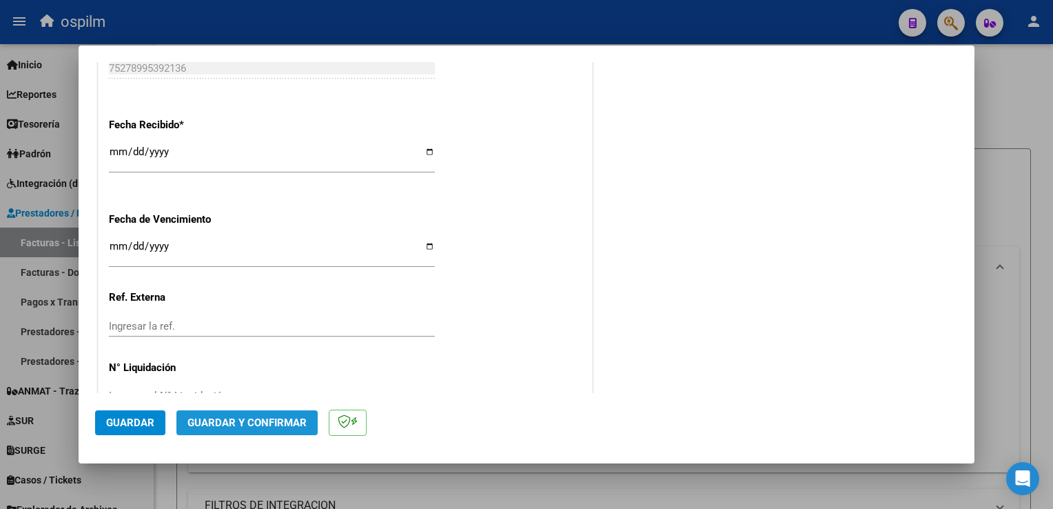
click at [232, 429] on button "Guardar y Confirmar" at bounding box center [246, 422] width 141 height 25
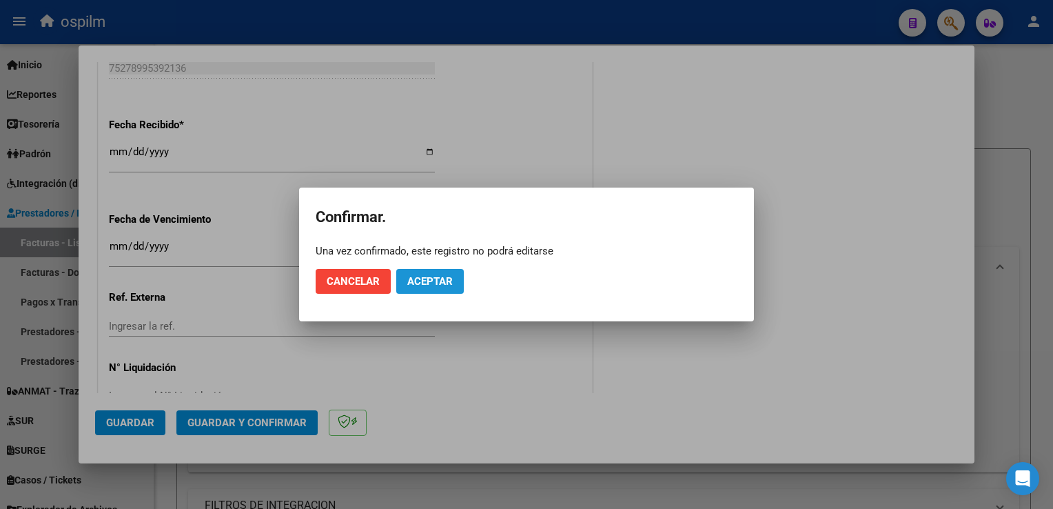
click at [436, 282] on span "Aceptar" at bounding box center [429, 281] width 45 height 12
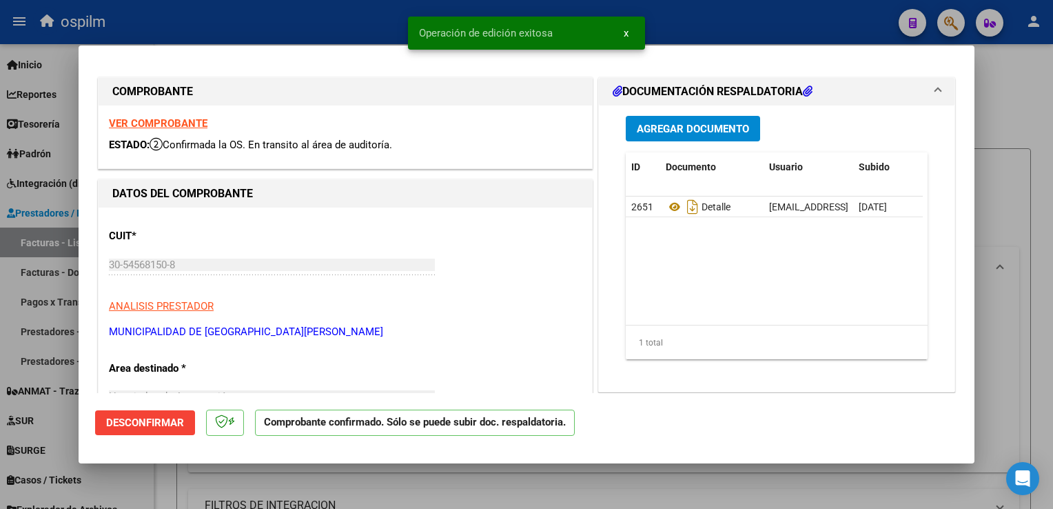
scroll to position [0, 0]
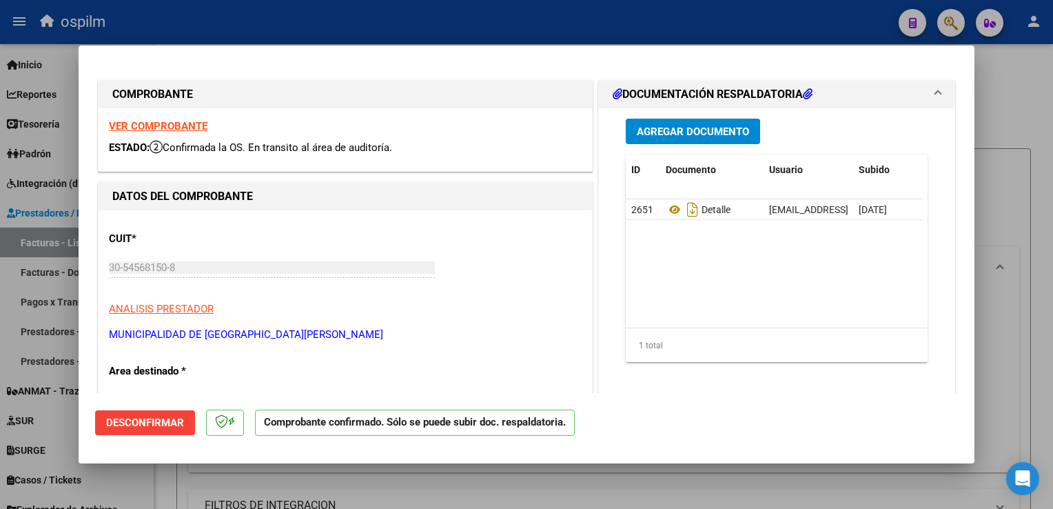
click at [1034, 250] on div at bounding box center [526, 254] width 1053 height 509
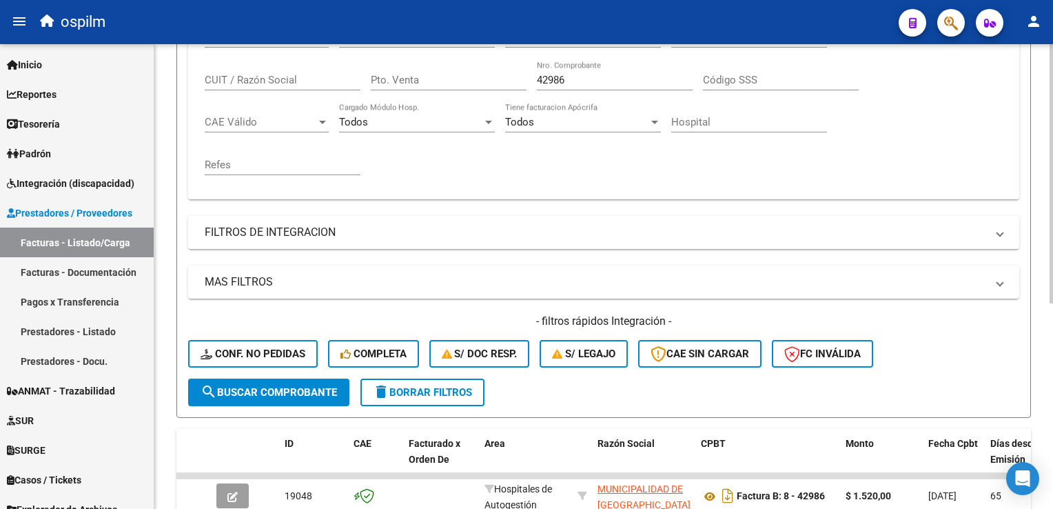
scroll to position [138, 0]
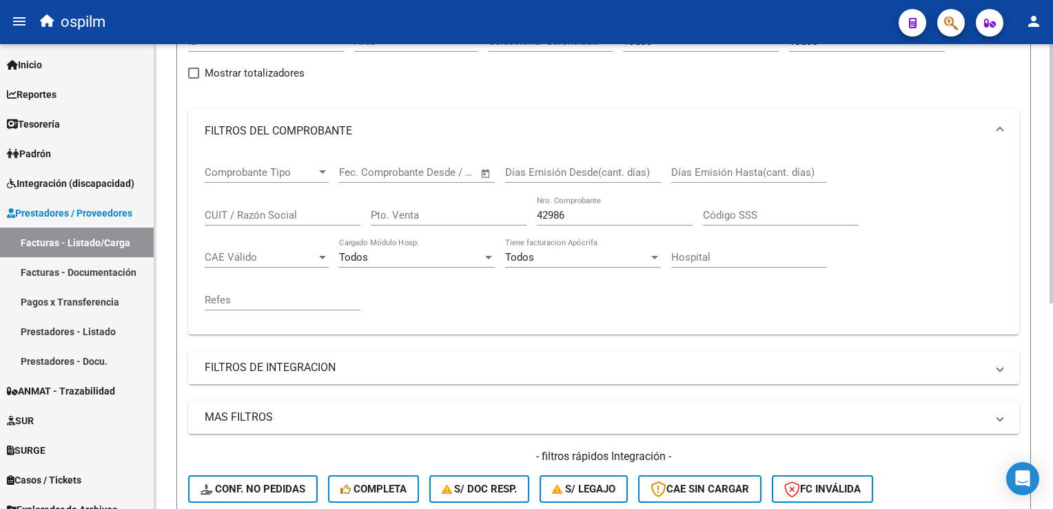
click at [589, 204] on div "42986 Nro. Comprobante" at bounding box center [615, 211] width 156 height 30
drag, startPoint x: 589, startPoint y: 205, endPoint x: 507, endPoint y: 210, distance: 82.2
click at [507, 210] on div "Comprobante Tipo Comprobante Tipo Fecha inicio – Fecha fin Fec. Comprobante Des…" at bounding box center [604, 238] width 798 height 170
click at [1053, 254] on html "menu ospilm person Firma Express Inicio Calendario SSS Instructivos Contacto OS…" at bounding box center [526, 254] width 1053 height 509
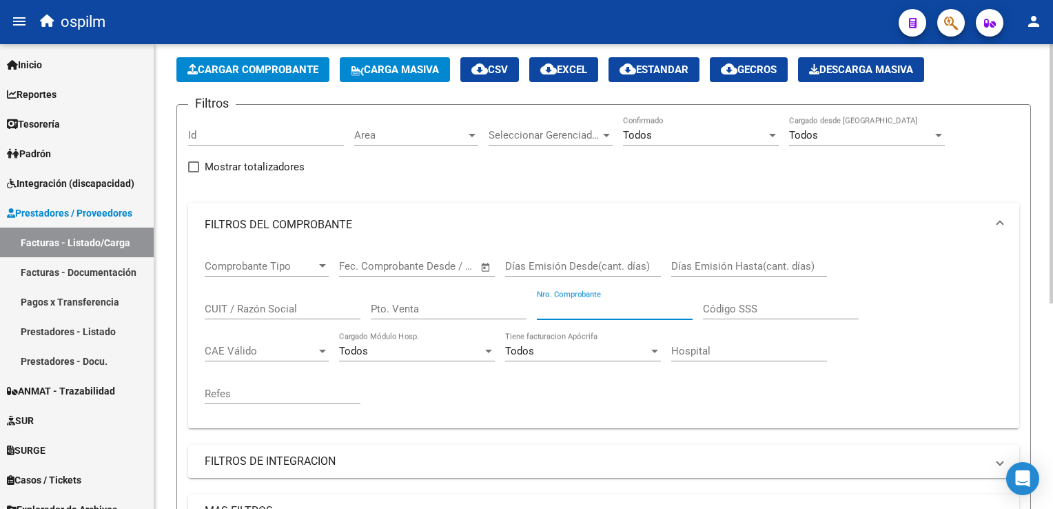
scroll to position [0, 0]
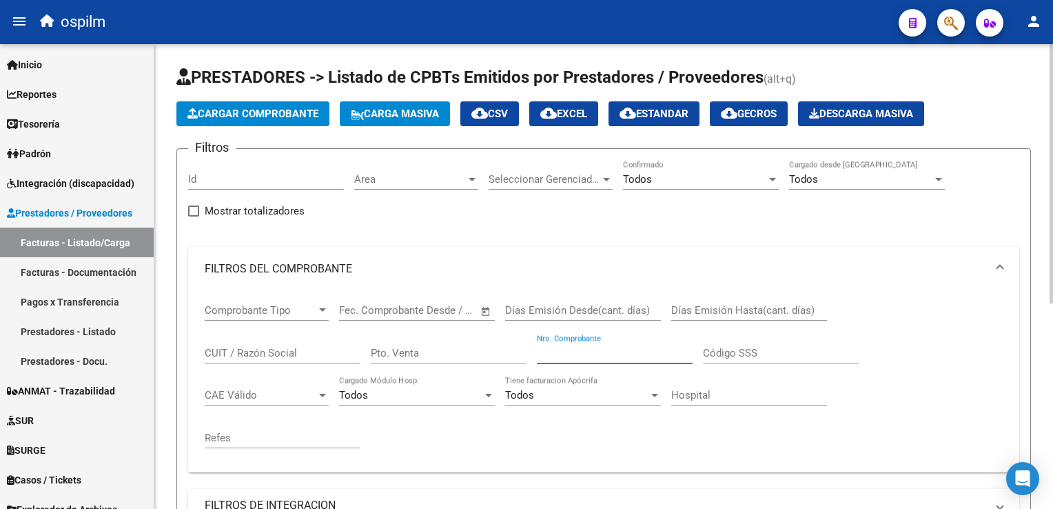
click at [664, 176] on div "Todos" at bounding box center [694, 179] width 143 height 12
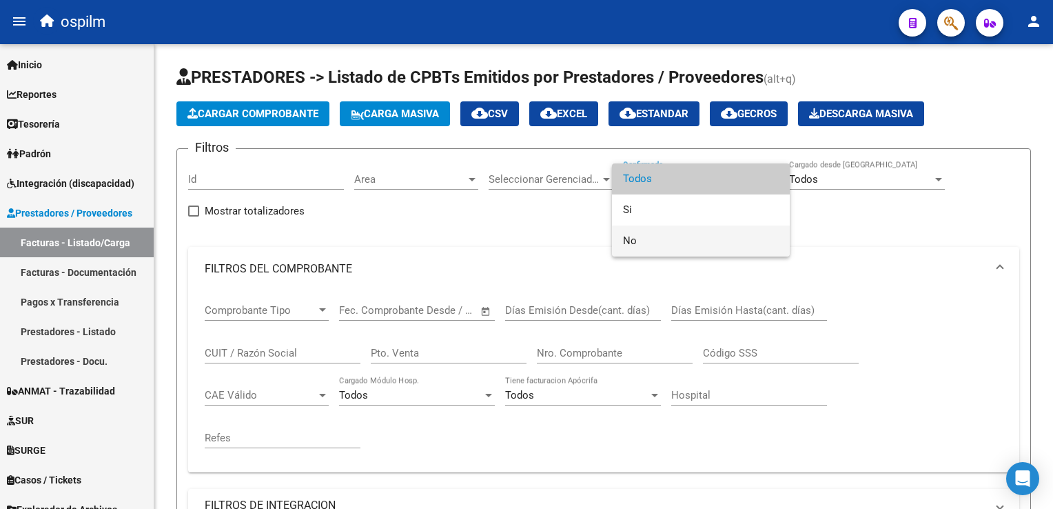
click at [658, 240] on span "No" at bounding box center [701, 240] width 156 height 31
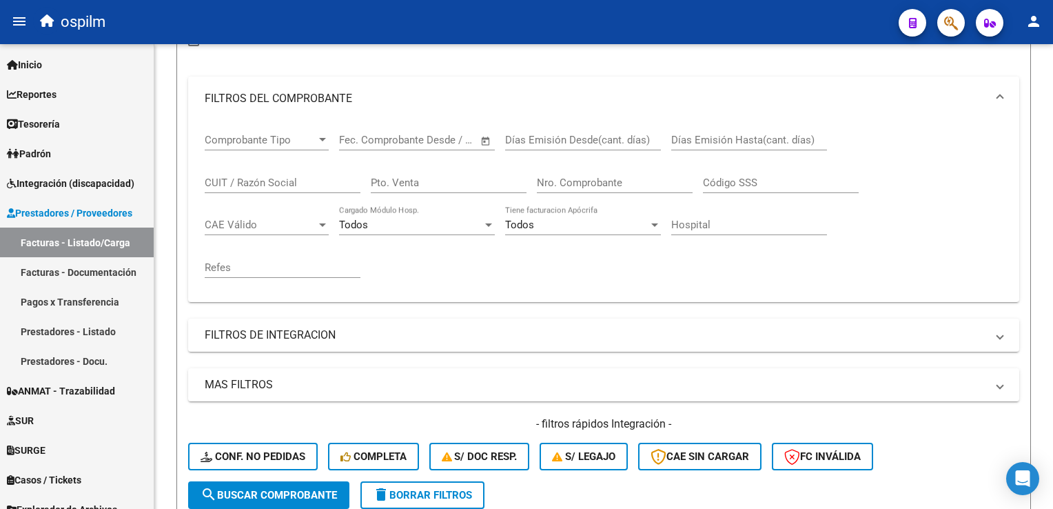
scroll to position [92, 0]
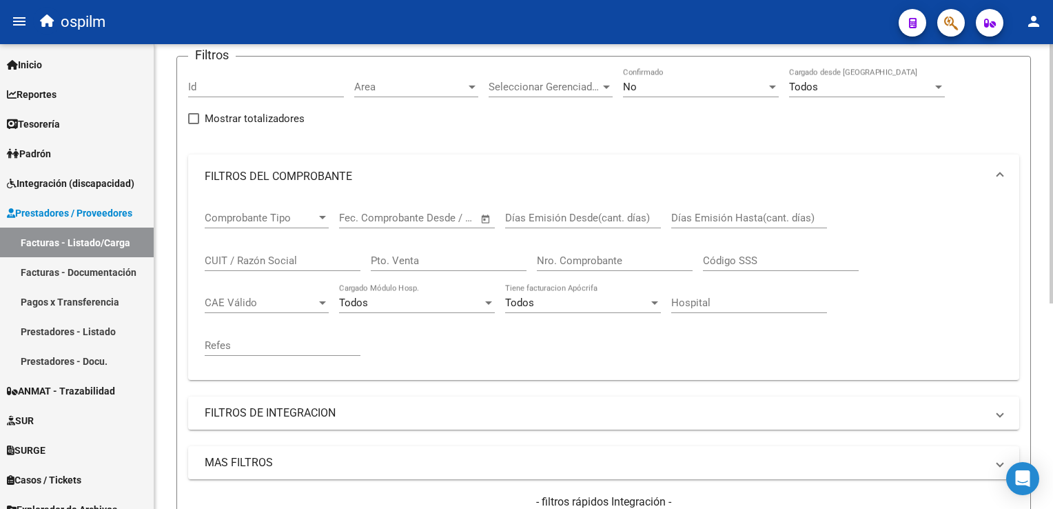
click at [523, 369] on div "Comprobante Tipo Comprobante Tipo Fecha inicio – Fecha fin Fec. Comprobante Des…" at bounding box center [603, 289] width 831 height 181
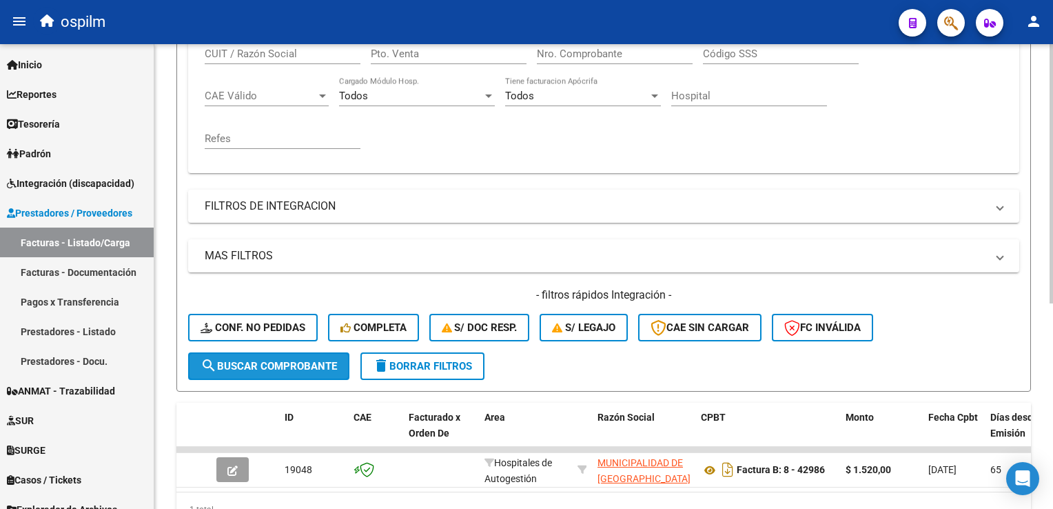
click at [296, 368] on span "search Buscar Comprobante" at bounding box center [269, 366] width 136 height 12
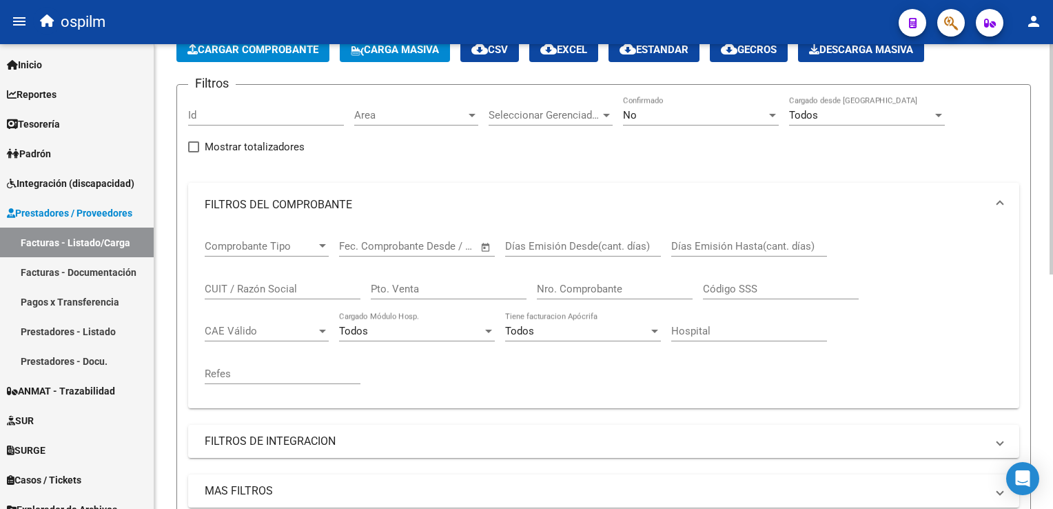
scroll to position [0, 0]
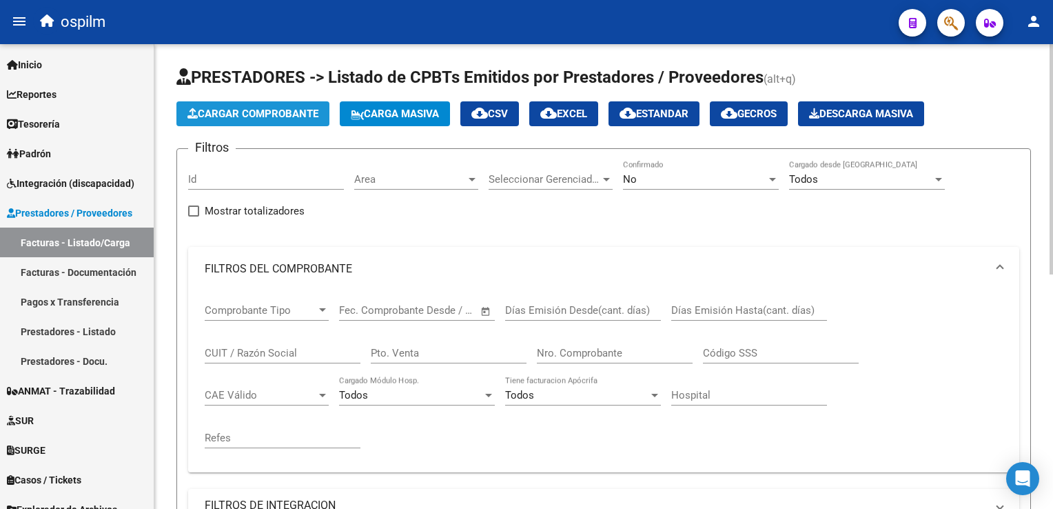
click at [301, 114] on span "Cargar Comprobante" at bounding box center [252, 114] width 131 height 12
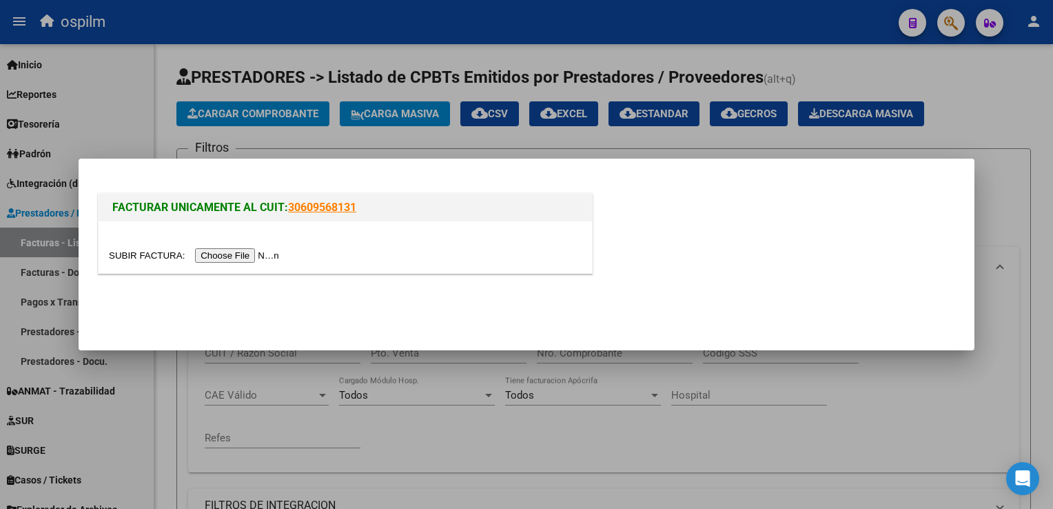
click at [234, 256] on input "file" at bounding box center [196, 255] width 174 height 14
drag, startPoint x: 884, startPoint y: 470, endPoint x: 866, endPoint y: 455, distance: 23.5
click at [882, 466] on div at bounding box center [526, 254] width 1053 height 509
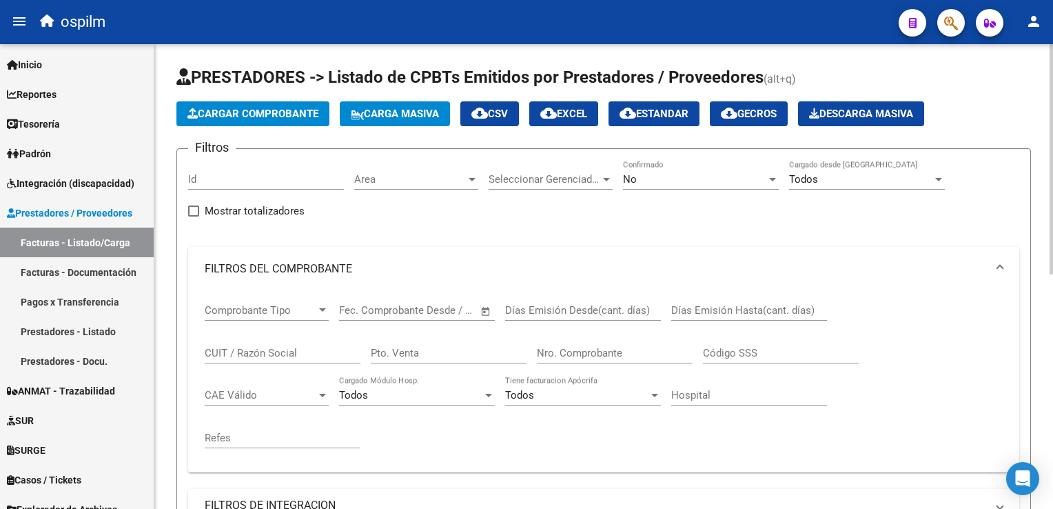
click at [582, 348] on input "Nro. Comprobante" at bounding box center [615, 353] width 156 height 12
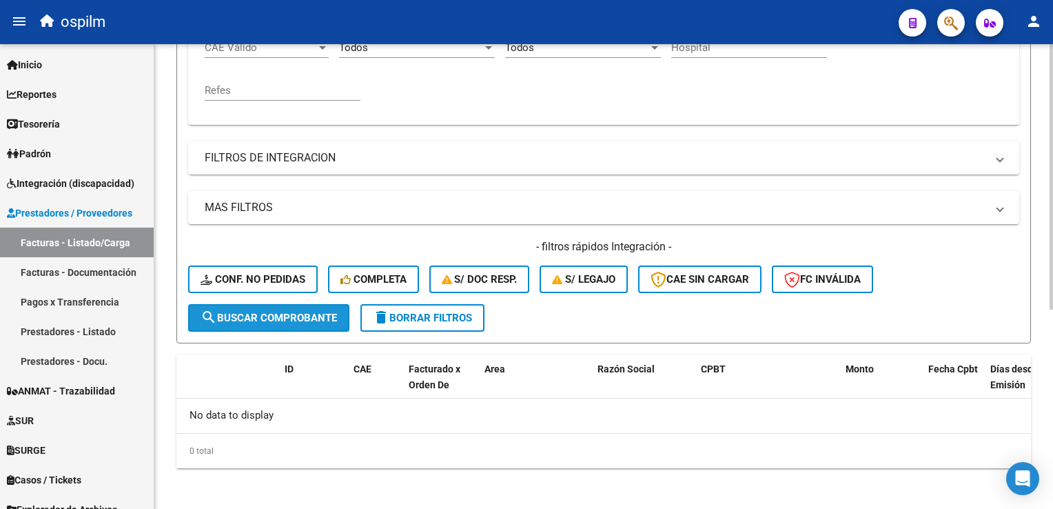
click at [309, 305] on button "search Buscar Comprobante" at bounding box center [268, 318] width 161 height 28
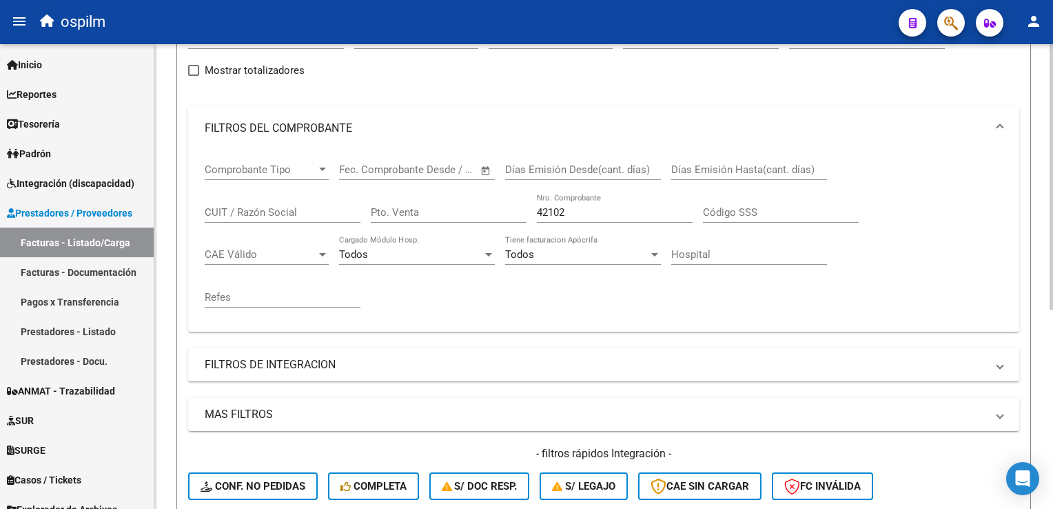
click at [599, 202] on div "42102 Nro. Comprobante" at bounding box center [615, 208] width 156 height 30
drag, startPoint x: 573, startPoint y: 207, endPoint x: 420, endPoint y: 202, distance: 153.8
click at [420, 202] on div "Comprobante Tipo Comprobante Tipo Fecha inicio – Fecha fin Fec. Comprobante Des…" at bounding box center [604, 235] width 798 height 170
click at [438, 363] on mat-panel-title "FILTROS DE INTEGRACION" at bounding box center [596, 364] width 782 height 15
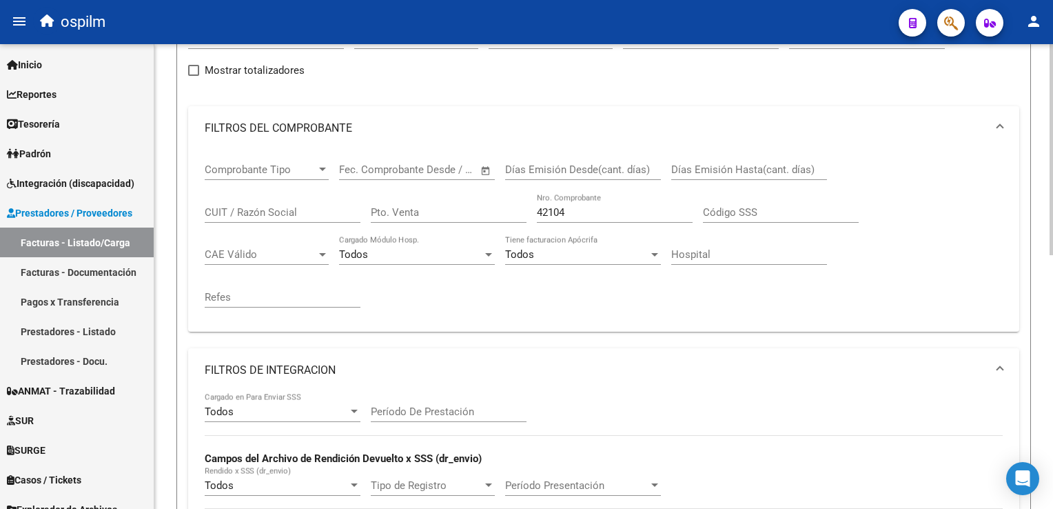
click at [833, 281] on div "Comprobante Tipo Comprobante Tipo Fecha inicio – Fecha fin Fec. Comprobante Des…" at bounding box center [604, 235] width 798 height 170
click at [959, 270] on div "Comprobante Tipo Comprobante Tipo Fecha inicio – Fecha fin Fec. Comprobante Des…" at bounding box center [604, 235] width 798 height 170
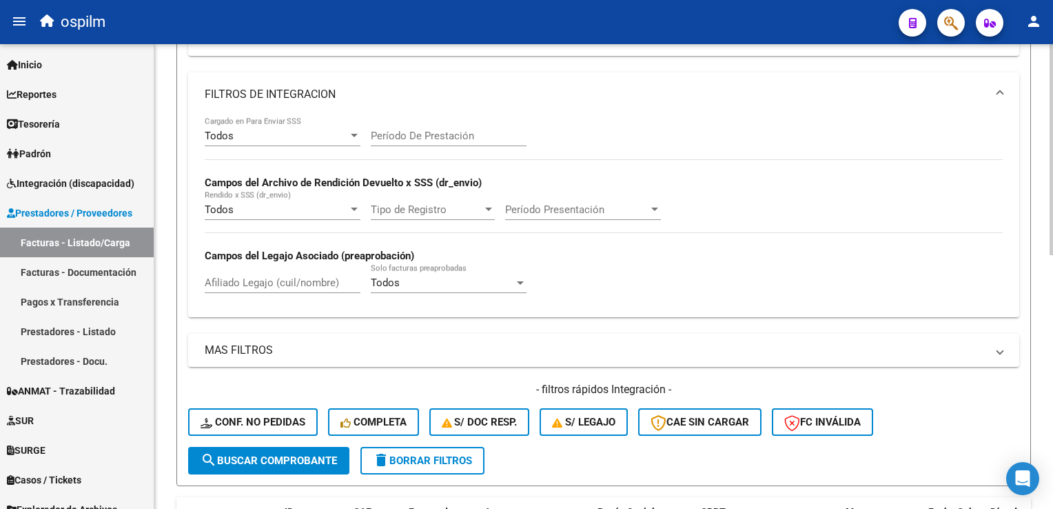
scroll to position [559, 0]
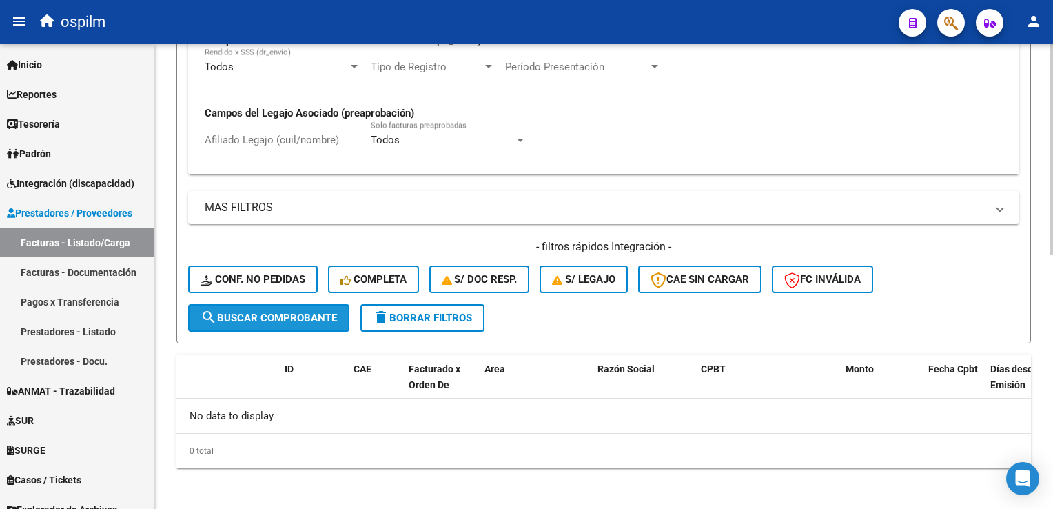
click at [281, 321] on button "search Buscar Comprobante" at bounding box center [268, 318] width 161 height 28
click at [281, 316] on span "search Buscar Comprobante" at bounding box center [269, 318] width 136 height 12
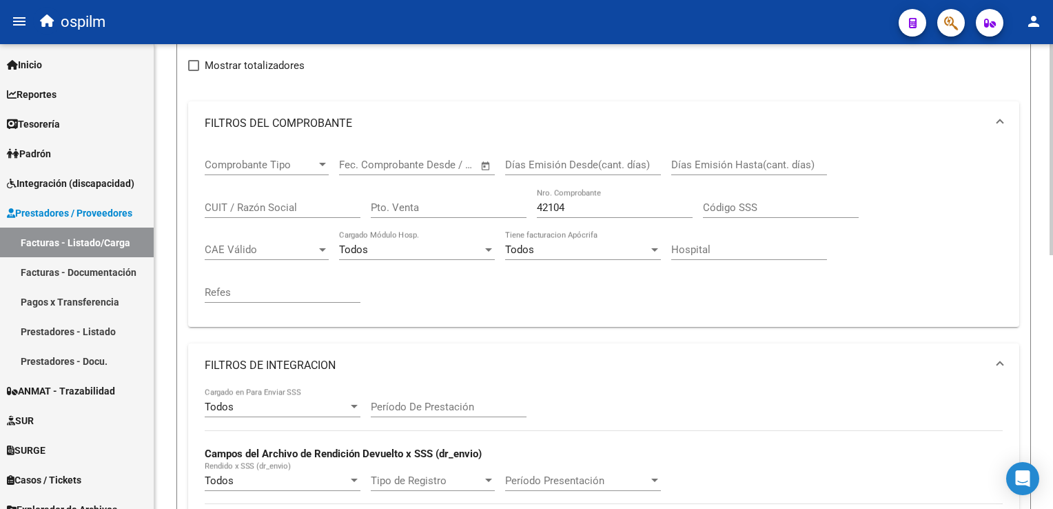
scroll to position [0, 0]
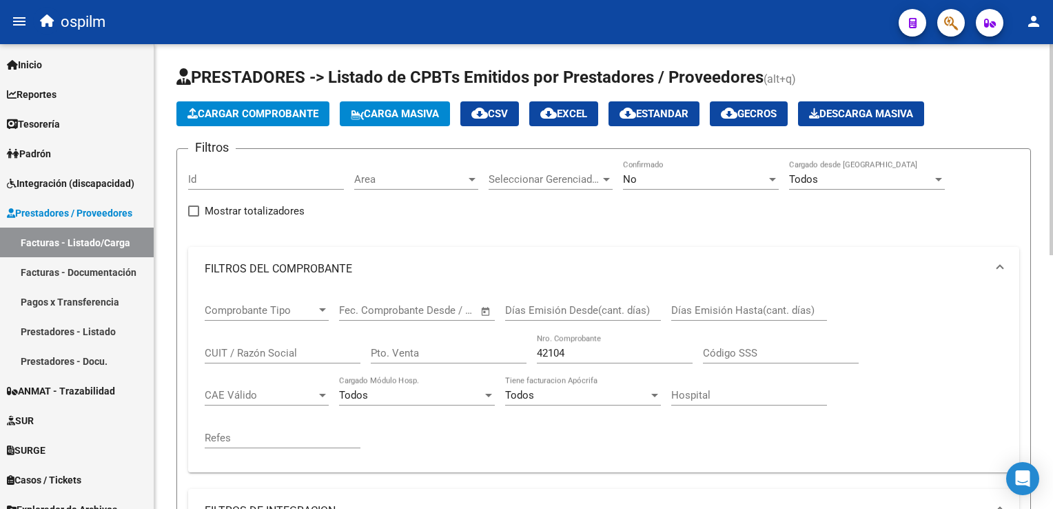
click at [648, 181] on div "No" at bounding box center [694, 179] width 143 height 12
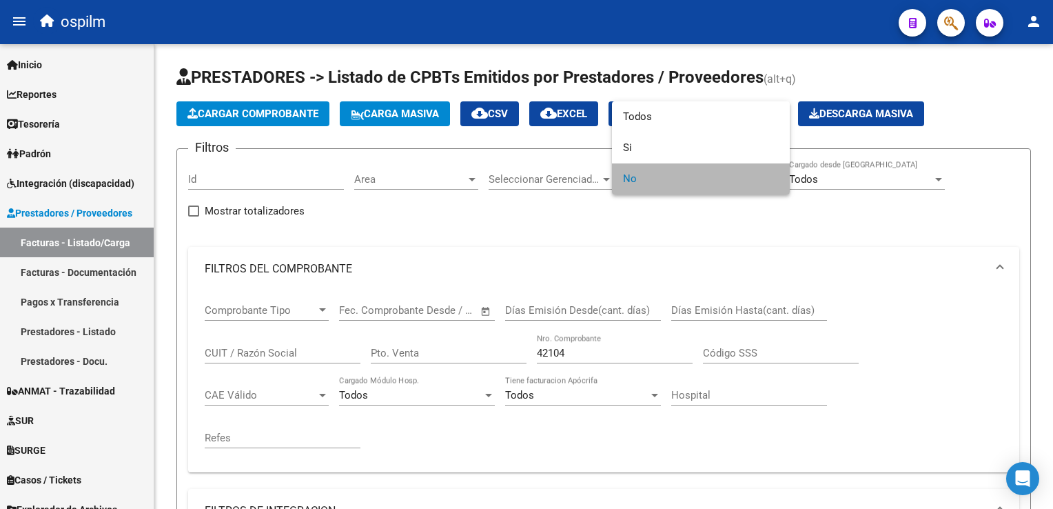
click at [648, 177] on span "No" at bounding box center [701, 178] width 156 height 31
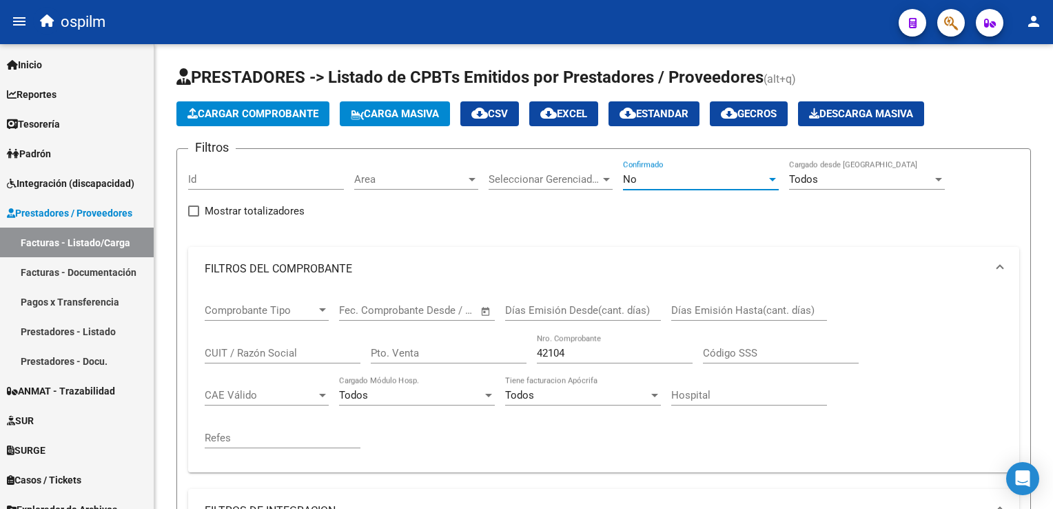
click at [648, 177] on div "No" at bounding box center [694, 179] width 143 height 12
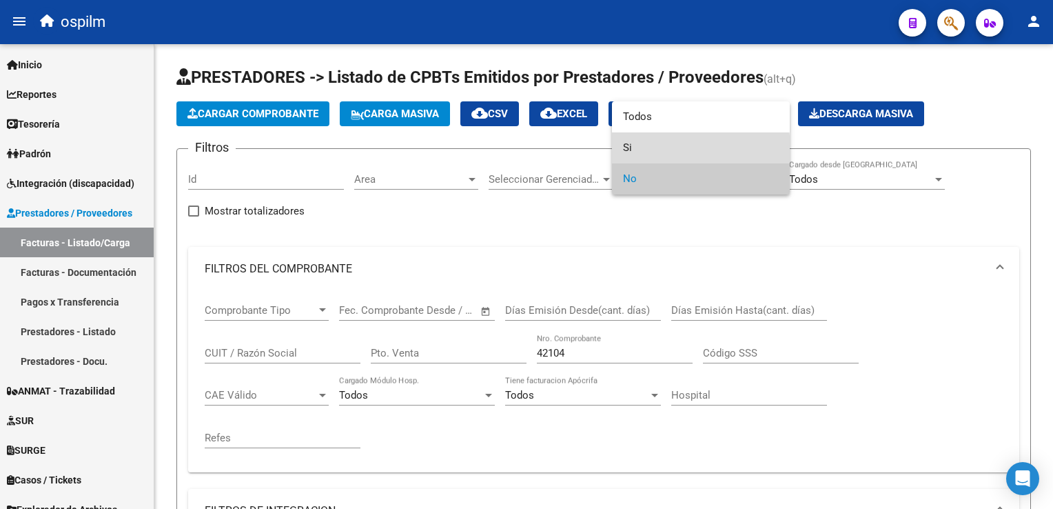
click at [641, 150] on span "Si" at bounding box center [701, 147] width 156 height 31
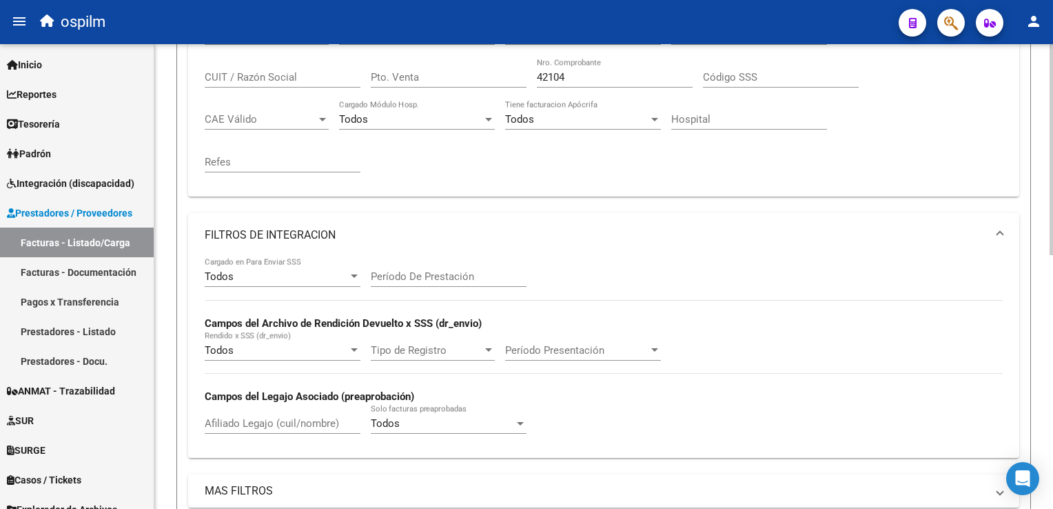
scroll to position [559, 0]
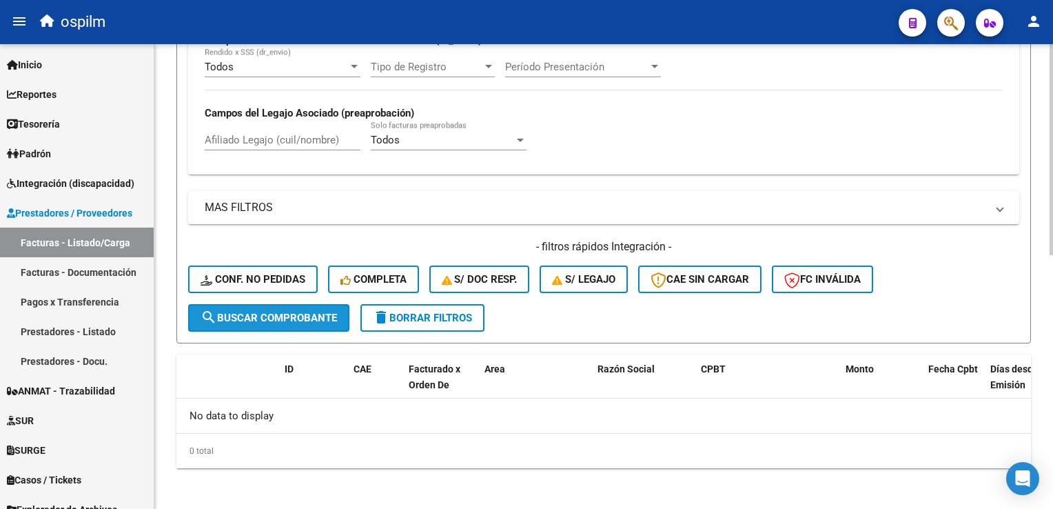
click at [266, 321] on button "search Buscar Comprobante" at bounding box center [268, 318] width 161 height 28
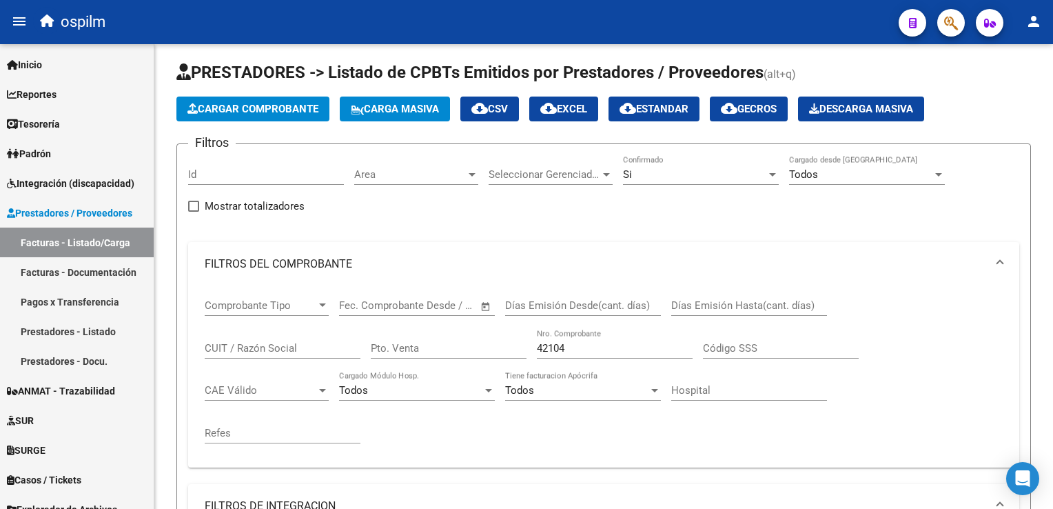
scroll to position [0, 0]
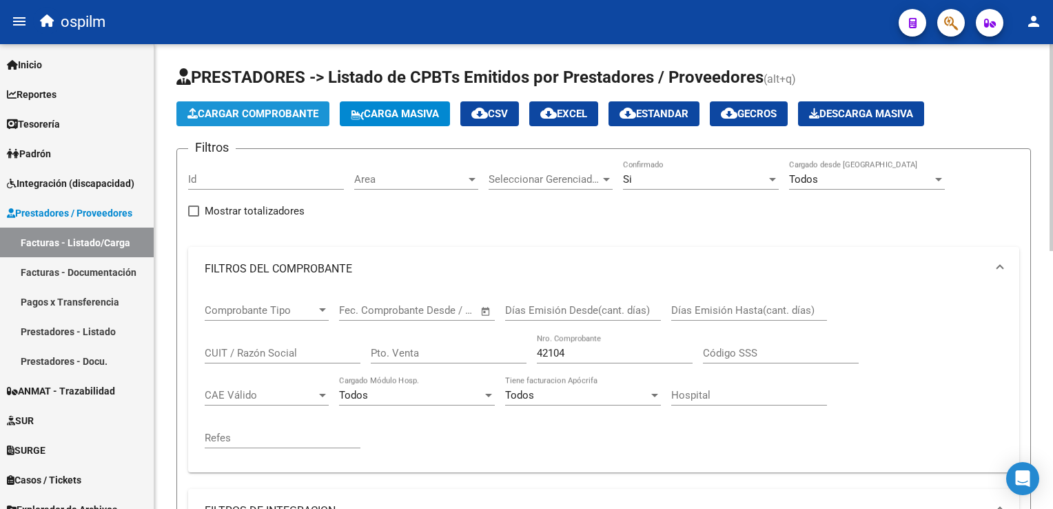
click at [265, 112] on span "Cargar Comprobante" at bounding box center [252, 114] width 131 height 12
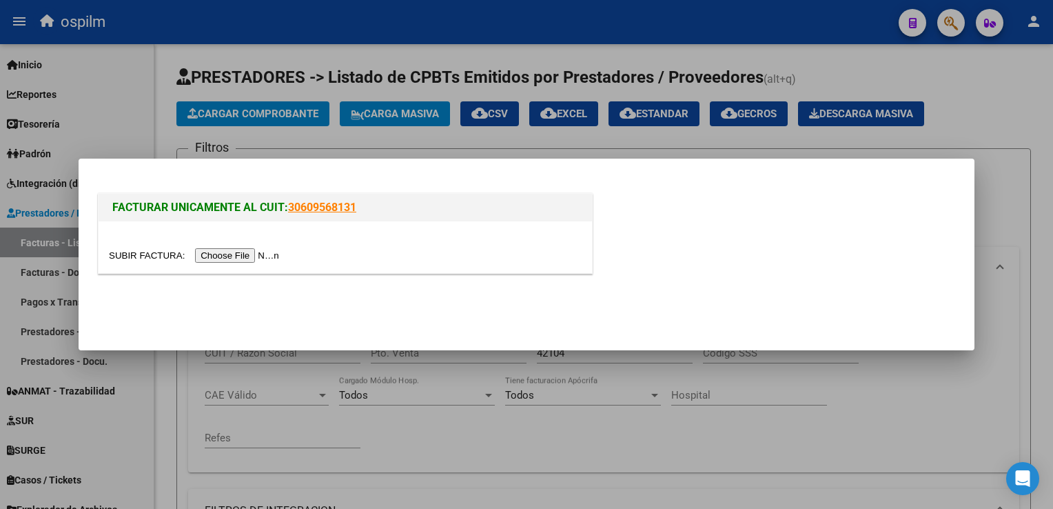
click at [234, 252] on input "file" at bounding box center [196, 255] width 174 height 14
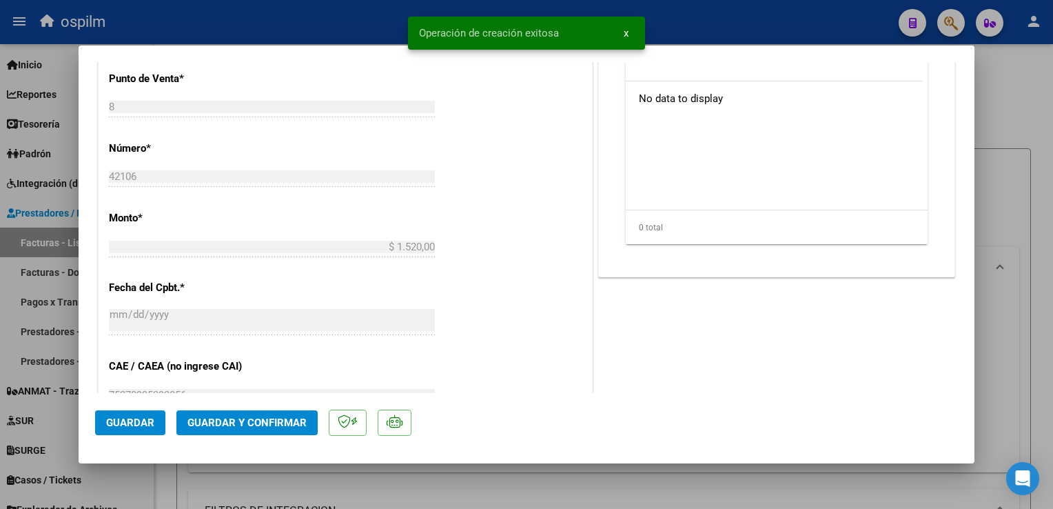
scroll to position [620, 0]
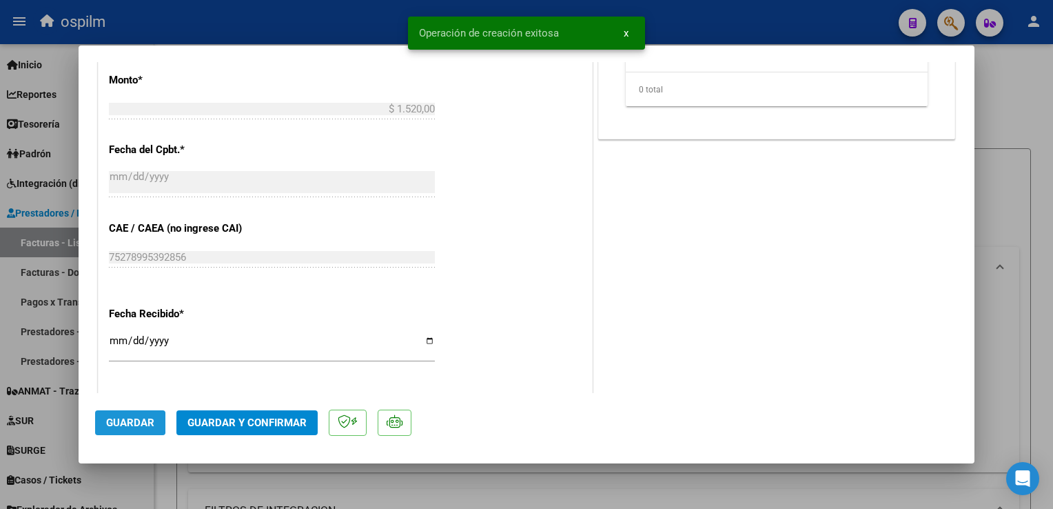
click at [115, 423] on span "Guardar" at bounding box center [130, 422] width 48 height 12
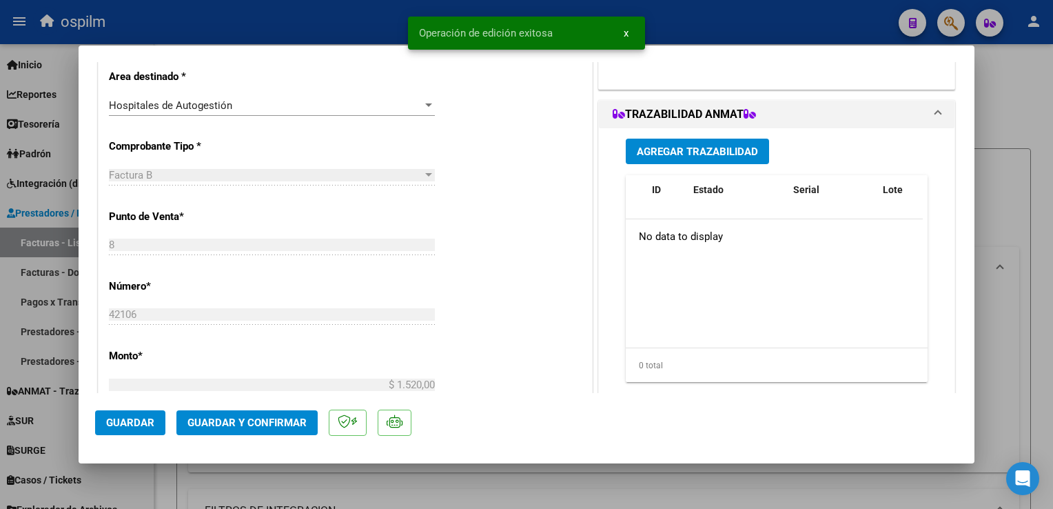
scroll to position [69, 0]
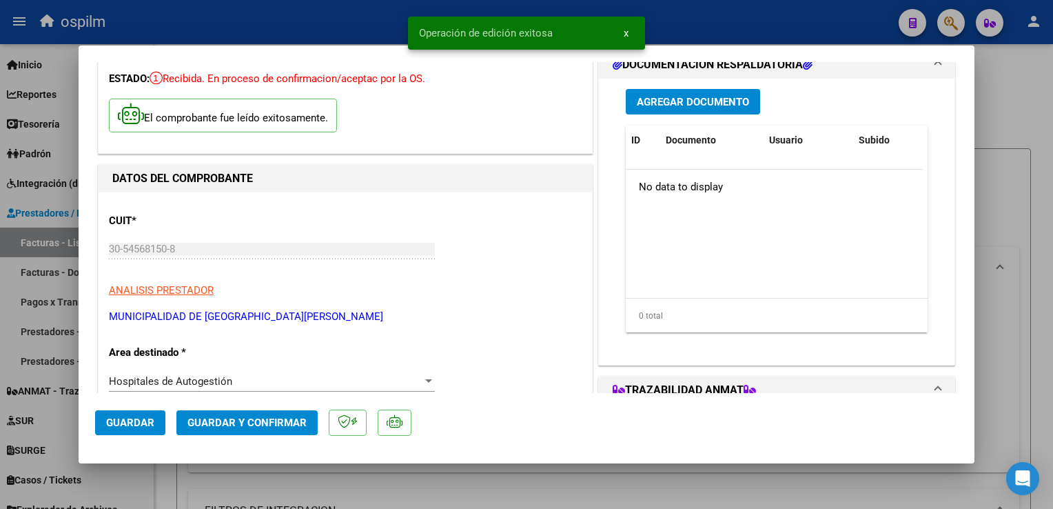
click at [687, 105] on span "Agregar Documento" at bounding box center [693, 102] width 112 height 12
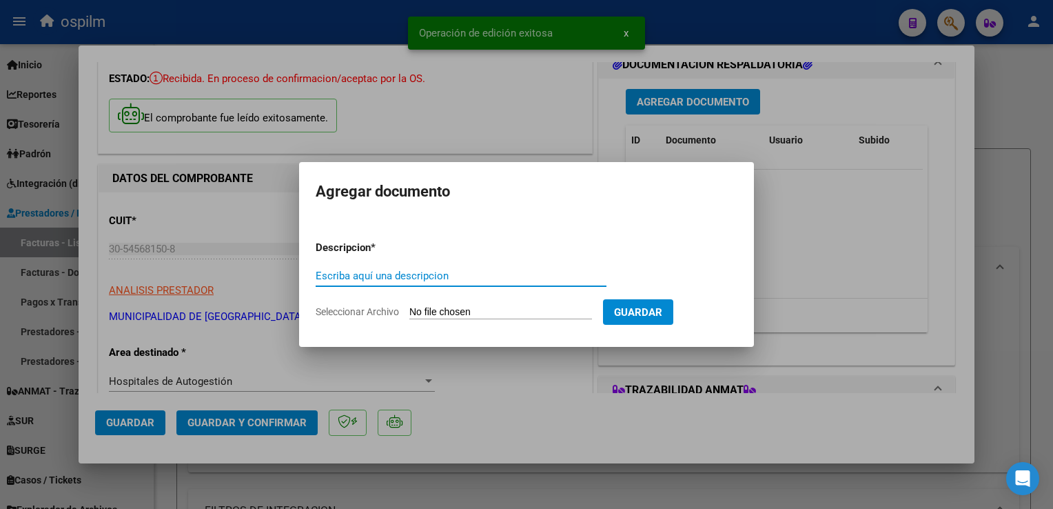
click at [398, 270] on input "Escriba aquí una descripcion" at bounding box center [461, 276] width 291 height 12
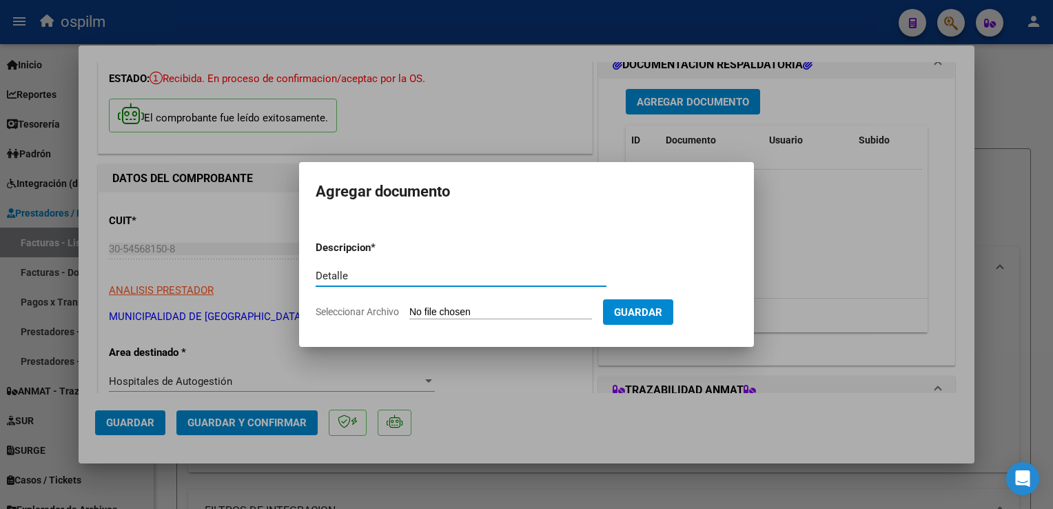
click at [427, 310] on input "Seleccionar Archivo" at bounding box center [500, 312] width 183 height 13
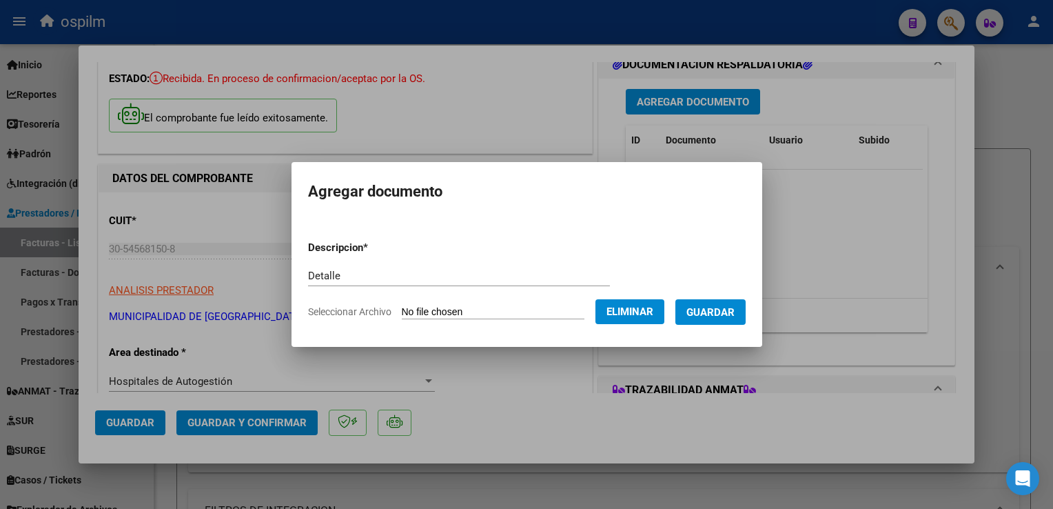
click at [741, 324] on button "Guardar" at bounding box center [710, 312] width 70 height 26
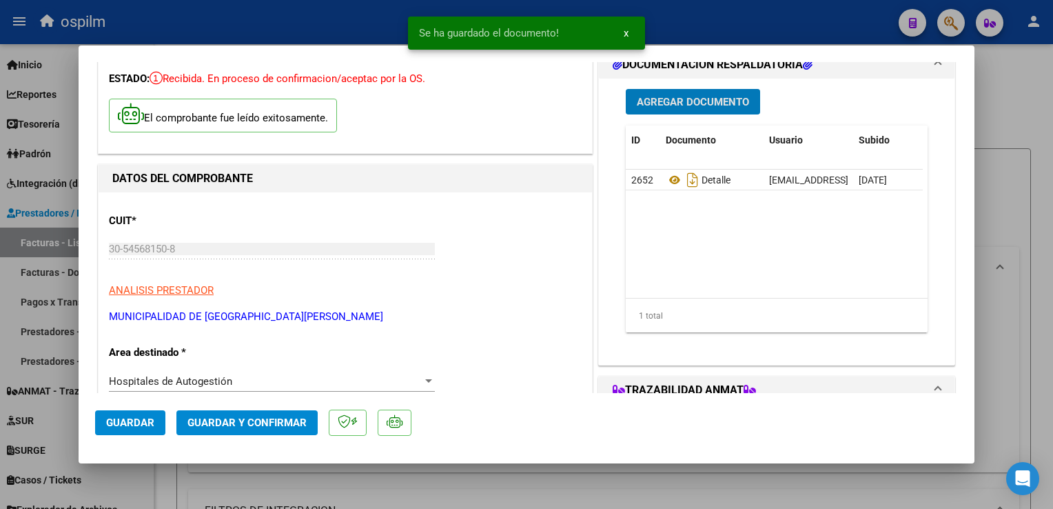
click at [258, 412] on button "Guardar y Confirmar" at bounding box center [246, 422] width 141 height 25
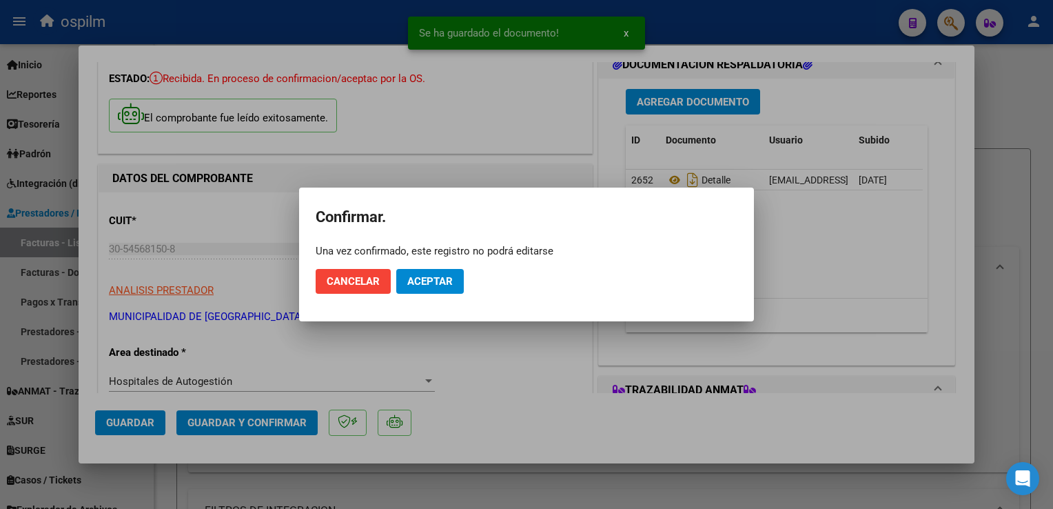
click at [441, 267] on mat-dialog-actions "Cancelar Aceptar" at bounding box center [527, 281] width 422 height 47
click at [439, 280] on span "Aceptar" at bounding box center [429, 281] width 45 height 12
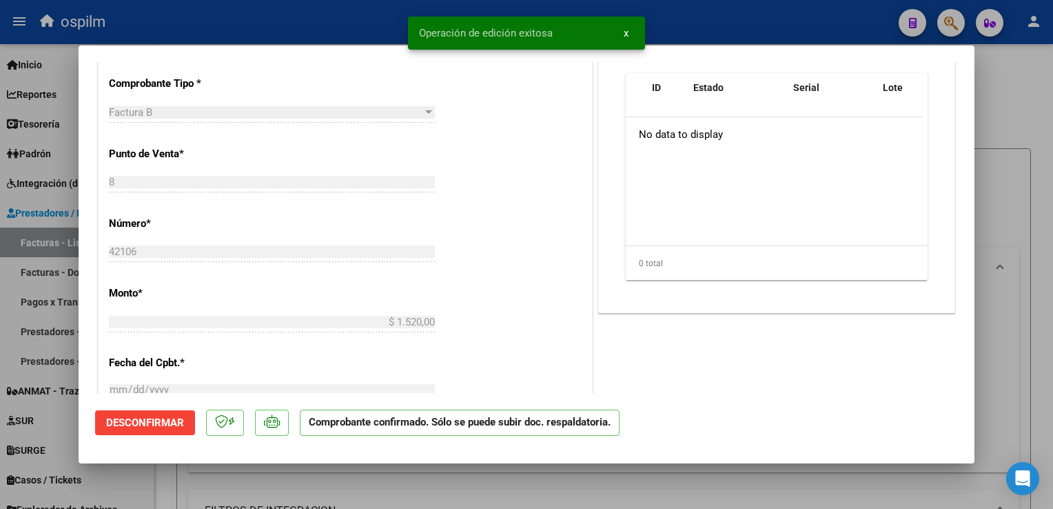
scroll to position [414, 0]
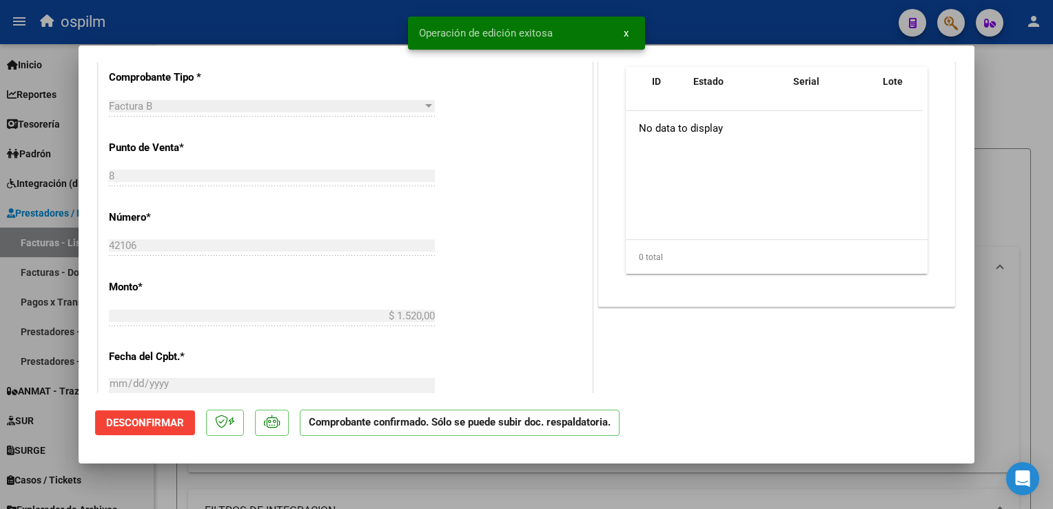
click at [1028, 278] on div at bounding box center [526, 254] width 1053 height 509
